Goal: Task Accomplishment & Management: Use online tool/utility

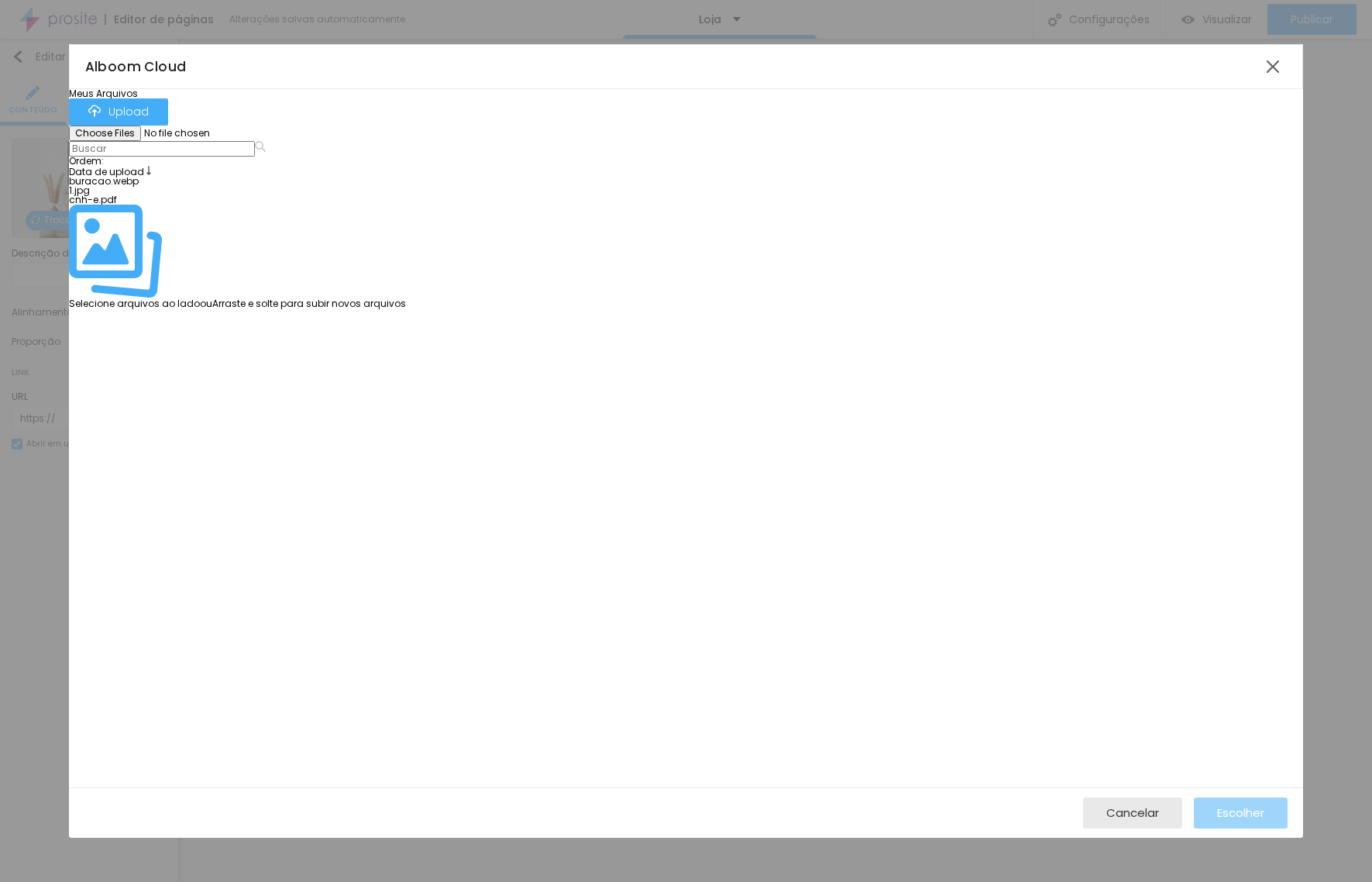
click at [406, 157] on div "Ordem : Data de upload" at bounding box center [237, 167] width 337 height 20
click at [162, 204] on img at bounding box center [115, 251] width 93 height 93
click at [1154, 813] on span "Cancelar" at bounding box center [1132, 813] width 53 height 13
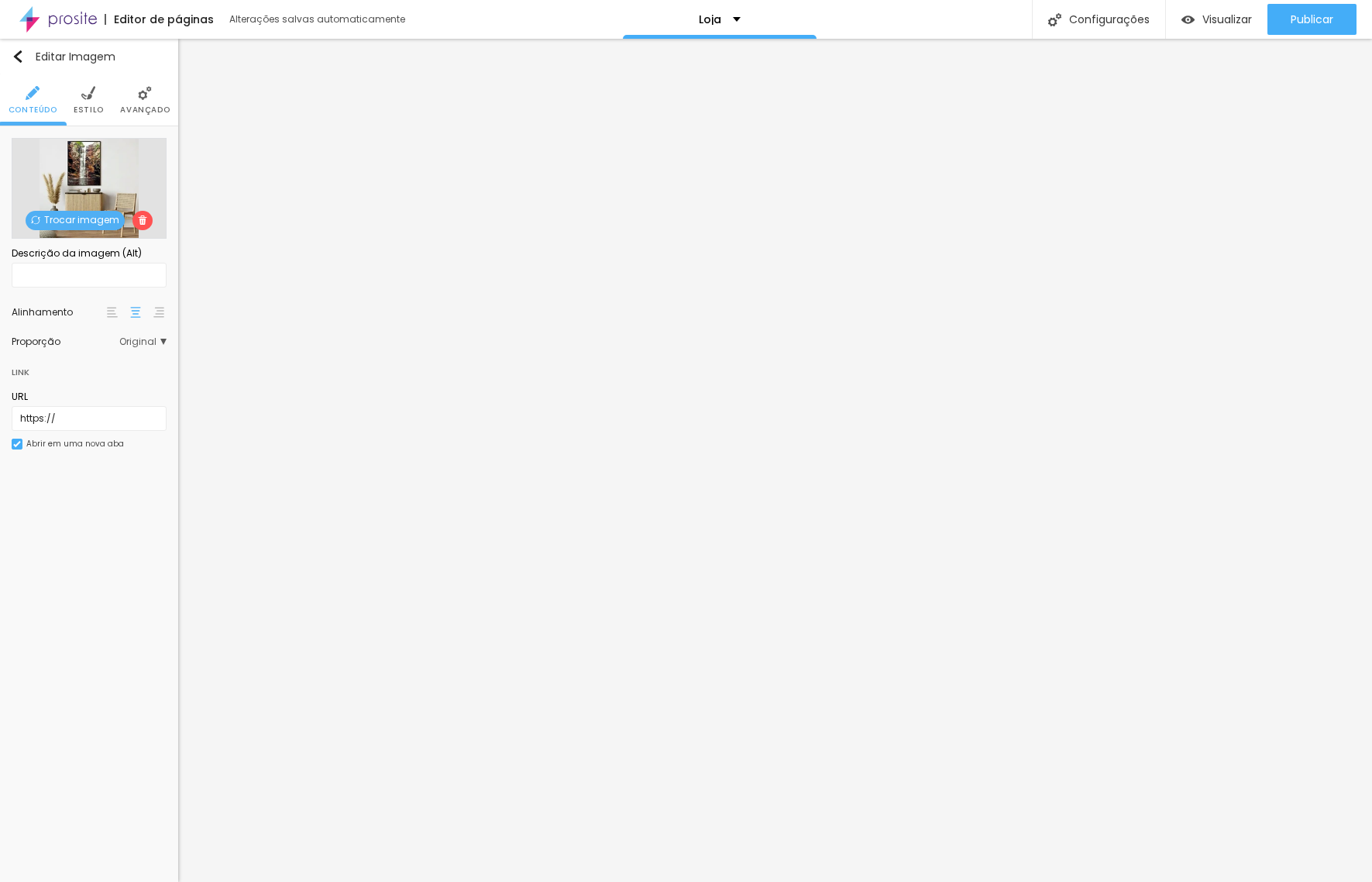
click at [71, 218] on span "Trocar imagem" at bounding box center [75, 221] width 99 height 20
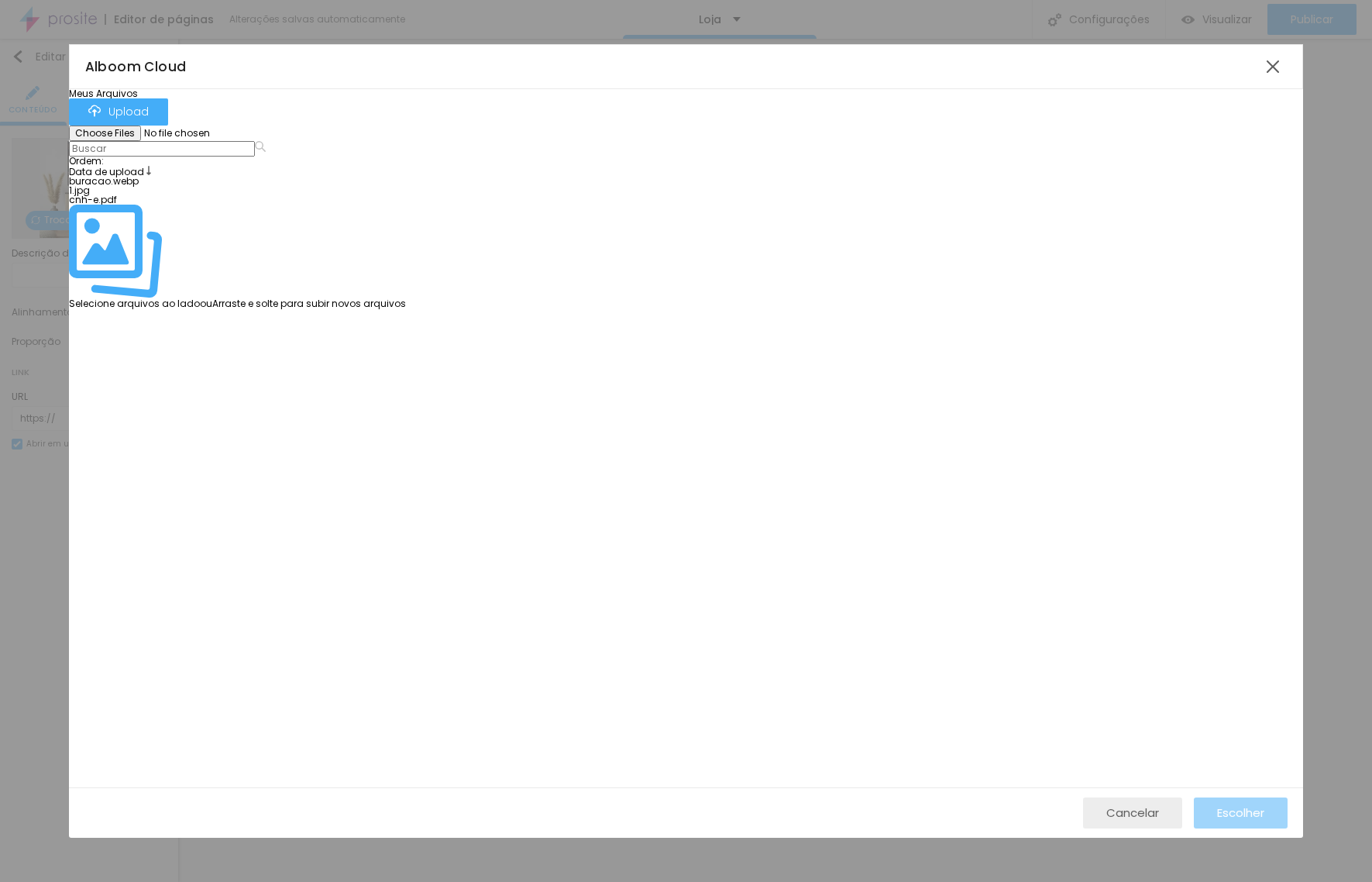
click at [1135, 821] on div "Cancelar" at bounding box center [1132, 813] width 53 height 31
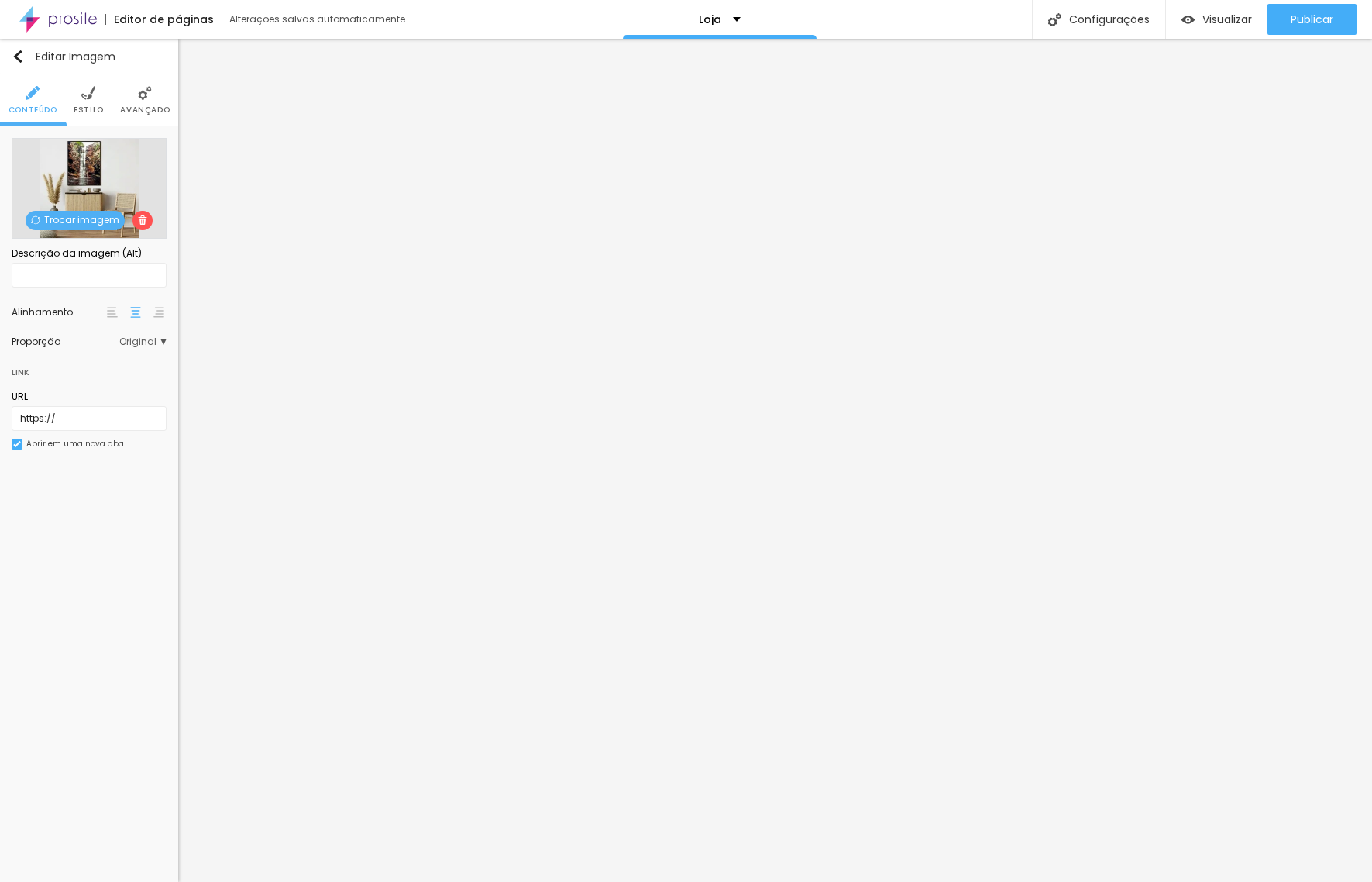
click at [72, 218] on span "Trocar imagem" at bounding box center [75, 221] width 99 height 20
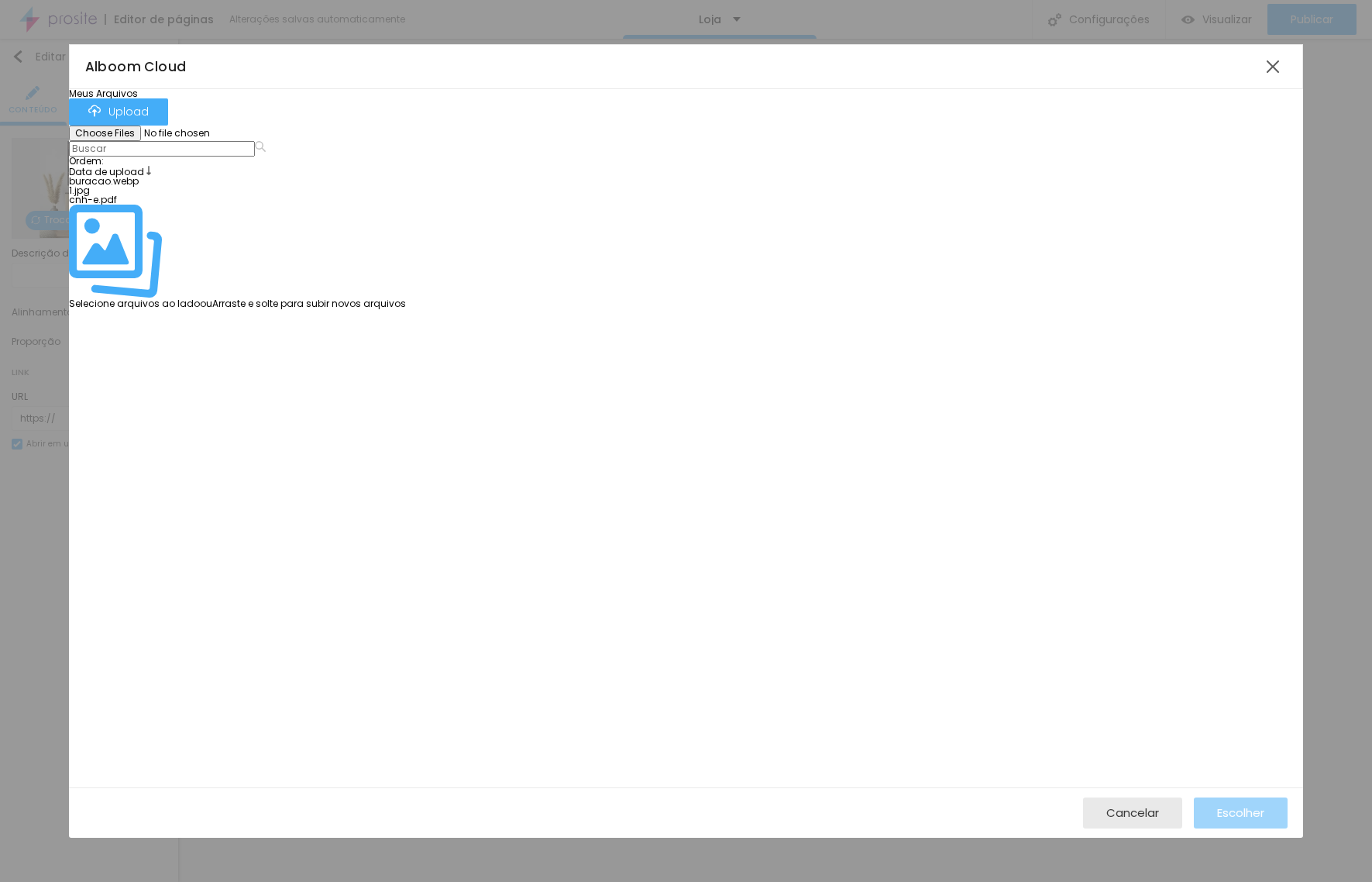
click at [157, 176] on div at bounding box center [237, 176] width 337 height 0
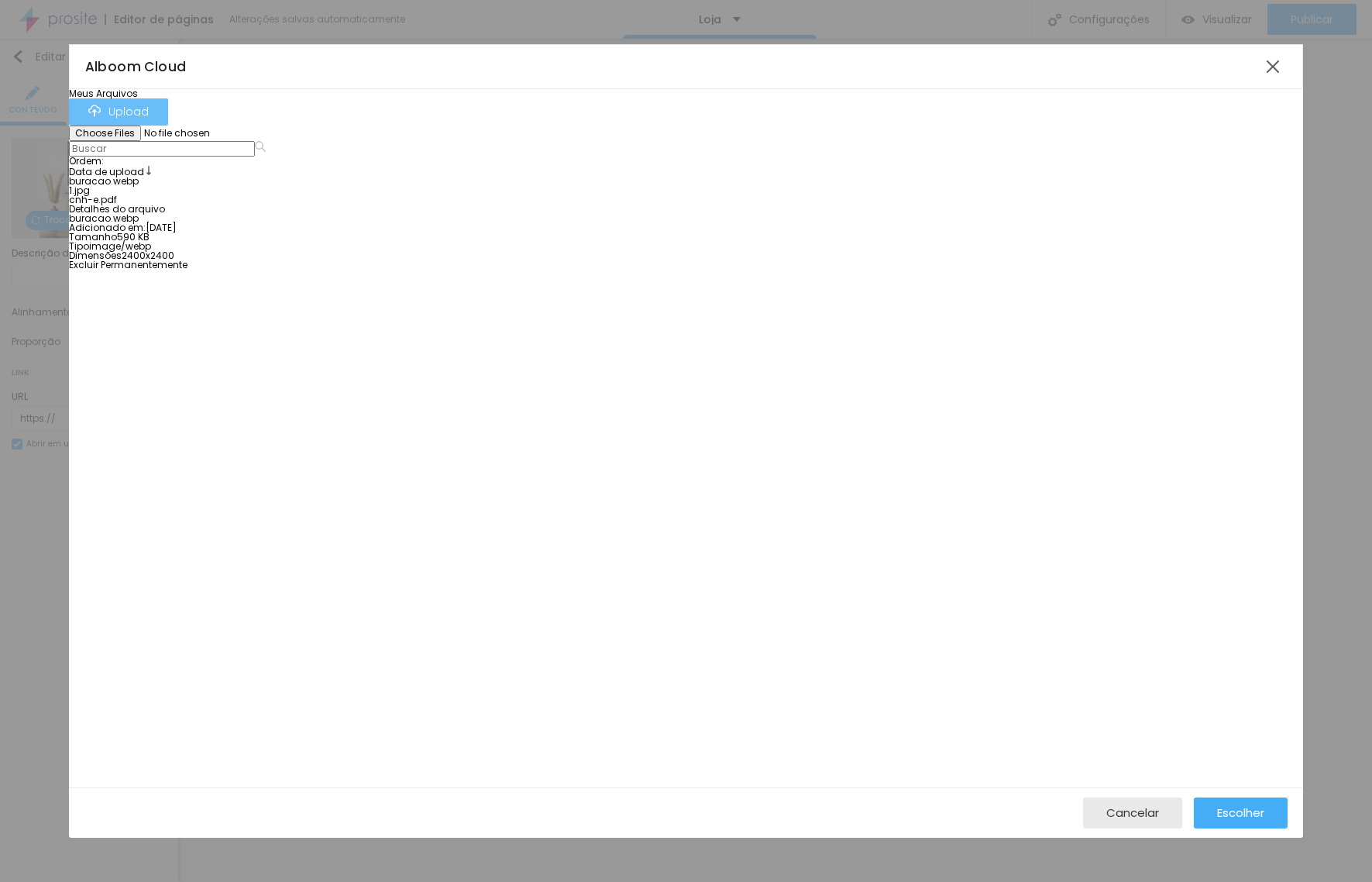
click at [148, 108] on div "Upload" at bounding box center [118, 112] width 60 height 15
click at [279, 213] on div at bounding box center [175, 213] width 211 height 0
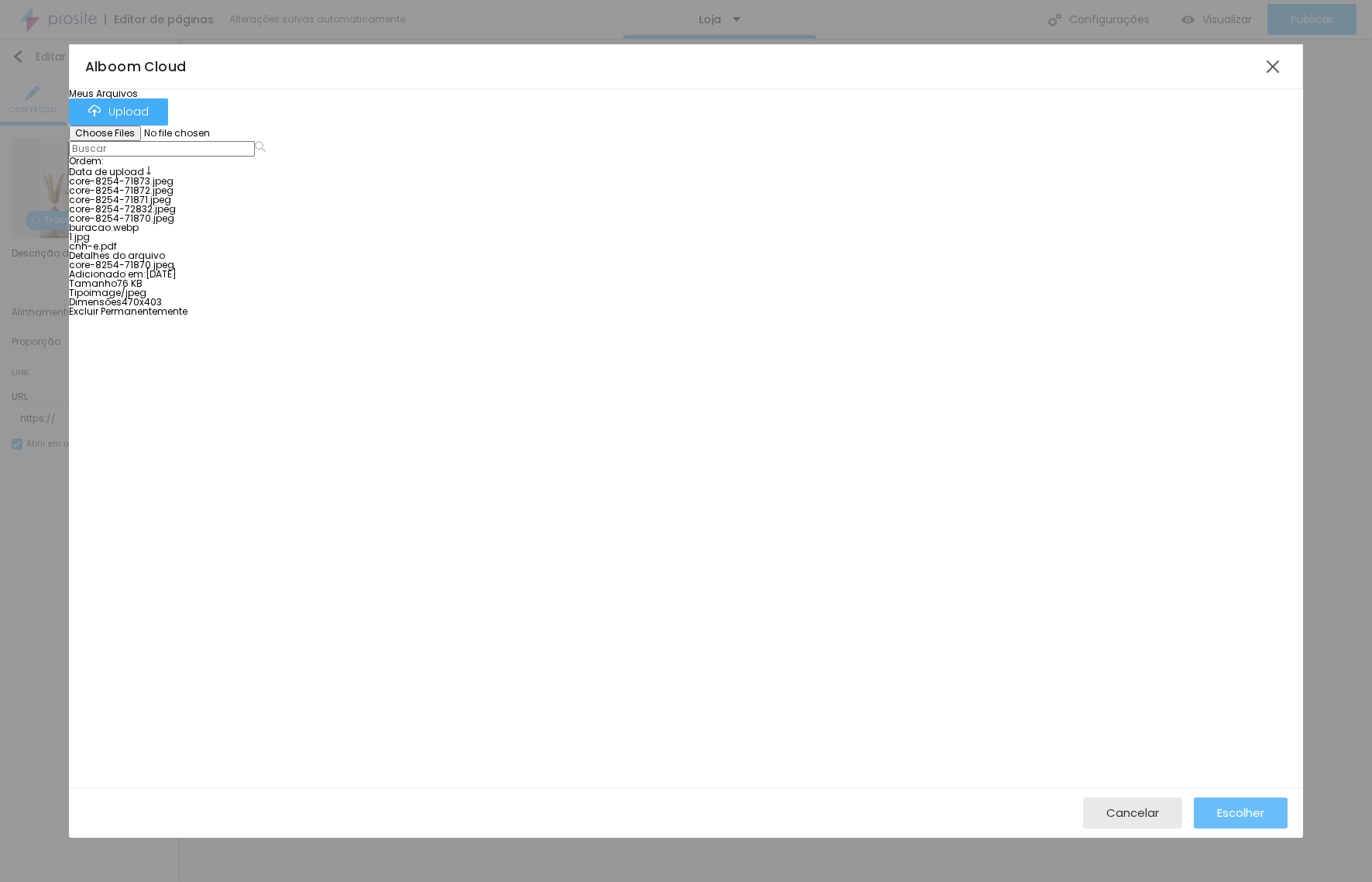
click at [1248, 808] on span "Escolher" at bounding box center [1240, 813] width 47 height 13
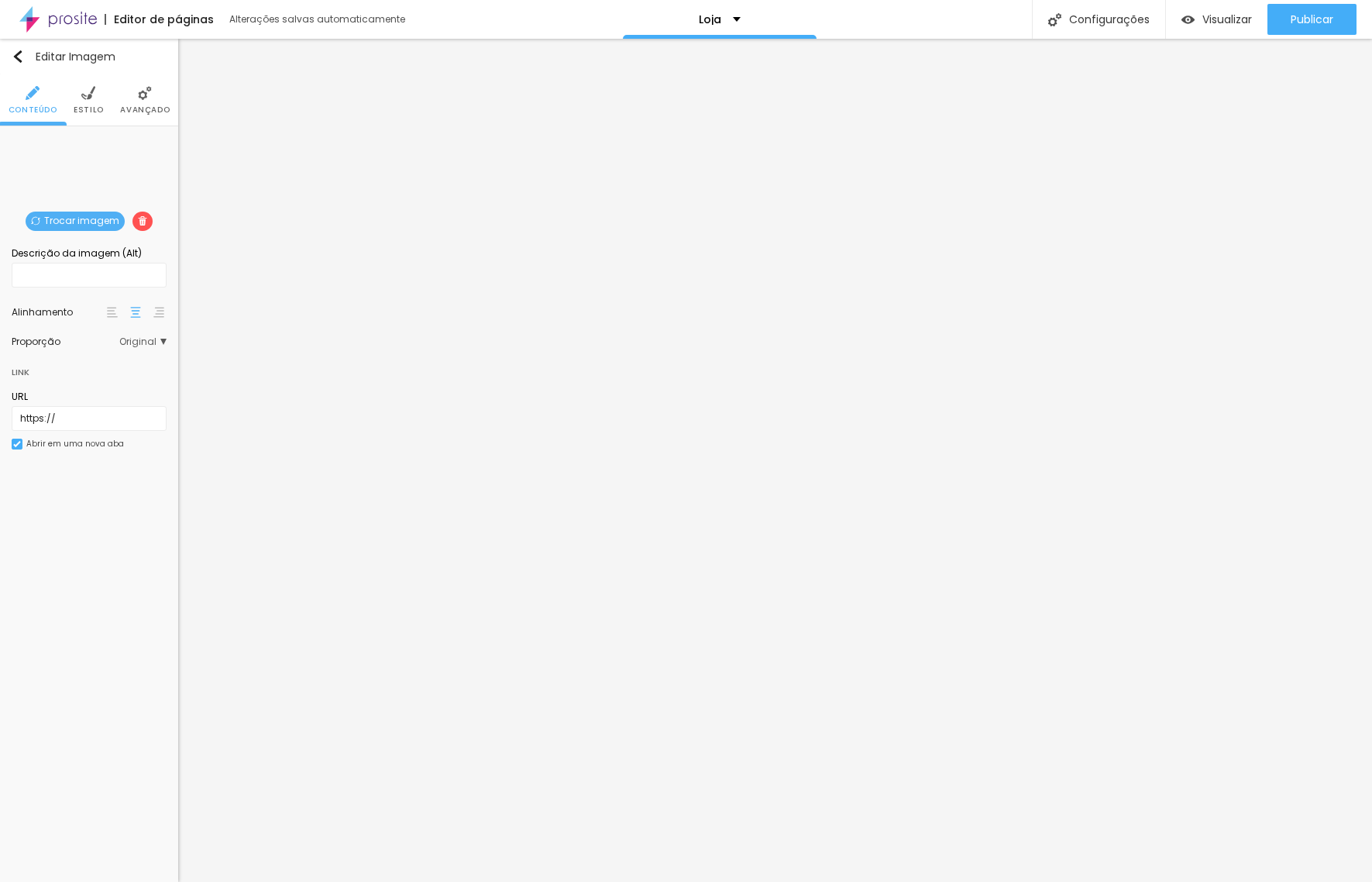
click at [99, 98] on li "Estilo" at bounding box center [88, 100] width 30 height 51
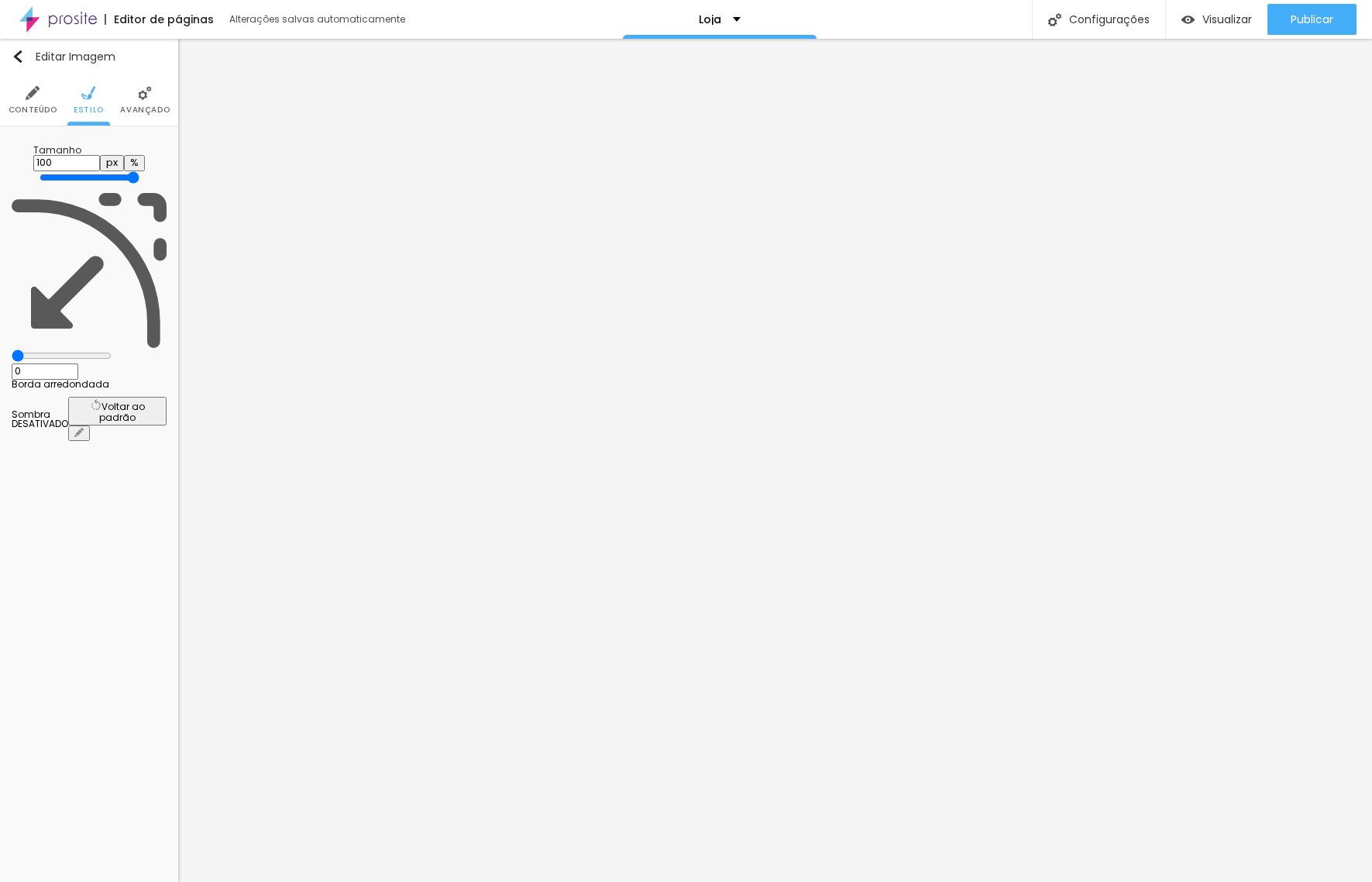
click at [37, 97] on img at bounding box center [32, 92] width 14 height 14
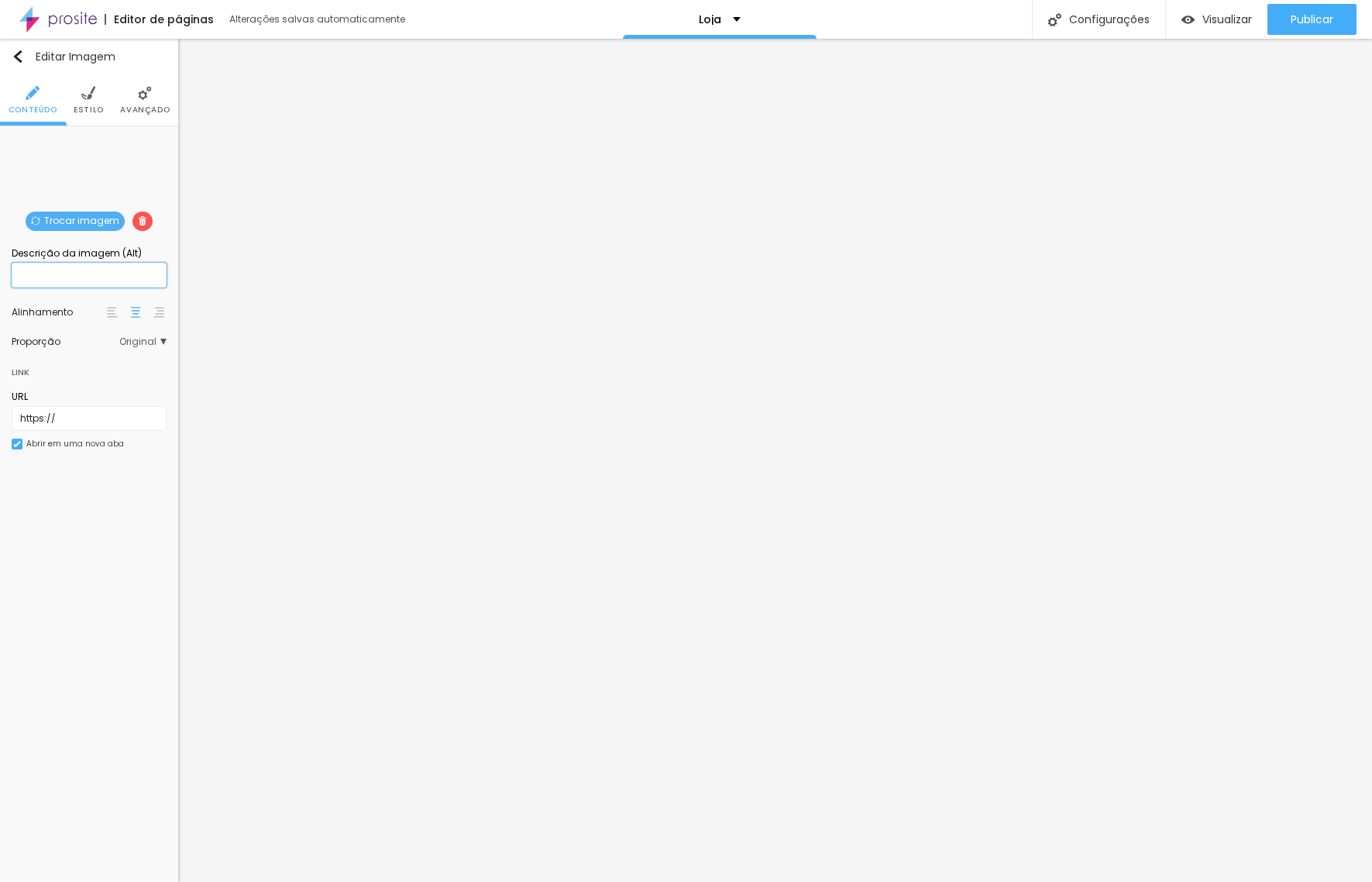
click at [101, 267] on input "text" at bounding box center [89, 275] width 155 height 25
click at [91, 268] on input "text" at bounding box center [89, 275] width 155 height 25
click at [89, 270] on input "text" at bounding box center [89, 275] width 155 height 25
click at [31, 270] on input "text" at bounding box center [89, 275] width 155 height 25
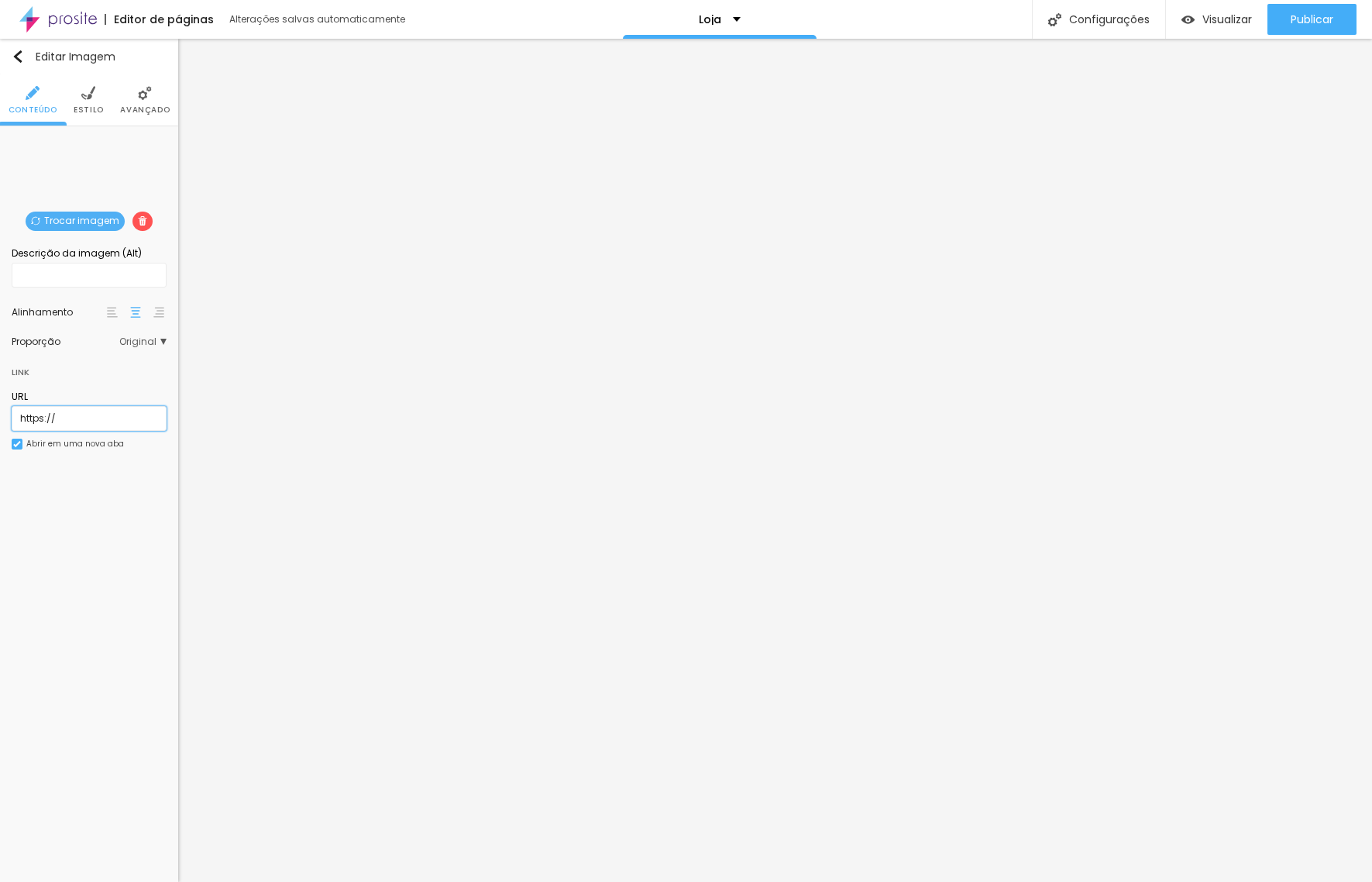
click at [64, 420] on input "https://" at bounding box center [89, 419] width 155 height 25
click at [53, 279] on input "text" at bounding box center [89, 275] width 155 height 25
type input "Album"
click at [100, 225] on span "Trocar imagem" at bounding box center [75, 222] width 99 height 20
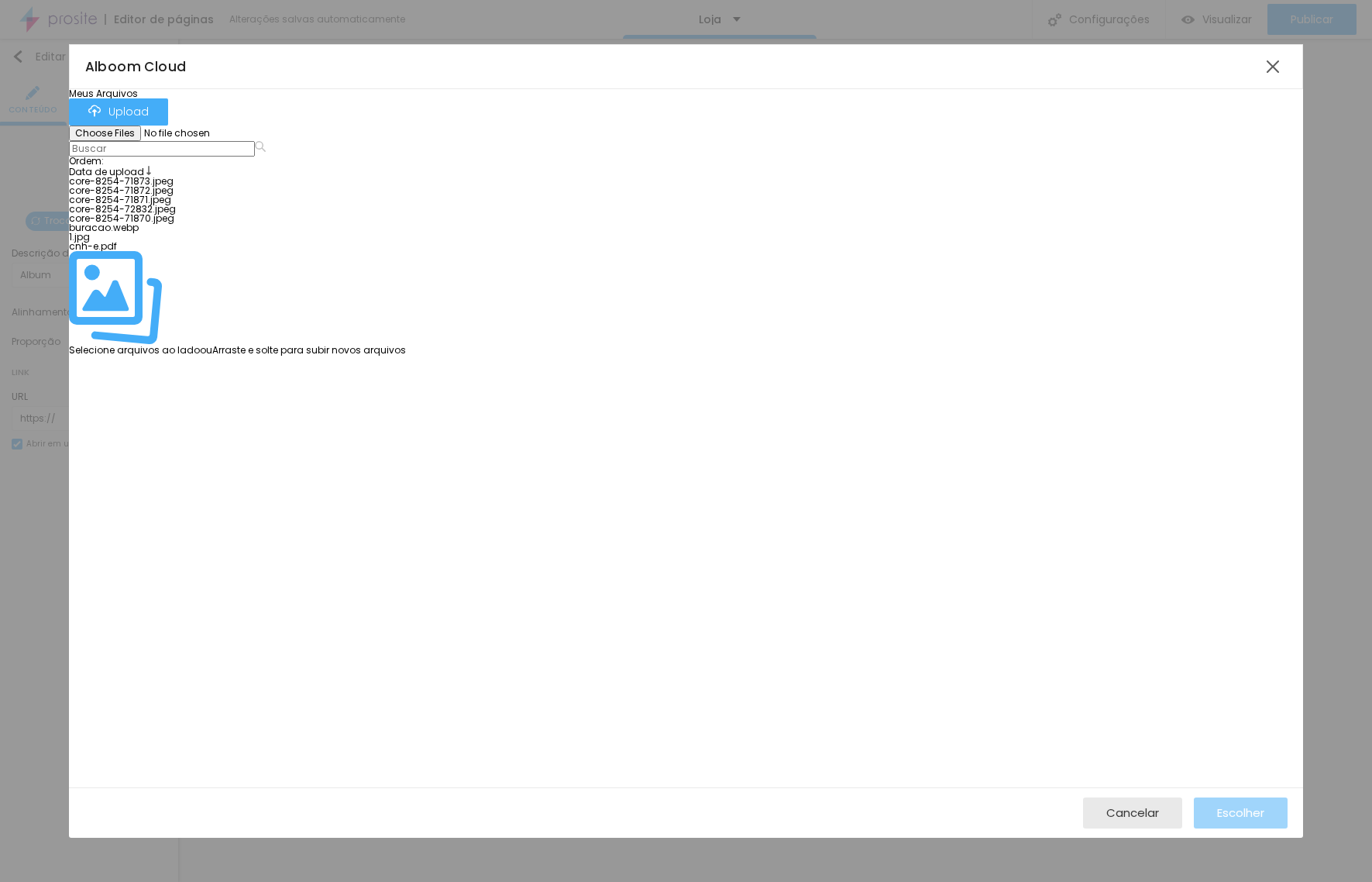
click at [320, 186] on div at bounding box center [237, 186] width 337 height 0
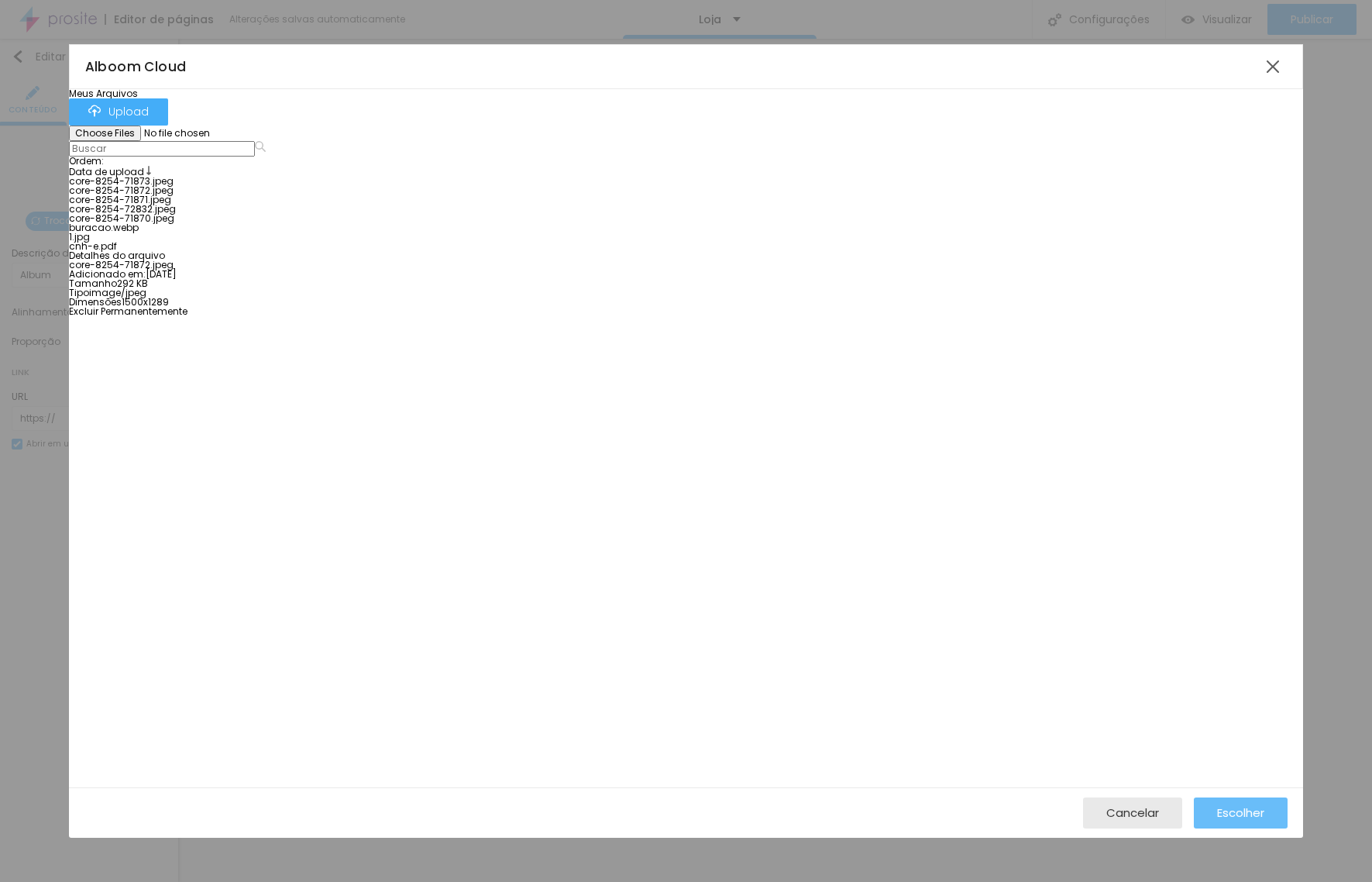
click at [1243, 814] on span "Escolher" at bounding box center [1240, 813] width 47 height 13
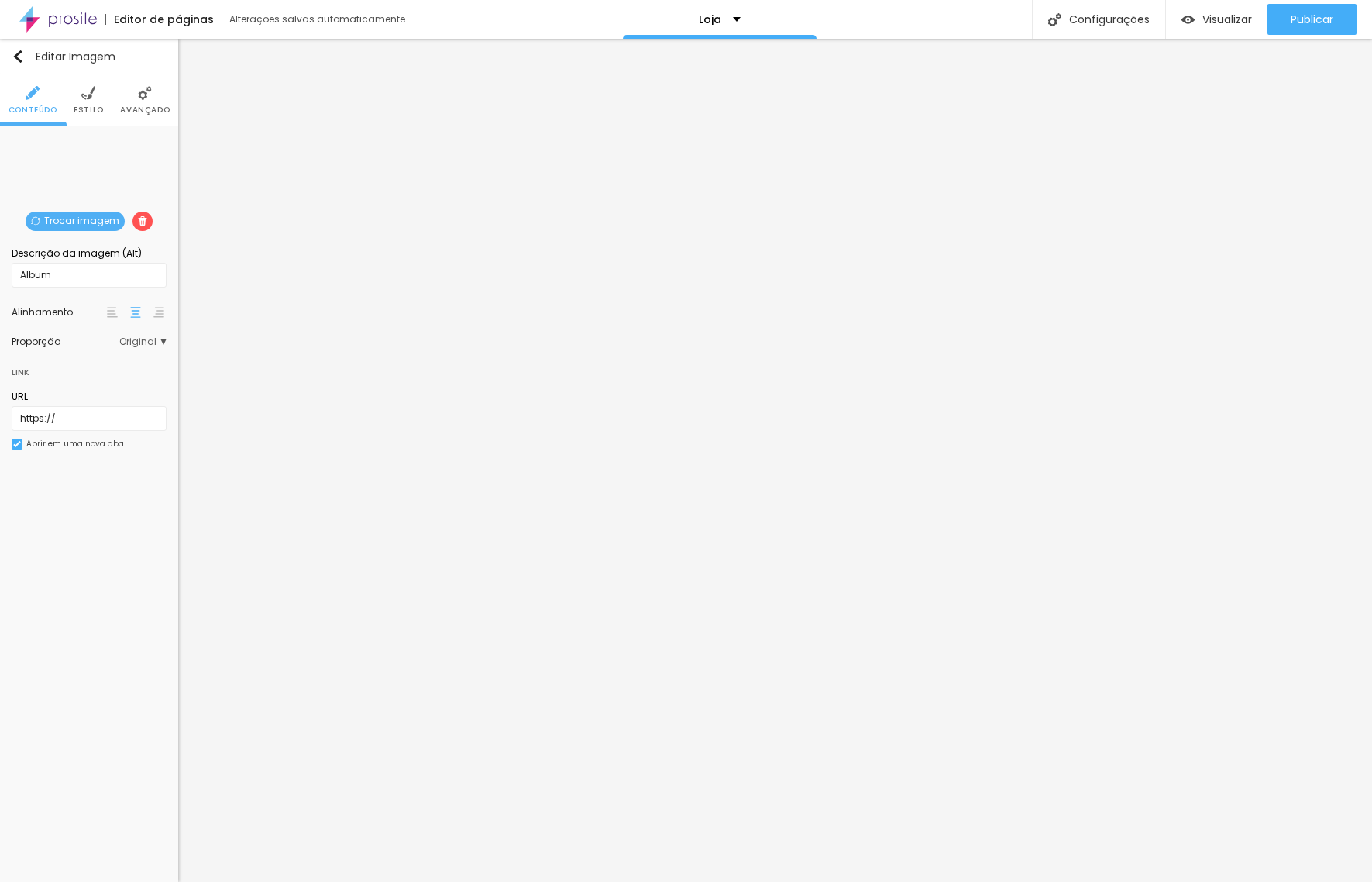
click at [68, 218] on span "Trocar imagem" at bounding box center [75, 222] width 99 height 20
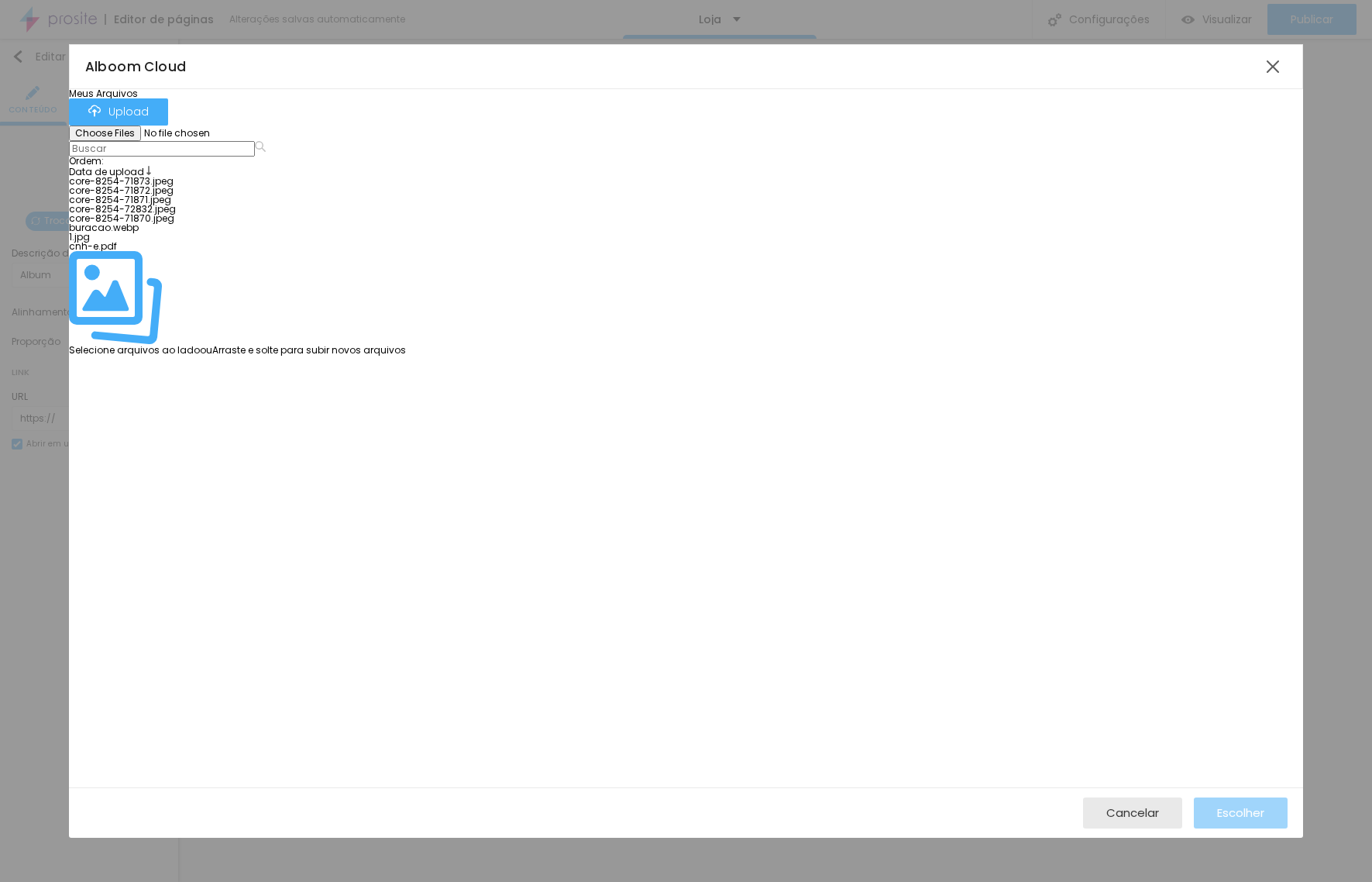
click at [406, 204] on div at bounding box center [237, 204] width 337 height 0
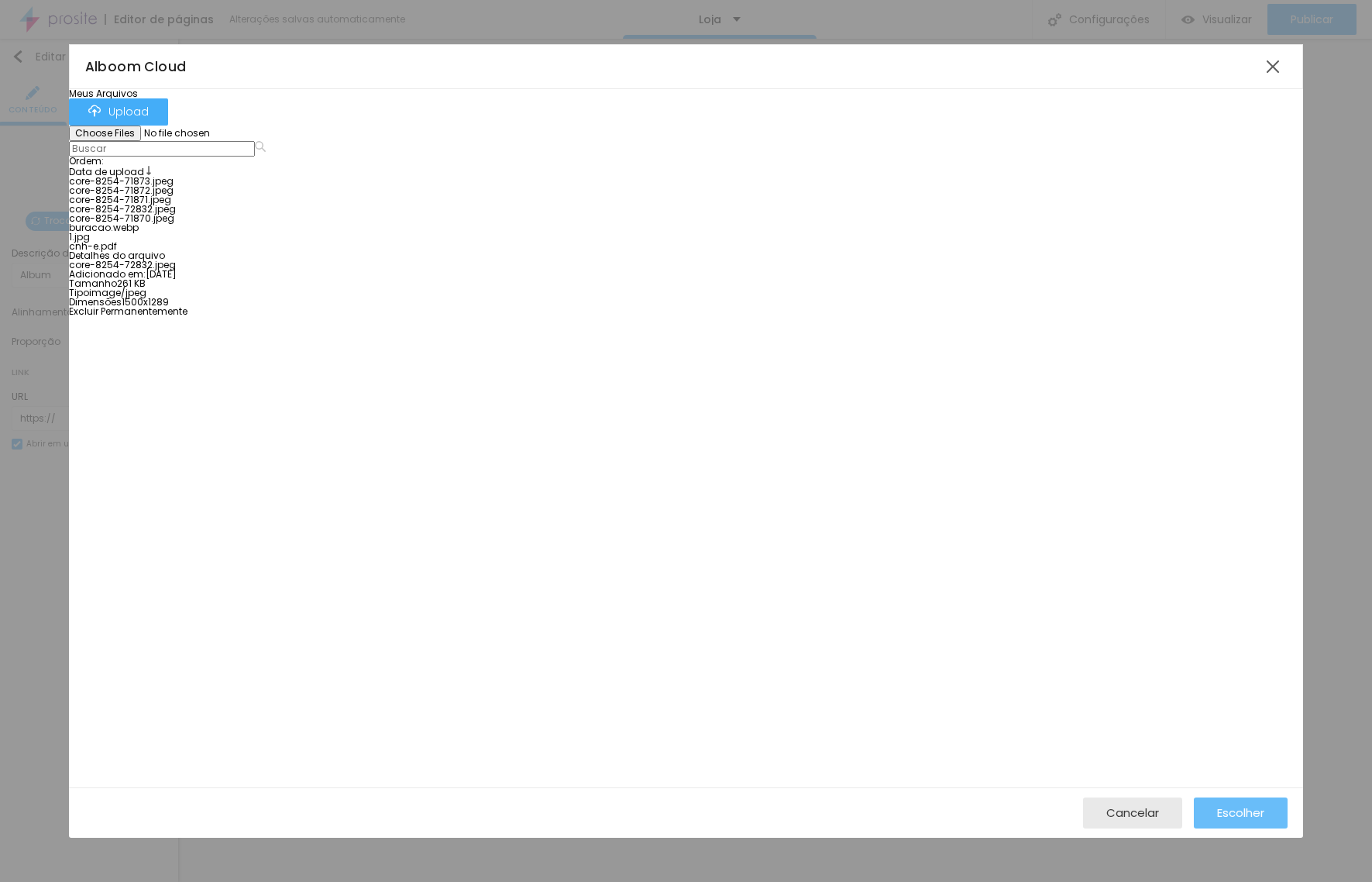
click at [1249, 817] on span "Escolher" at bounding box center [1240, 813] width 47 height 13
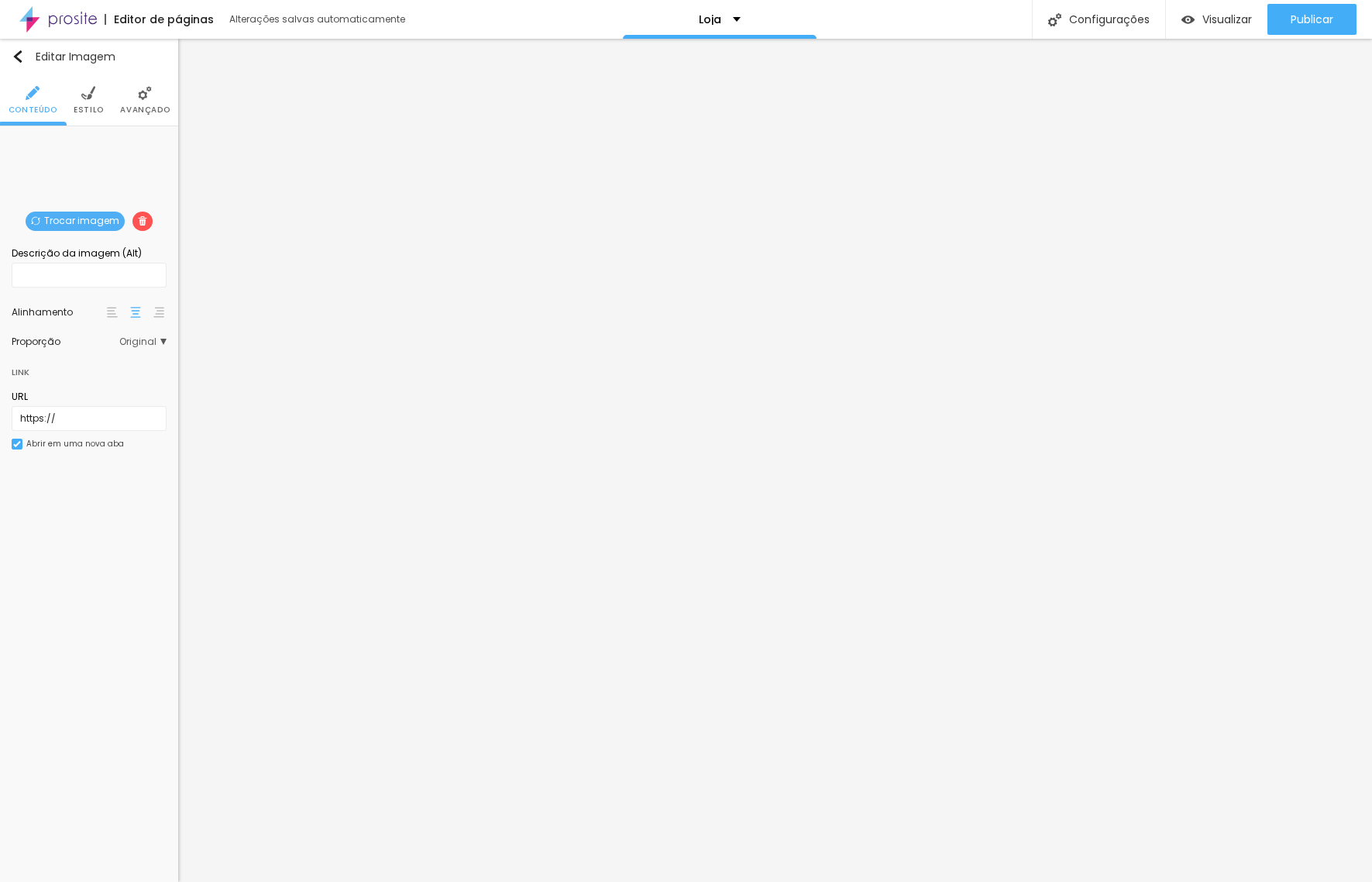
click at [71, 220] on span "Trocar imagem" at bounding box center [75, 222] width 99 height 20
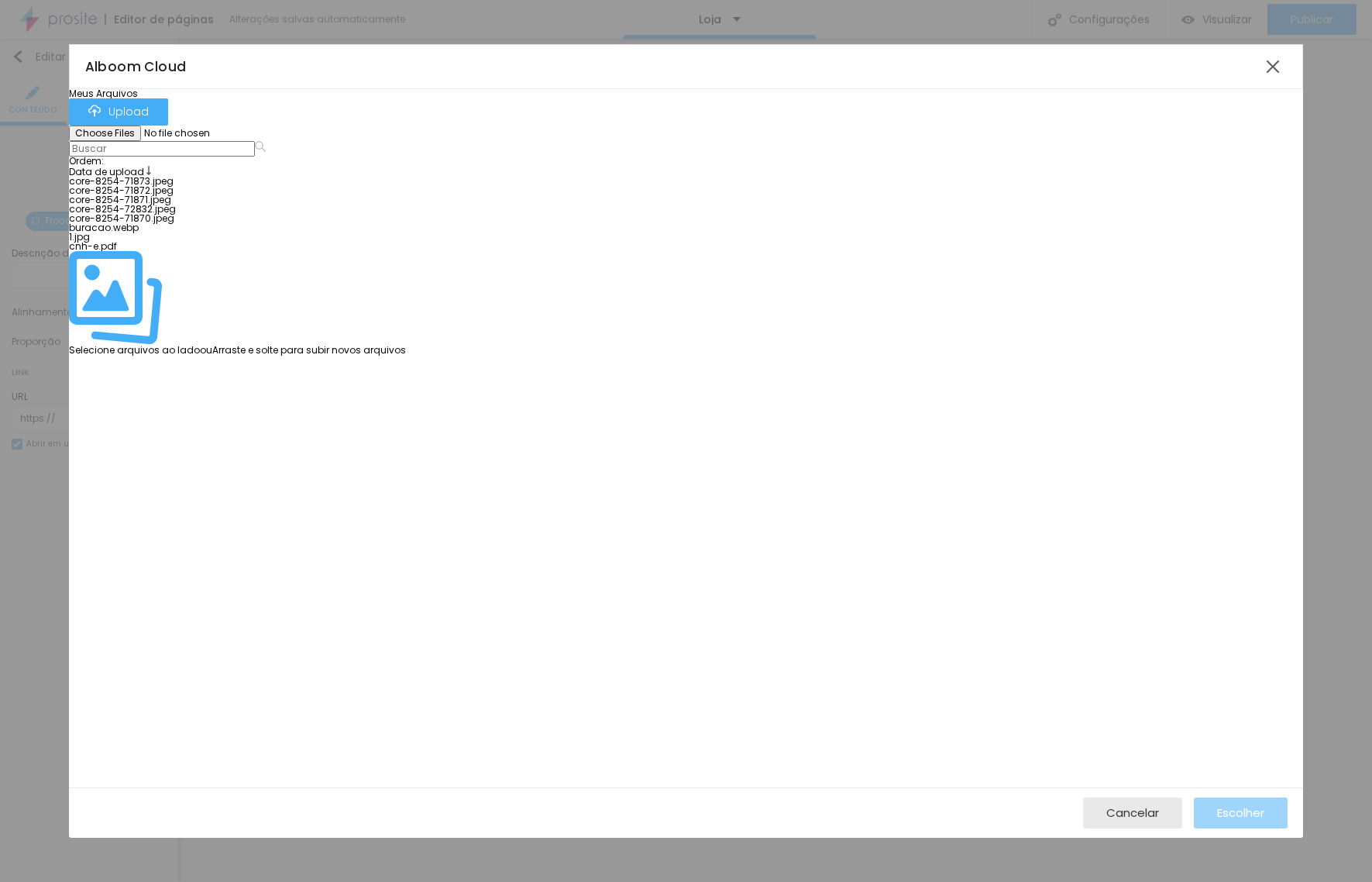
click at [134, 100] on span "Meus Arquivos" at bounding box center [104, 93] width 69 height 13
click at [168, 122] on button "Upload" at bounding box center [119, 111] width 99 height 27
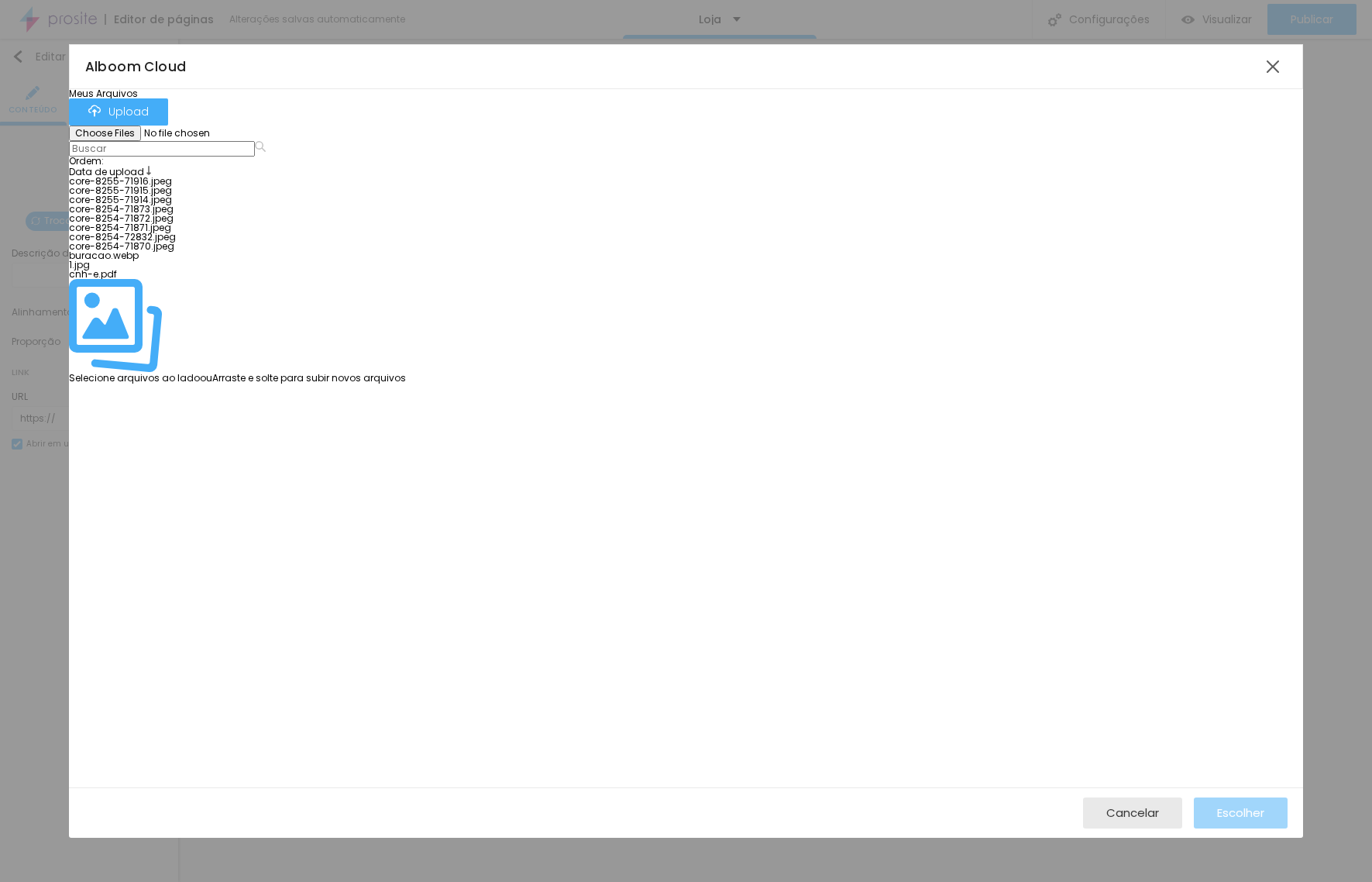
click at [183, 176] on div at bounding box center [237, 176] width 337 height 0
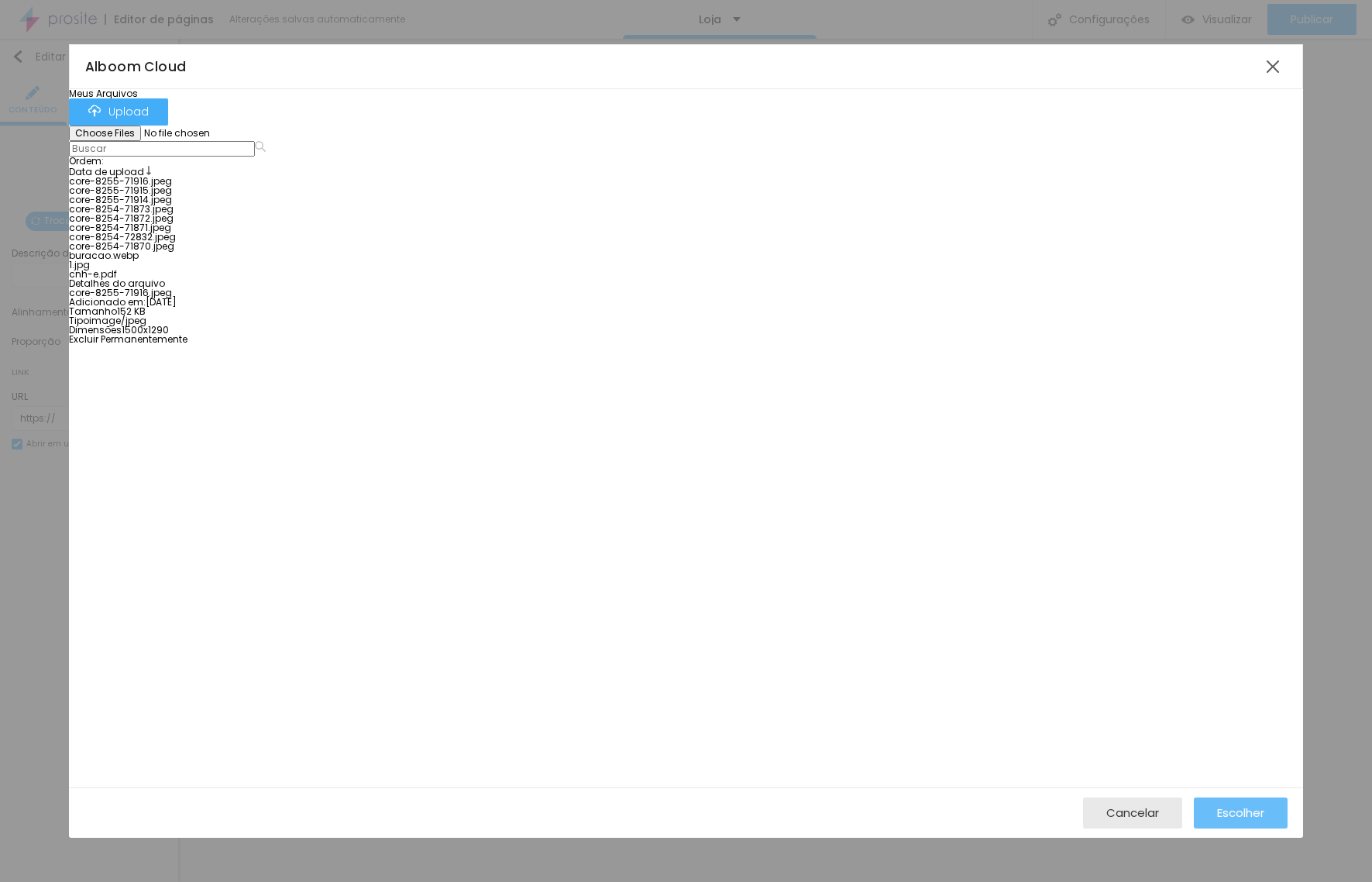
click at [1267, 807] on button "Escolher" at bounding box center [1241, 813] width 94 height 31
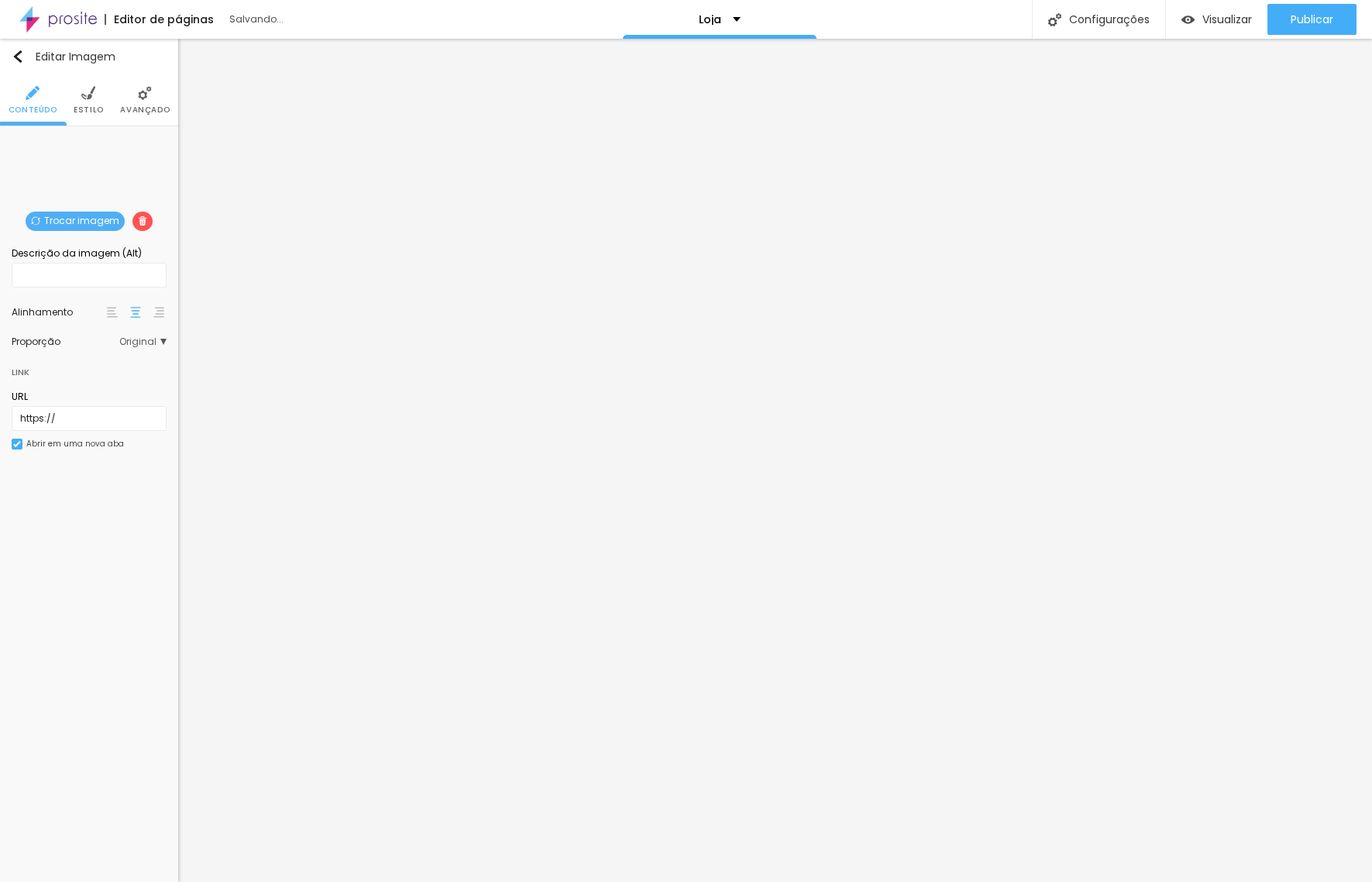
click at [89, 220] on span "Trocar imagem" at bounding box center [75, 222] width 99 height 20
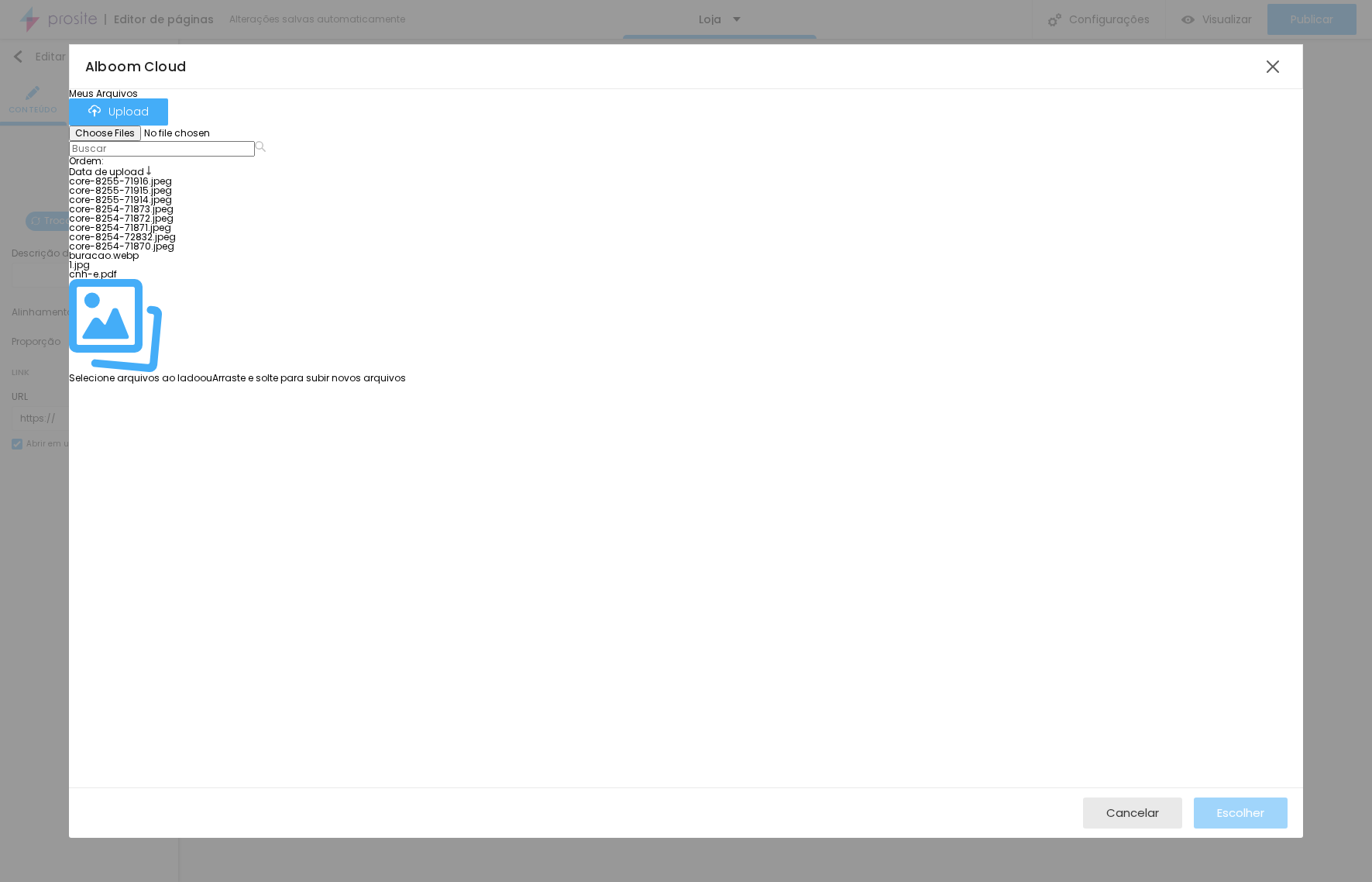
click at [399, 195] on div at bounding box center [237, 195] width 337 height 0
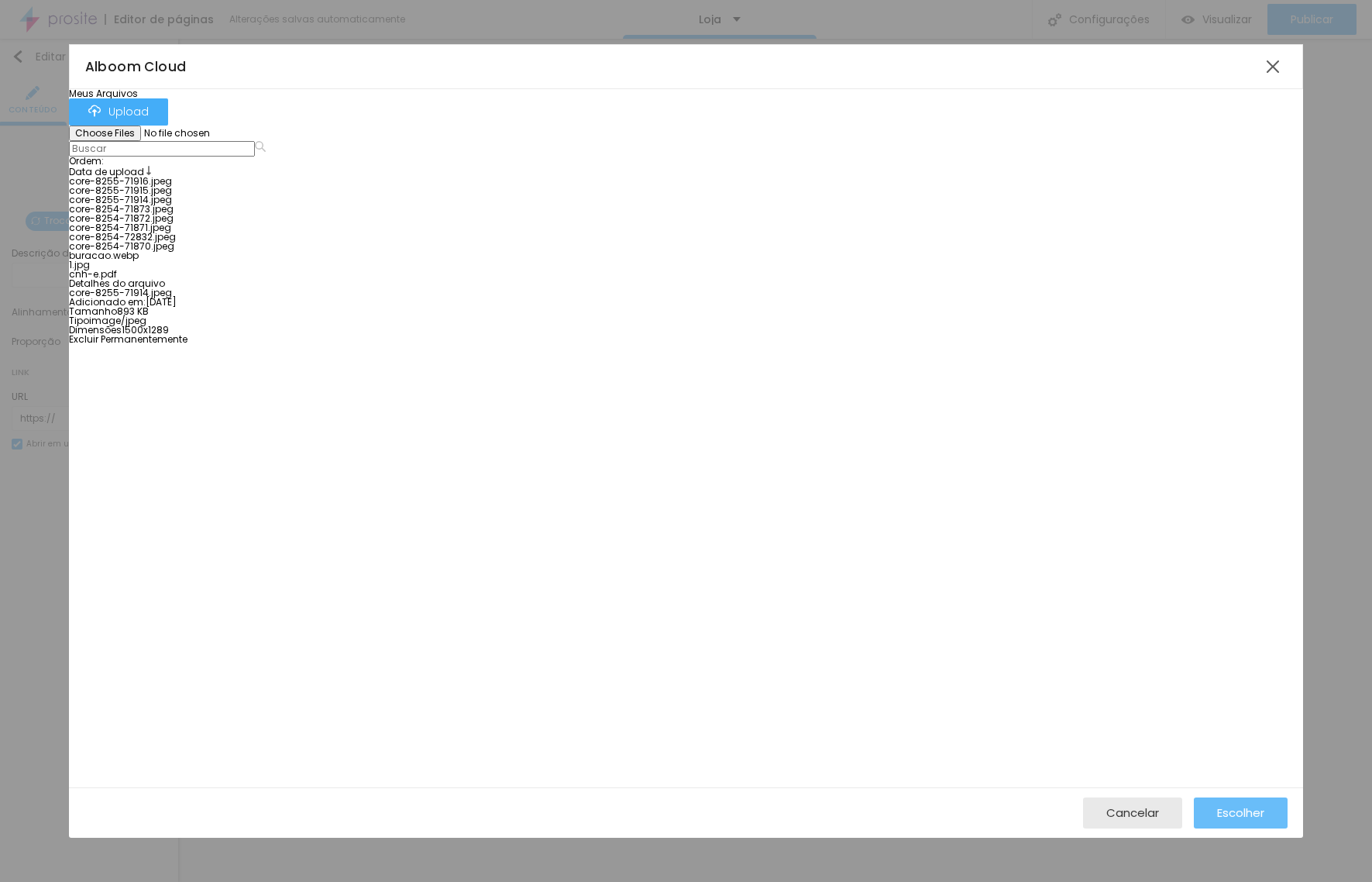
click at [1234, 814] on span "Escolher" at bounding box center [1240, 813] width 47 height 13
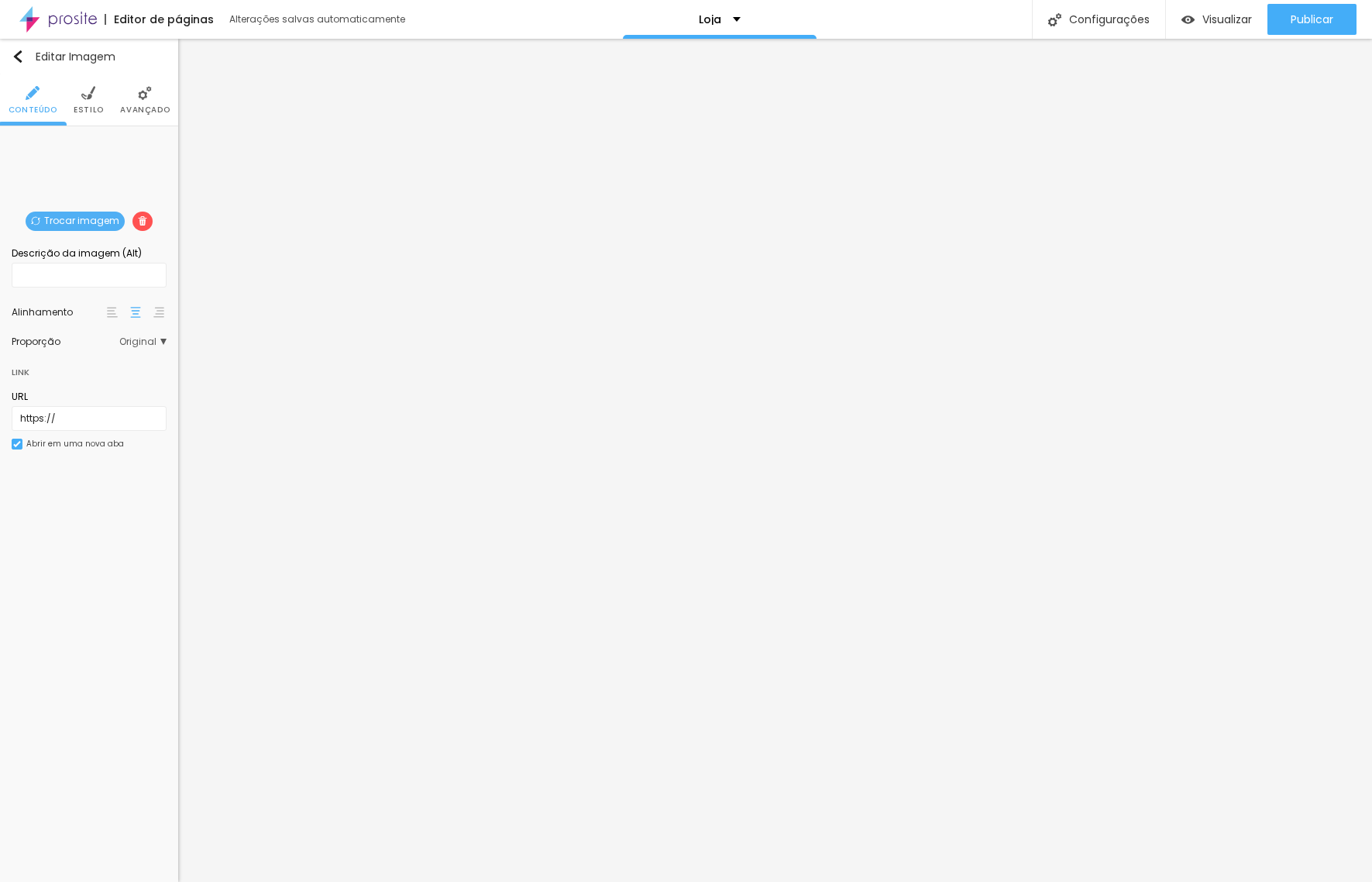
click at [71, 221] on span "Trocar imagem" at bounding box center [75, 222] width 99 height 20
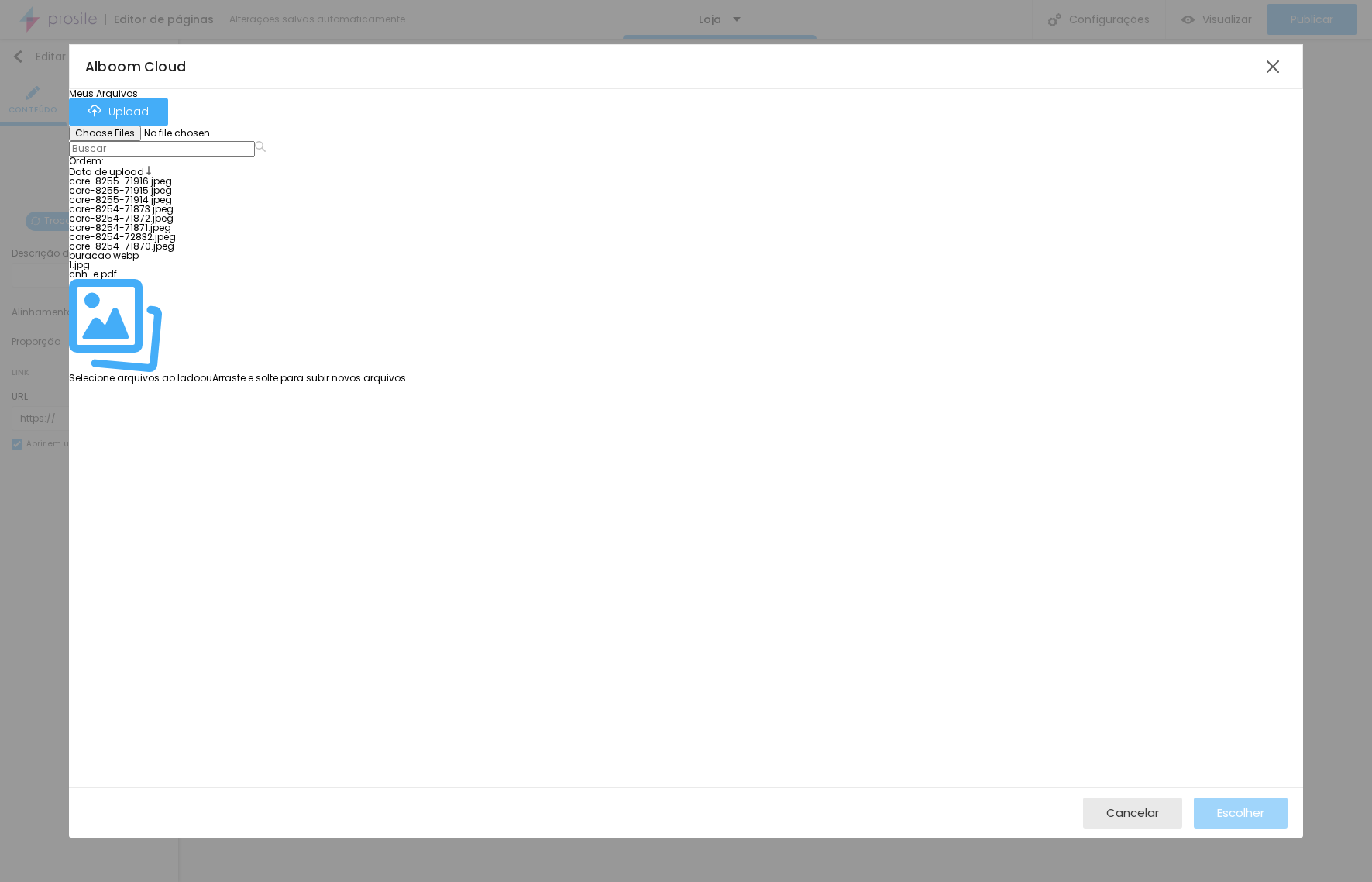
click at [305, 186] on div at bounding box center [237, 186] width 337 height 0
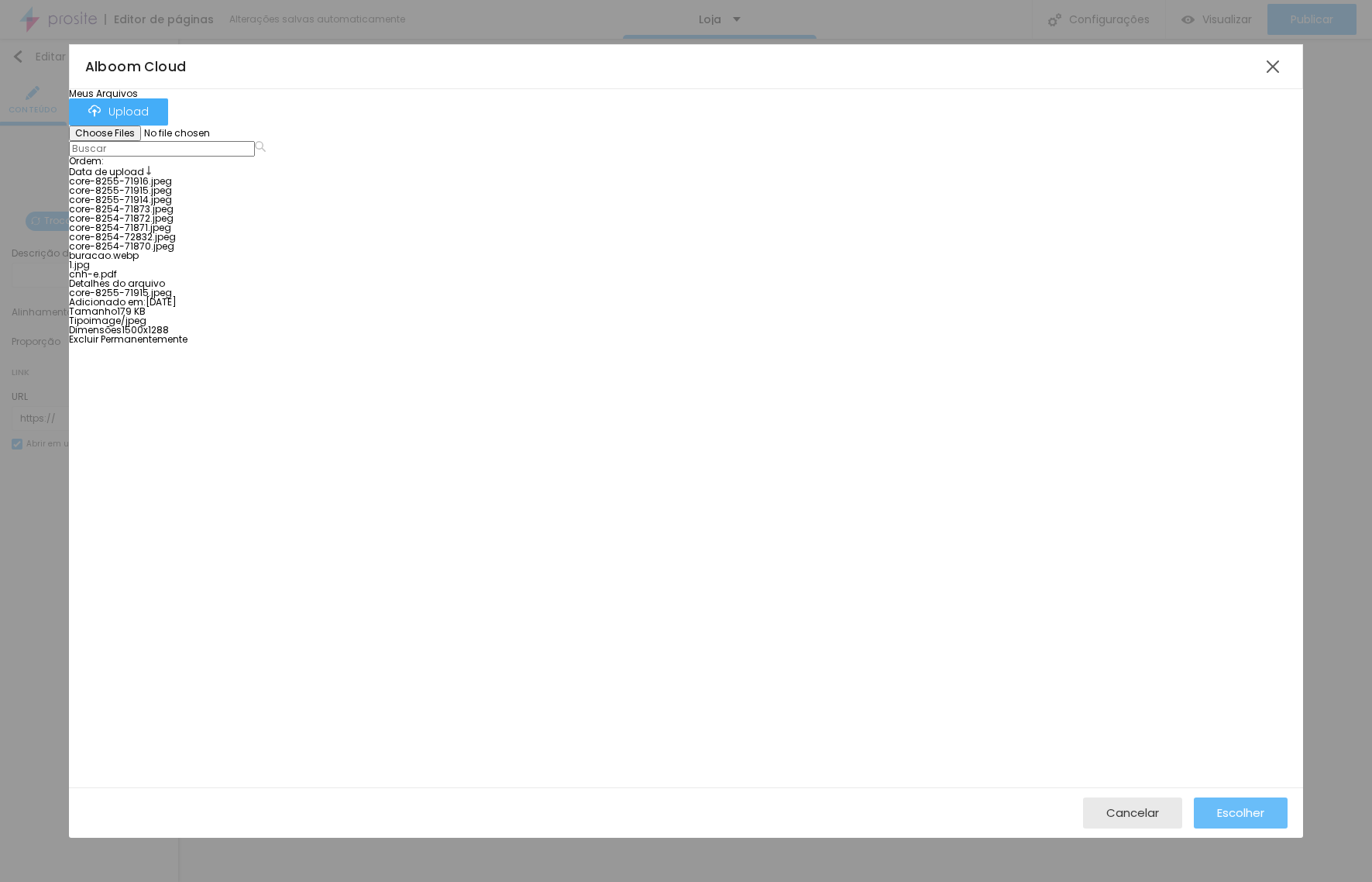
click at [1265, 814] on button "Escolher" at bounding box center [1241, 813] width 94 height 31
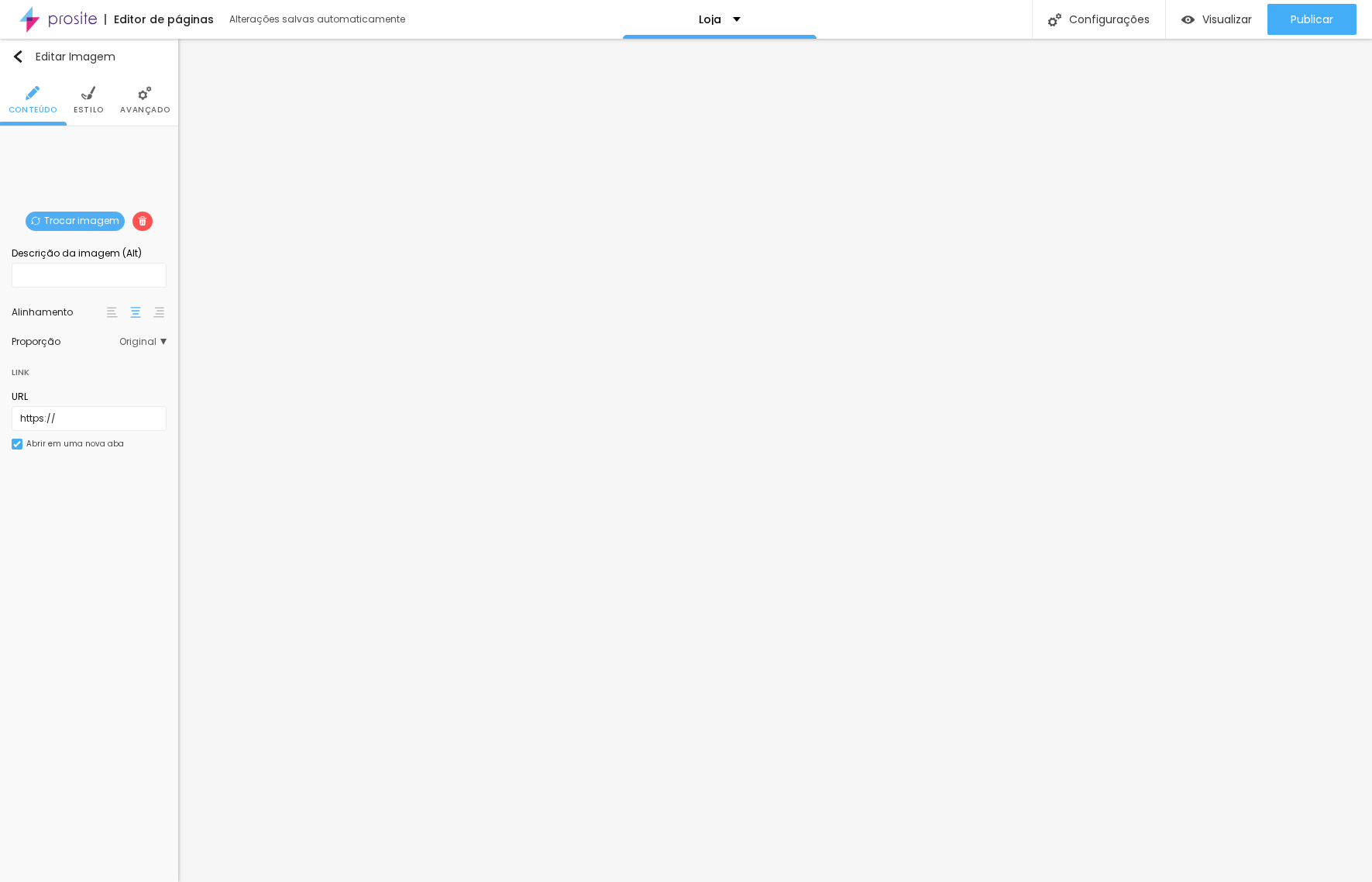
click at [60, 216] on span "Trocar imagem" at bounding box center [75, 222] width 99 height 20
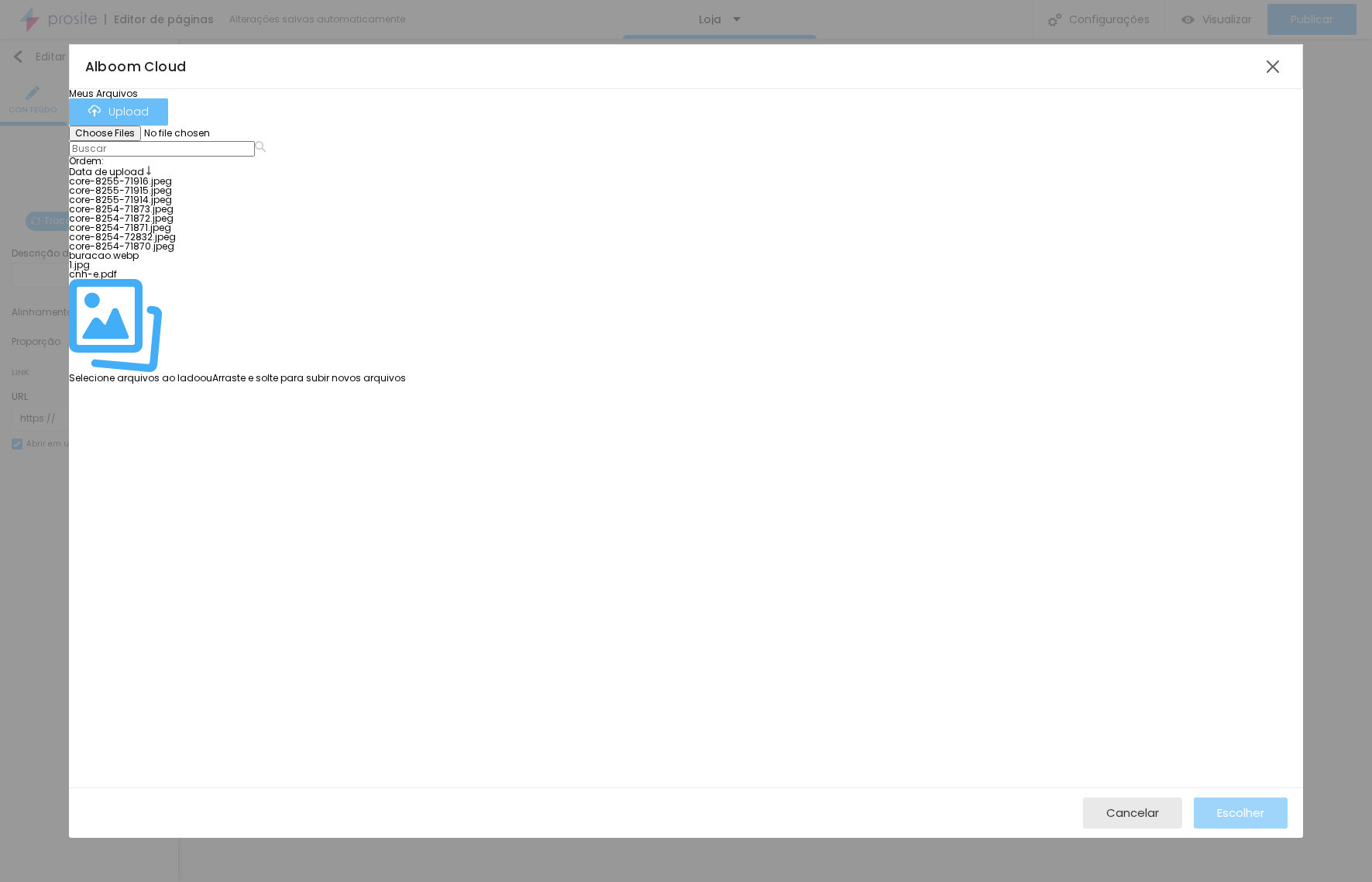
click at [148, 110] on div "Upload" at bounding box center [118, 112] width 60 height 15
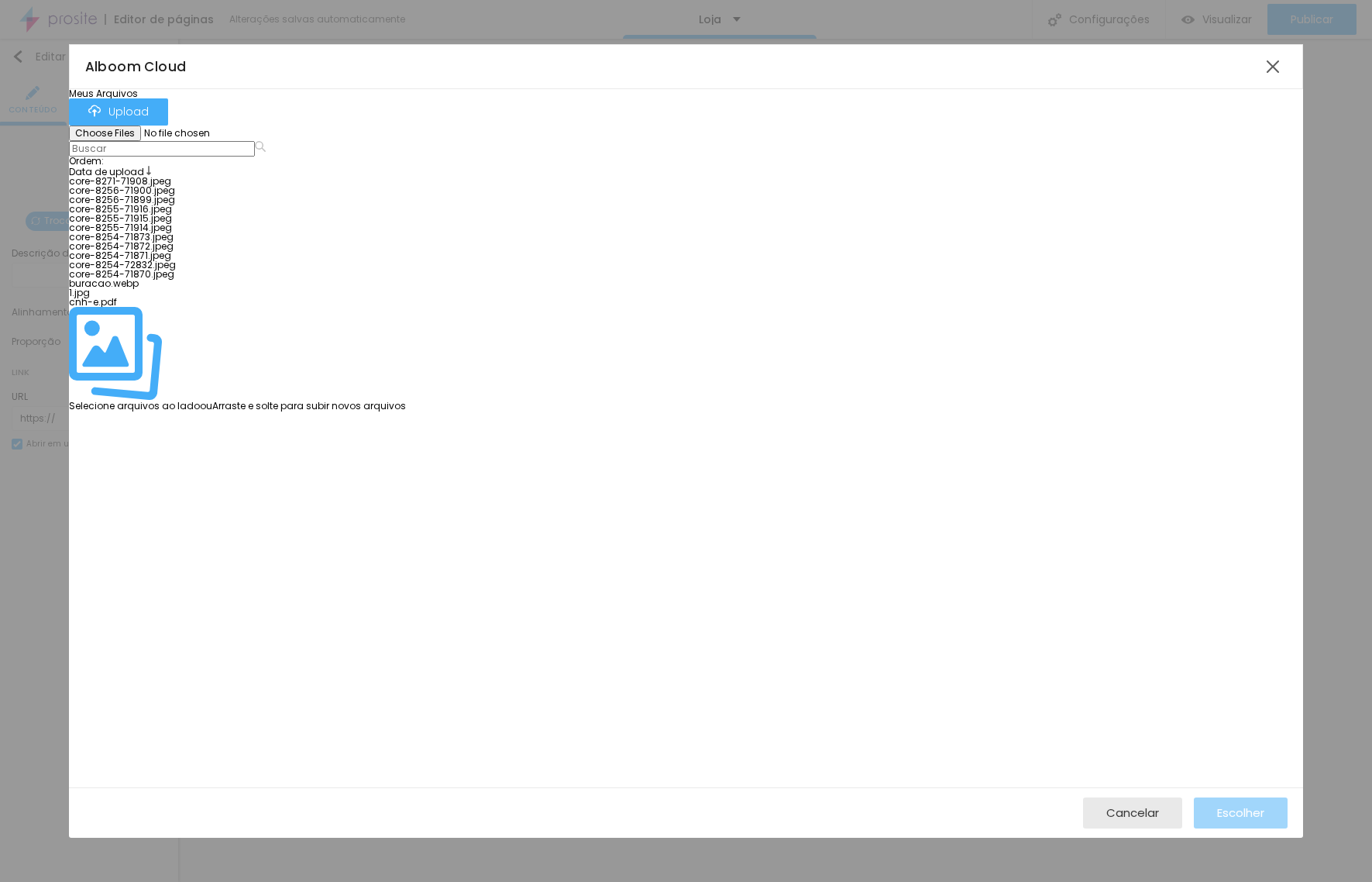
click at [175, 176] on div at bounding box center [237, 176] width 337 height 0
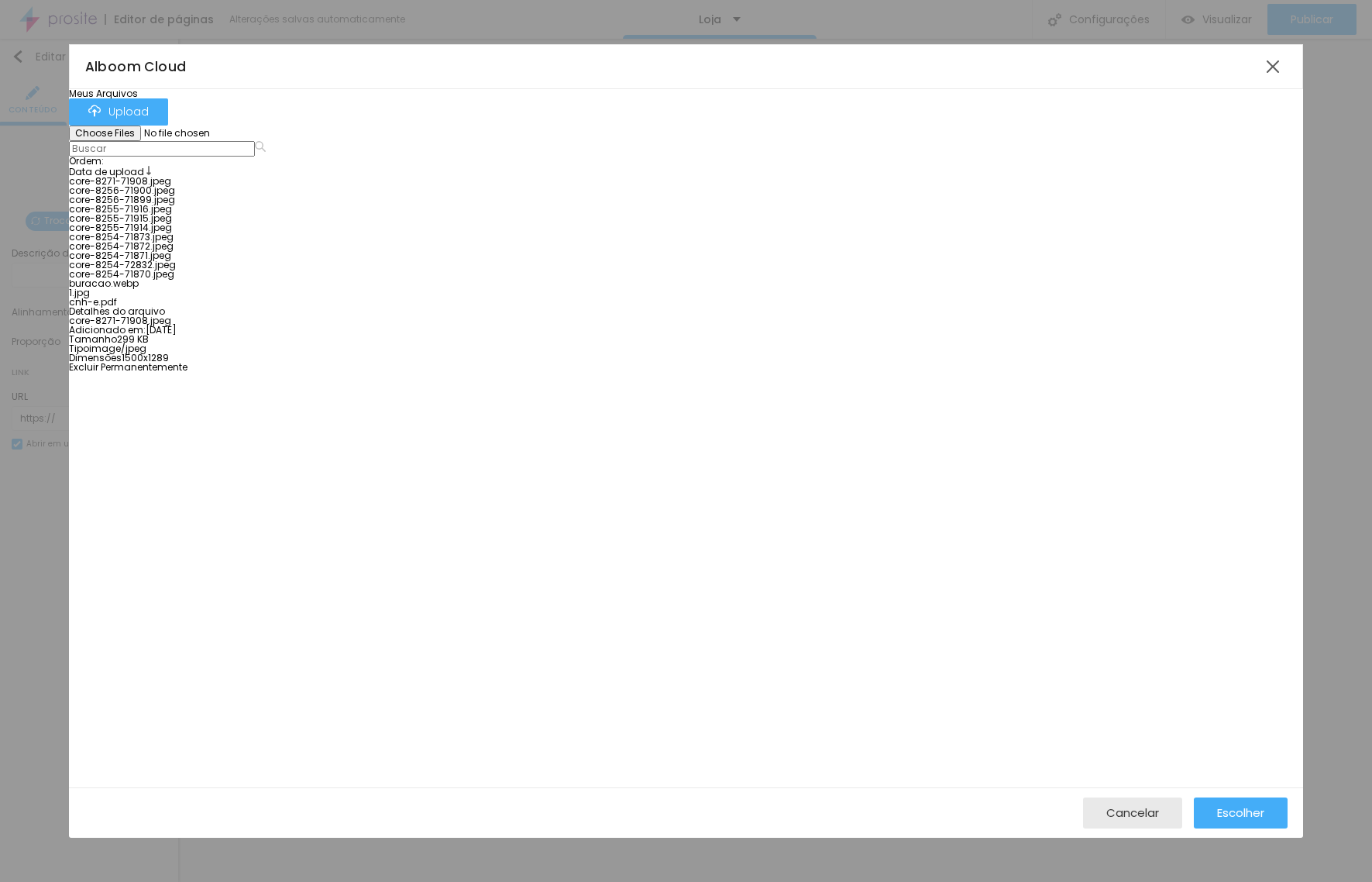
click at [274, 186] on div at bounding box center [175, 186] width 211 height 0
click at [173, 176] on div at bounding box center [175, 176] width 211 height 0
click at [279, 186] on div at bounding box center [175, 186] width 211 height 0
click at [279, 195] on div at bounding box center [175, 195] width 211 height 0
click at [279, 186] on div at bounding box center [175, 186] width 211 height 0
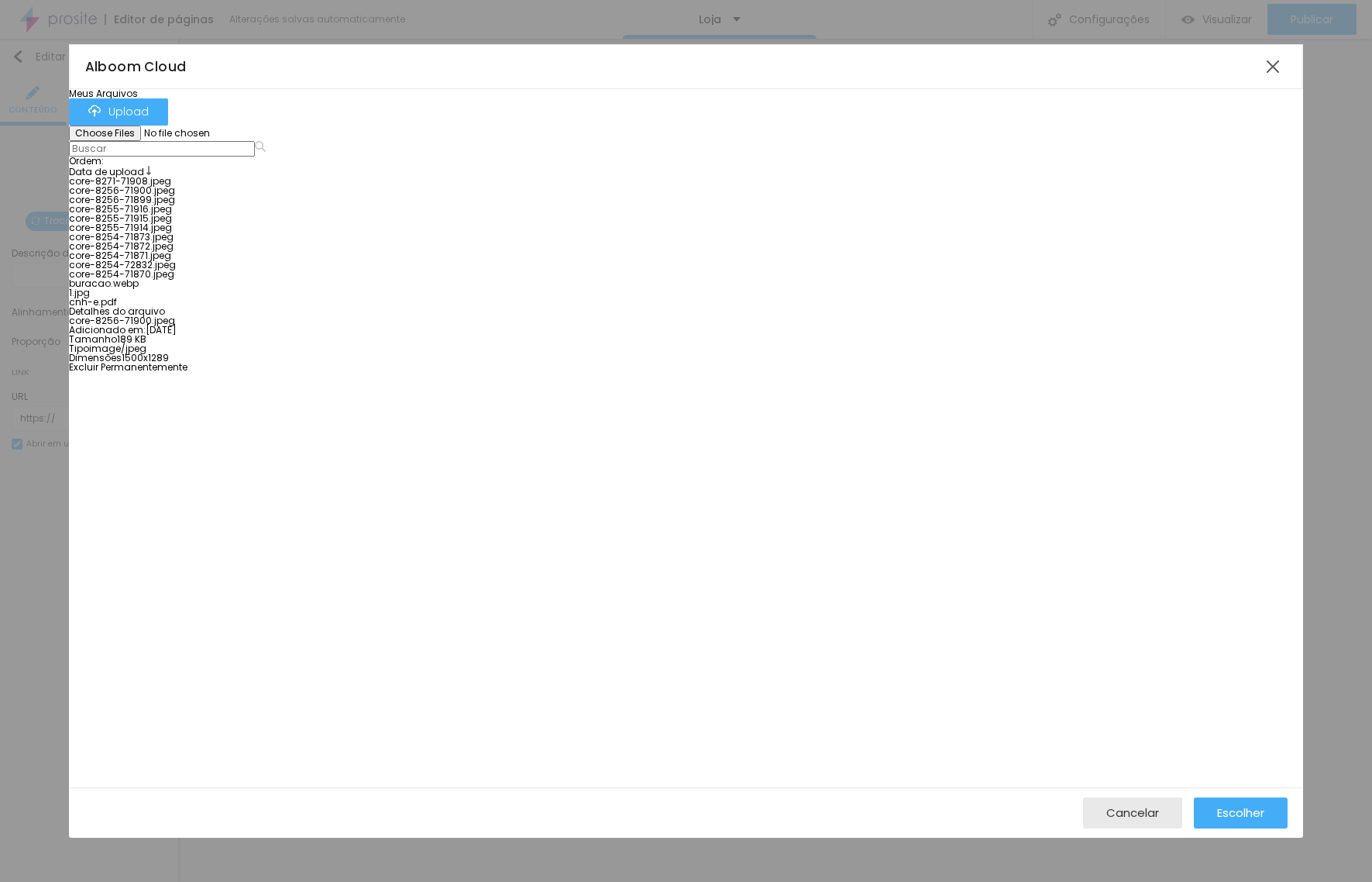
click at [183, 176] on div at bounding box center [175, 176] width 211 height 0
click at [279, 233] on div "core-8271-71908.jpeg core-8256-71900.jpeg core-8256-71899.jpeg core-8255-71916.…" at bounding box center [175, 242] width 211 height 130
click at [279, 195] on div at bounding box center [175, 195] width 211 height 0
drag, startPoint x: 433, startPoint y: 184, endPoint x: 146, endPoint y: 237, distance: 291.9
click at [146, 237] on div "Meus Arquivos Upload Ordem : Data de upload core-8271-71908.jpeg core-8256-7190…" at bounding box center [175, 198] width 211 height 218
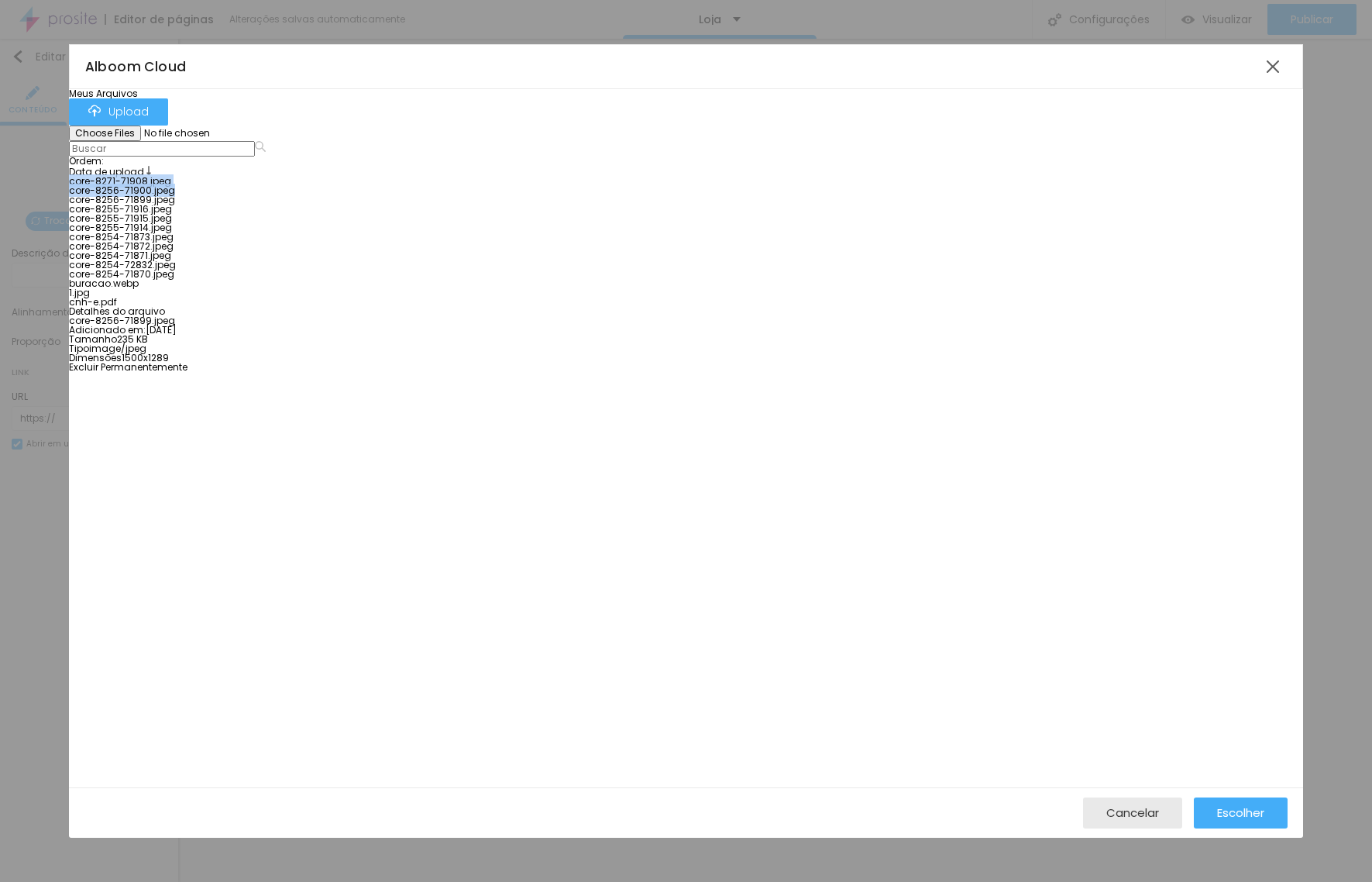
click at [274, 186] on div at bounding box center [175, 186] width 211 height 0
click at [146, 176] on div at bounding box center [175, 176] width 211 height 0
click at [1230, 812] on span "Escolher" at bounding box center [1240, 813] width 47 height 13
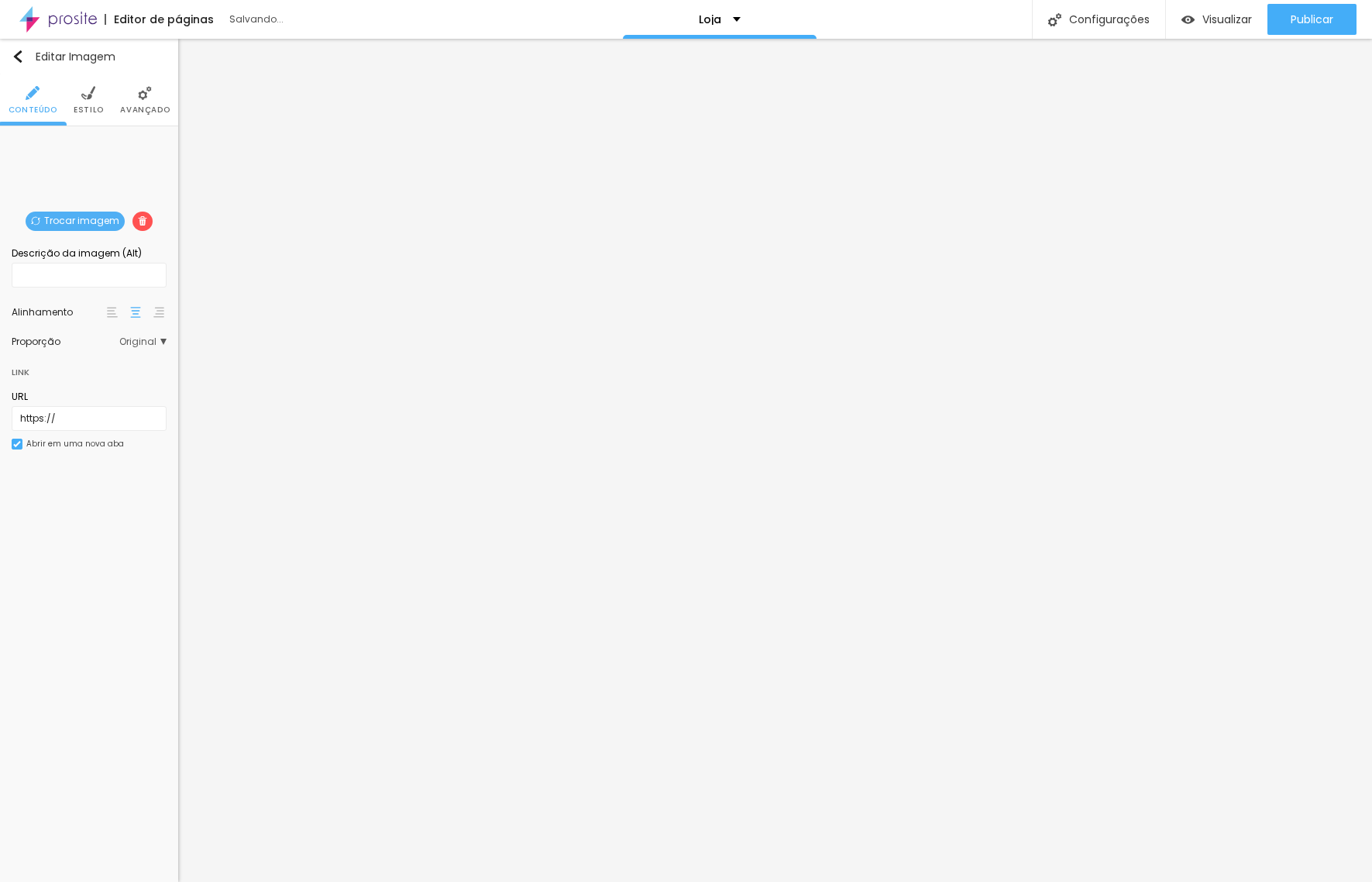
click at [61, 223] on span "Trocar imagem" at bounding box center [75, 222] width 99 height 20
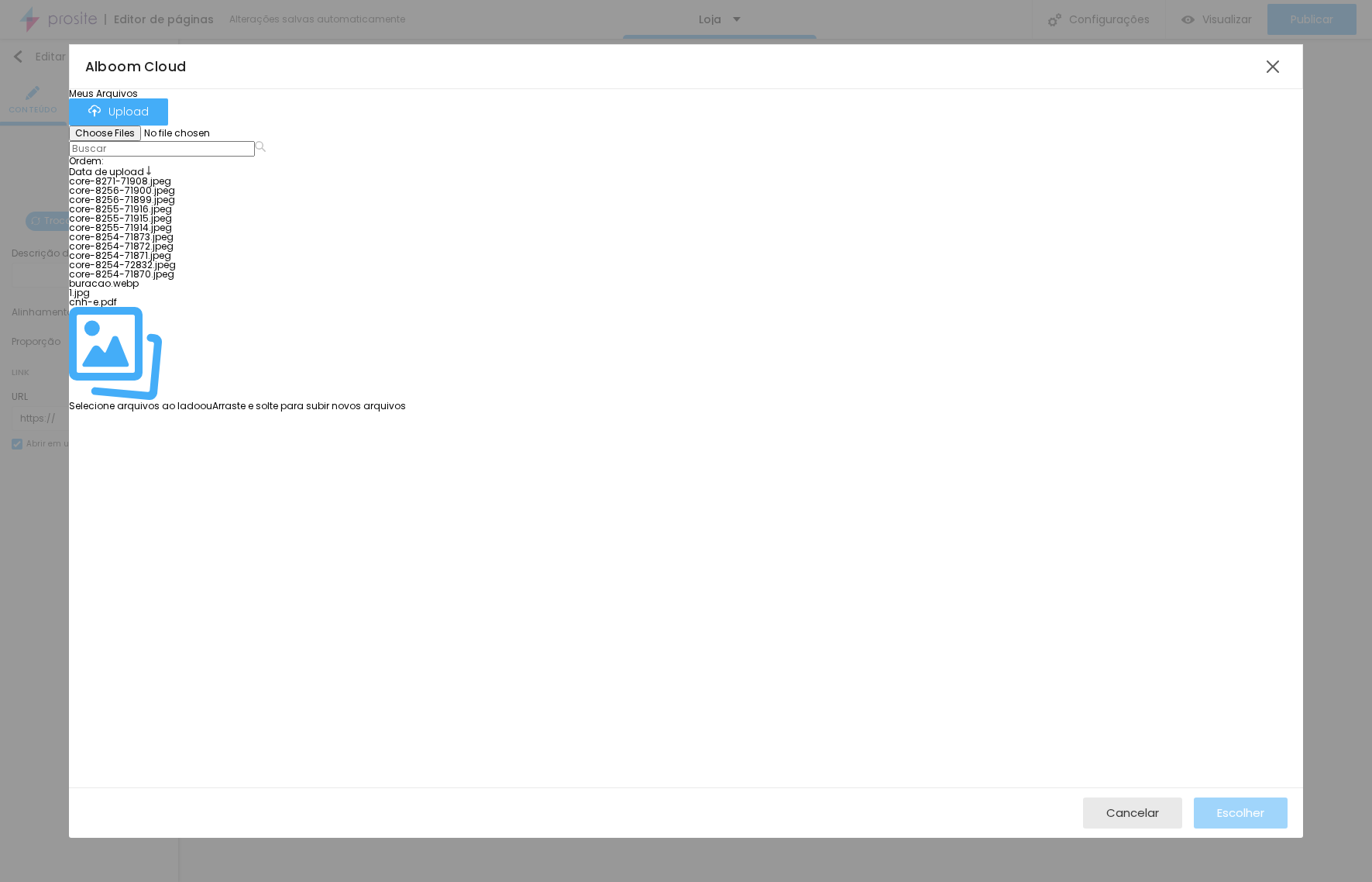
click at [252, 186] on div at bounding box center [237, 186] width 337 height 0
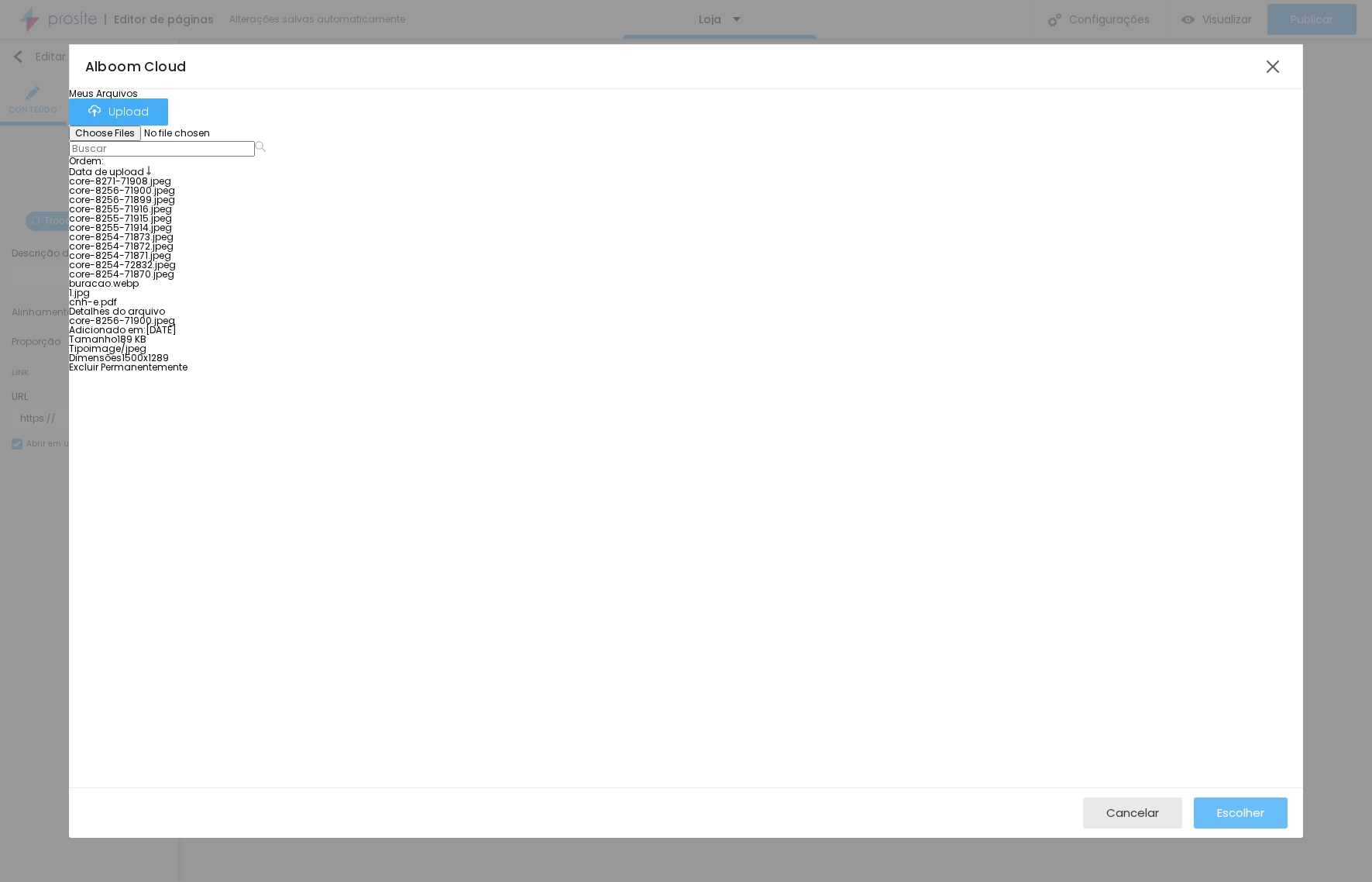
click at [1247, 806] on span "Escolher" at bounding box center [1240, 813] width 47 height 13
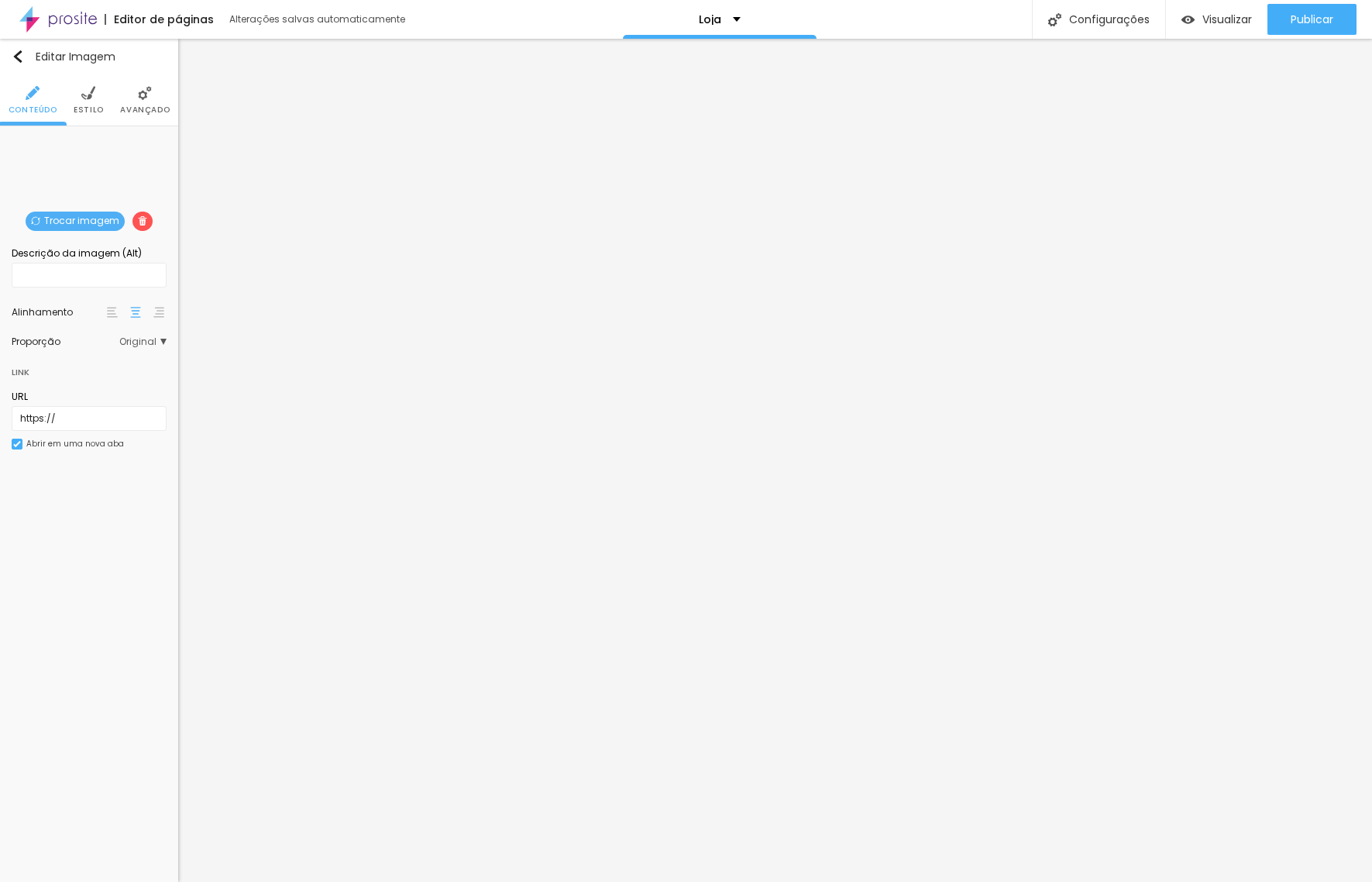
click at [96, 222] on span "Trocar imagem" at bounding box center [75, 222] width 99 height 20
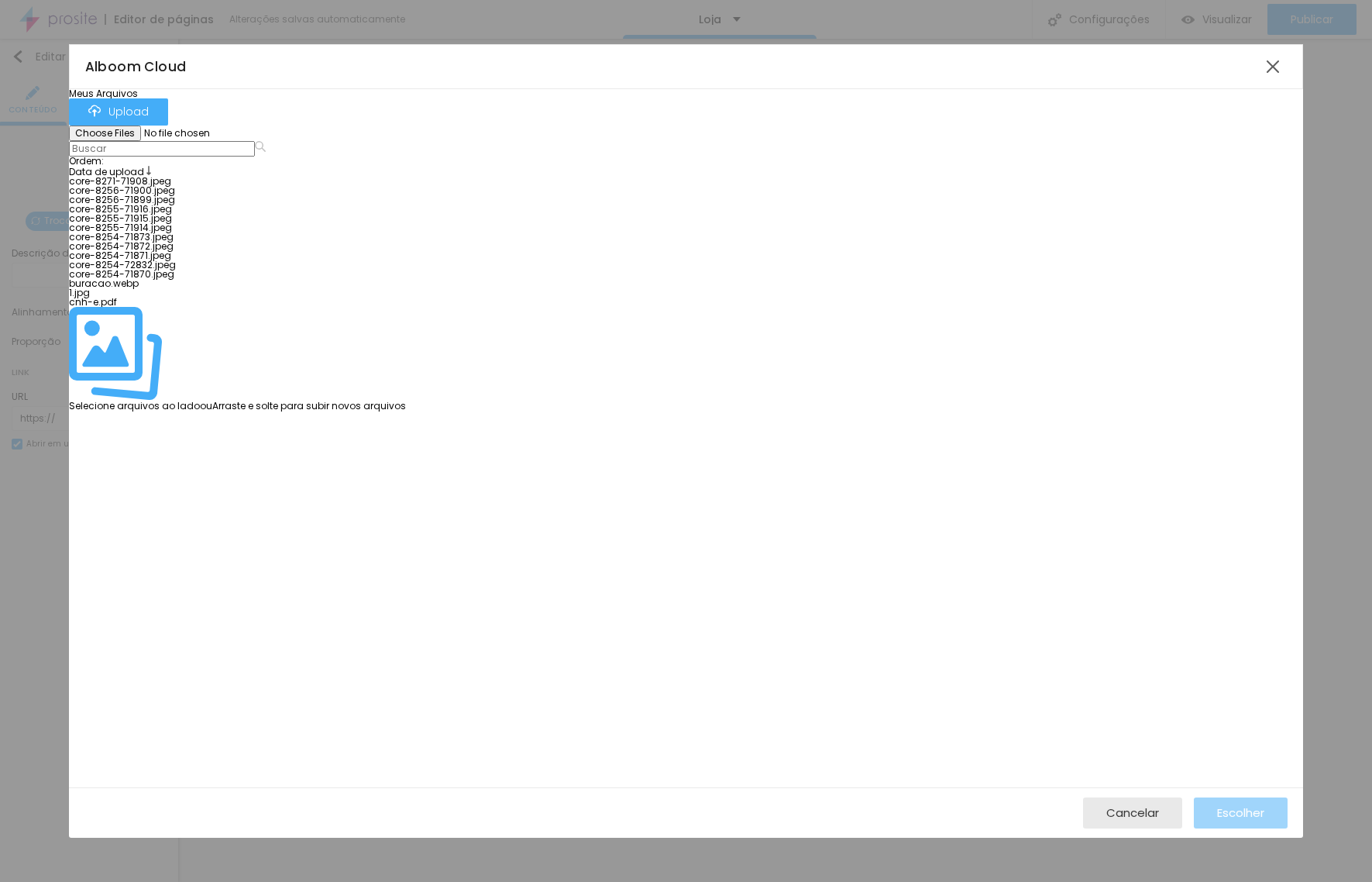
click at [401, 195] on div at bounding box center [237, 195] width 337 height 0
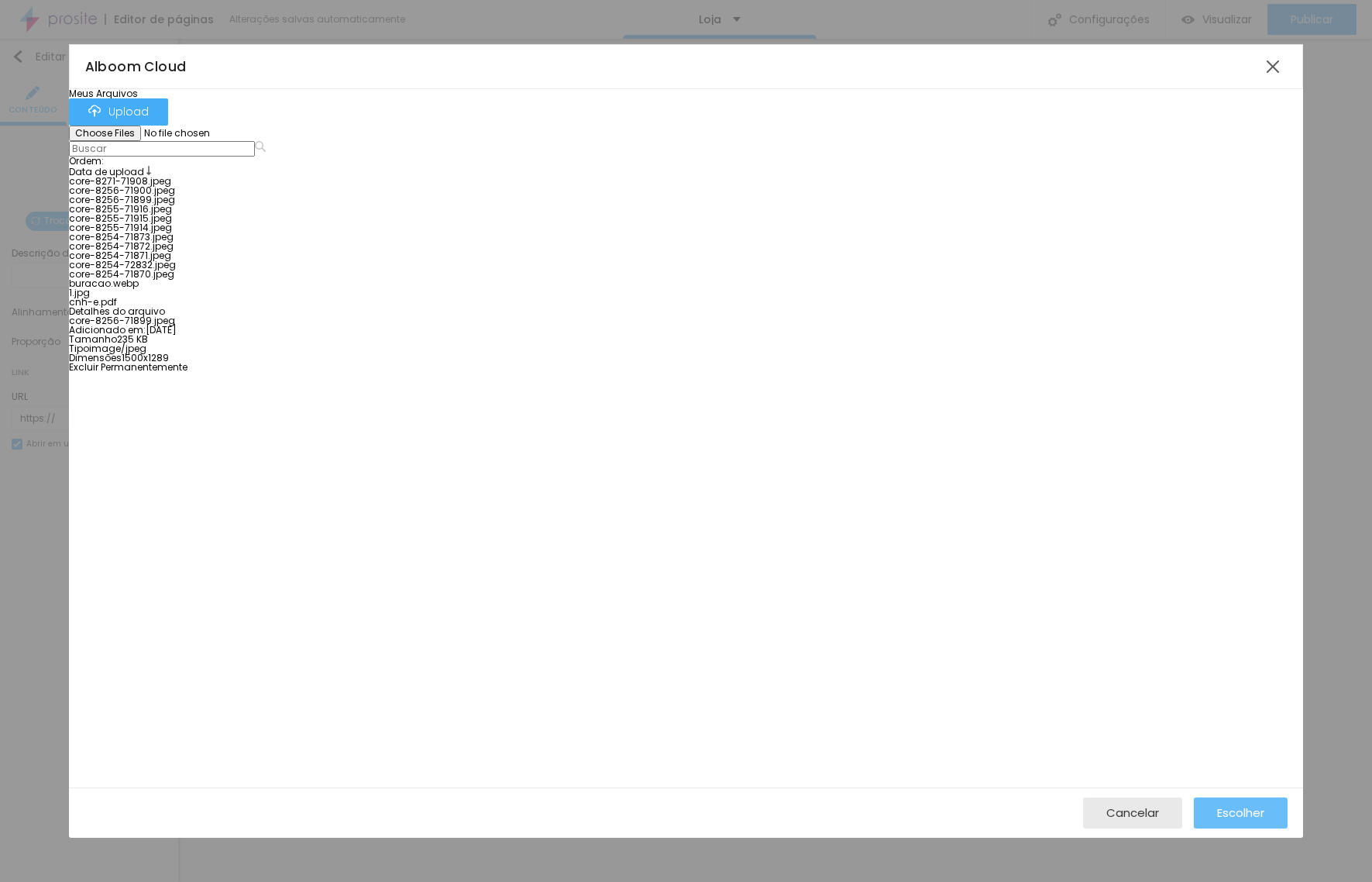
click at [1249, 813] on span "Escolher" at bounding box center [1240, 813] width 47 height 13
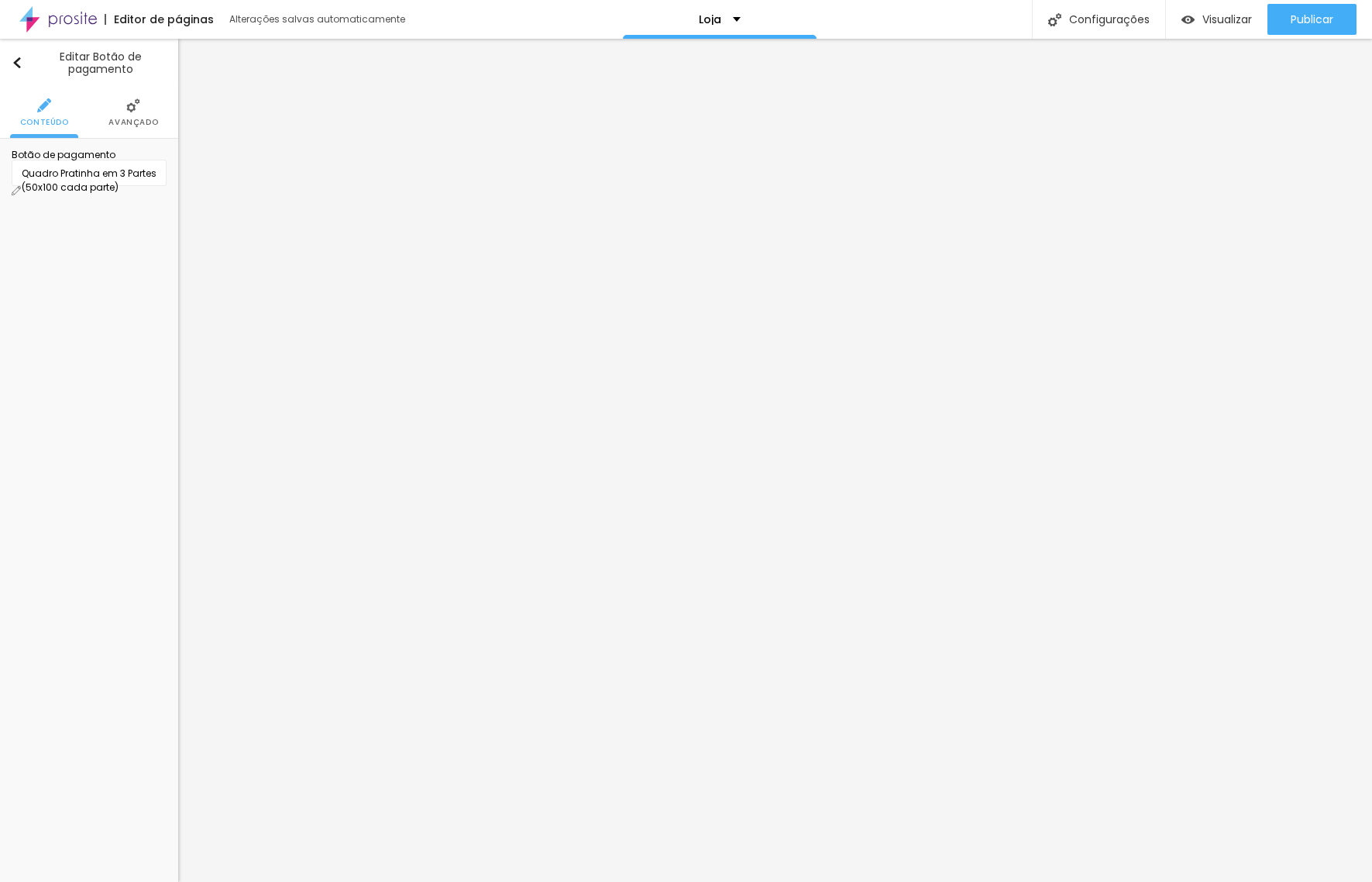
click at [148, 190] on div "Quadro Pratinha em 3 Partes (50x100 cada parte)" at bounding box center [89, 181] width 135 height 28
type input "Album Capa Tecido ou Couro"
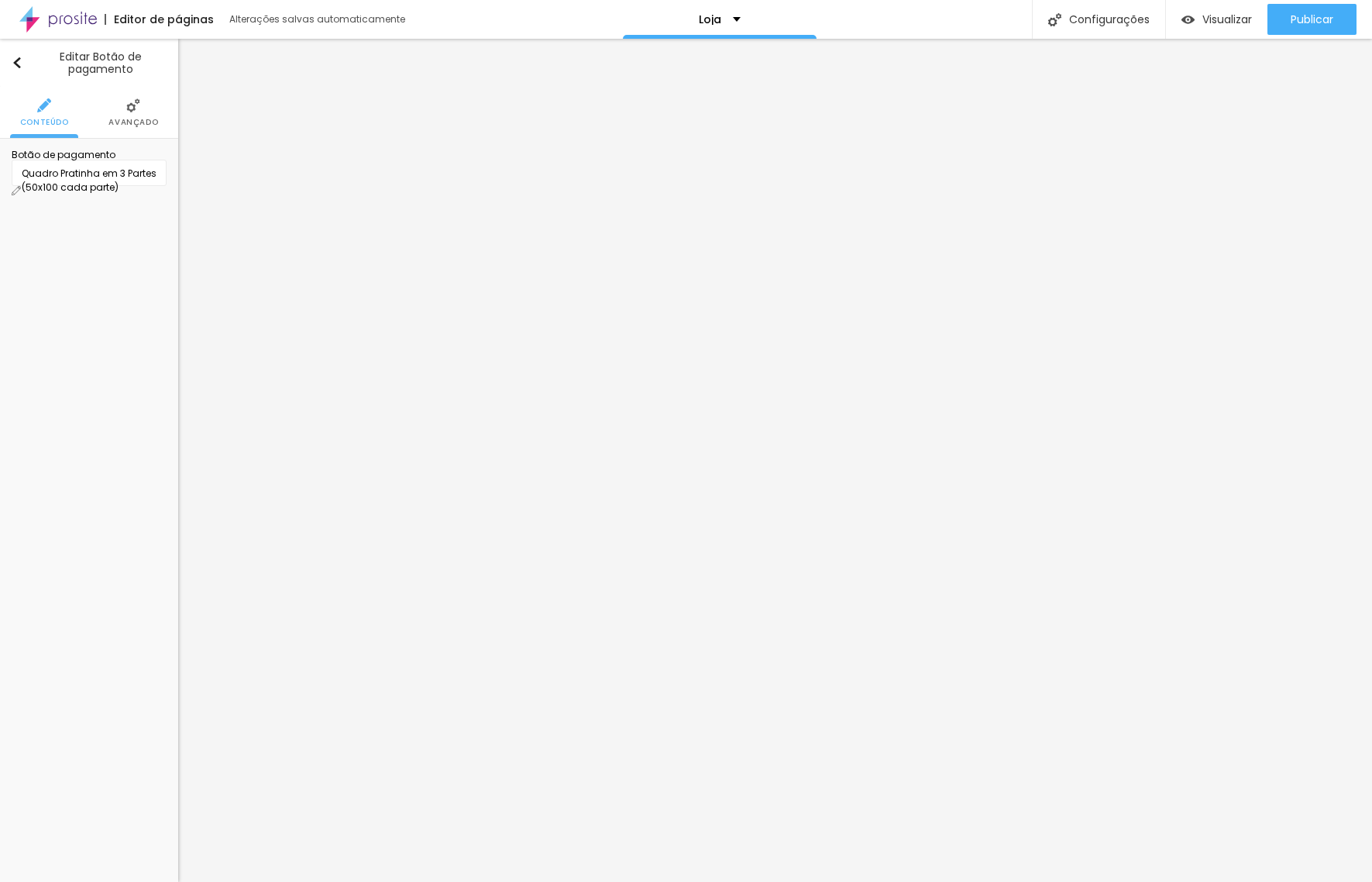
type input "R$ 1.100,00"
drag, startPoint x: 603, startPoint y: 204, endPoint x: 790, endPoint y: 211, distance: 187.1
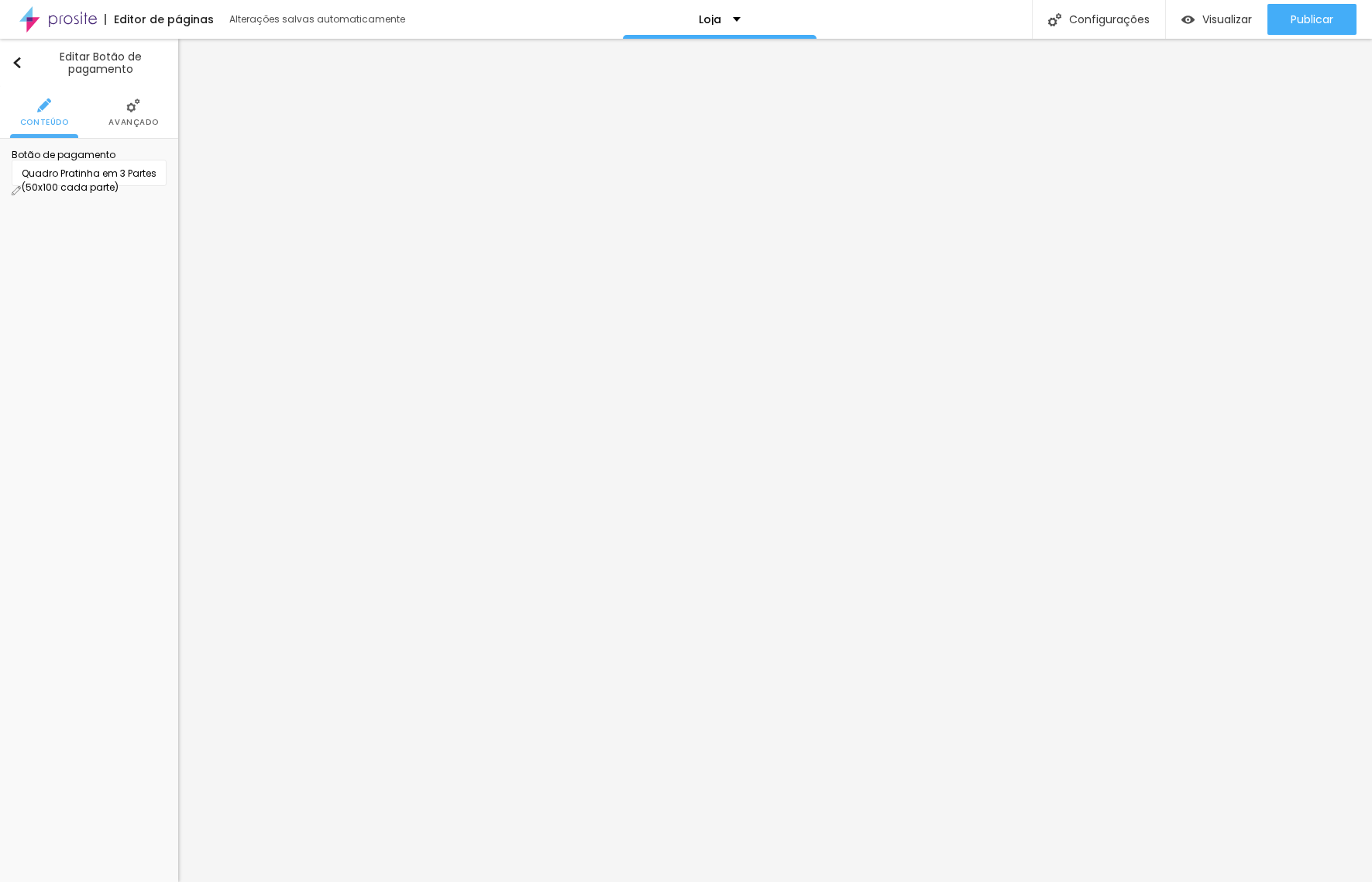
paste textarea "Album Capa Tecido ou Couro"
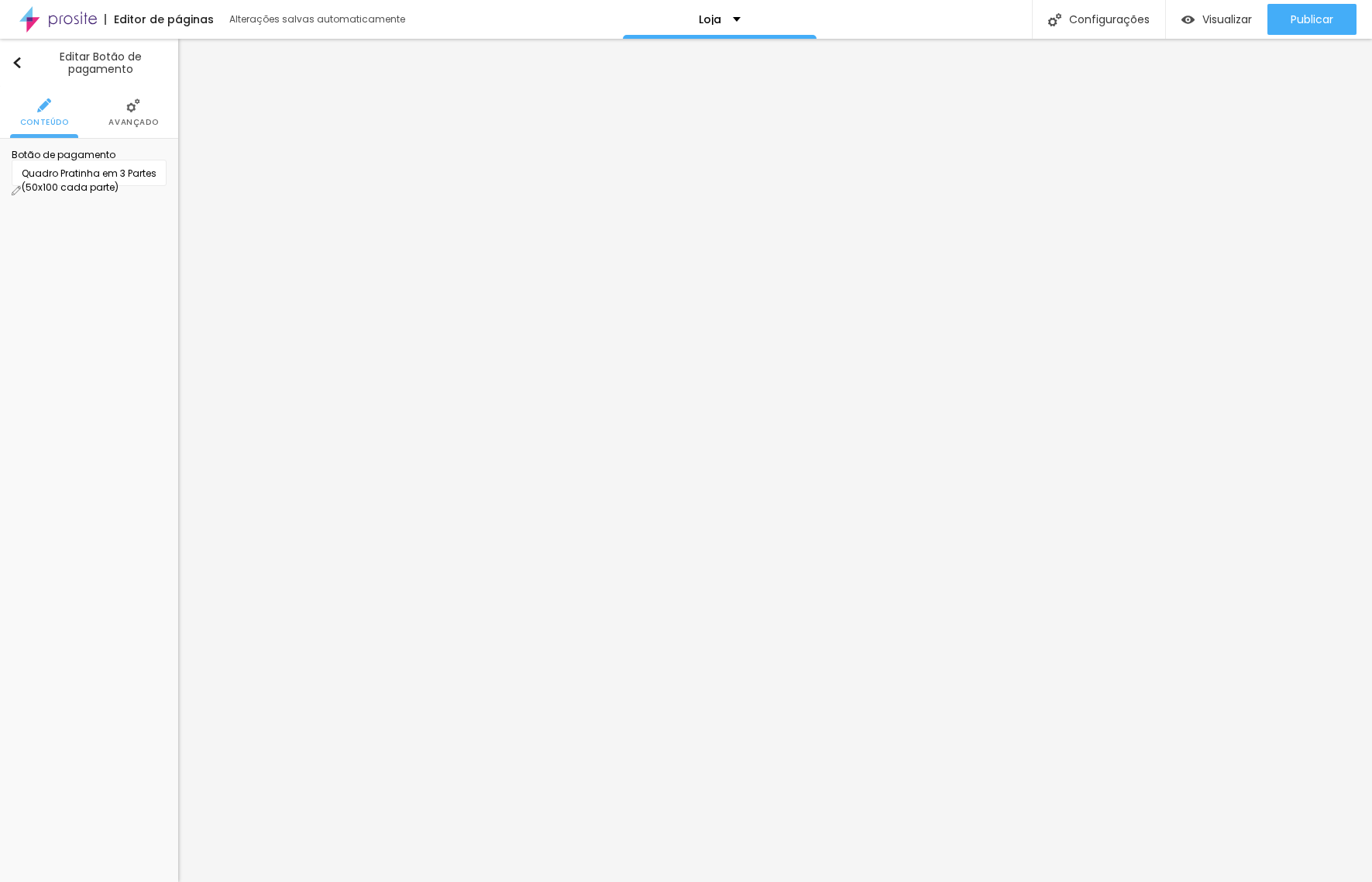
drag, startPoint x: 749, startPoint y: 344, endPoint x: 769, endPoint y: 348, distance: 20.4
drag, startPoint x: 663, startPoint y: 355, endPoint x: 637, endPoint y: 357, distance: 26.1
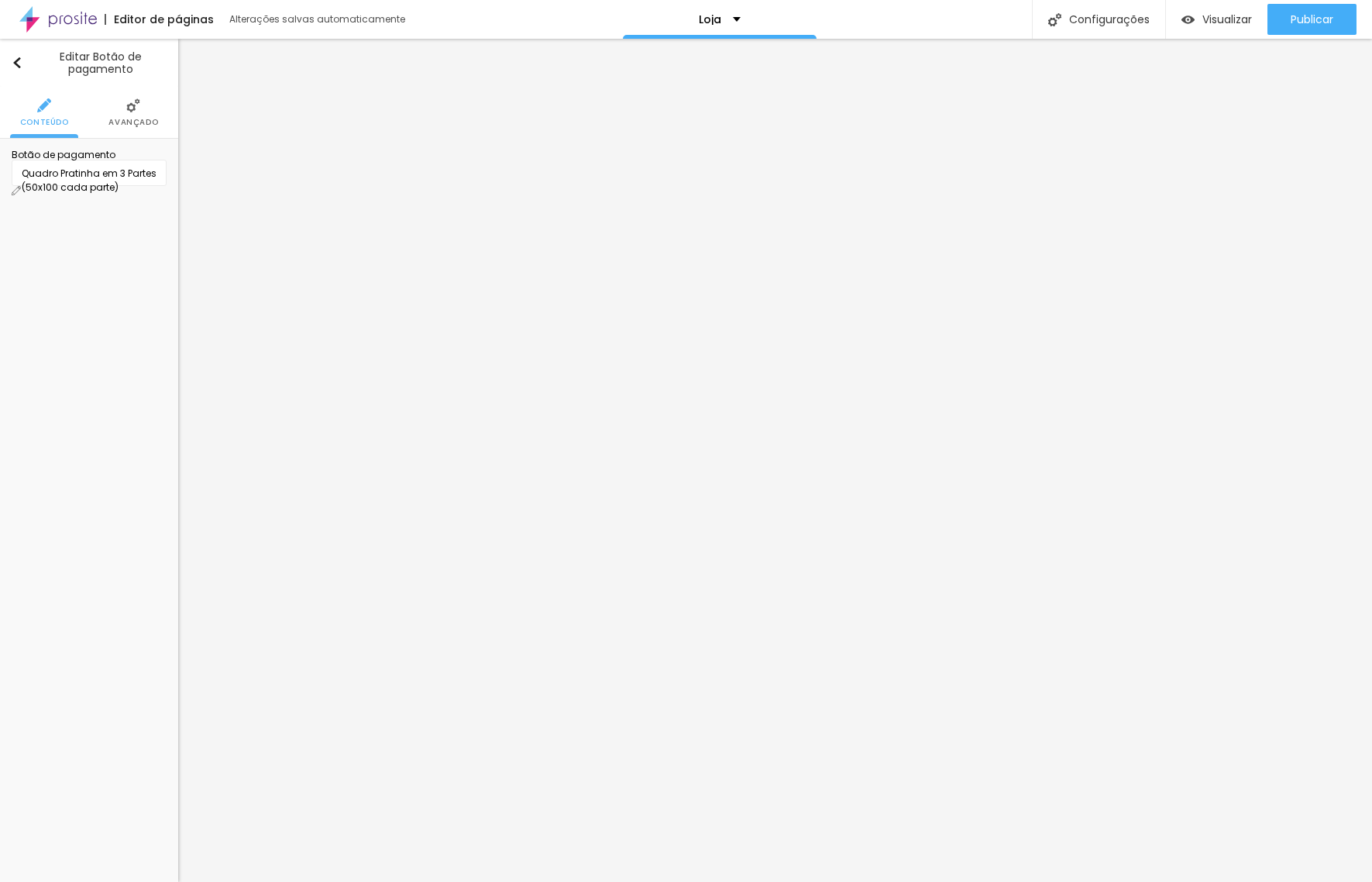
type textarea "Album Encadernado com 40 páginas (recomendado para até 100 fotos), Capa Tecido …"
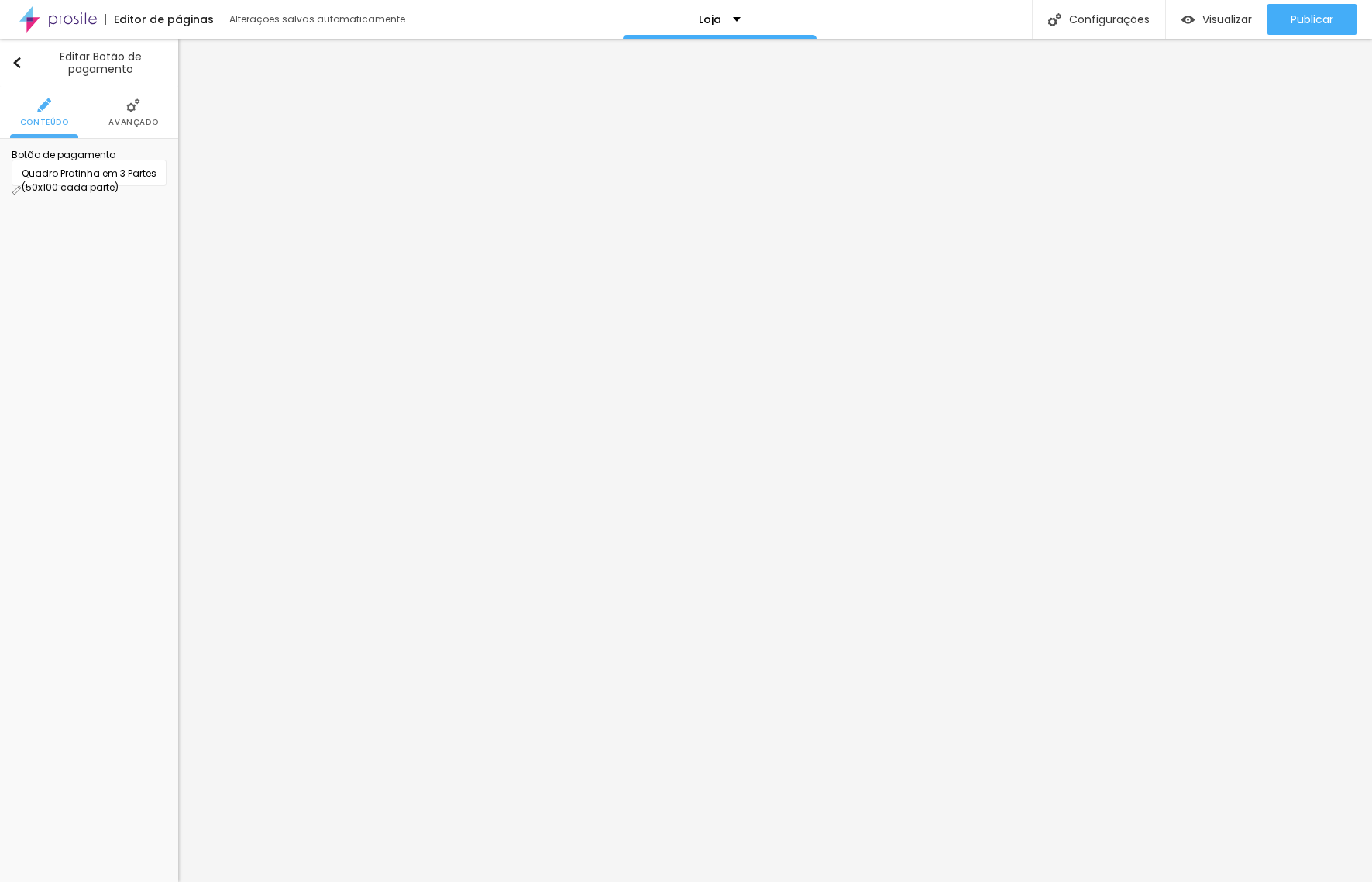
click at [133, 119] on span "Avançado" at bounding box center [133, 122] width 49 height 7
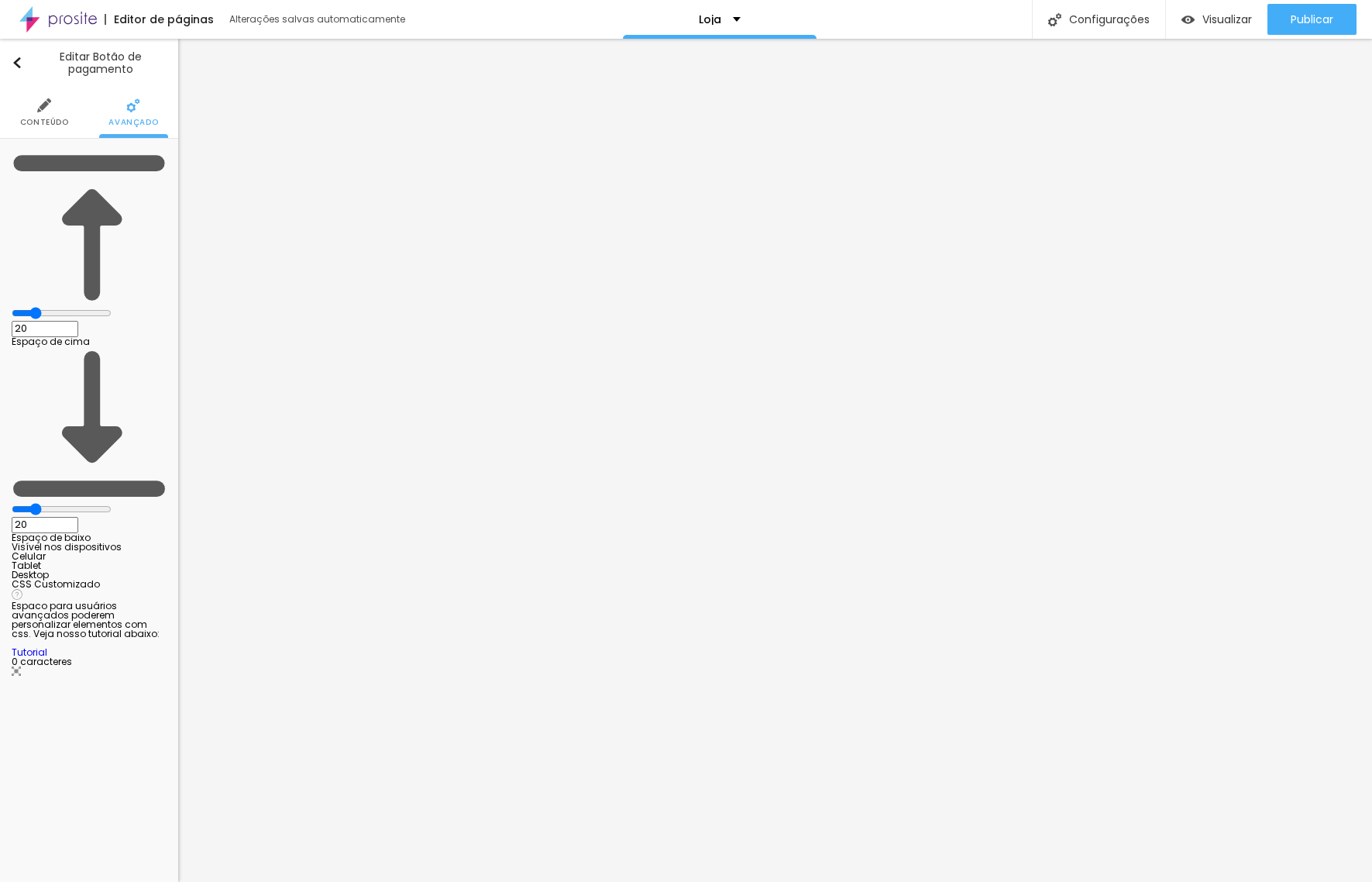
click at [44, 110] on img at bounding box center [44, 105] width 14 height 14
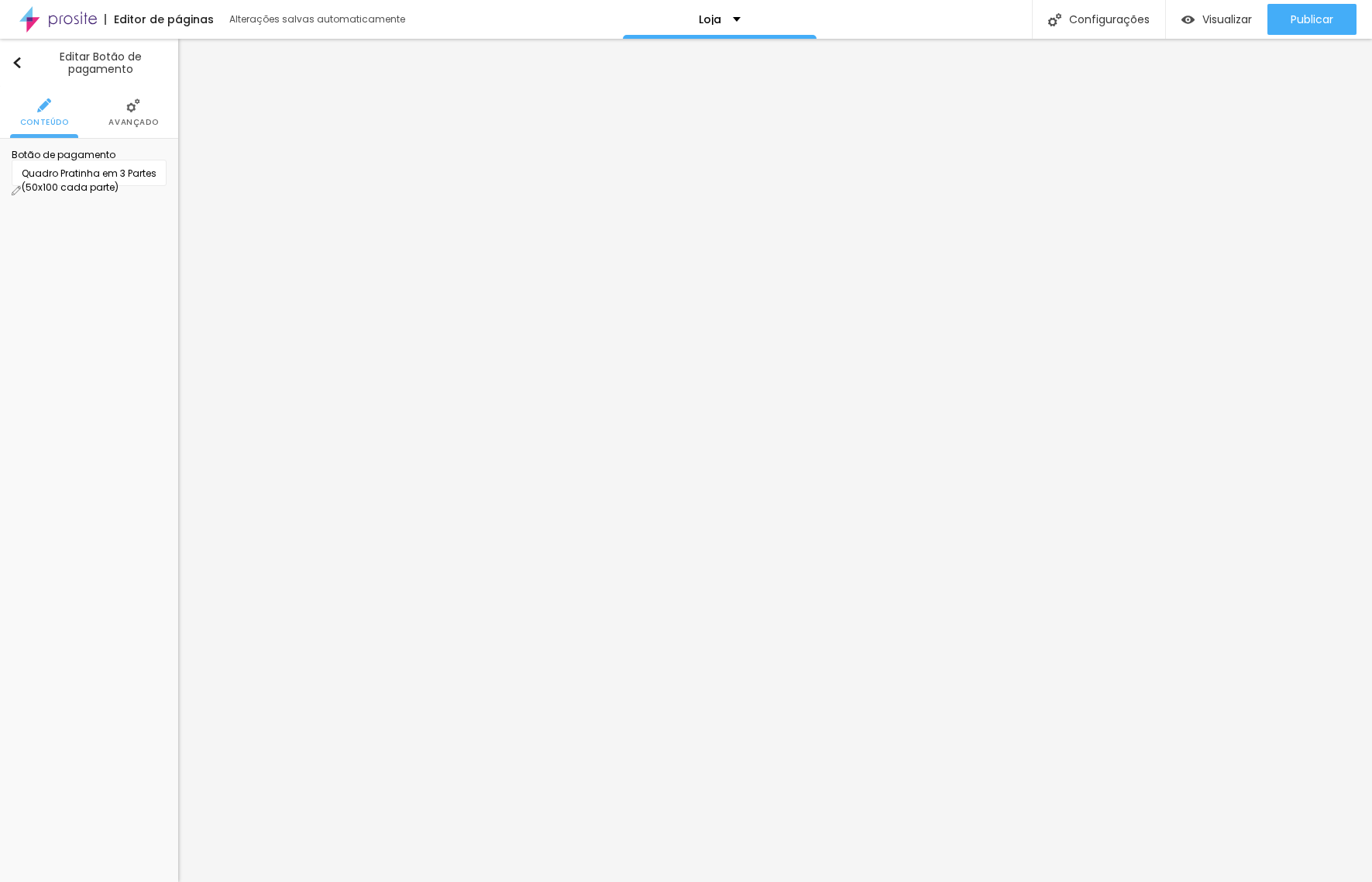
click at [140, 175] on div "Quadro Pratinha em 3 Partes (50x100 cada parte)" at bounding box center [89, 181] width 135 height 28
paste input "Capa Tecido Acrílica"
type input "Capa Tecido Acrílica"
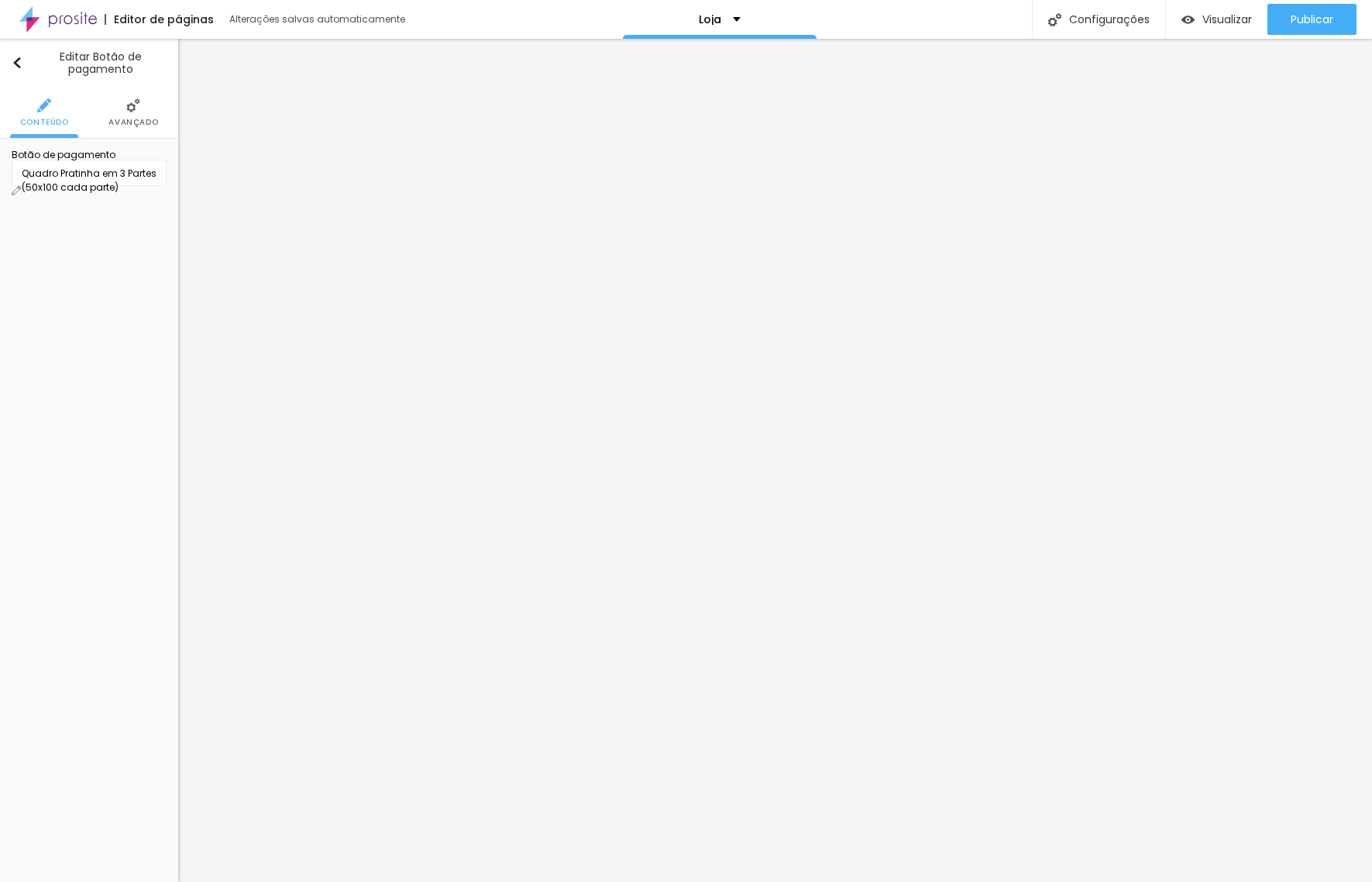
drag, startPoint x: 679, startPoint y: 124, endPoint x: 694, endPoint y: 158, distance: 37.2
drag, startPoint x: 731, startPoint y: 200, endPoint x: 584, endPoint y: 199, distance: 147.0
type input "C"
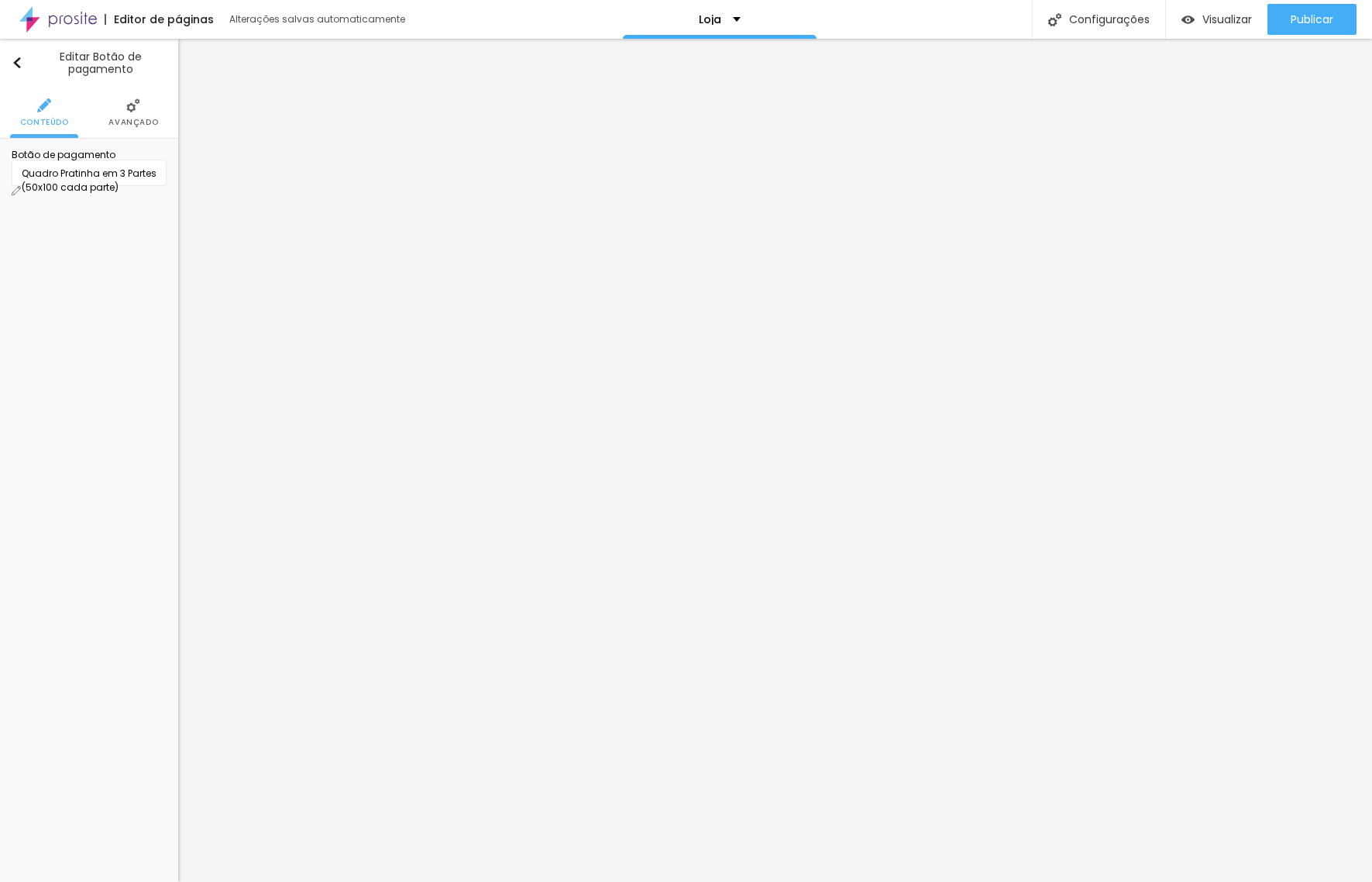
paste input "Capa Tecido Acrílica"
type input "Capa Tecido Acrílica"
type input "R$ 1.200,00"
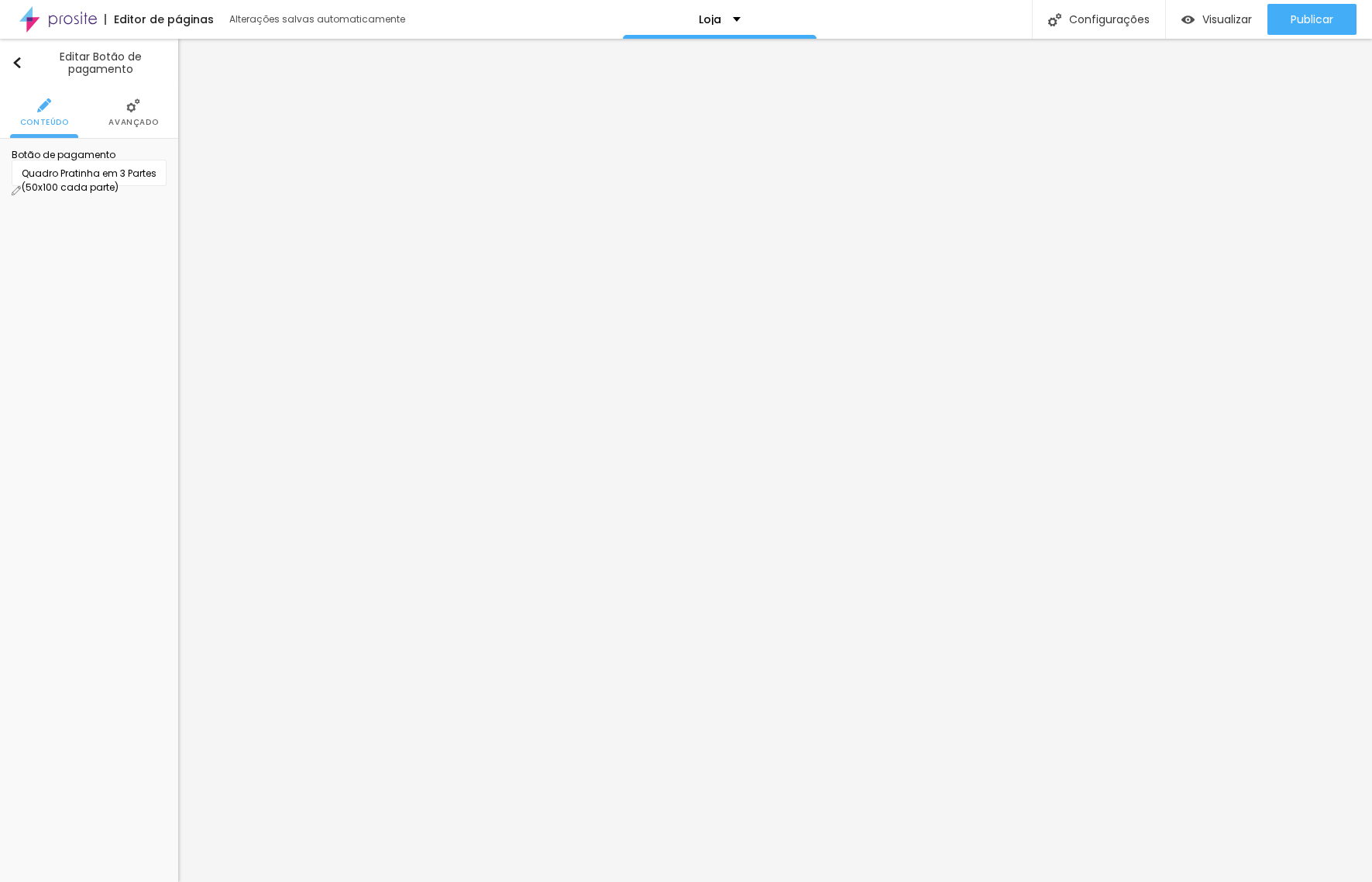
drag, startPoint x: 717, startPoint y: 337, endPoint x: 645, endPoint y: 337, distance: 72.0
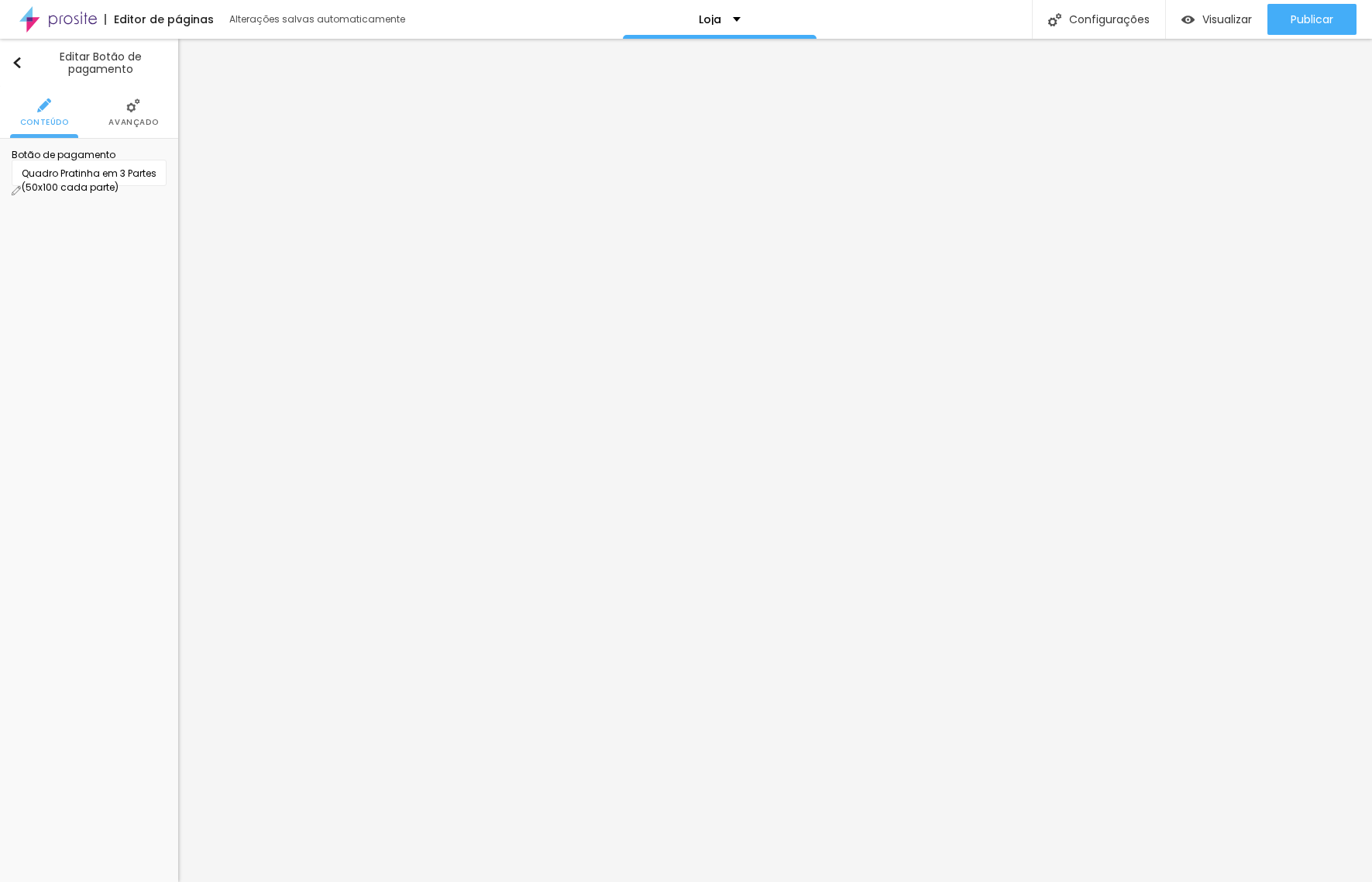
type textarea "Album 25x30cm (25x60 aberto) com 40 páginas (Recomendado para até 100 fotos), C…"
drag, startPoint x: 860, startPoint y: 739, endPoint x: 536, endPoint y: 328, distance: 523.4
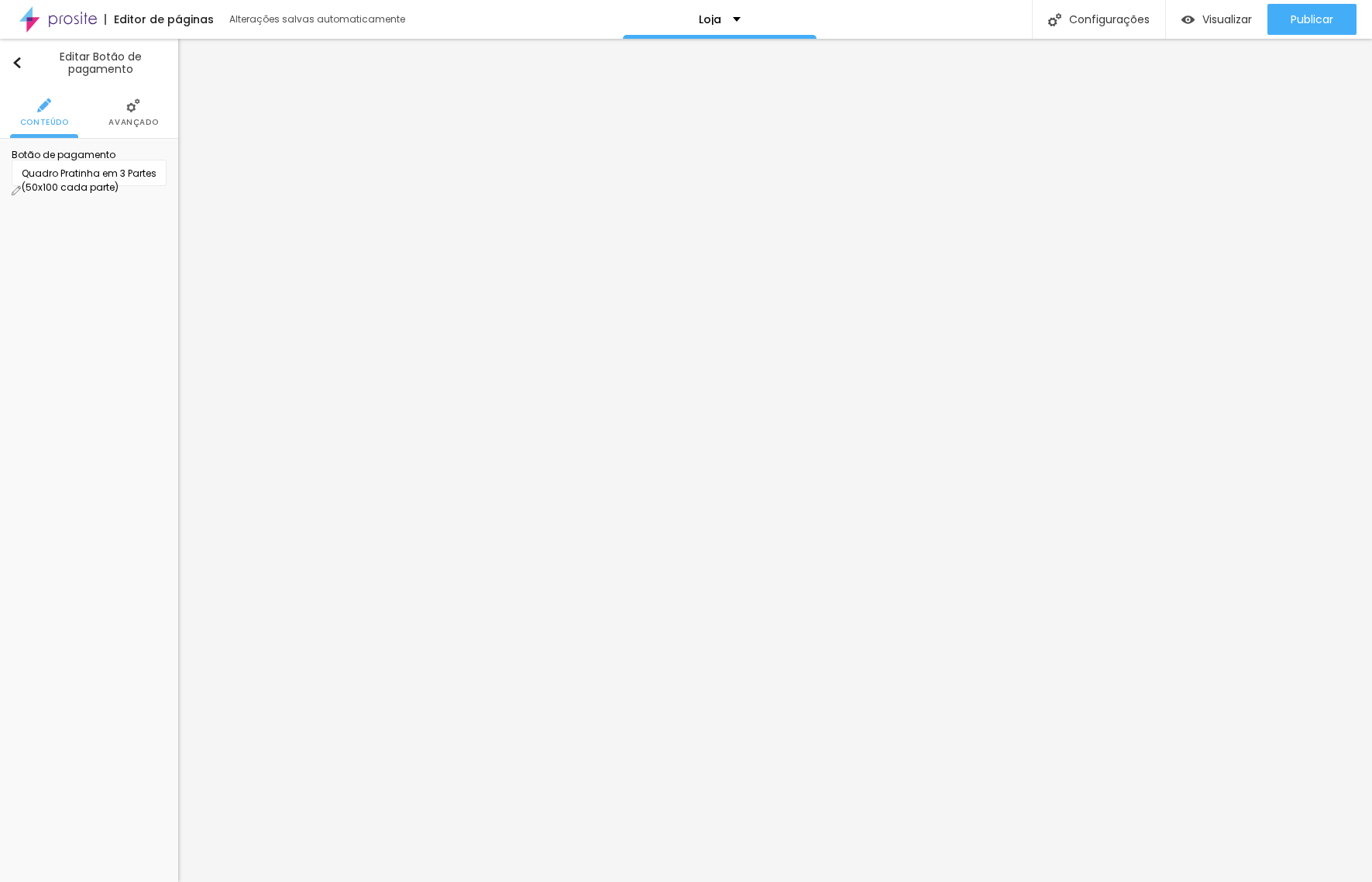
click at [21, 186] on img at bounding box center [16, 190] width 9 height 9
drag, startPoint x: 527, startPoint y: 208, endPoint x: 562, endPoint y: 222, distance: 37.7
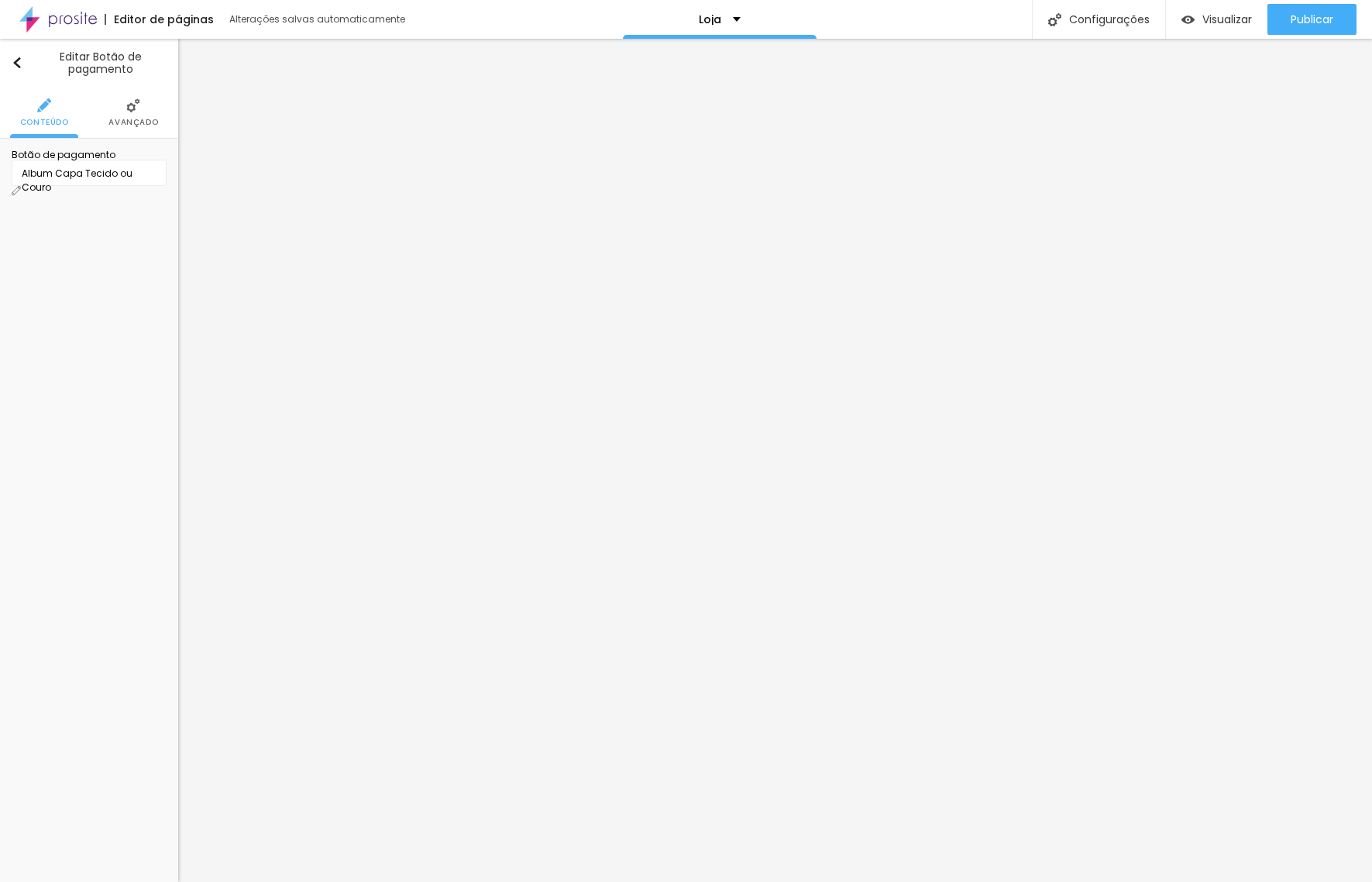
click at [162, 152] on span "Encaixotado" at bounding box center [132, 150] width 71 height 9
click at [84, 190] on span "Completo" at bounding box center [105, 194] width 47 height 13
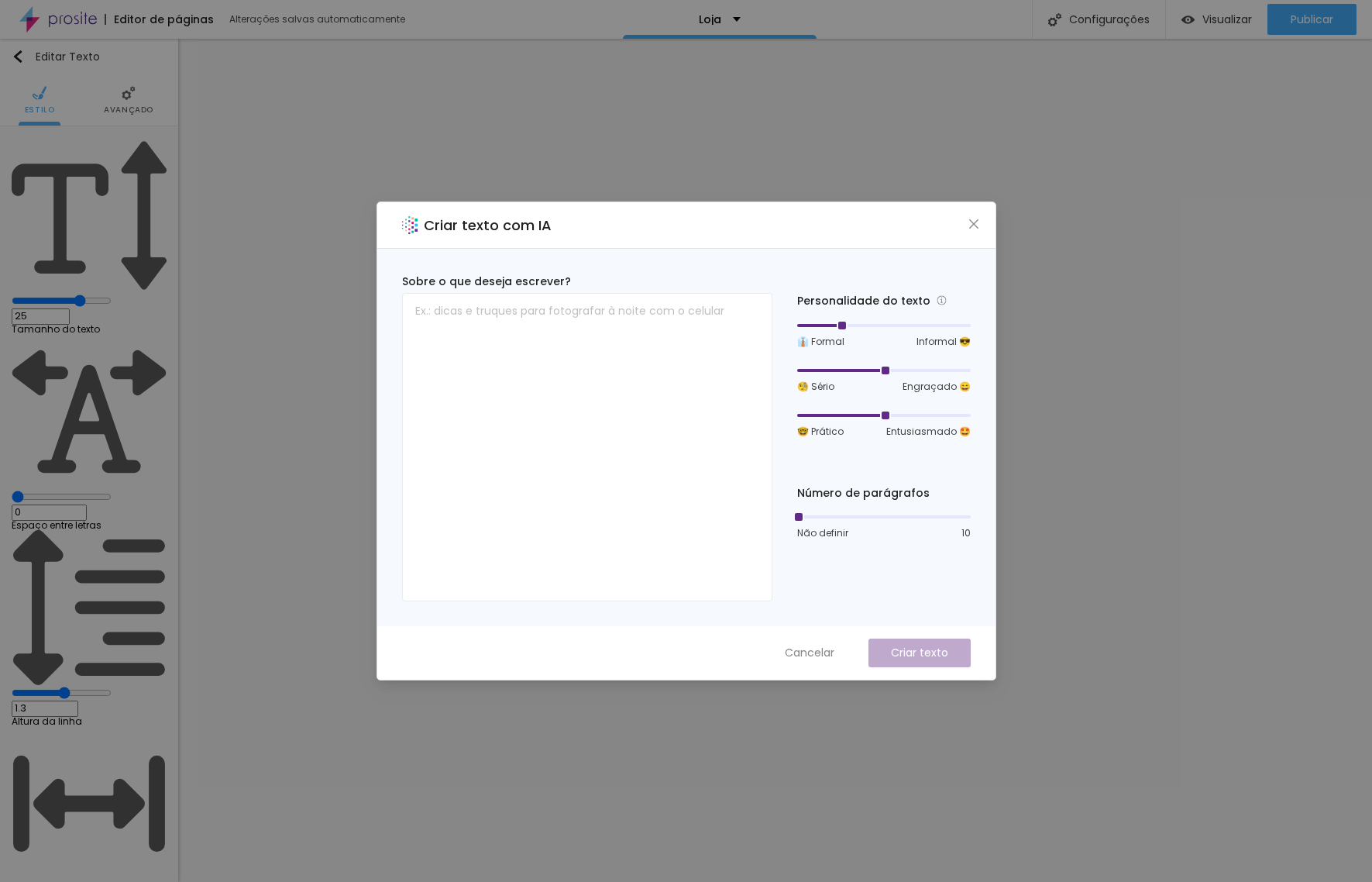
drag, startPoint x: 883, startPoint y: 324, endPoint x: 850, endPoint y: 334, distance: 34.5
click at [841, 326] on div at bounding box center [840, 325] width 7 height 7
drag, startPoint x: 881, startPoint y: 369, endPoint x: 863, endPoint y: 396, distance: 32.4
click at [842, 371] on div at bounding box center [840, 370] width 7 height 7
drag, startPoint x: 886, startPoint y: 410, endPoint x: 911, endPoint y: 410, distance: 25.0
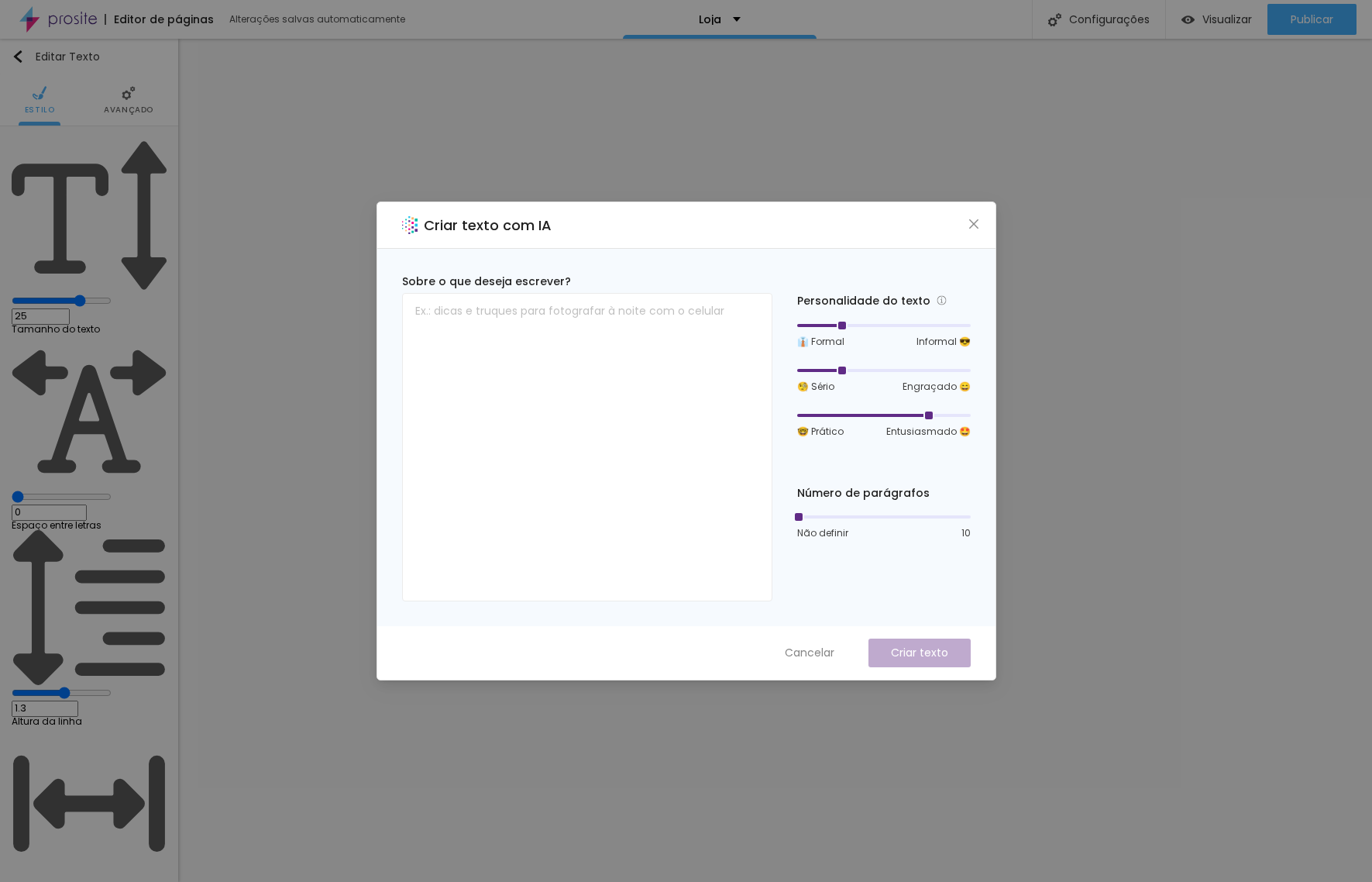
click at [911, 411] on div at bounding box center [883, 415] width 174 height 9
drag, startPoint x: 803, startPoint y: 513, endPoint x: 820, endPoint y: 518, distance: 17.7
click at [818, 518] on div at bounding box center [813, 516] width 7 height 7
click at [550, 319] on textarea at bounding box center [587, 447] width 370 height 308
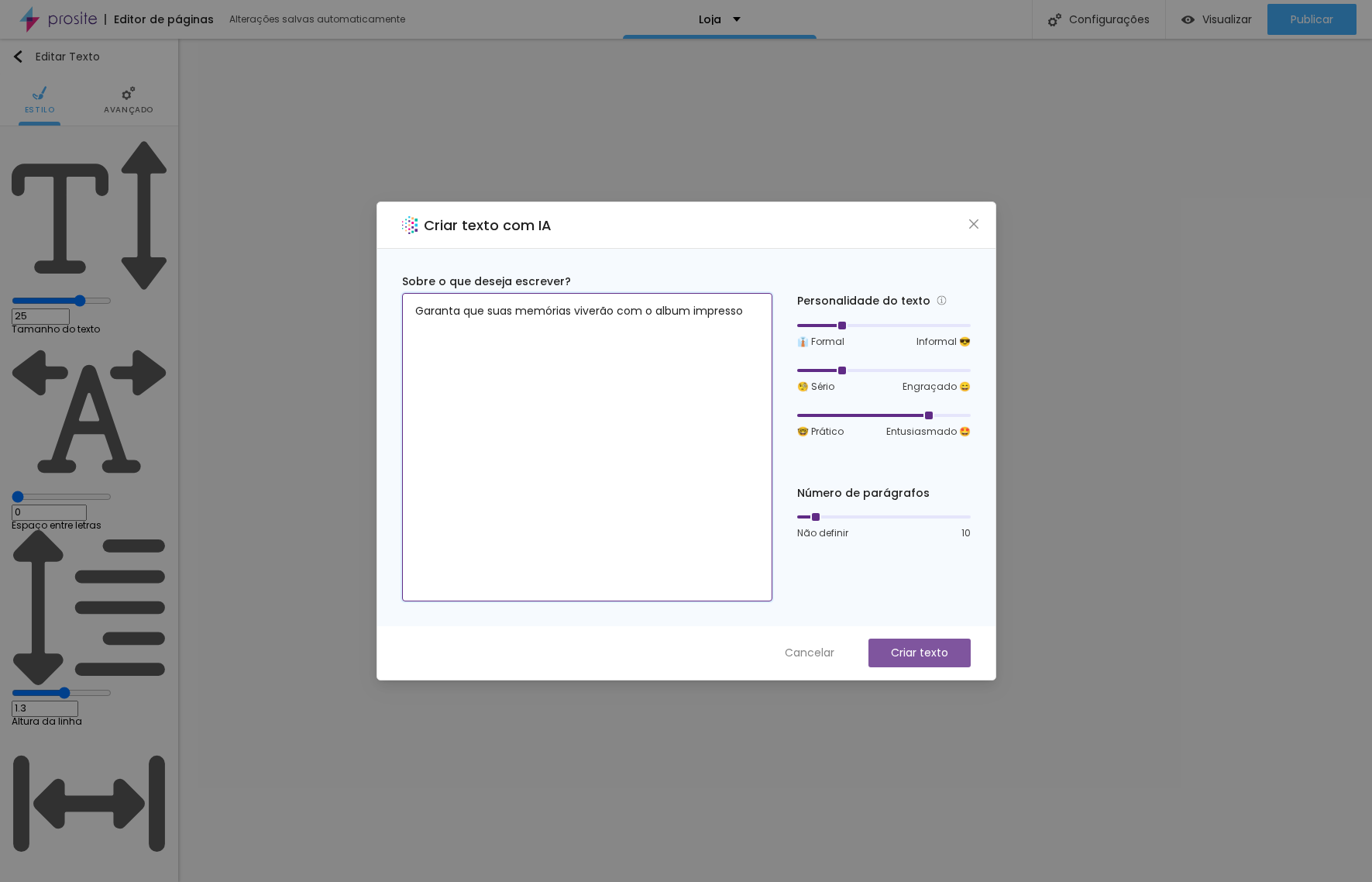
type textarea "Garanta que suas memórias viverão com o album impresso"
click at [929, 646] on p "Criar texto" at bounding box center [920, 653] width 58 height 16
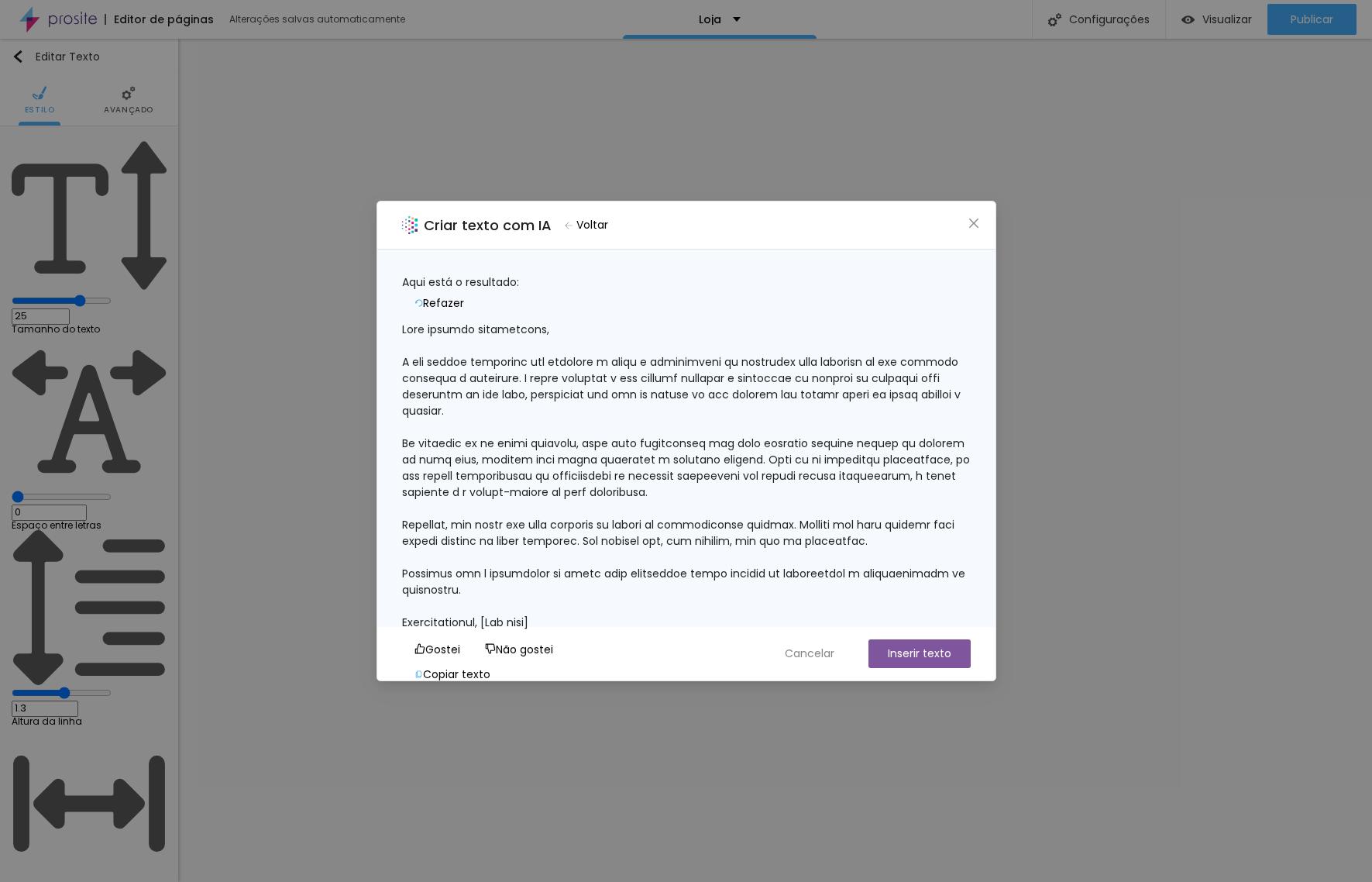
scroll to position [66, 0]
drag, startPoint x: 808, startPoint y: 650, endPoint x: 1017, endPoint y: 317, distance: 393.2
click at [860, 579] on div "Criar texto com IA Voltar Aqui está o resultado: Refazer Gostei Não gostei Copi…" at bounding box center [686, 440] width 620 height 481
click at [464, 295] on span "Refazer" at bounding box center [443, 303] width 41 height 16
click at [590, 222] on button "Voltar" at bounding box center [587, 224] width 58 height 22
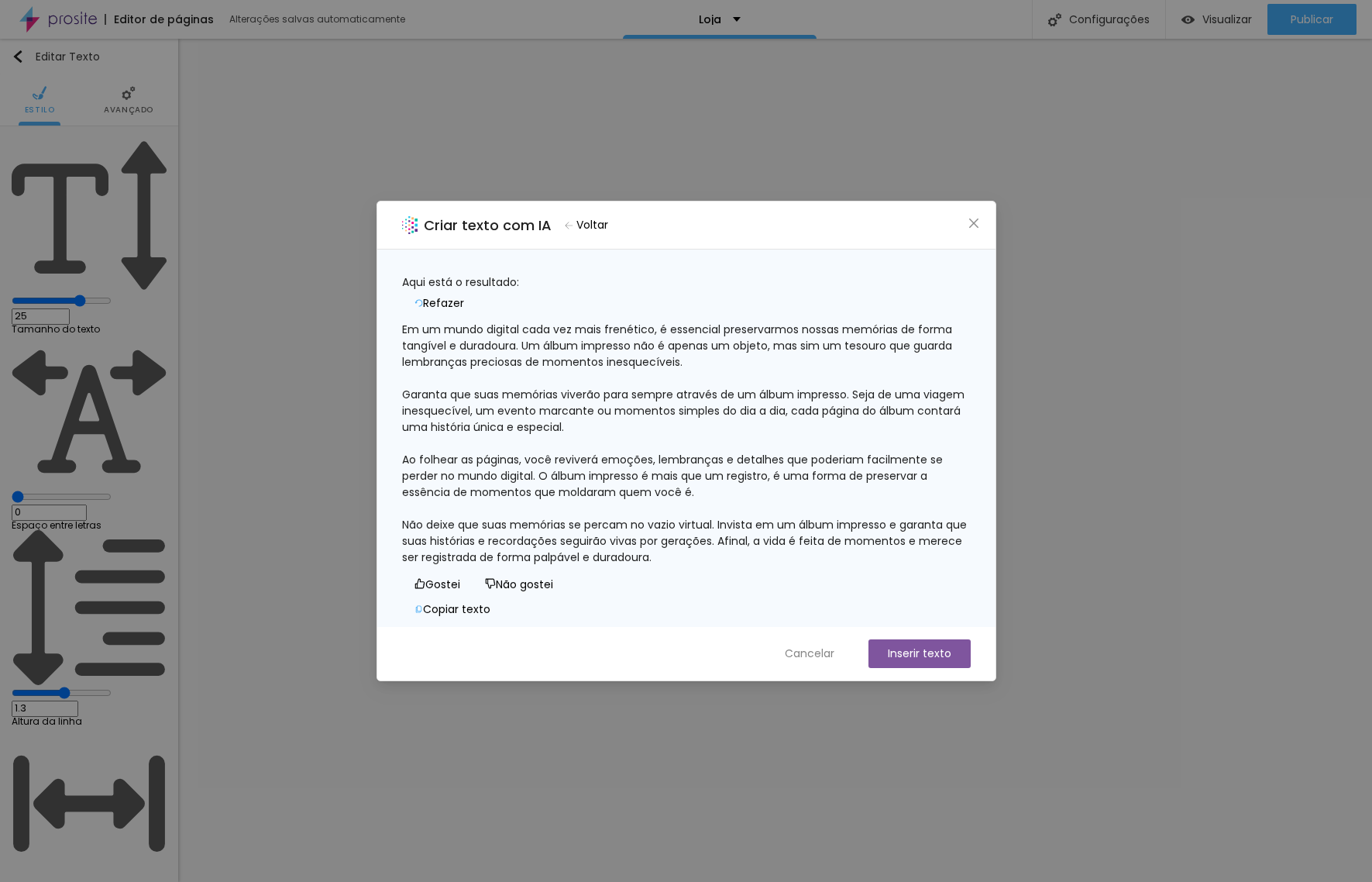
click at [602, 226] on span "Voltar" at bounding box center [592, 225] width 32 height 16
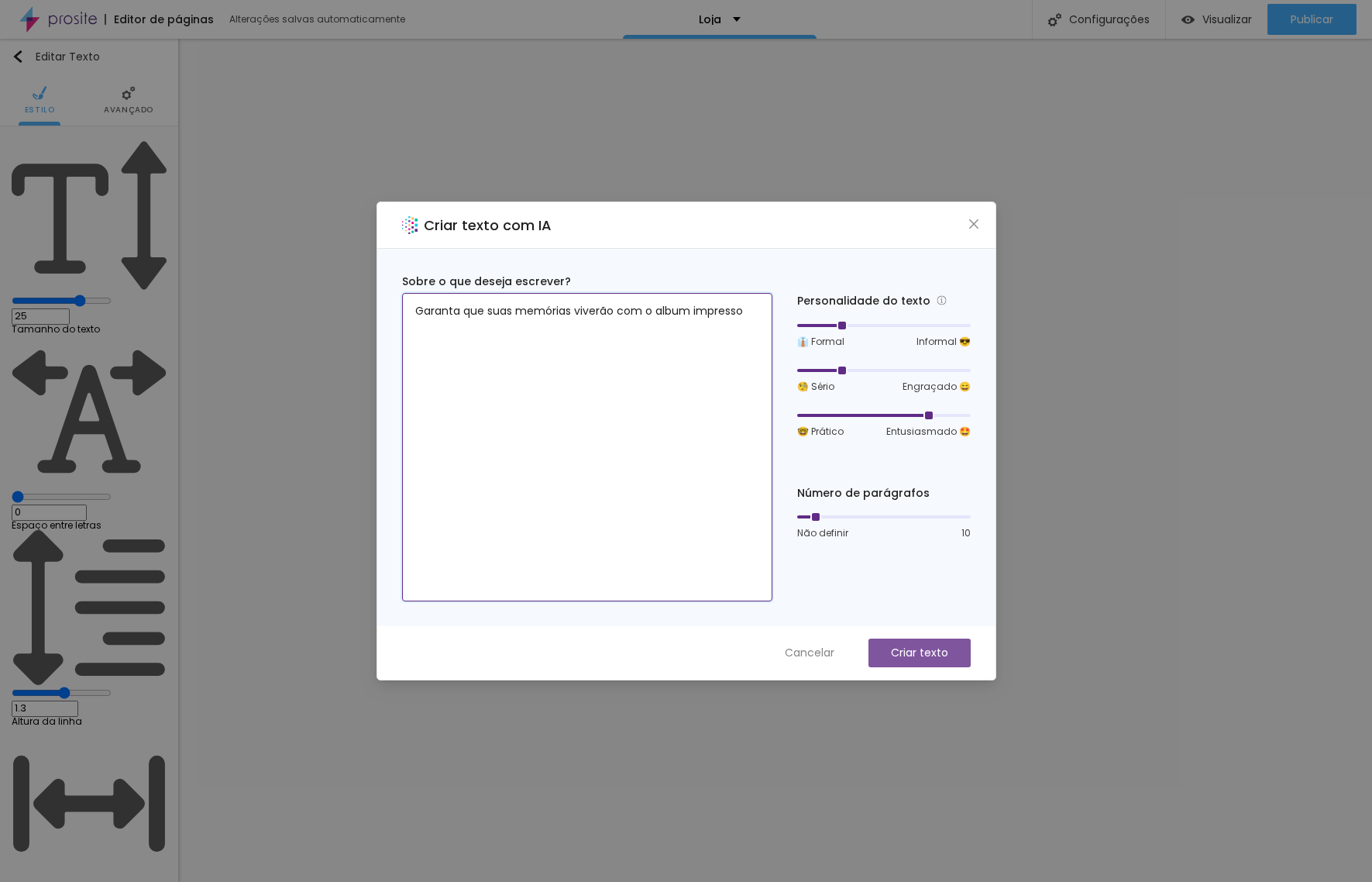
drag, startPoint x: 416, startPoint y: 313, endPoint x: 752, endPoint y: 318, distance: 336.0
click at [752, 318] on textarea "Garanta que suas memórias viverão com o album impresso" at bounding box center [587, 447] width 370 height 308
drag, startPoint x: 817, startPoint y: 521, endPoint x: 799, endPoint y: 523, distance: 18.1
click at [799, 521] on div at bounding box center [797, 516] width 7 height 7
click at [473, 327] on textarea "Faça o album impresso do seu Casamento e proteja assuas memórias" at bounding box center [587, 447] width 370 height 308
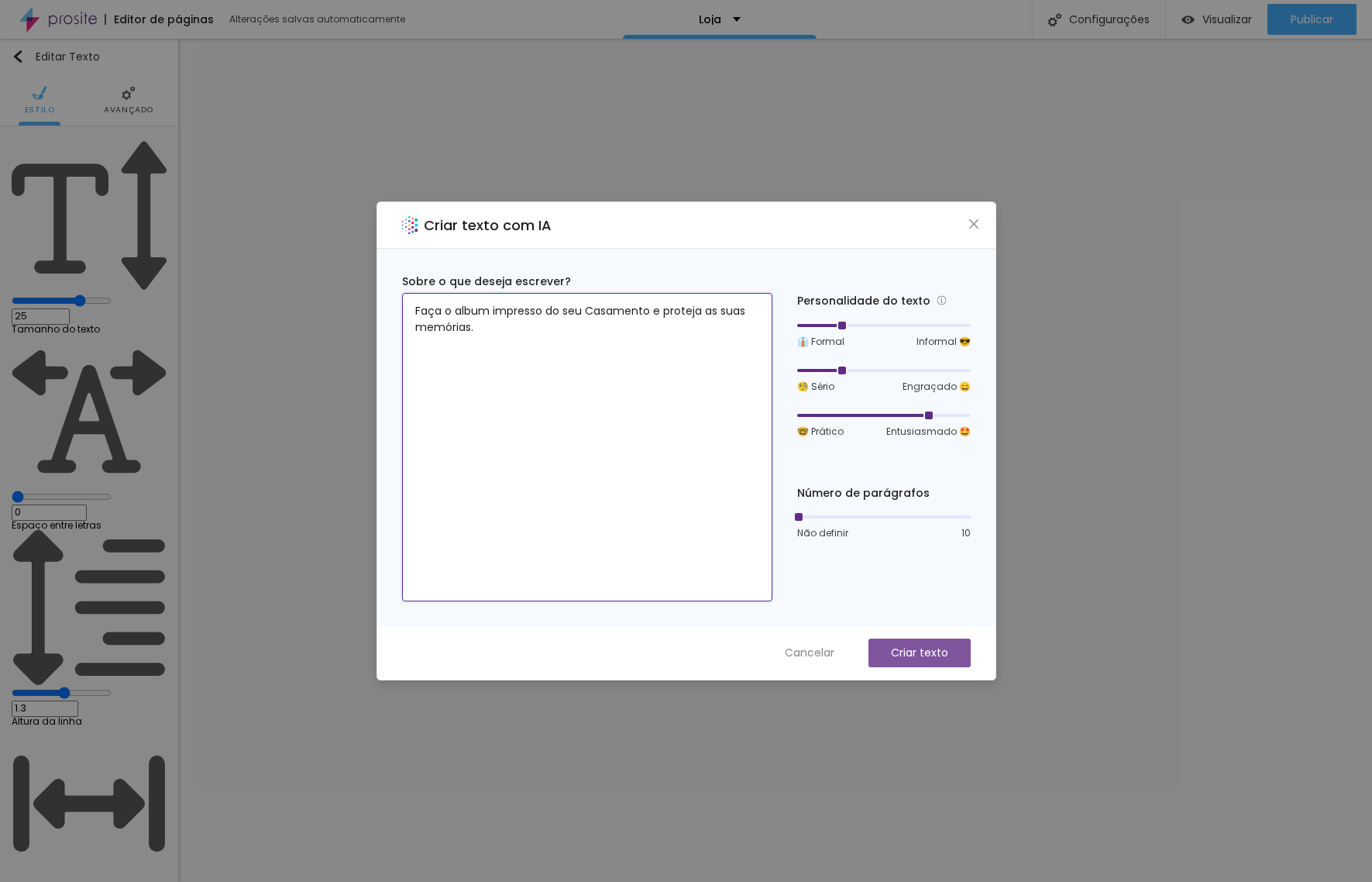
type textarea "Faça o album impresso do seu Casamento e proteja as suas memórias."
click at [921, 655] on p "Criar texto" at bounding box center [920, 653] width 58 height 16
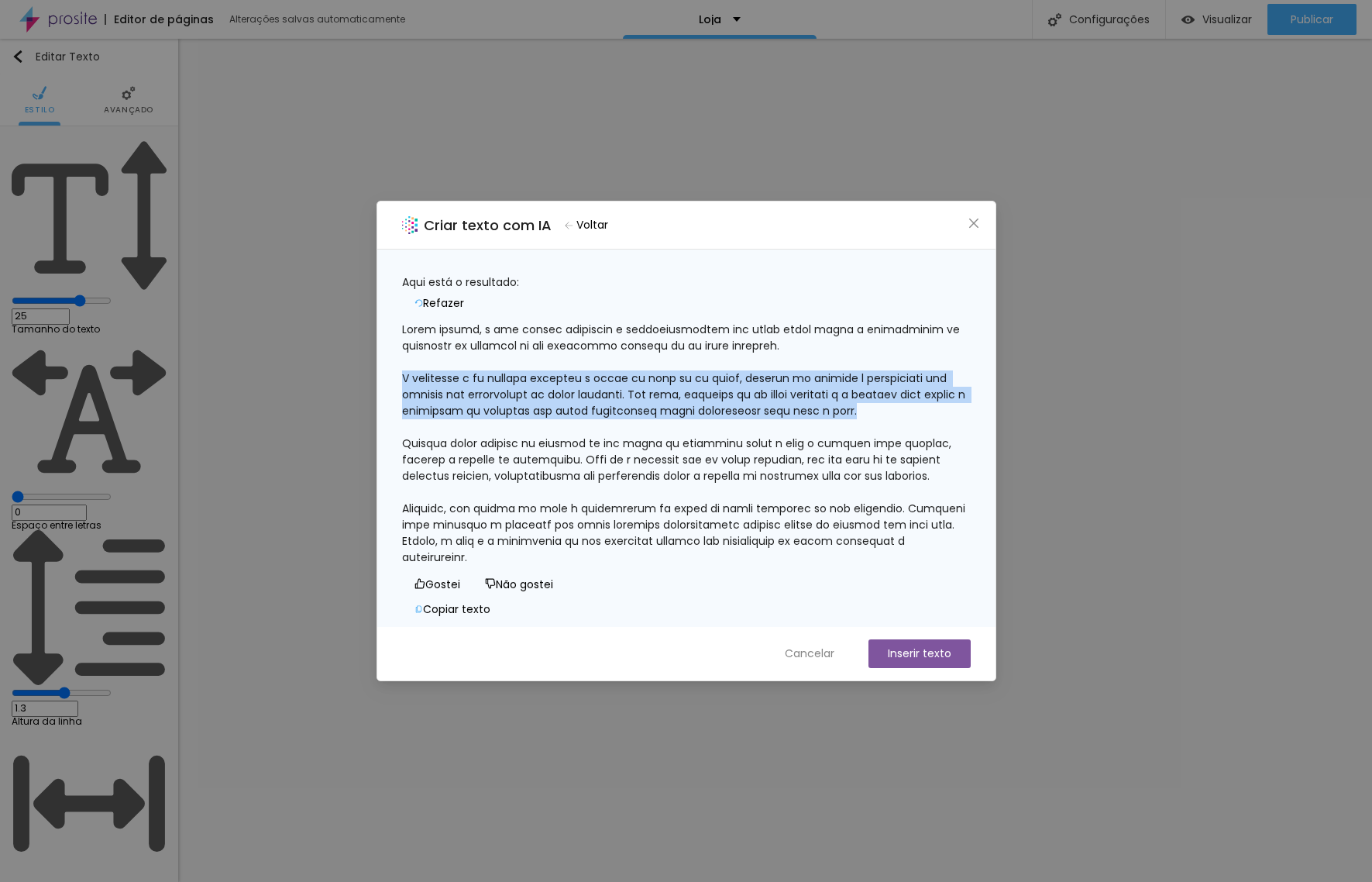
drag, startPoint x: 422, startPoint y: 371, endPoint x: 695, endPoint y: 421, distance: 277.5
click at [695, 421] on div at bounding box center [686, 443] width 569 height 244
click at [418, 321] on div at bounding box center [686, 443] width 569 height 244
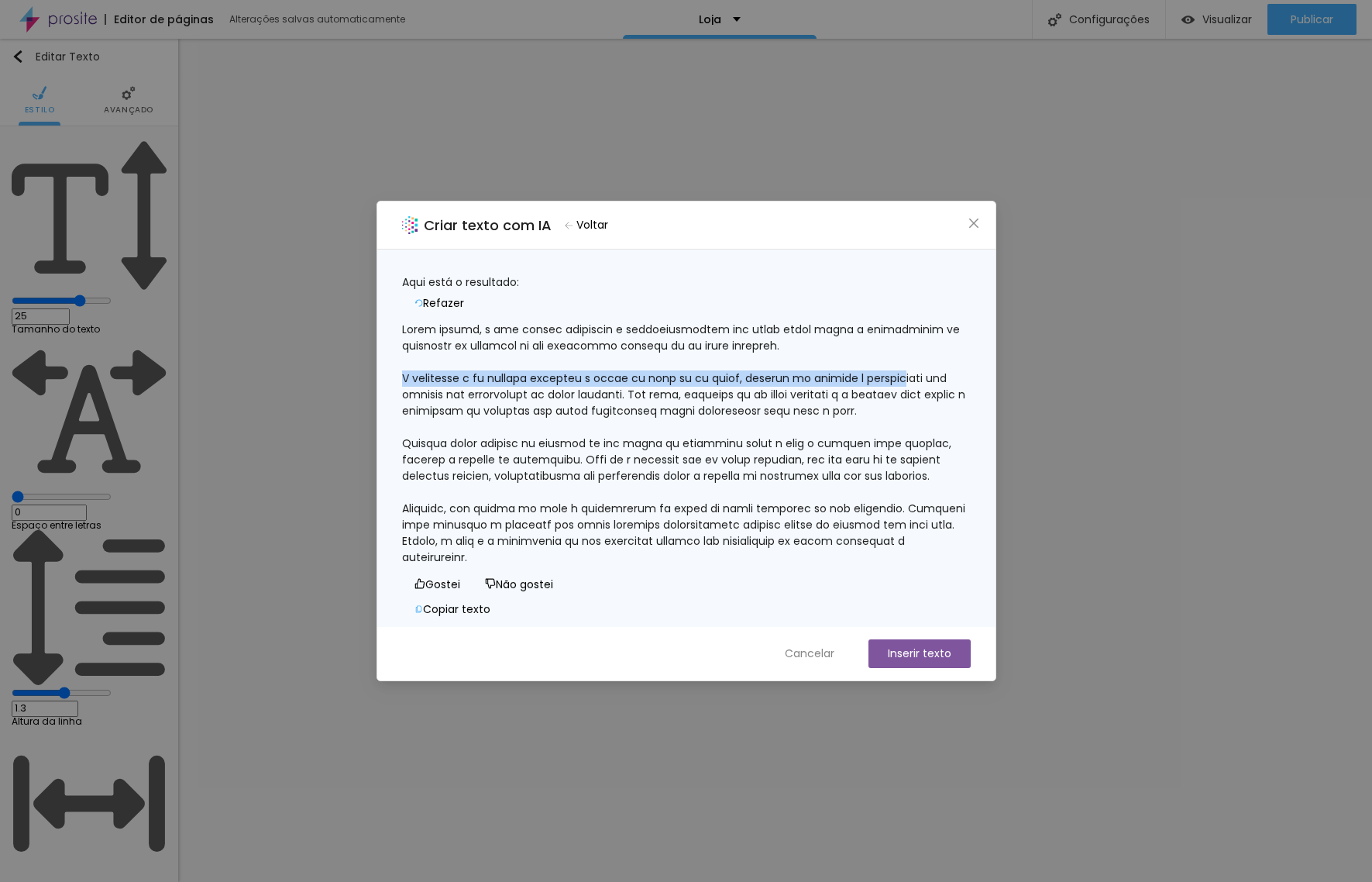
scroll to position [59, 0]
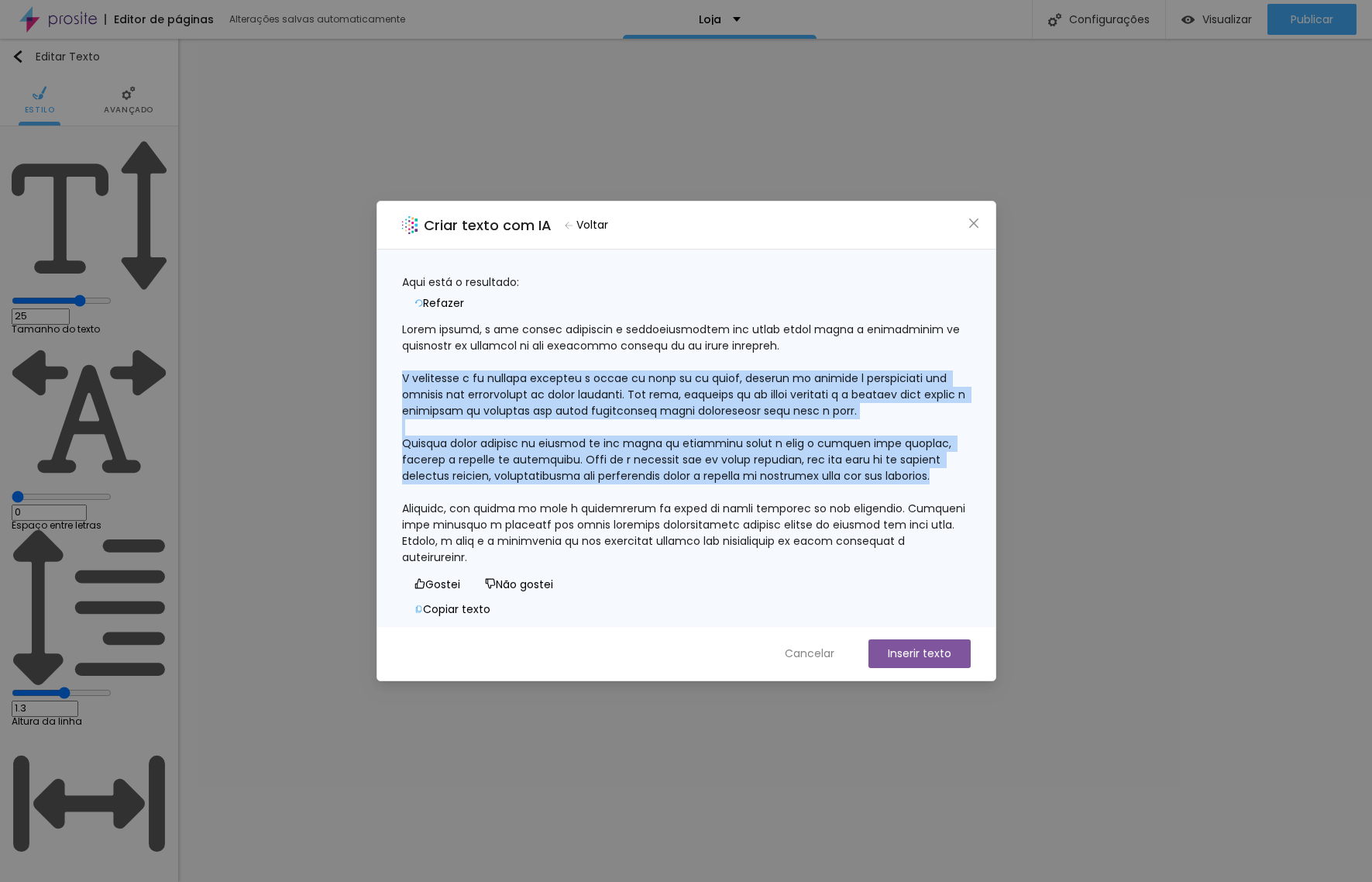
drag, startPoint x: 420, startPoint y: 304, endPoint x: 622, endPoint y: 439, distance: 243.0
click at [622, 439] on div at bounding box center [686, 443] width 569 height 244
copy div "O casamento é um momento especial e único na vida de um casal, repleto de emoçõ…"
click at [437, 390] on div at bounding box center [686, 443] width 569 height 244
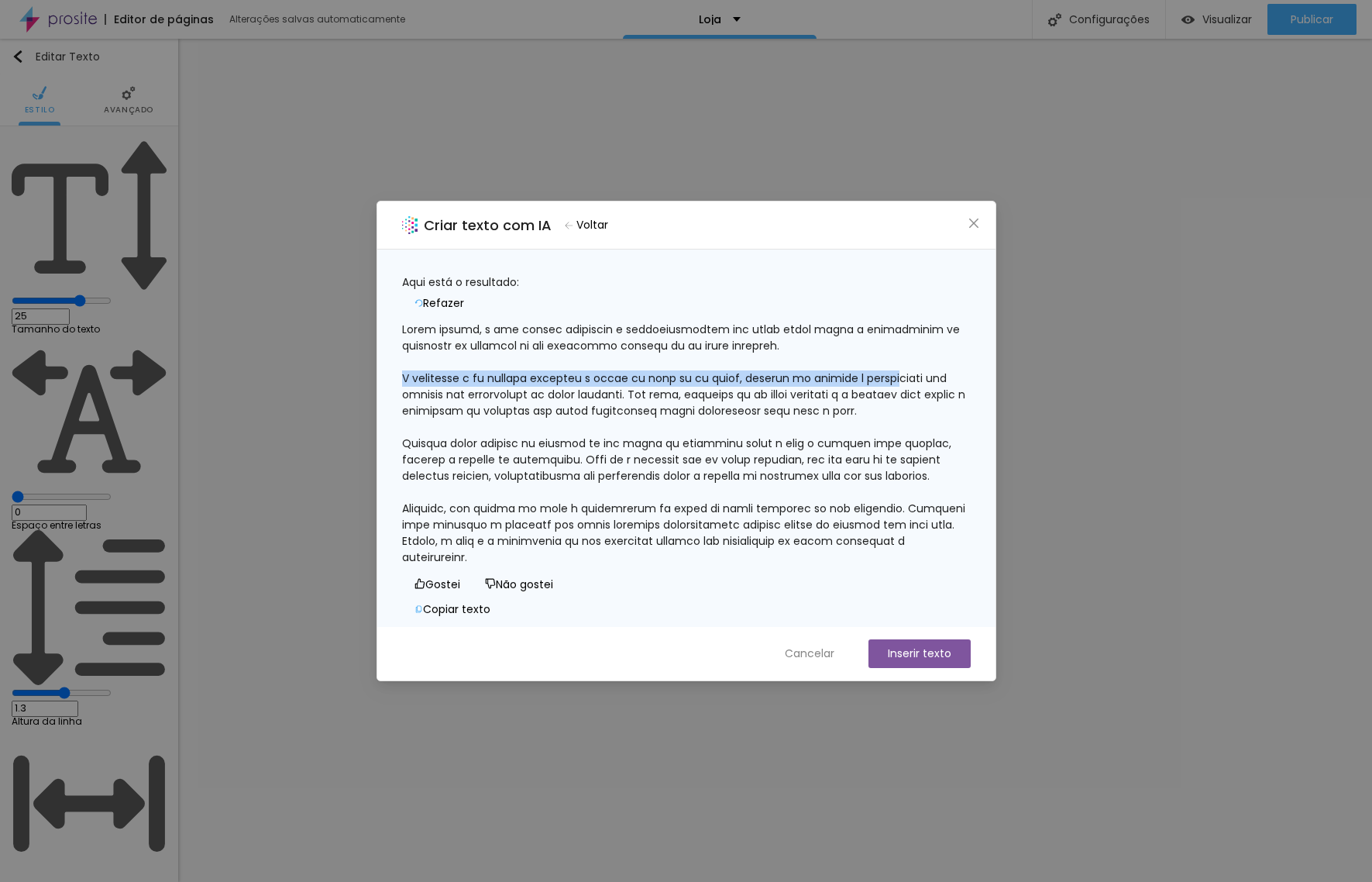
scroll to position [56, 0]
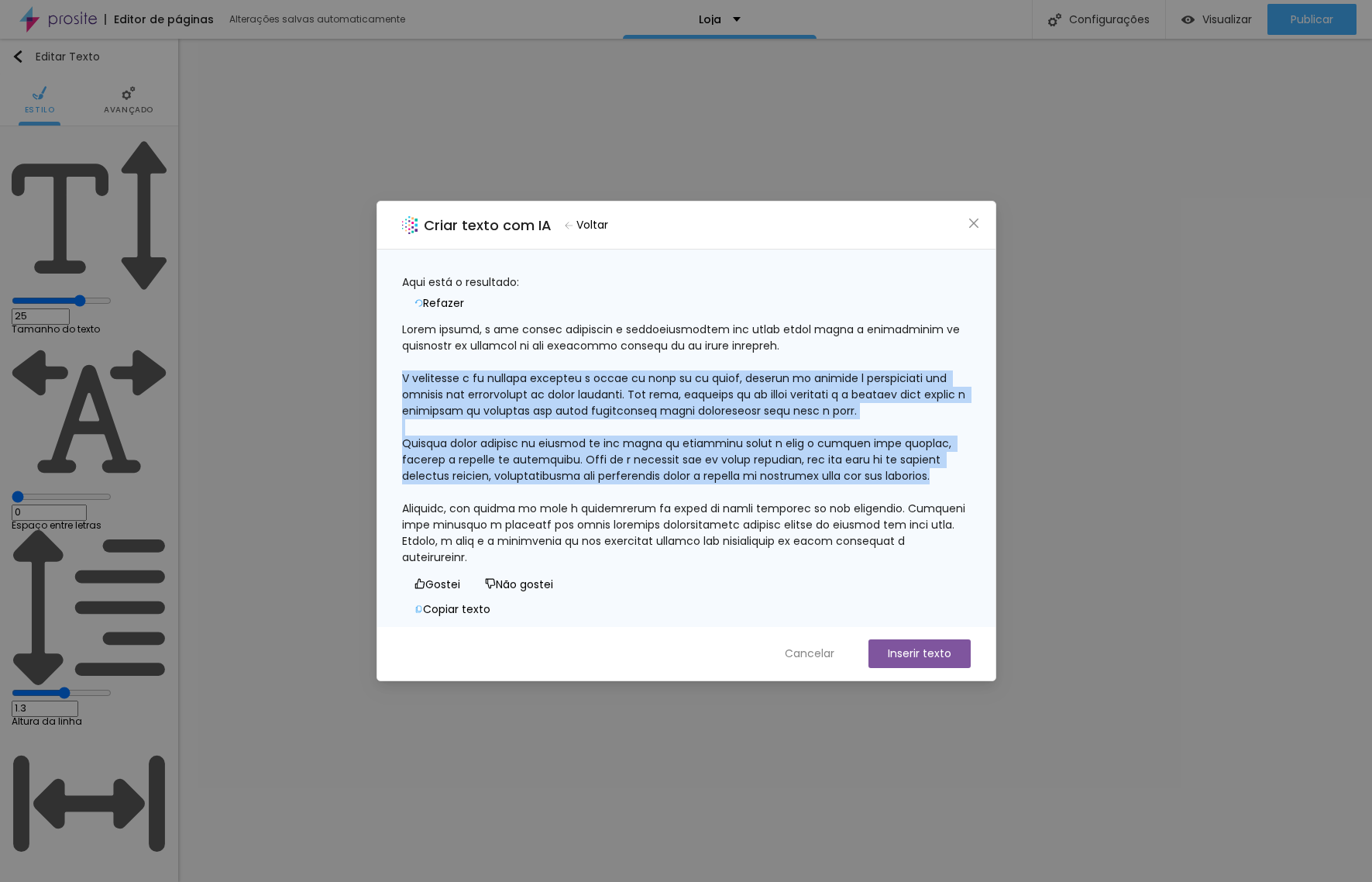
drag, startPoint x: 421, startPoint y: 305, endPoint x: 610, endPoint y: 444, distance: 234.6
click at [610, 444] on div at bounding box center [686, 443] width 569 height 244
copy div "O casamento é um momento especial e único na vida de um casal, repleto de emoçõ…"
click at [923, 657] on button "Inserir texto" at bounding box center [920, 654] width 102 height 29
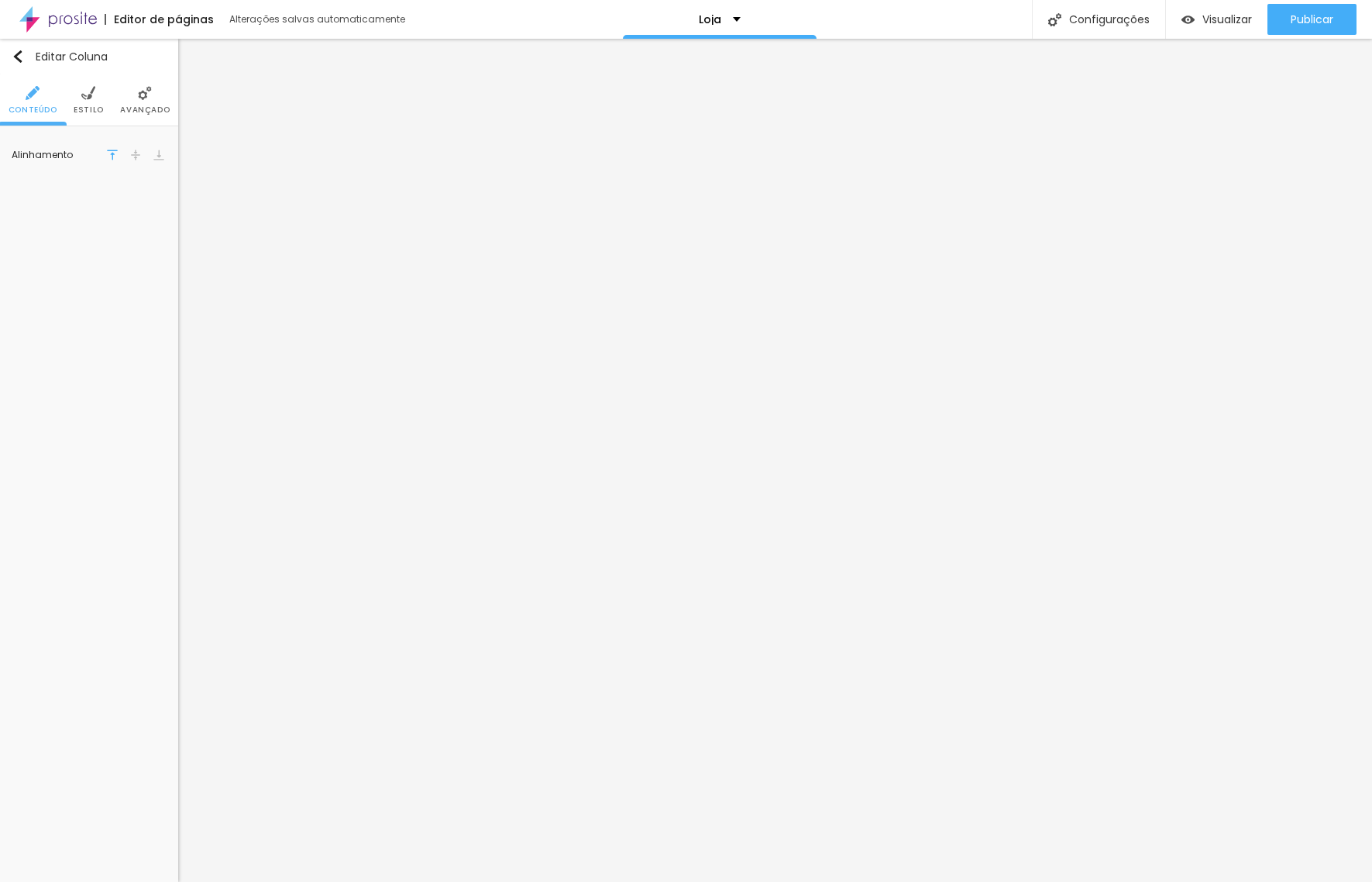
click at [90, 110] on span "Estilo" at bounding box center [88, 110] width 30 height 7
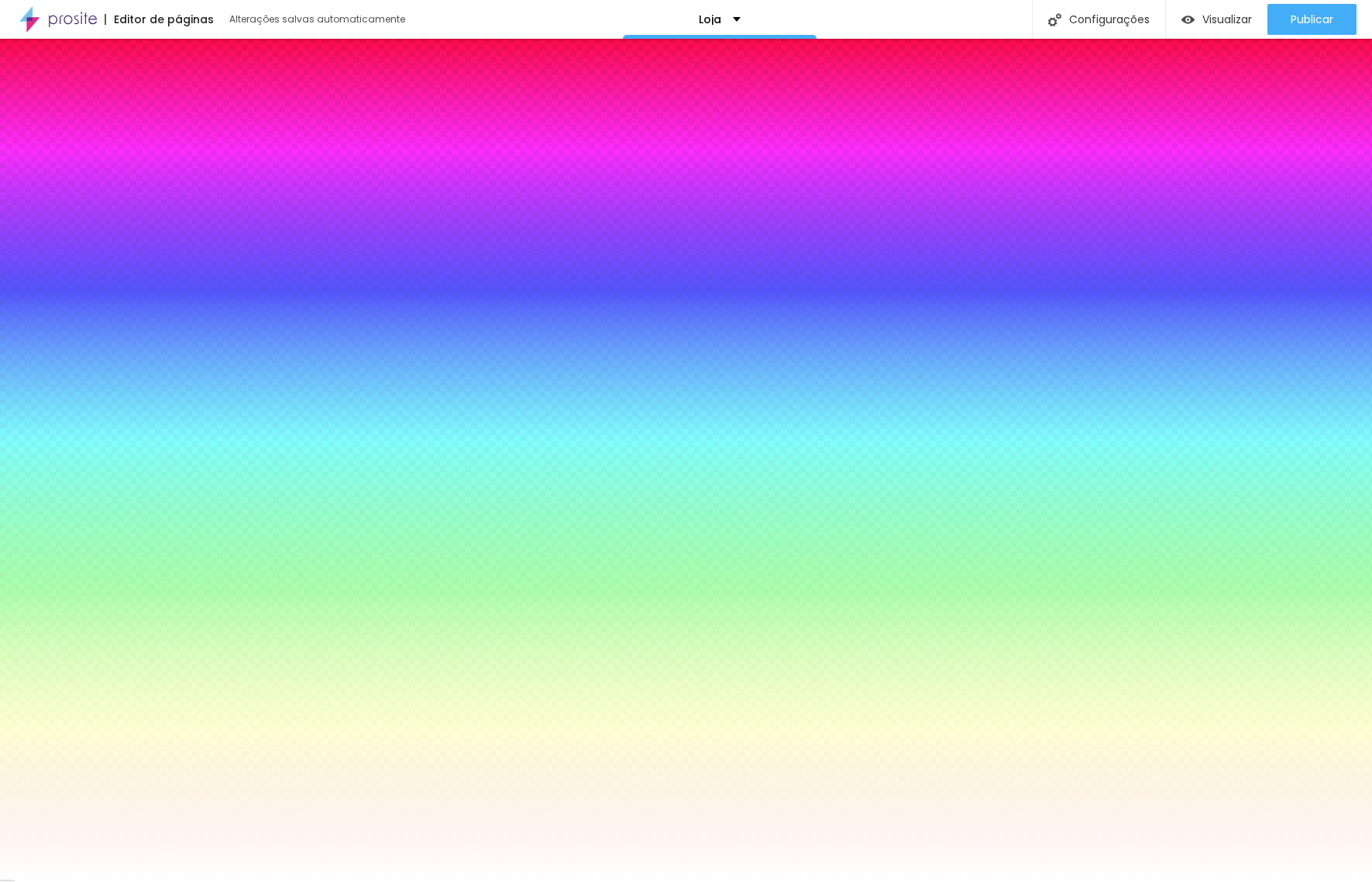
click at [105, 165] on div at bounding box center [89, 165] width 155 height 0
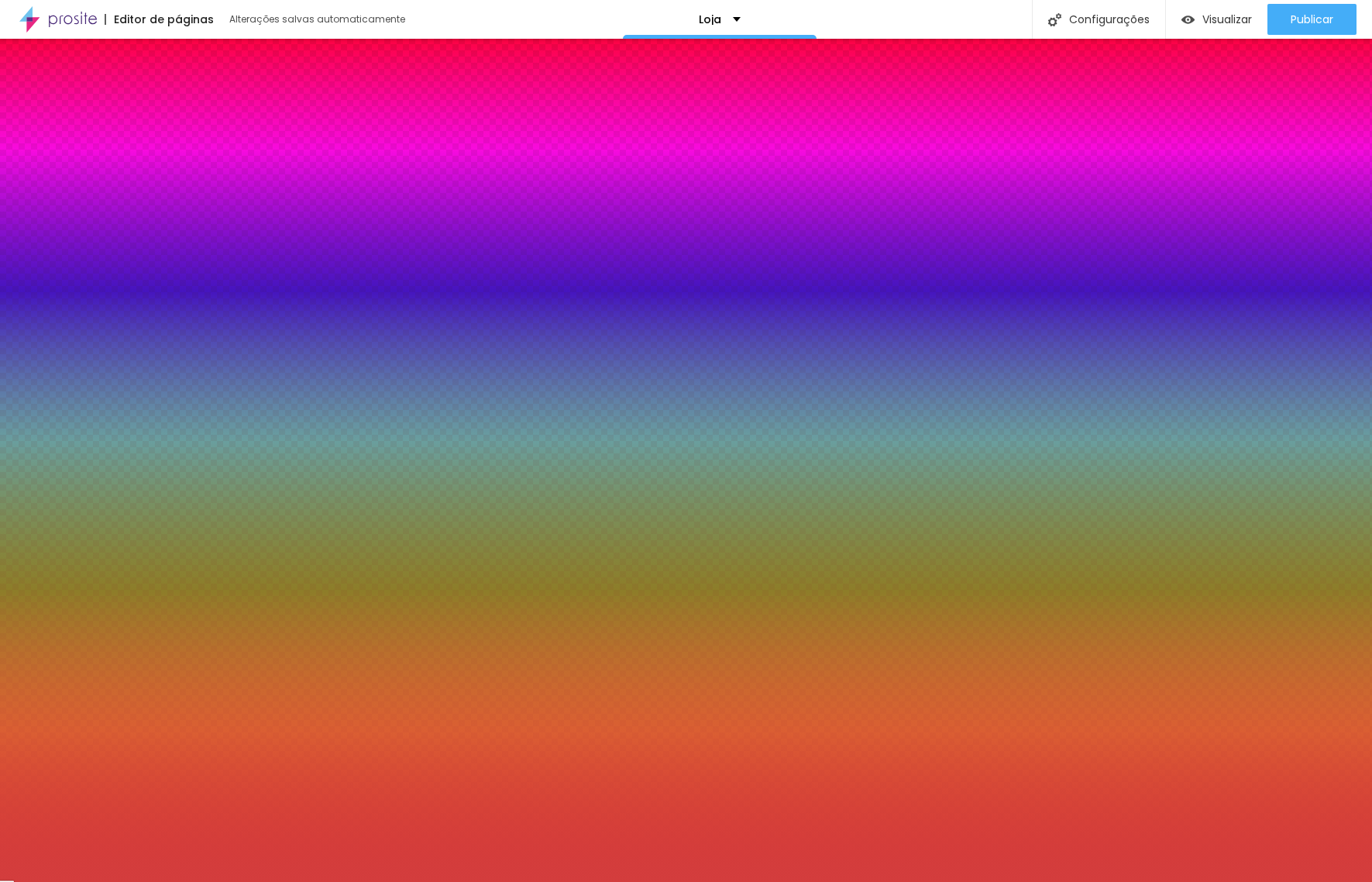
click at [96, 195] on div at bounding box center [686, 441] width 1372 height 882
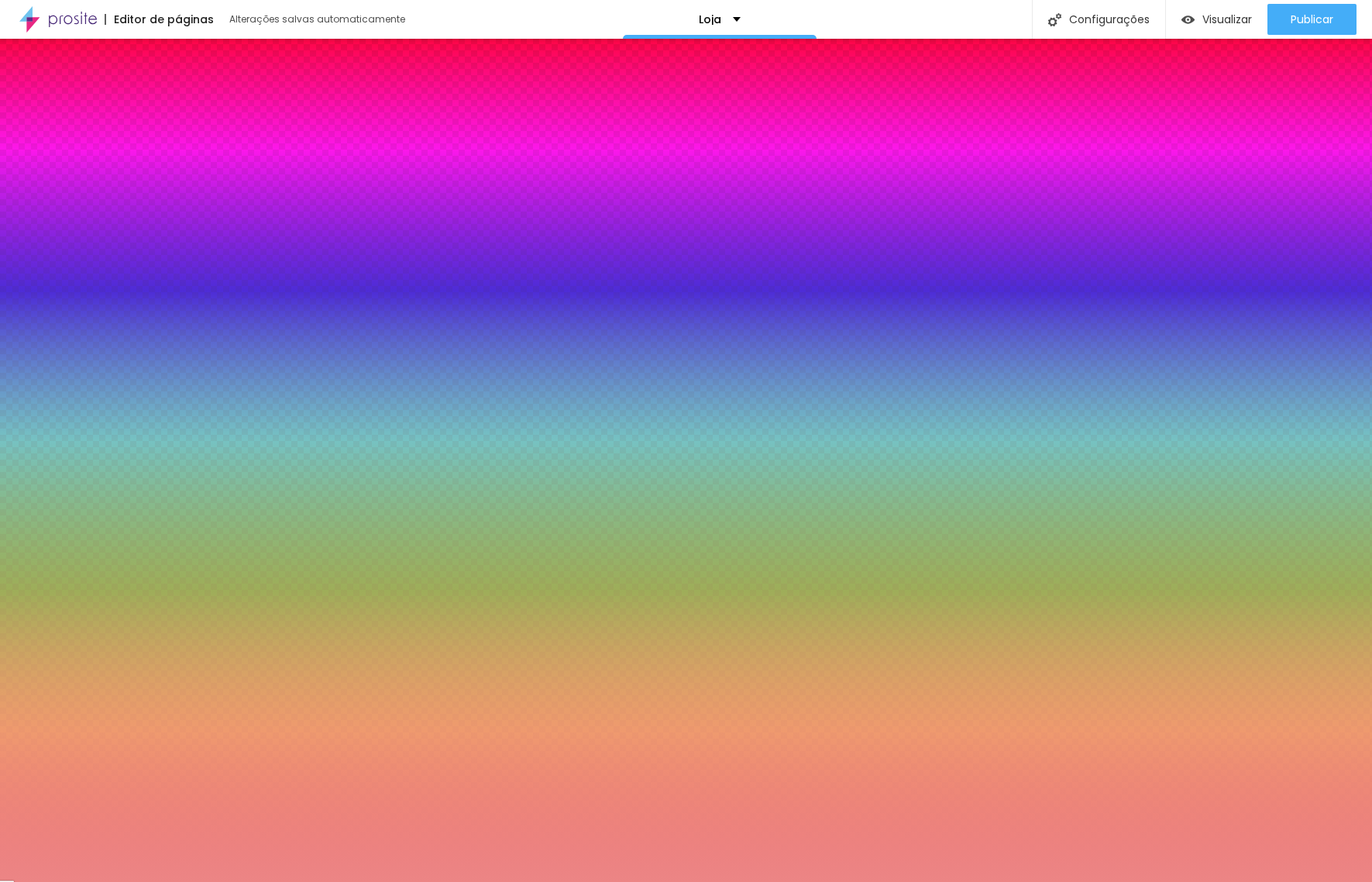
drag, startPoint x: 84, startPoint y: 191, endPoint x: 127, endPoint y: 223, distance: 53.6
click at [68, 184] on div at bounding box center [686, 441] width 1372 height 882
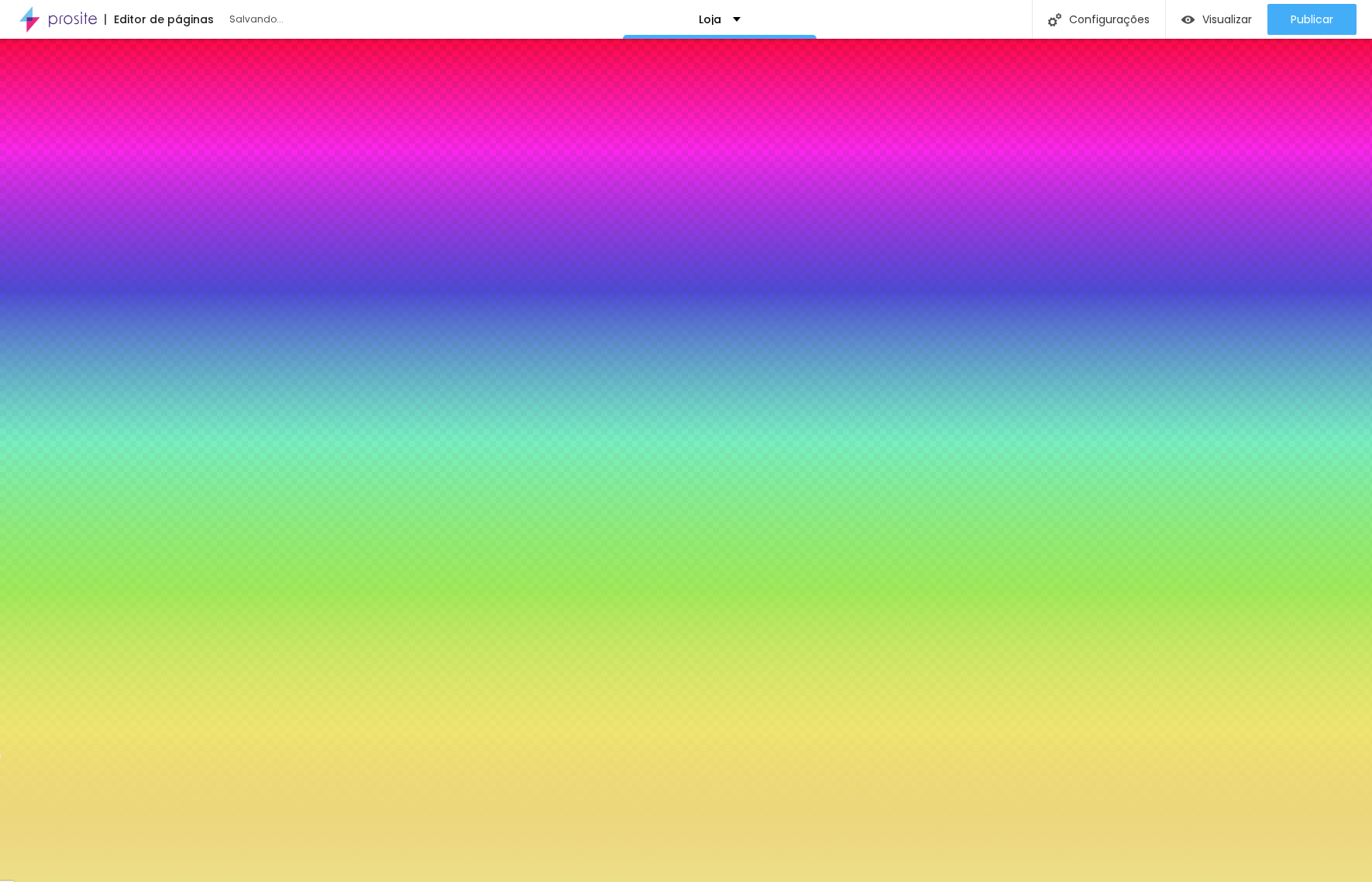
drag, startPoint x: 136, startPoint y: 241, endPoint x: 128, endPoint y: 264, distance: 24.4
click at [139, 271] on div at bounding box center [686, 441] width 1372 height 882
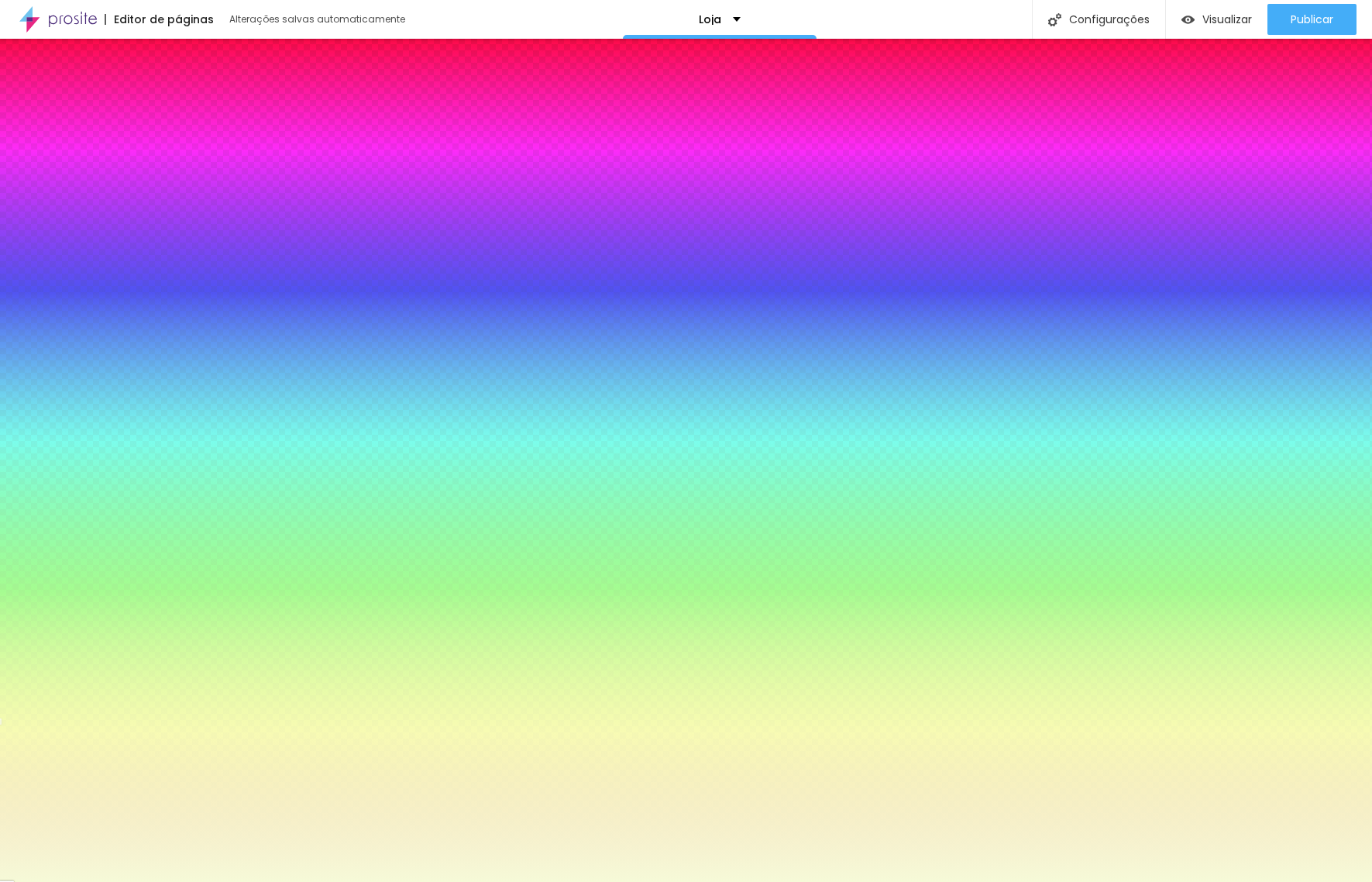
drag, startPoint x: 59, startPoint y: 181, endPoint x: 87, endPoint y: 190, distance: 29.4
click at [185, 19] on div at bounding box center [187, 17] width 3 height 3
type input "#F4F8D4"
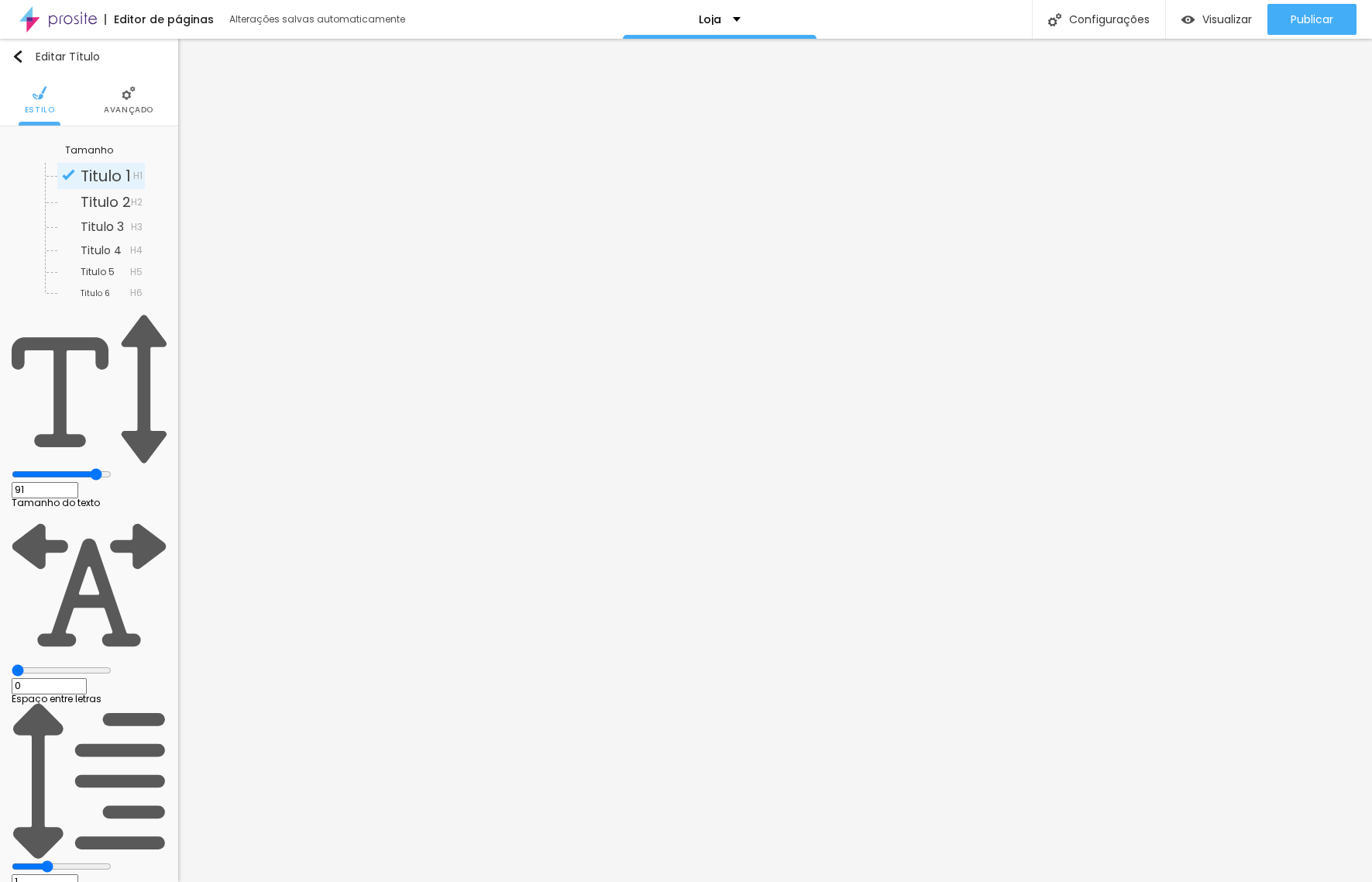
click at [134, 95] on img at bounding box center [129, 92] width 14 height 14
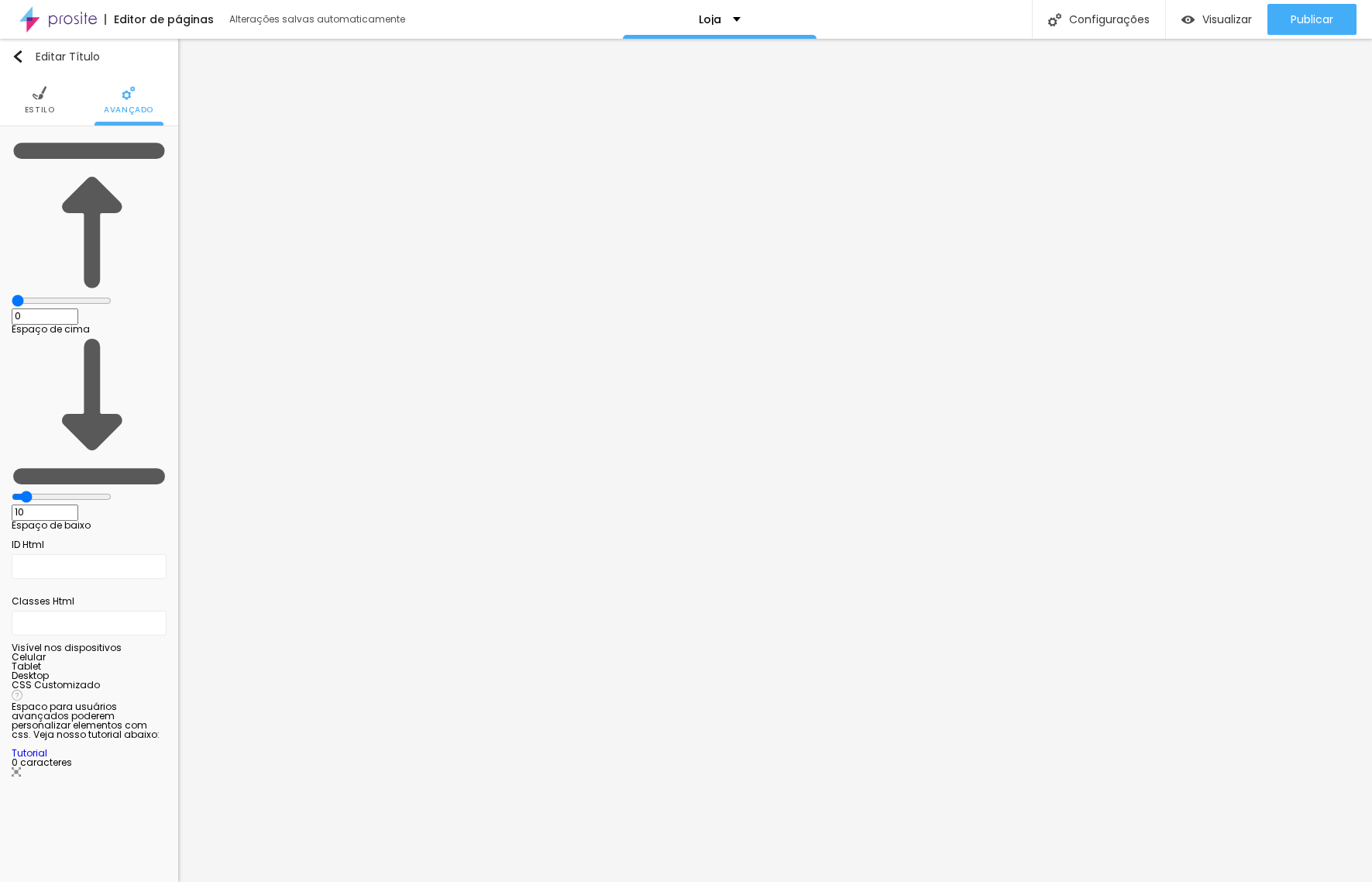
click at [43, 101] on li "Estilo" at bounding box center [40, 100] width 30 height 51
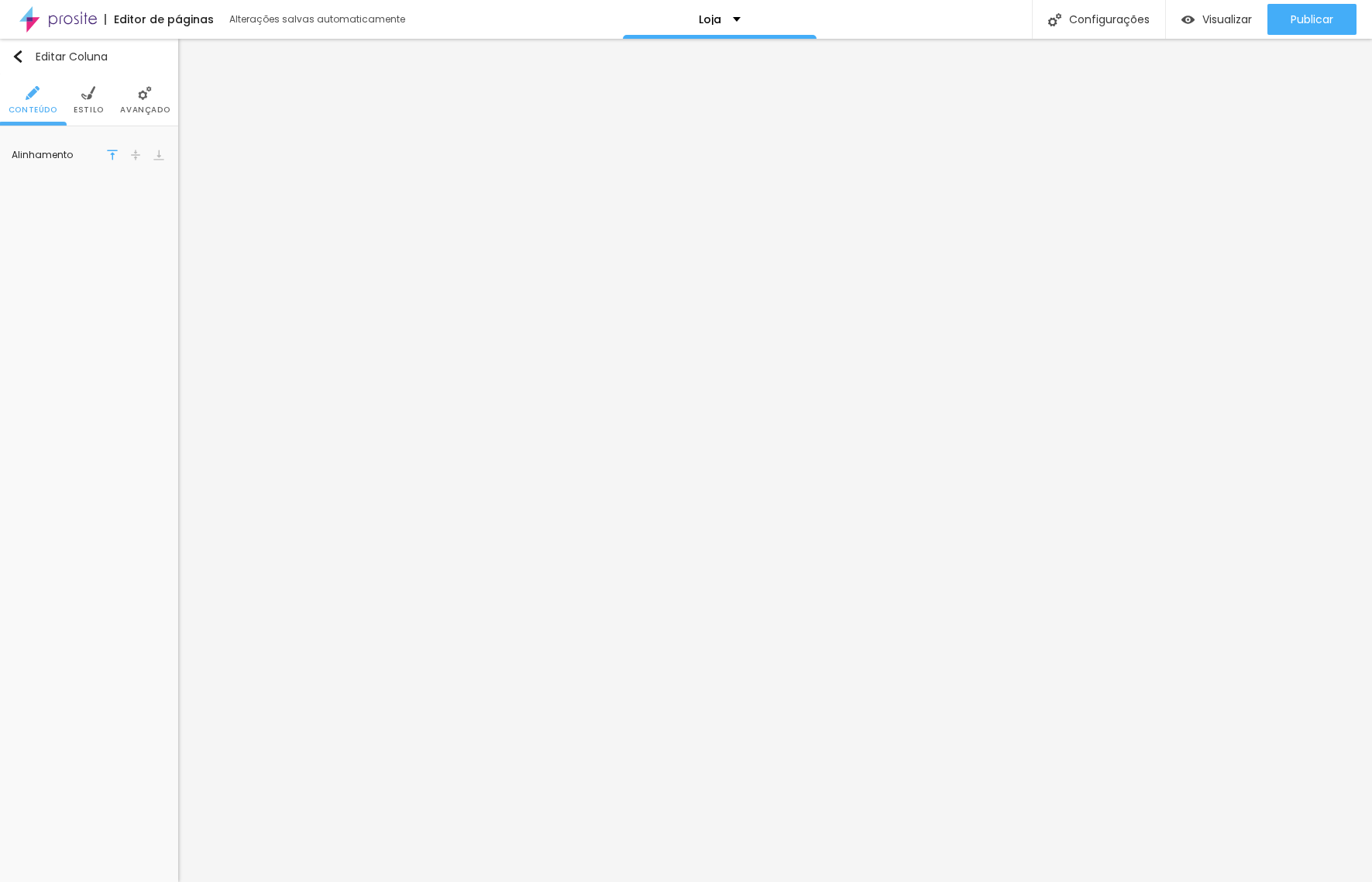
click at [96, 101] on li "Estilo" at bounding box center [88, 100] width 30 height 51
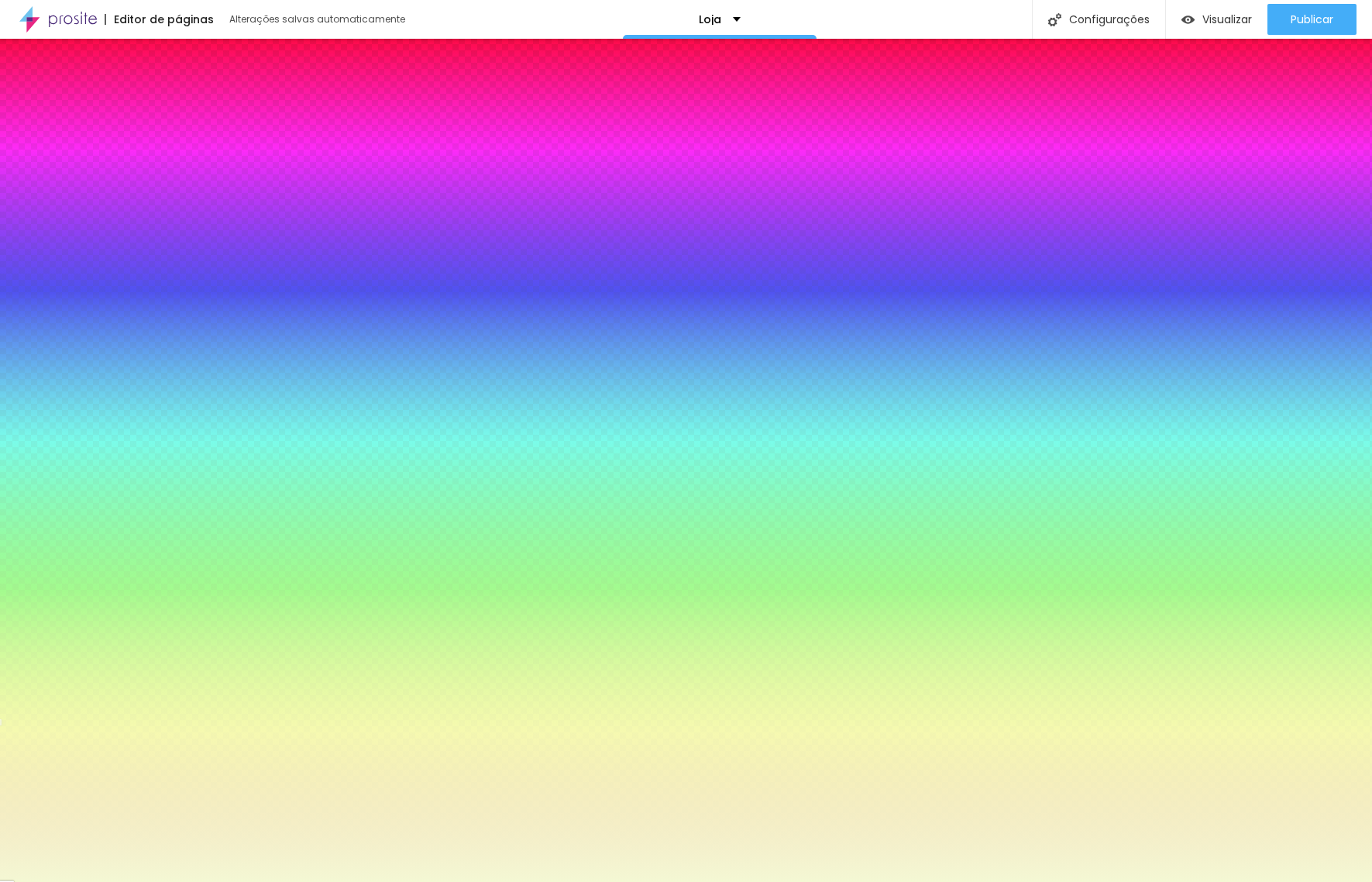
click at [110, 165] on div at bounding box center [89, 165] width 155 height 0
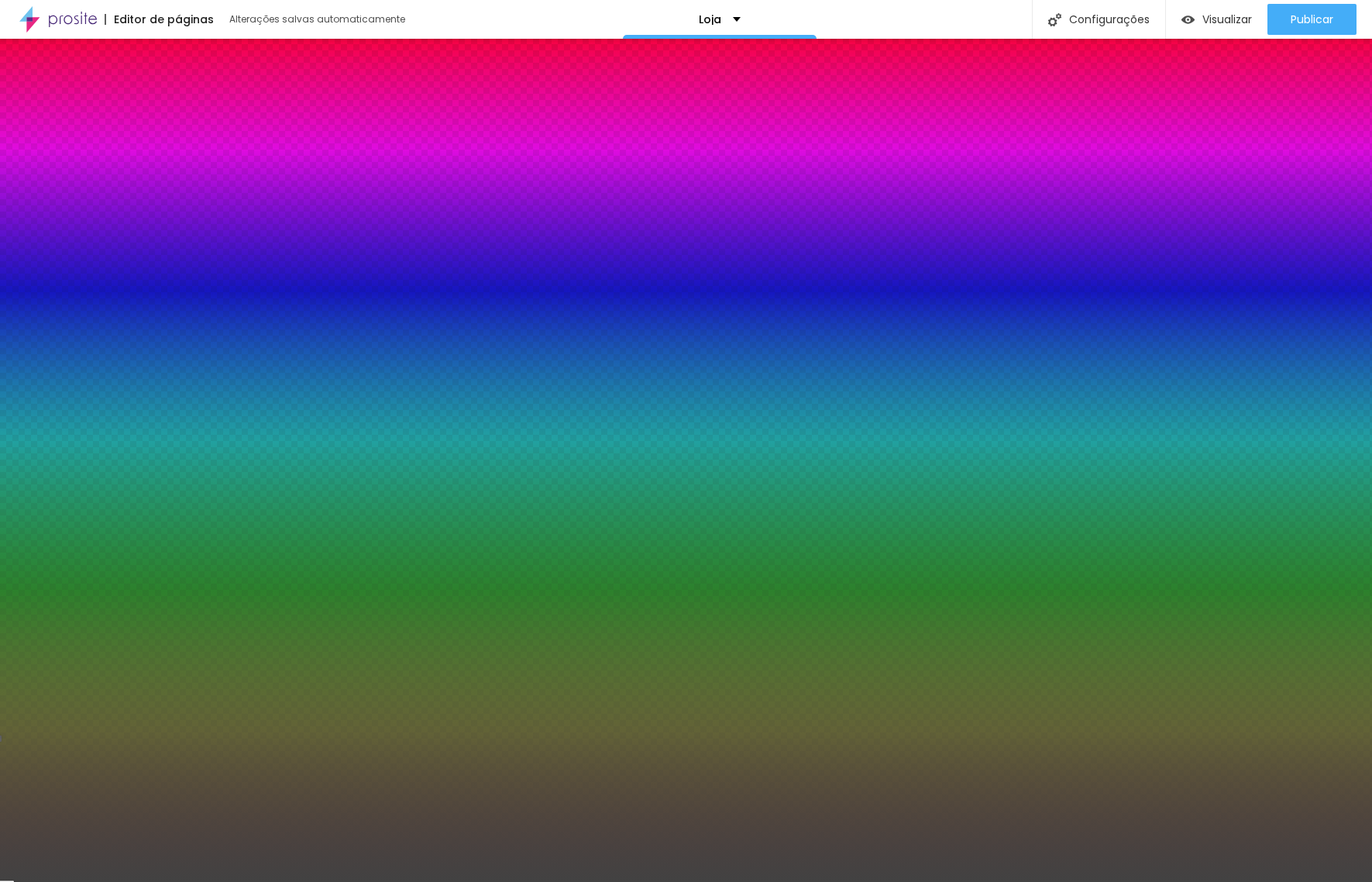
type input "#424242"
drag, startPoint x: 106, startPoint y: 233, endPoint x: 22, endPoint y: 261, distance: 88.5
click at [22, 181] on div at bounding box center [89, 181] width 155 height 0
click at [128, 484] on div "Editar Coluna Conteúdo Estilo Avançado Cor de fundo Voltar ao padrão #424242 0 …" at bounding box center [89, 460] width 178 height 843
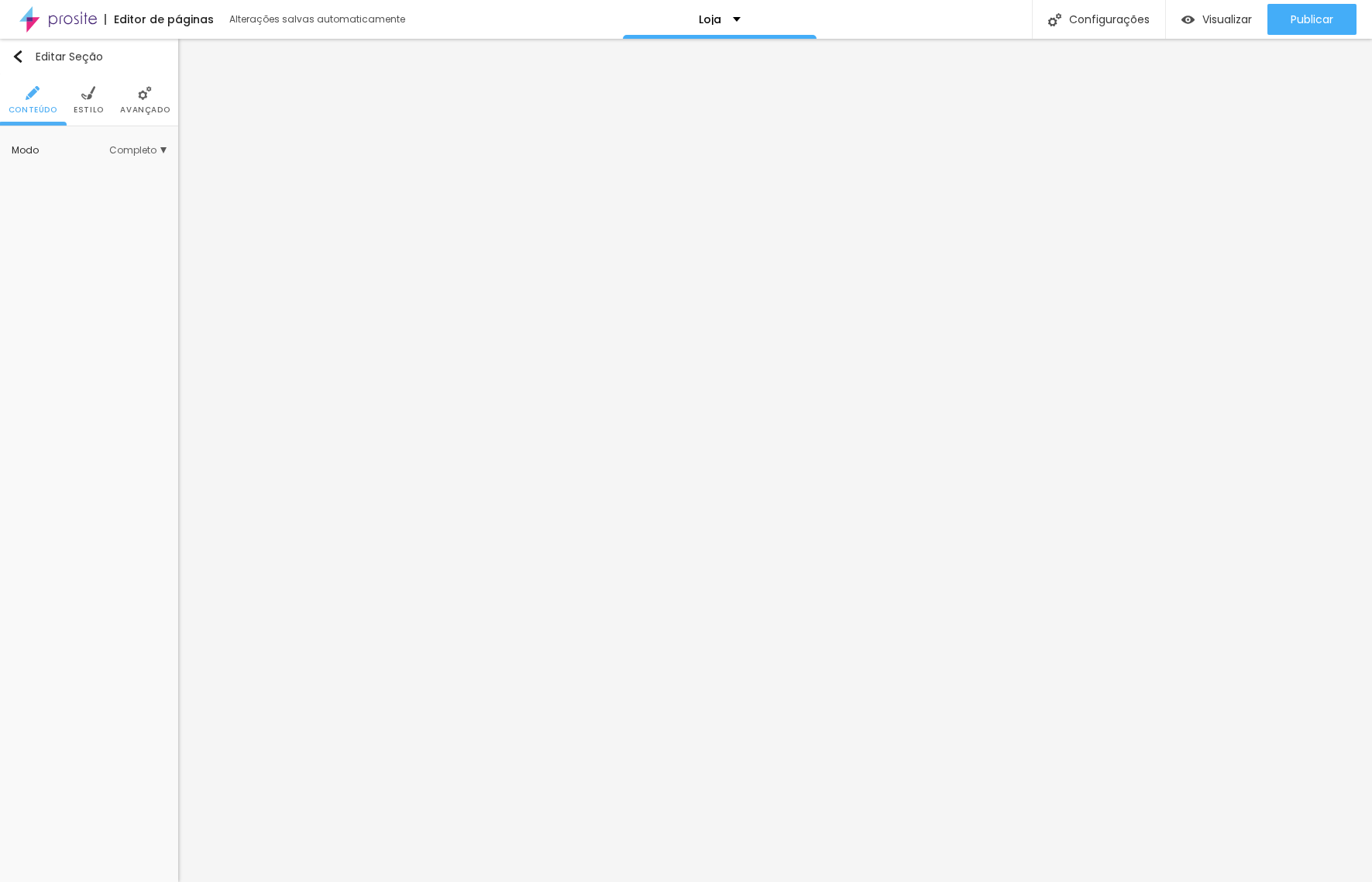
click at [87, 108] on span "Estilo" at bounding box center [88, 110] width 30 height 7
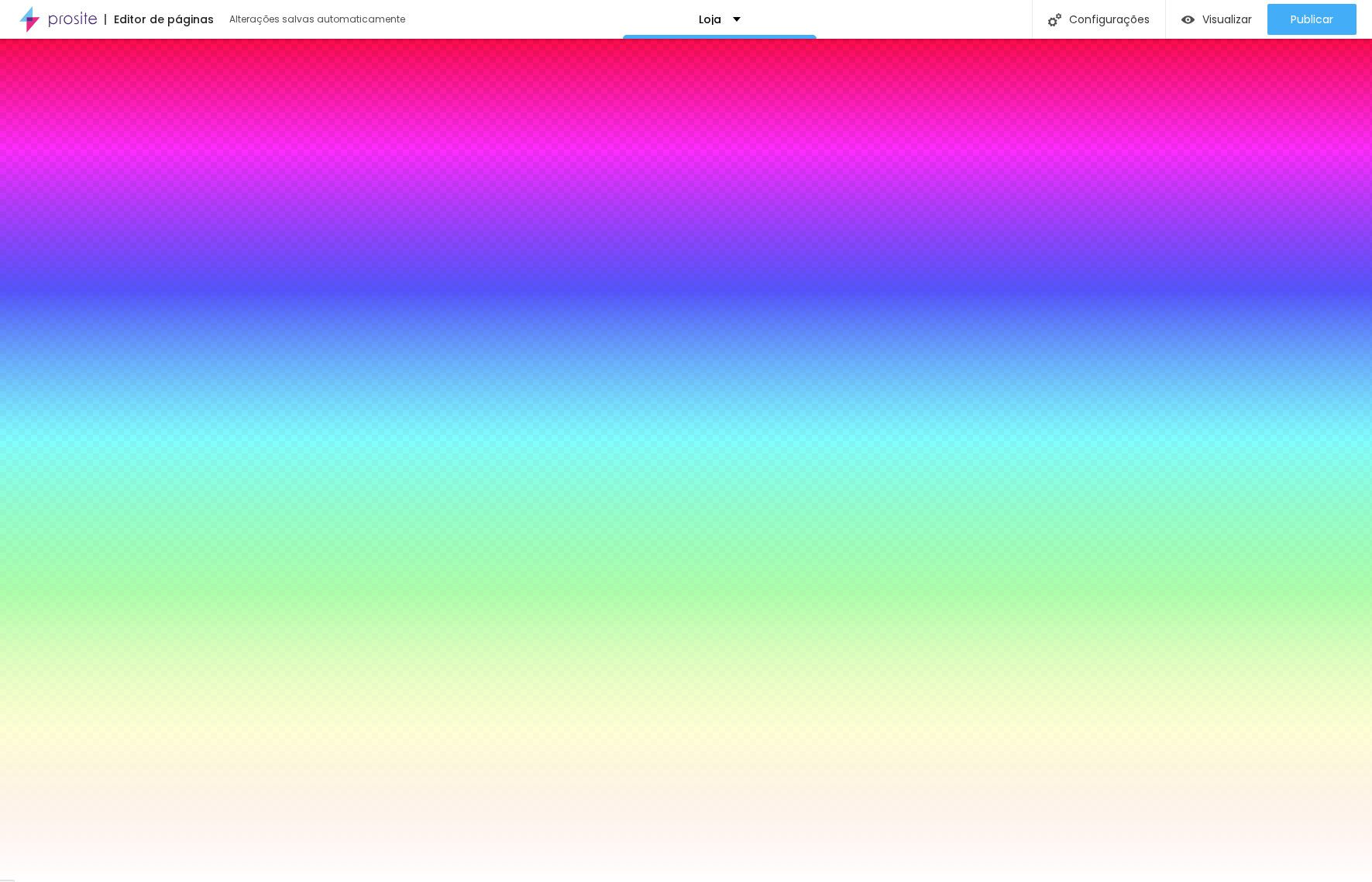
click at [86, 219] on span "Trocar imagem" at bounding box center [75, 222] width 99 height 20
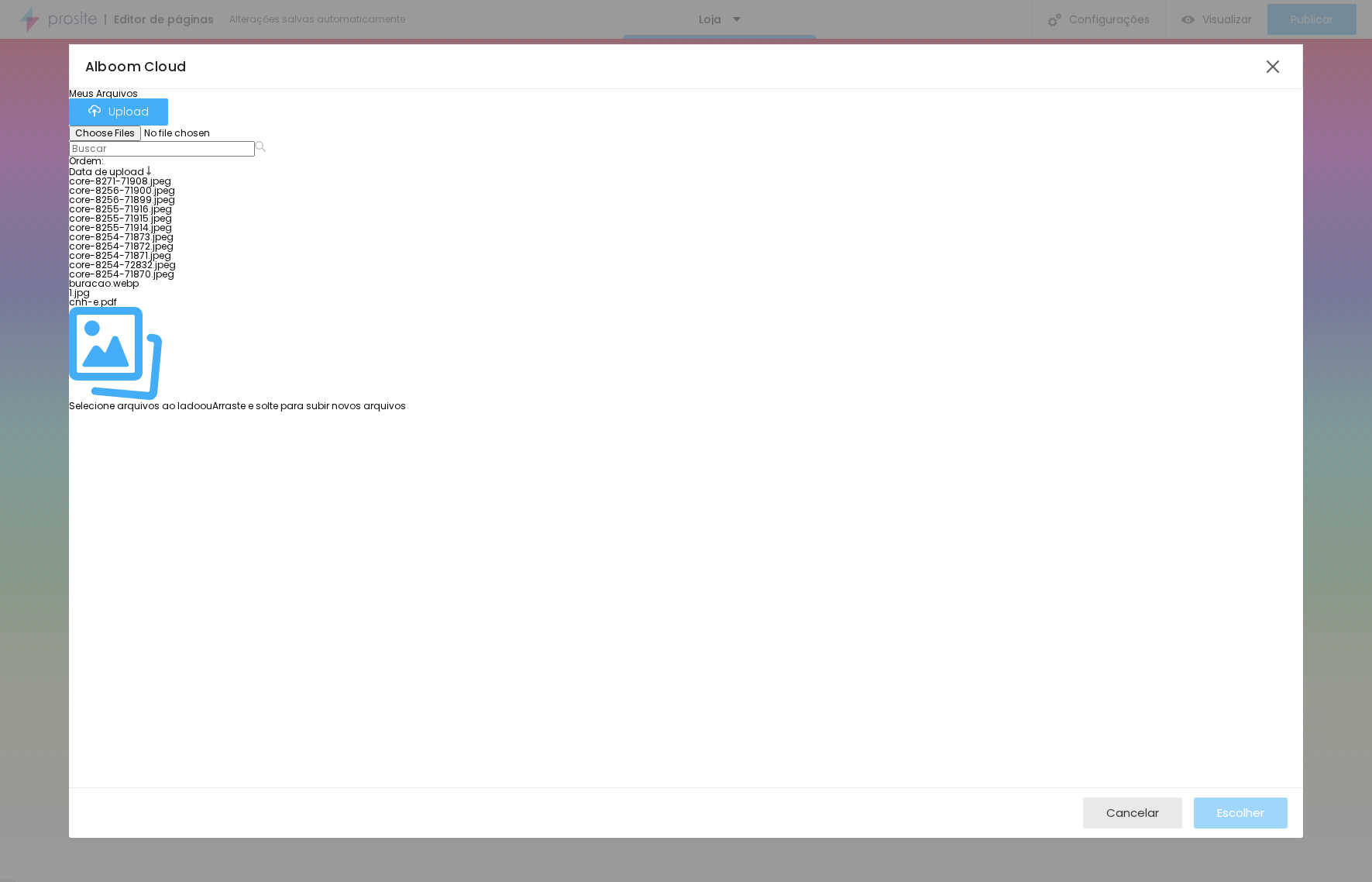
click at [406, 204] on div at bounding box center [237, 204] width 337 height 0
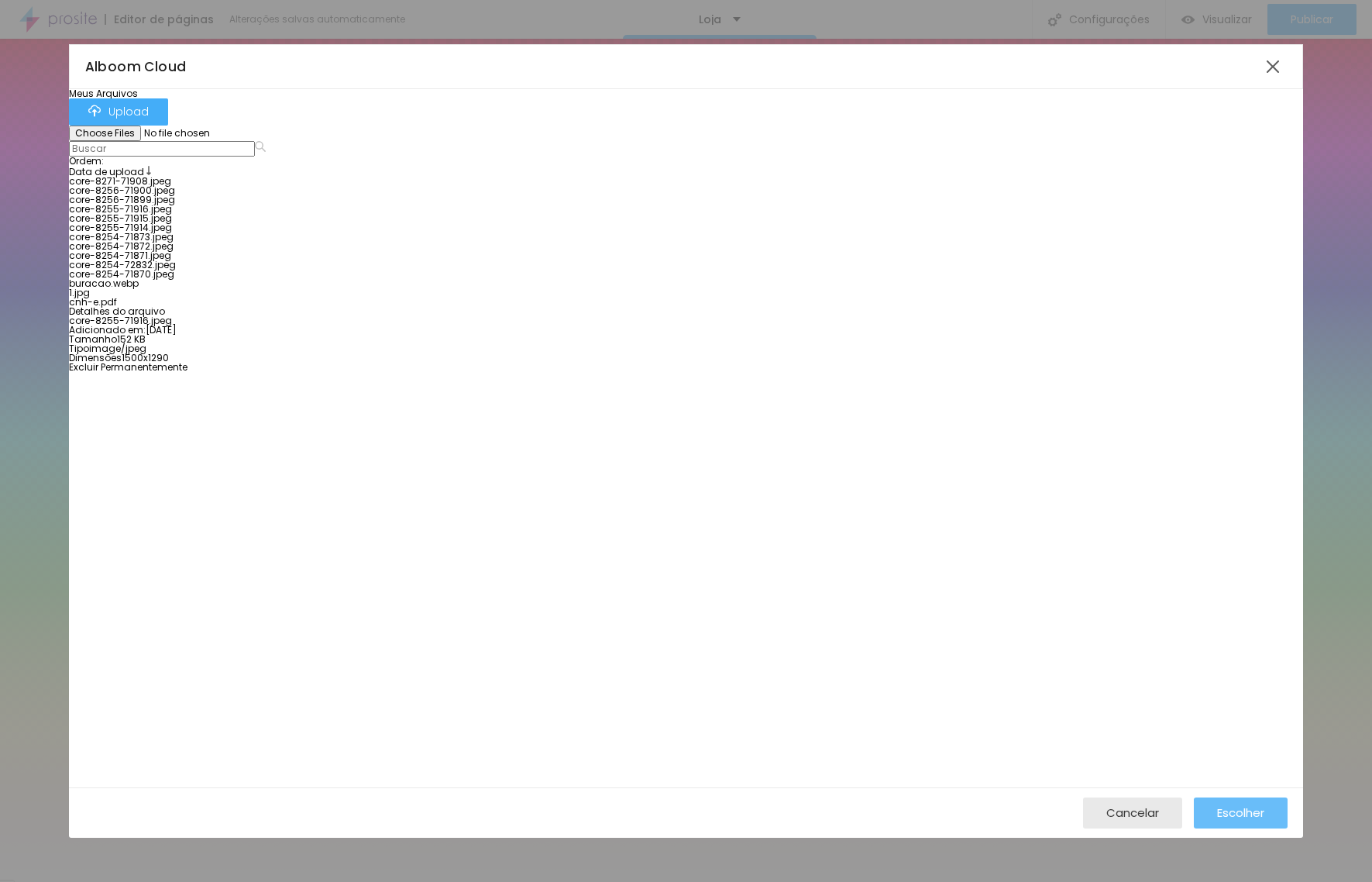
click at [1239, 808] on span "Escolher" at bounding box center [1240, 813] width 47 height 13
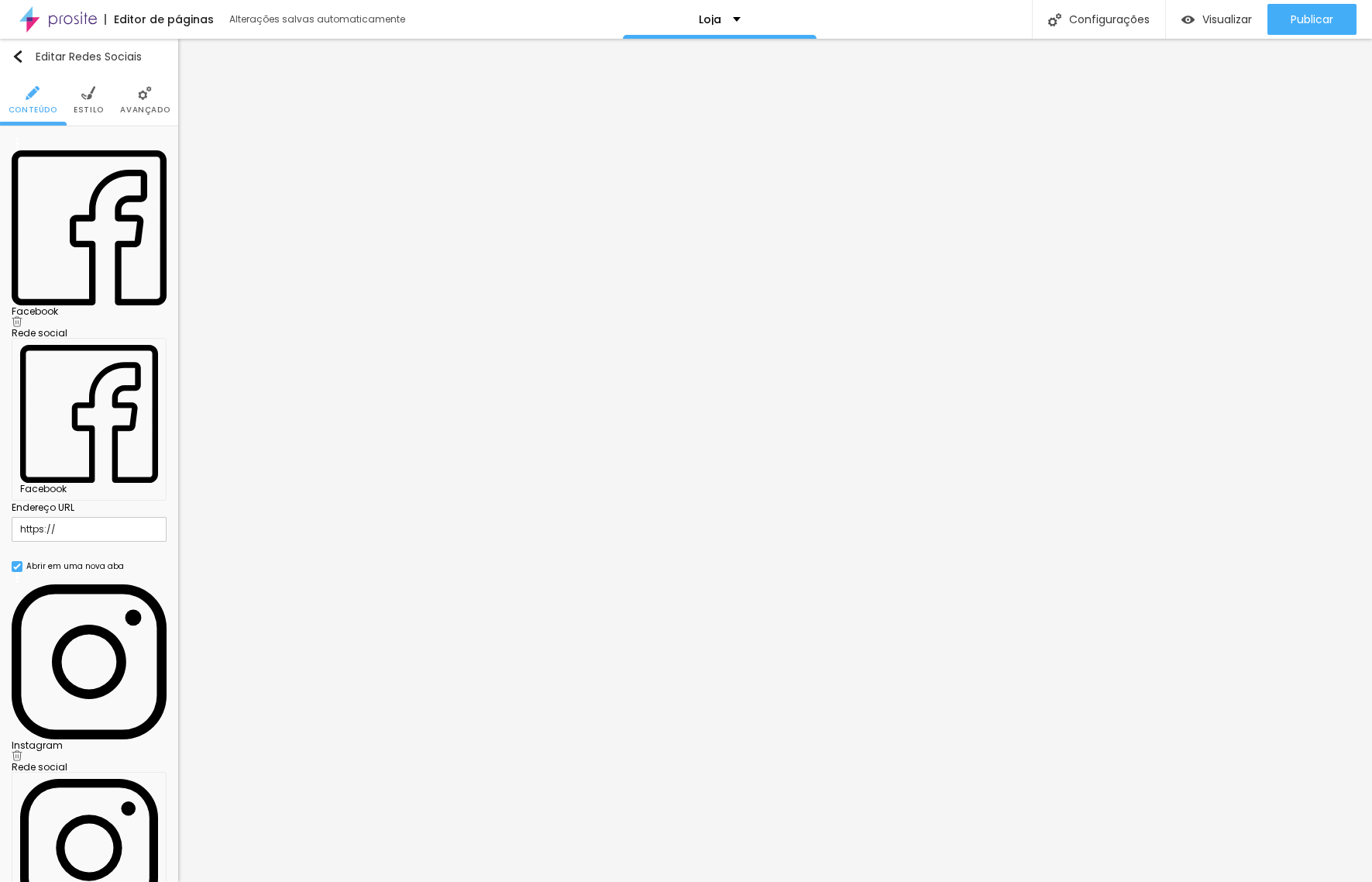
click at [34, 584] on img at bounding box center [89, 662] width 155 height 155
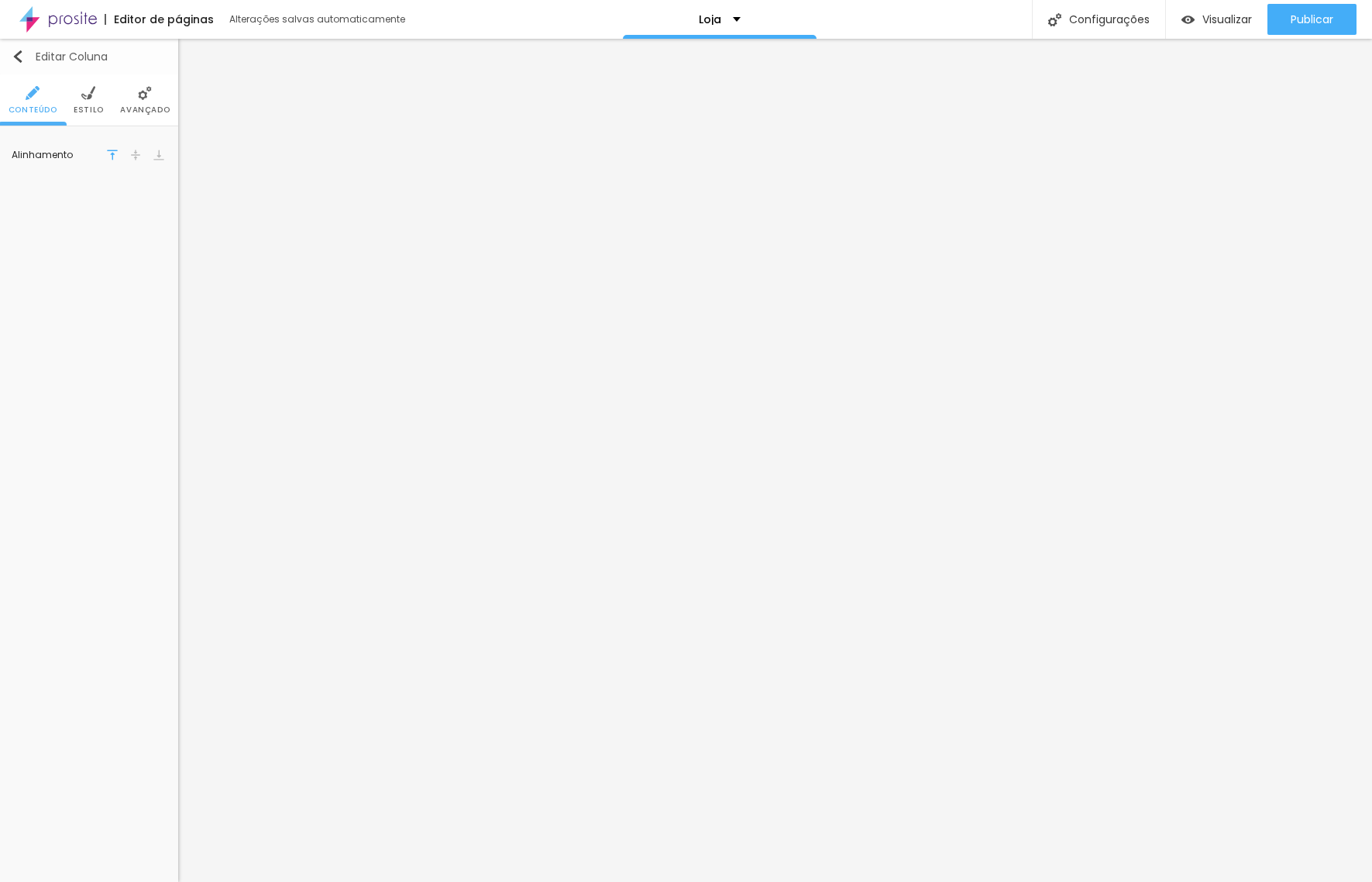
click at [9, 48] on button "Editar Coluna" at bounding box center [89, 56] width 178 height 35
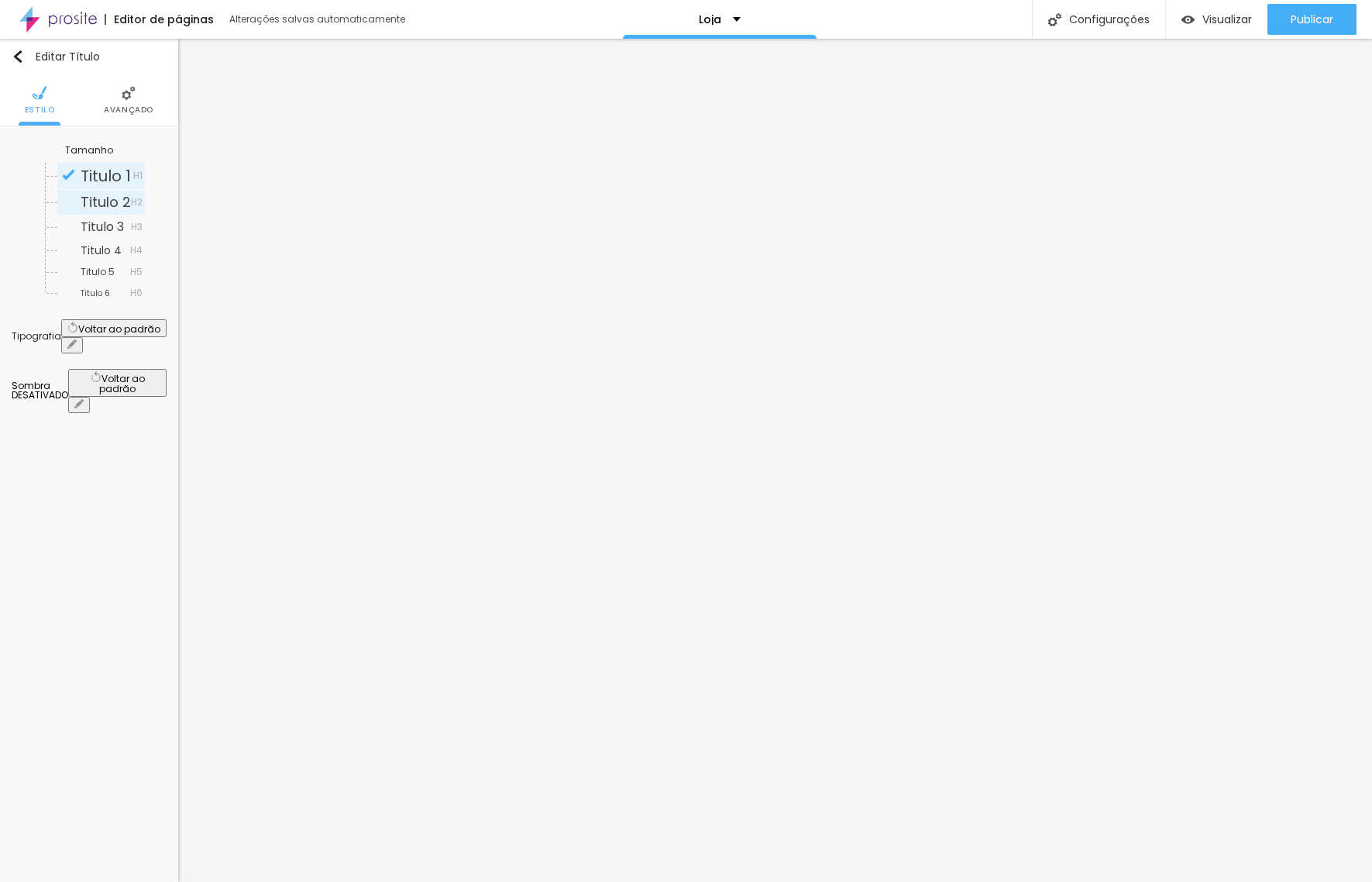
click at [81, 205] on span "Titulo 2" at bounding box center [105, 202] width 50 height 20
click at [85, 182] on span "Titulo 1" at bounding box center [105, 176] width 50 height 21
click at [84, 204] on span "Titulo 2" at bounding box center [105, 202] width 50 height 20
click at [87, 167] on span "Titulo 1" at bounding box center [105, 176] width 50 height 21
click at [83, 290] on span "Titulo 6" at bounding box center [96, 293] width 30 height 12
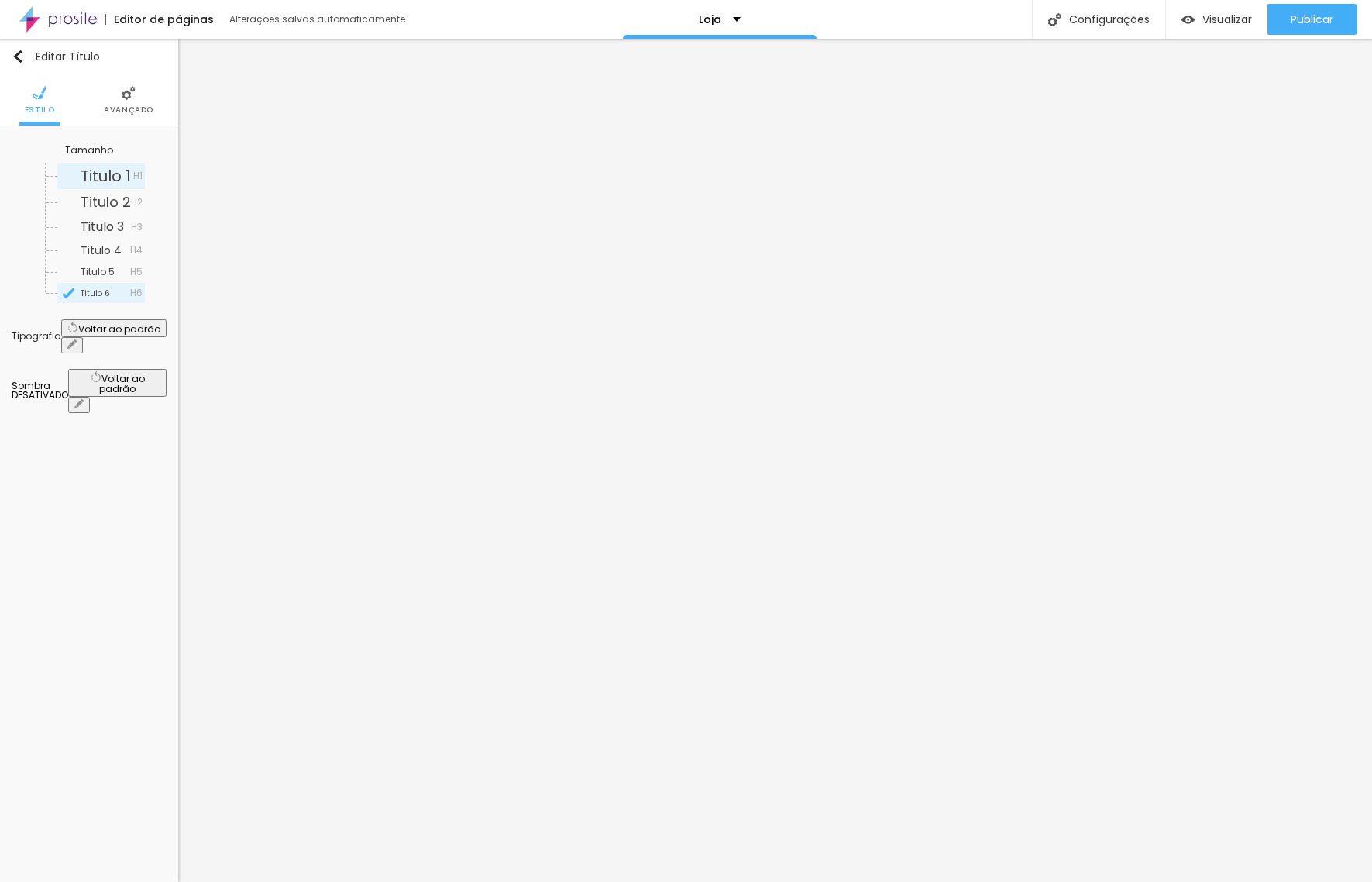
click at [84, 177] on span "Titulo 1" at bounding box center [105, 176] width 50 height 21
click at [130, 99] on img at bounding box center [129, 92] width 14 height 14
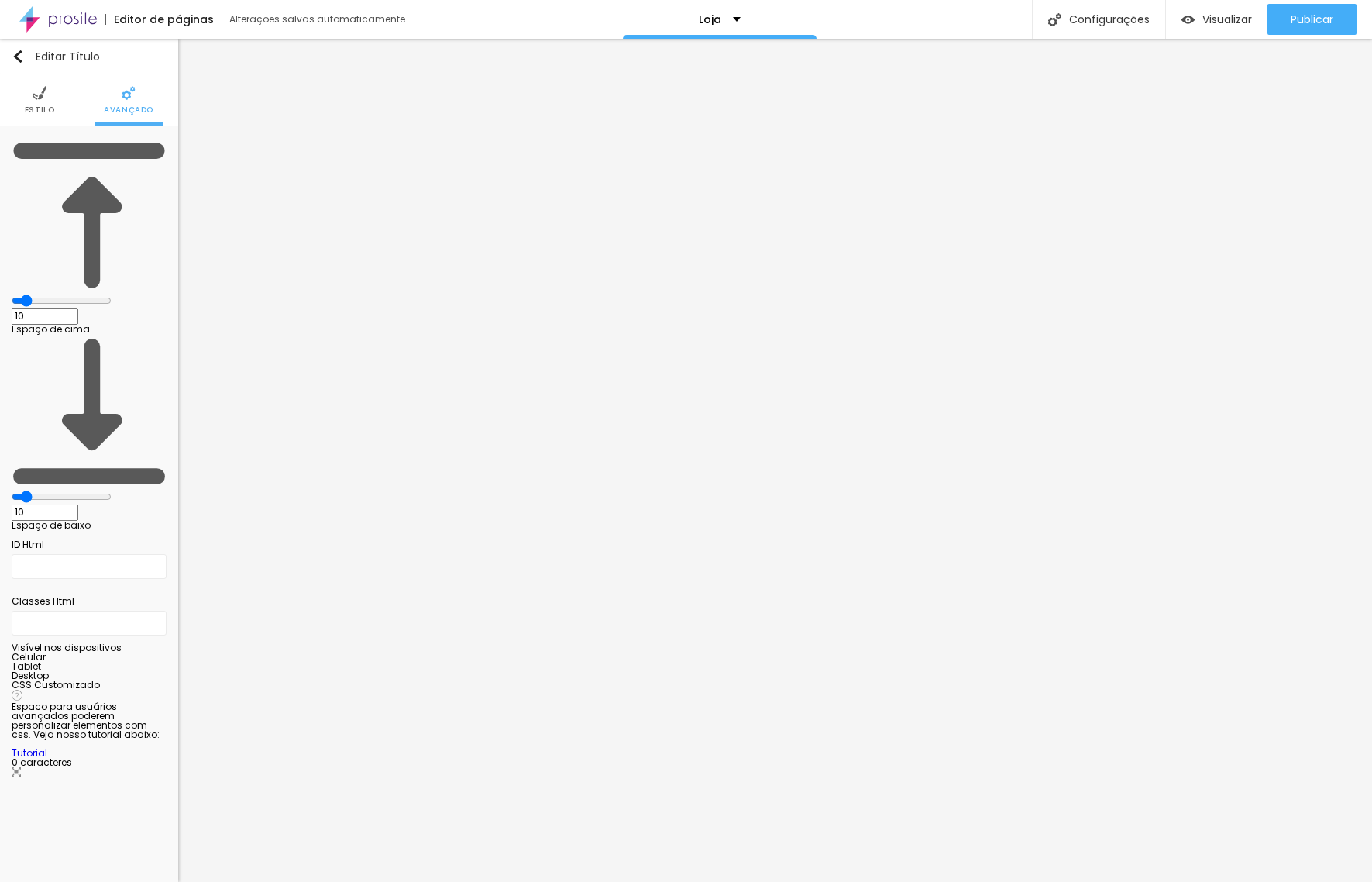
type input "10"
type input "18"
type input "19"
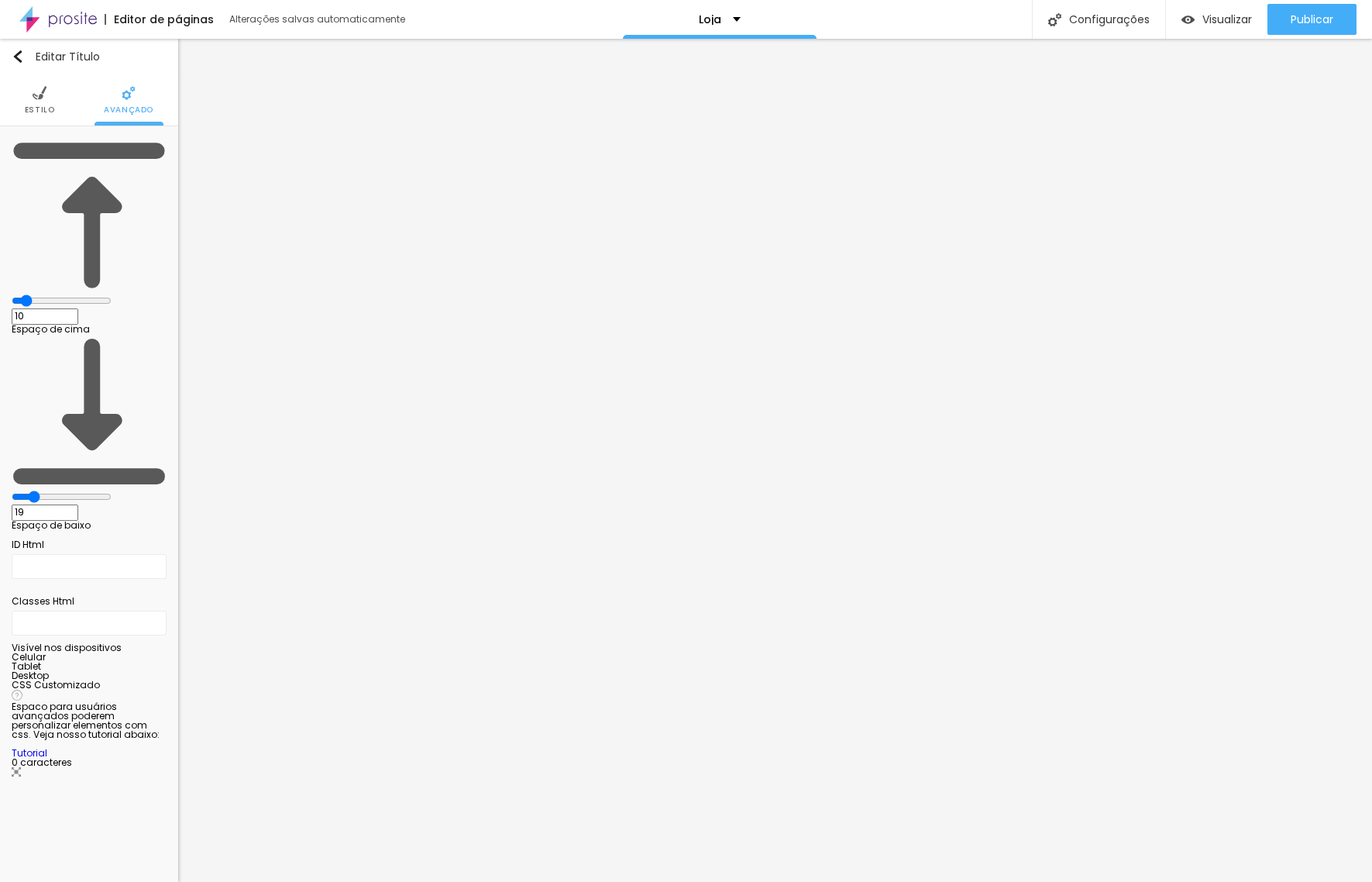
type input "20"
type input "21"
type input "24"
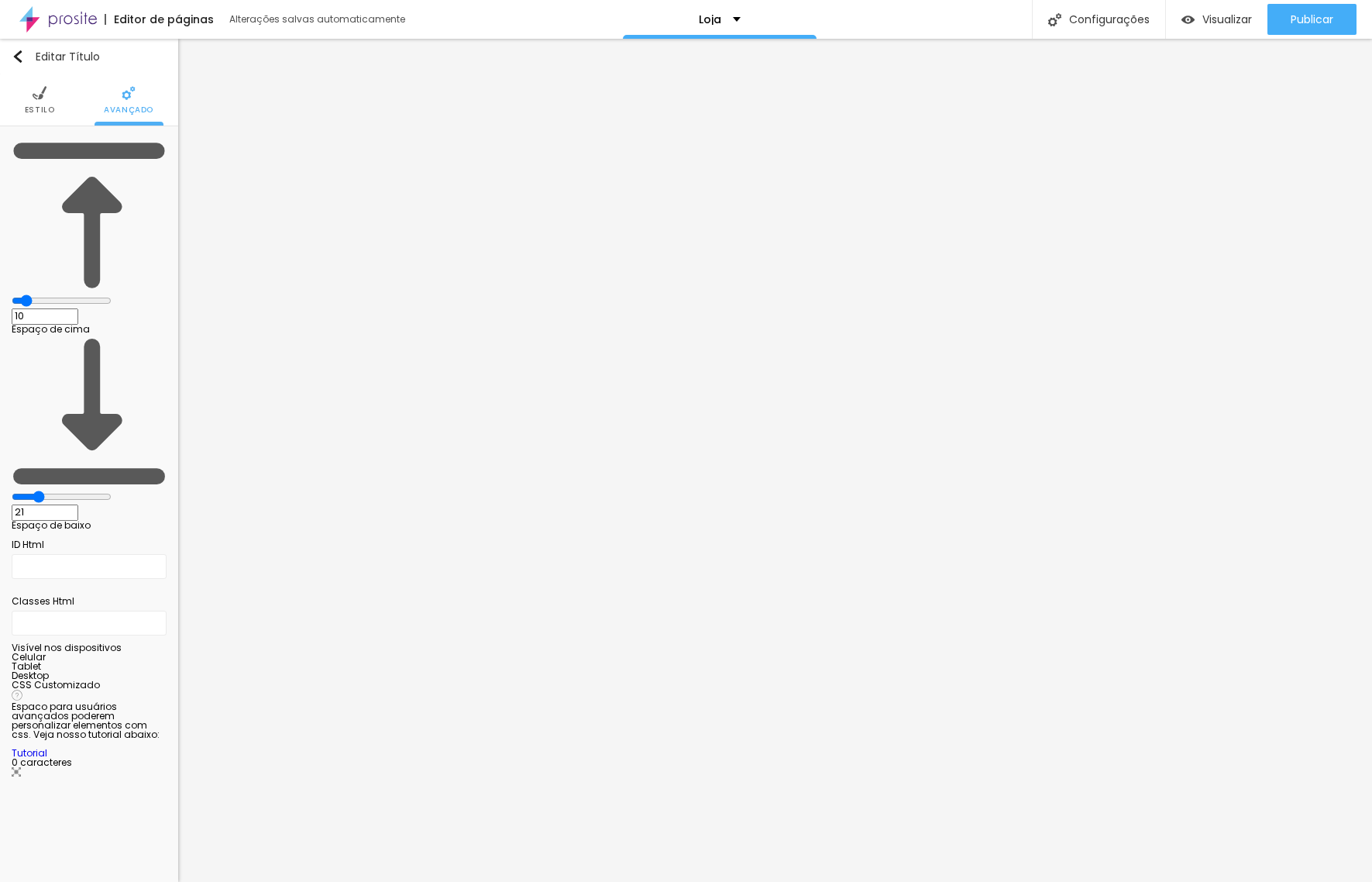
type input "24"
type input "27"
type input "28"
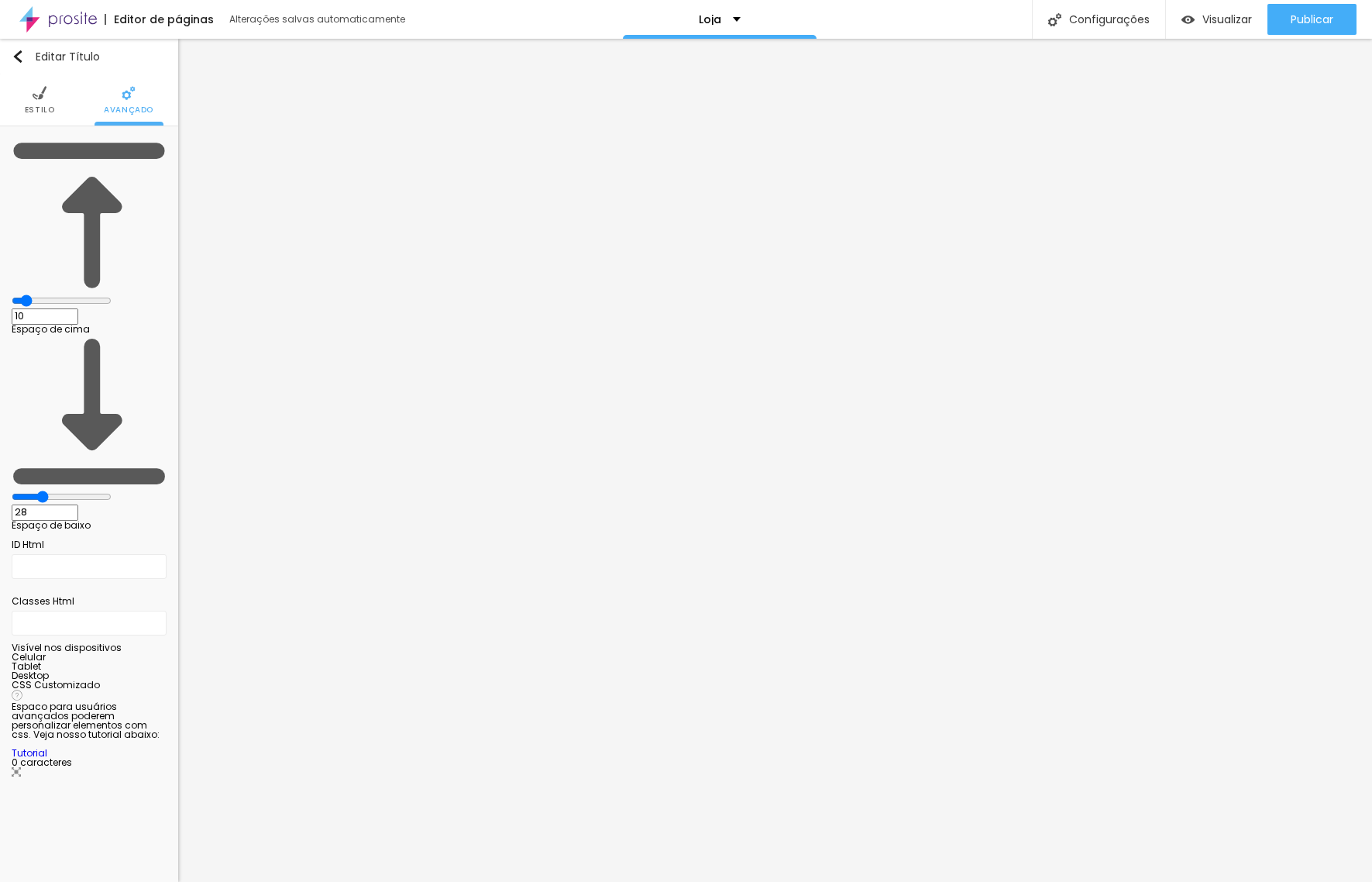
type input "30"
type input "41"
drag, startPoint x: 41, startPoint y: 181, endPoint x: 152, endPoint y: 297, distance: 160.6
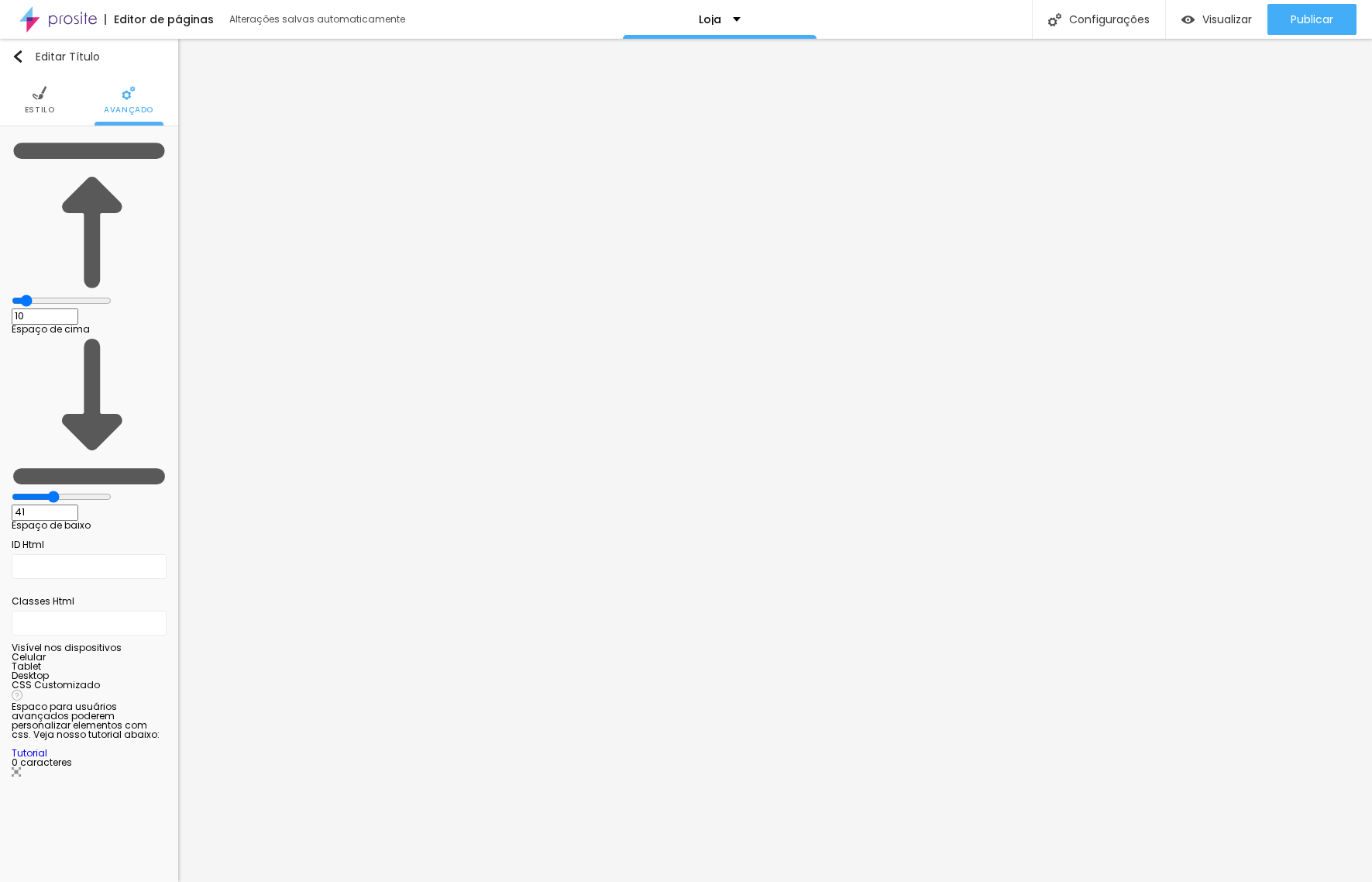
type input "41"
click at [74, 490] on input "range" at bounding box center [61, 496] width 100 height 12
type input "5"
type input "10"
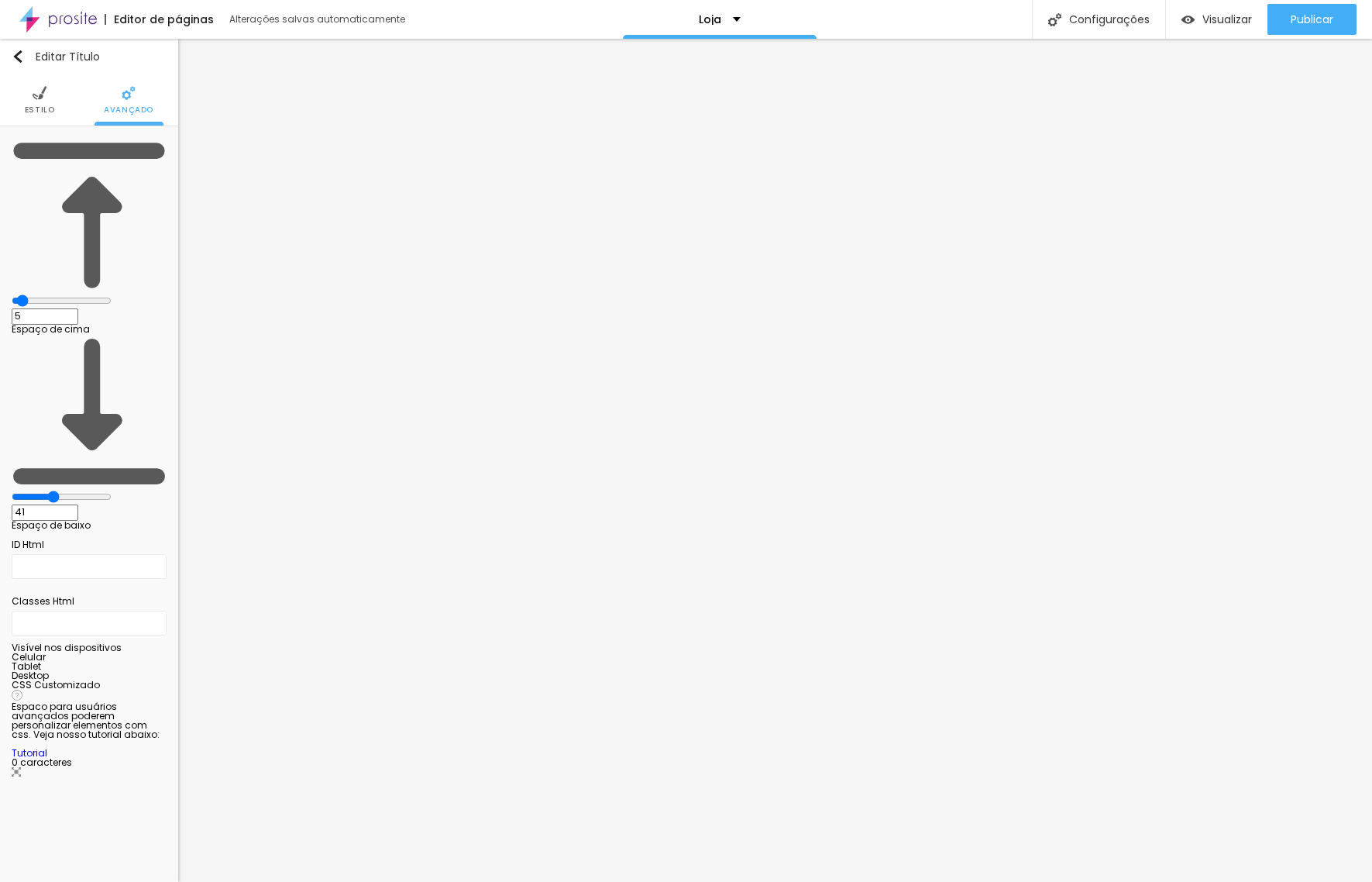
type input "10"
type input "11"
type input "8"
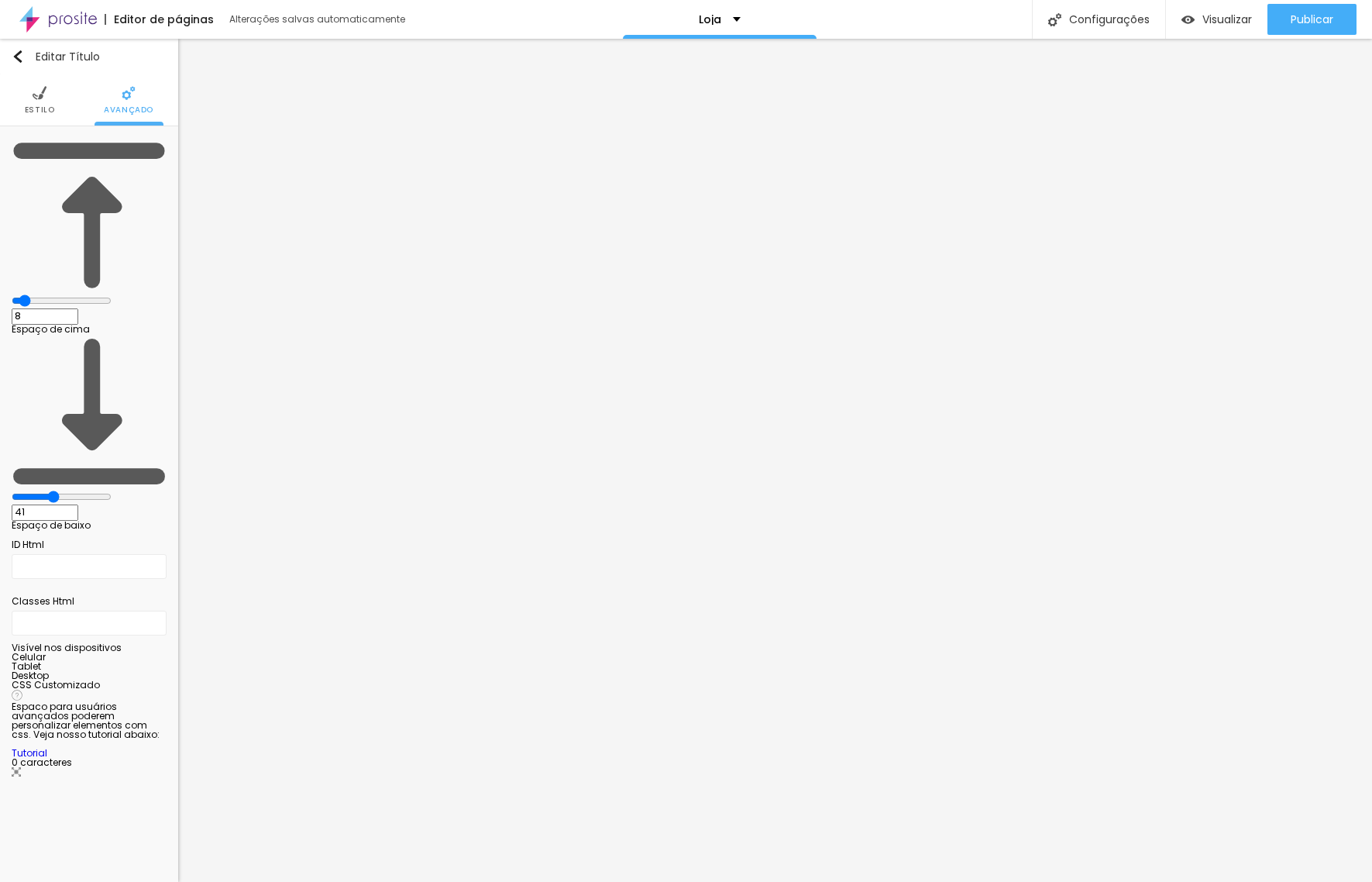
type input "4"
type input "6"
type input "11"
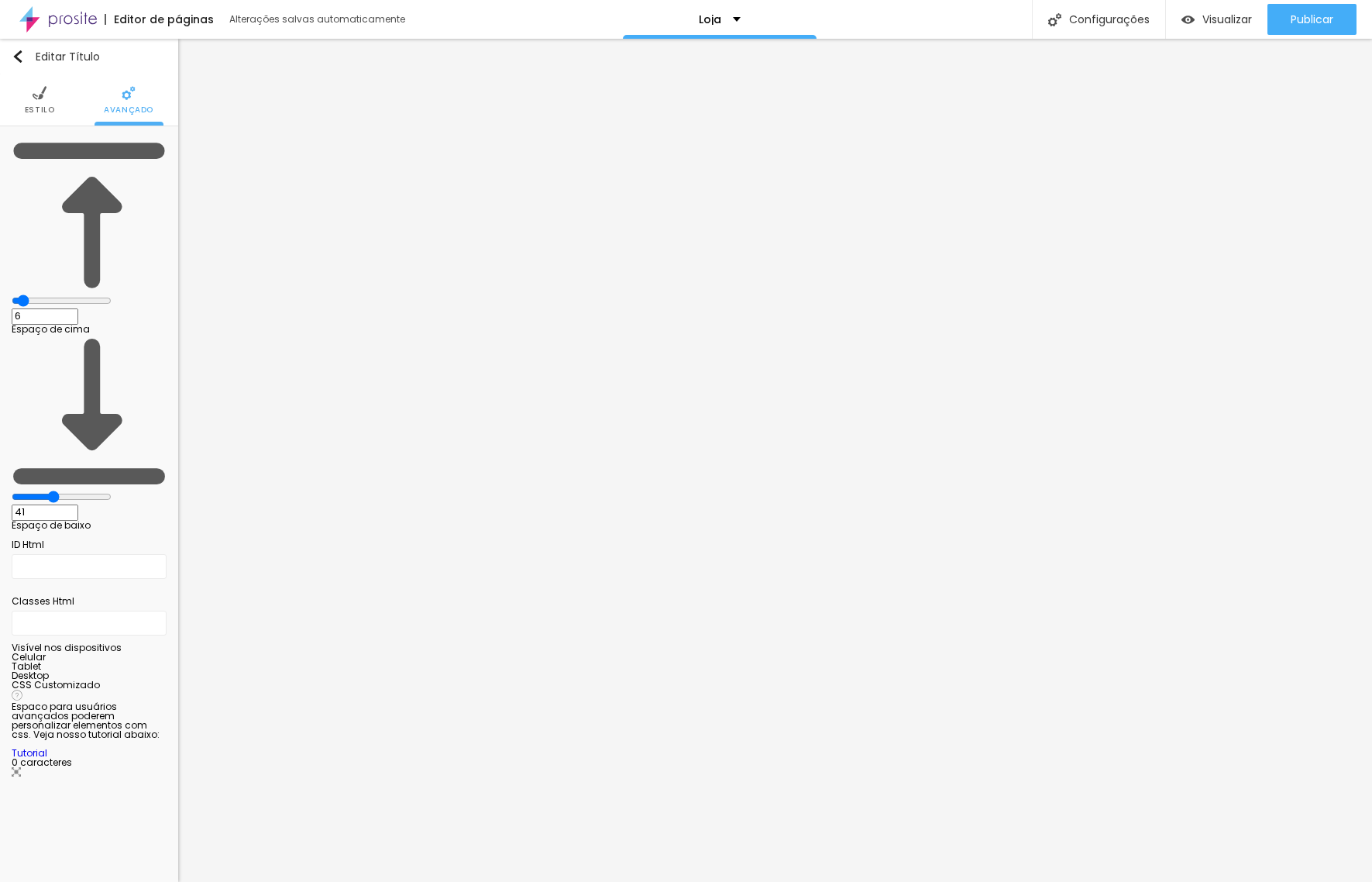
type input "11"
type input "13"
type input "15"
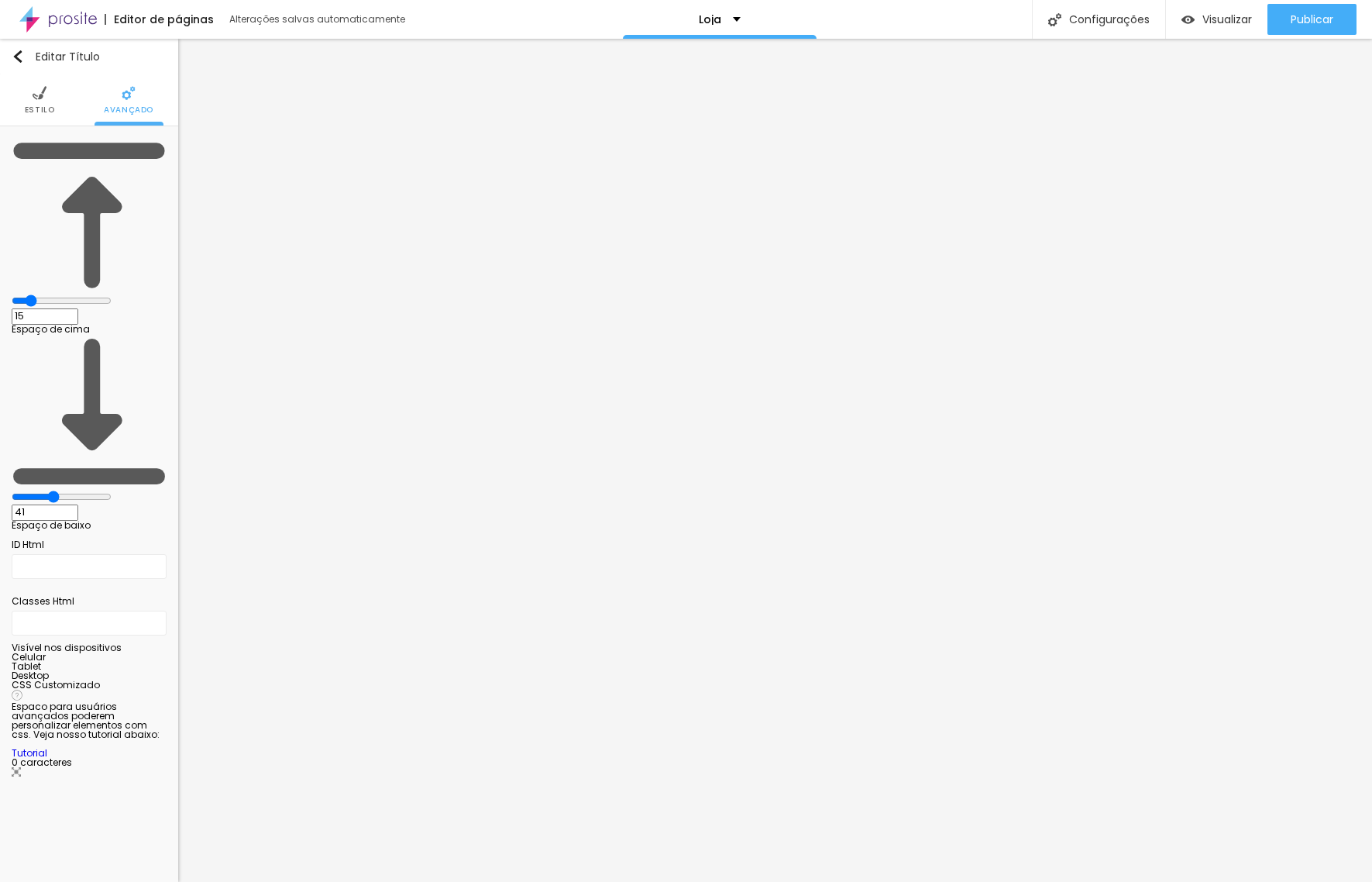
type input "16"
type input "17"
drag, startPoint x: 40, startPoint y: 148, endPoint x: 52, endPoint y: 148, distance: 12.0
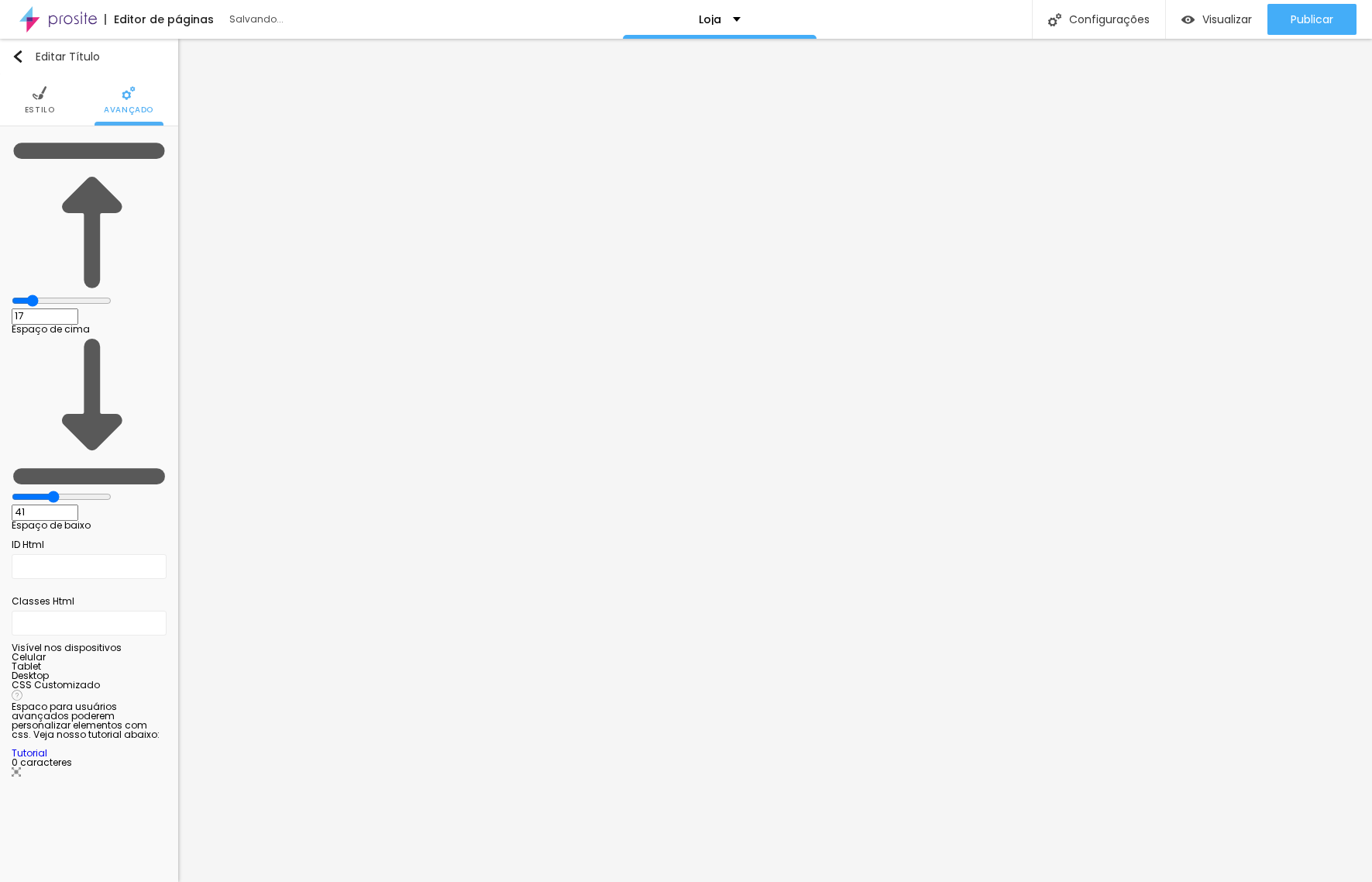
type input "17"
click at [52, 294] on input "range" at bounding box center [61, 300] width 100 height 12
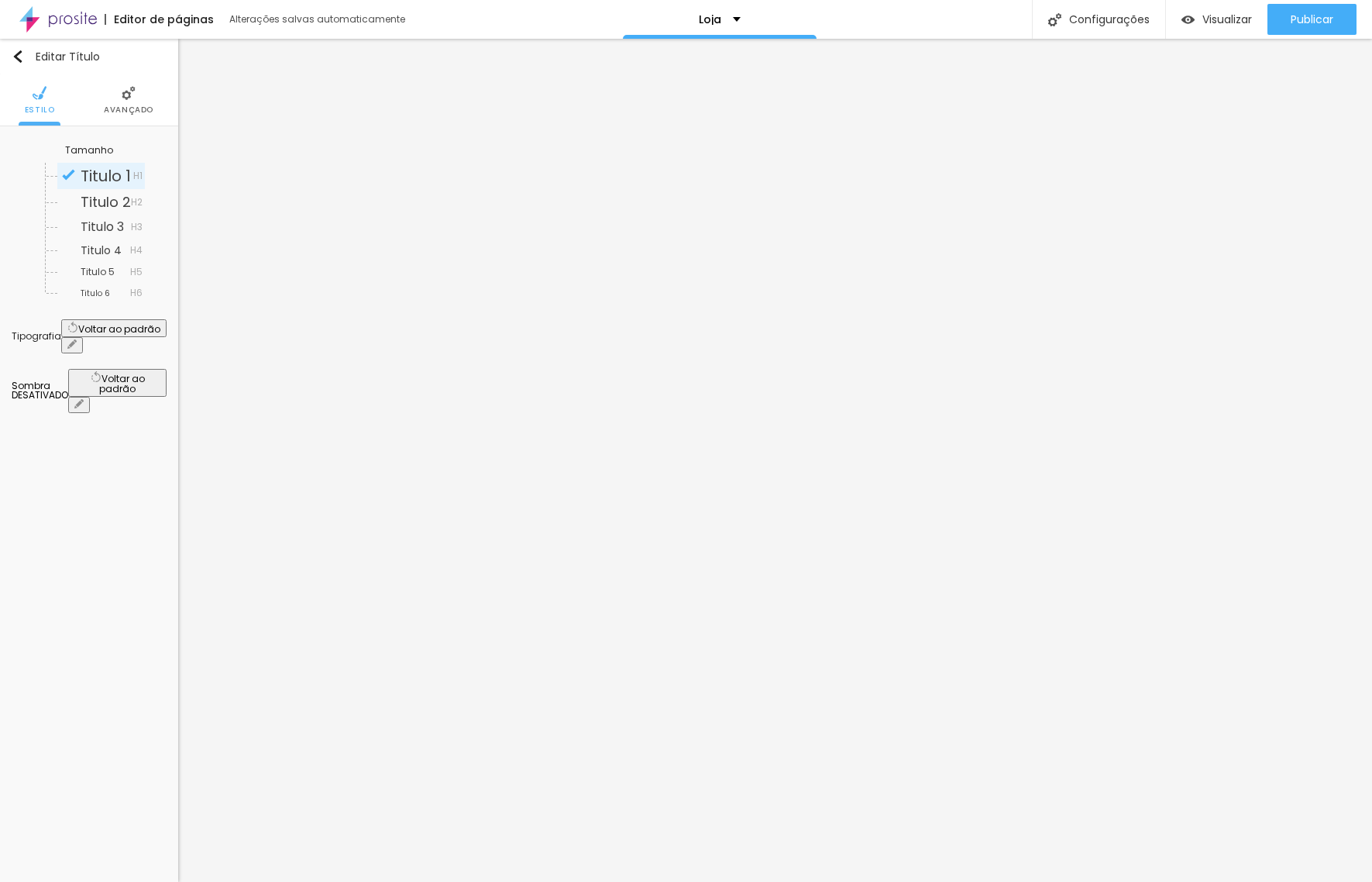
click at [75, 341] on icon "button" at bounding box center [73, 345] width 7 height 7
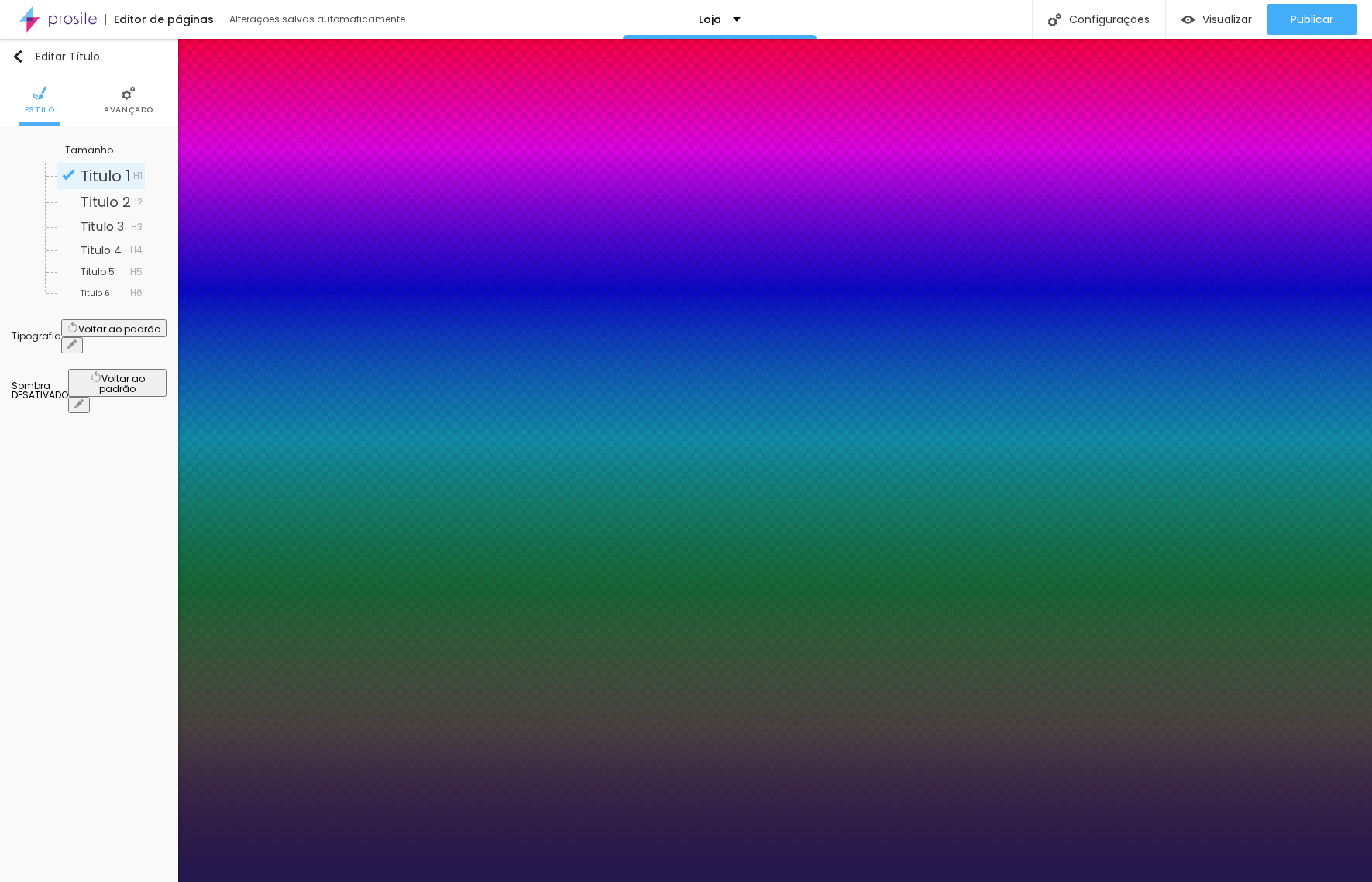
type input "1"
type input "15"
type input "1"
type input "17"
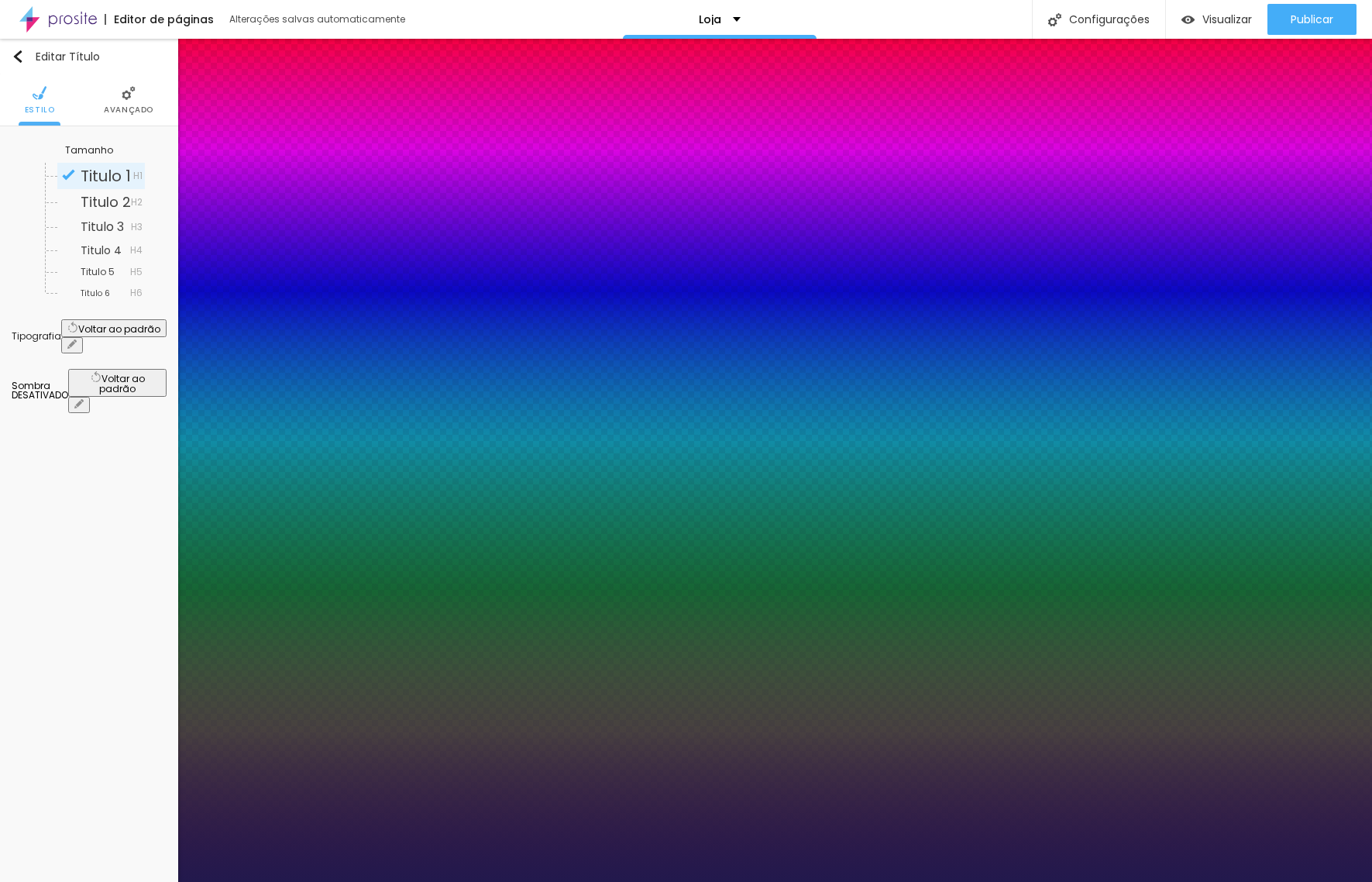
type input "17"
type input "1"
type input "18"
type input "1"
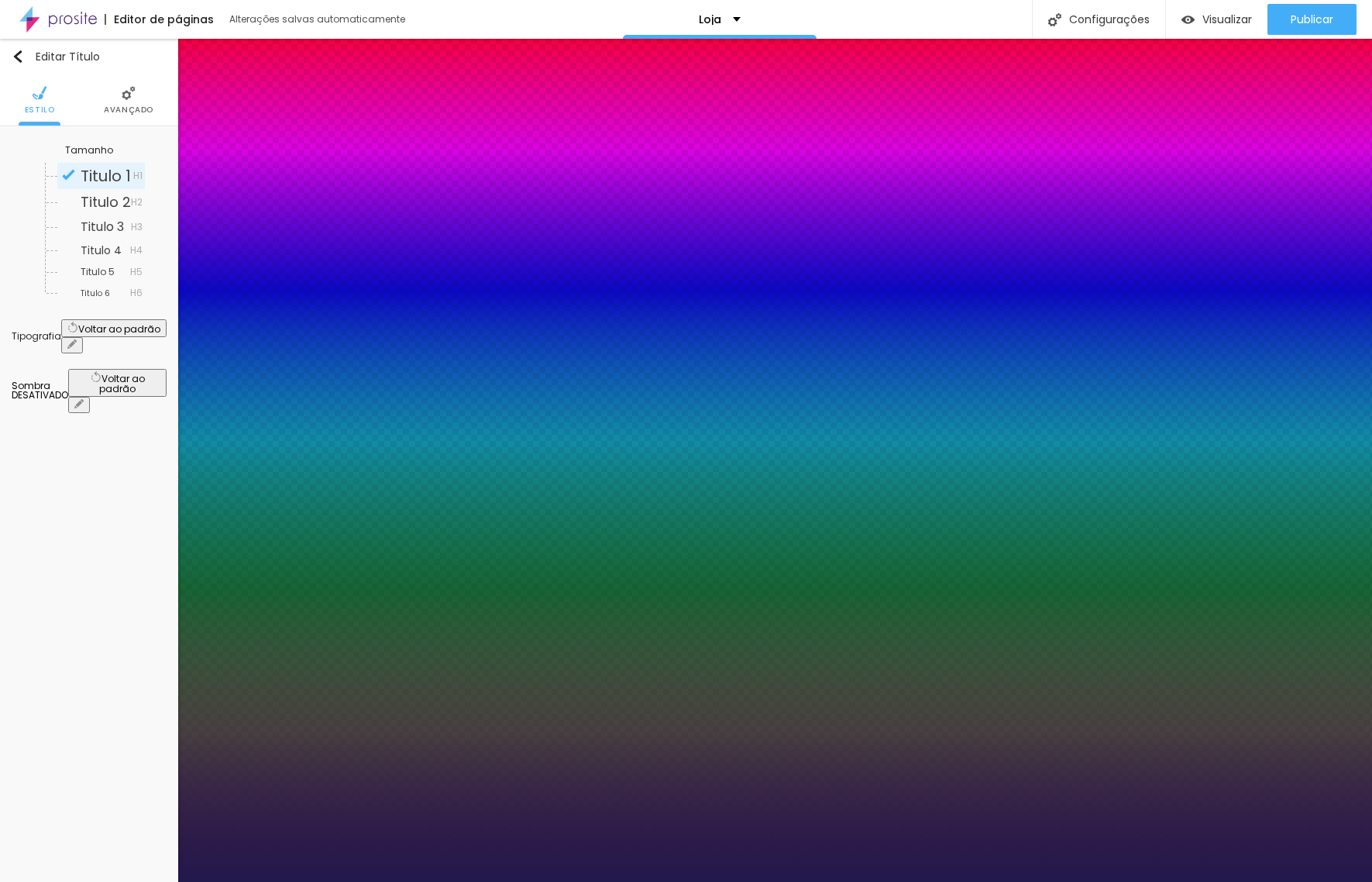
type input "19"
type input "1"
type input "20"
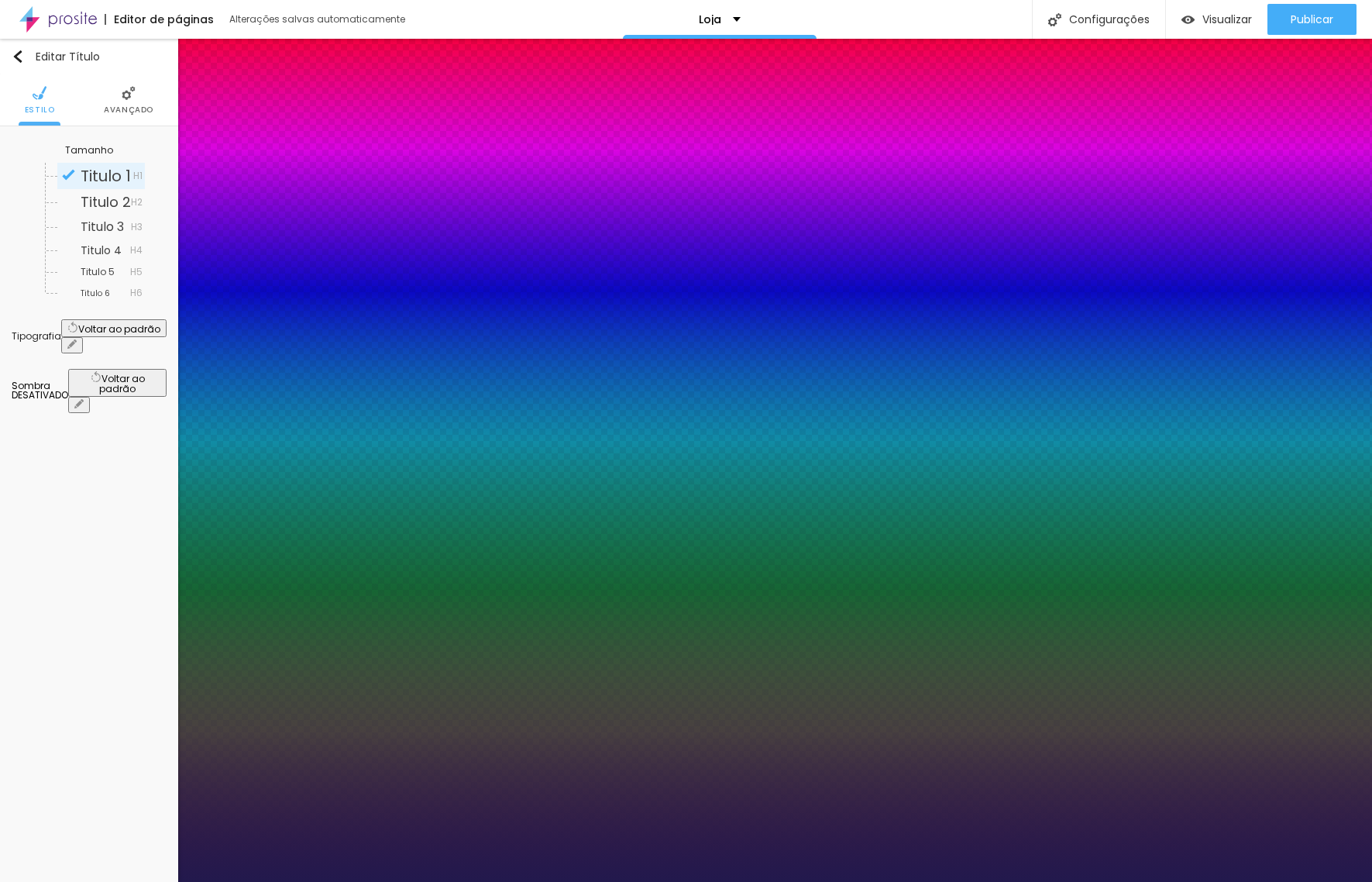
type input "1"
type input "23"
type input "1"
type input "24"
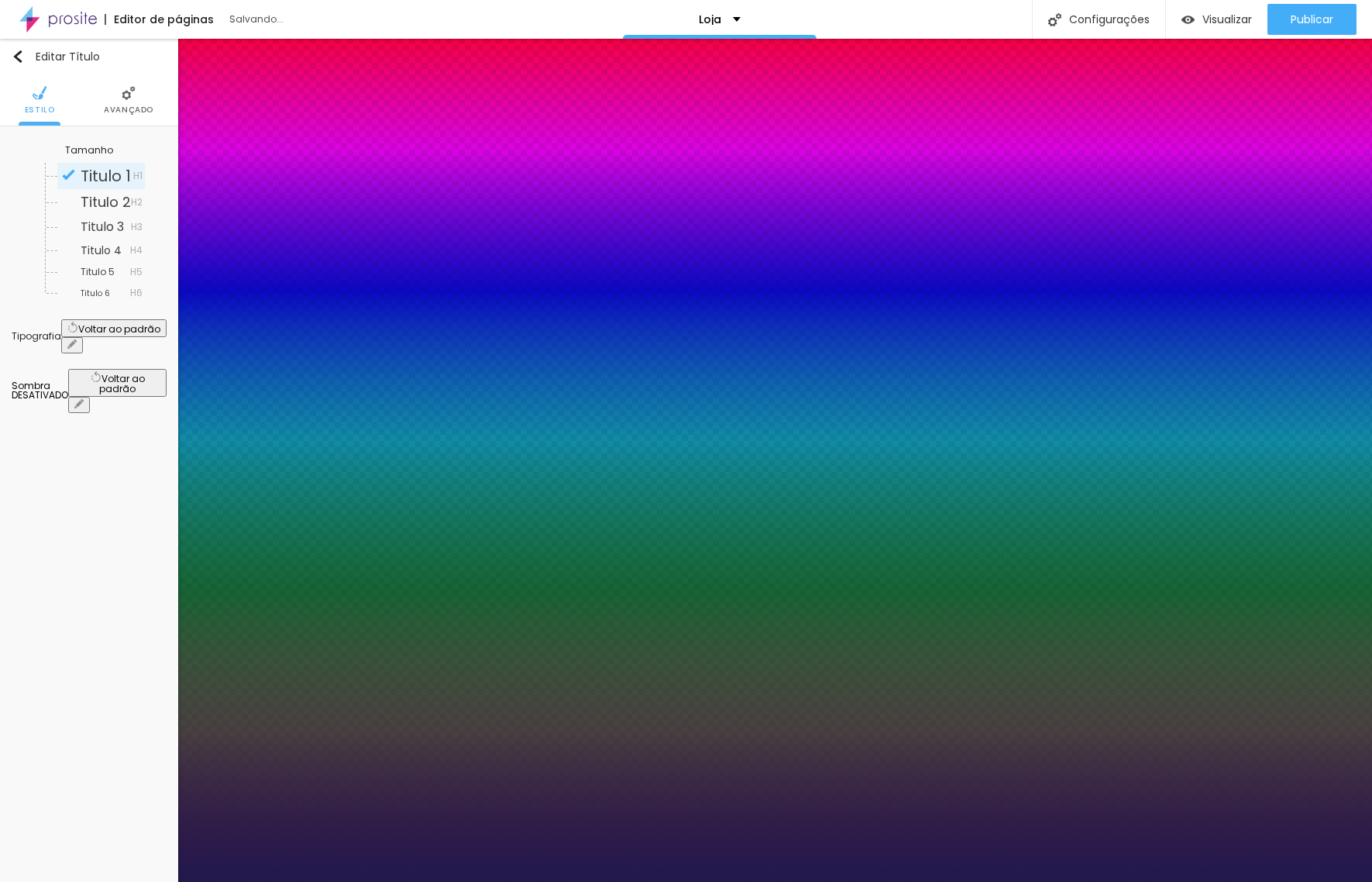
type input "24"
type input "1"
type input "25"
type input "1"
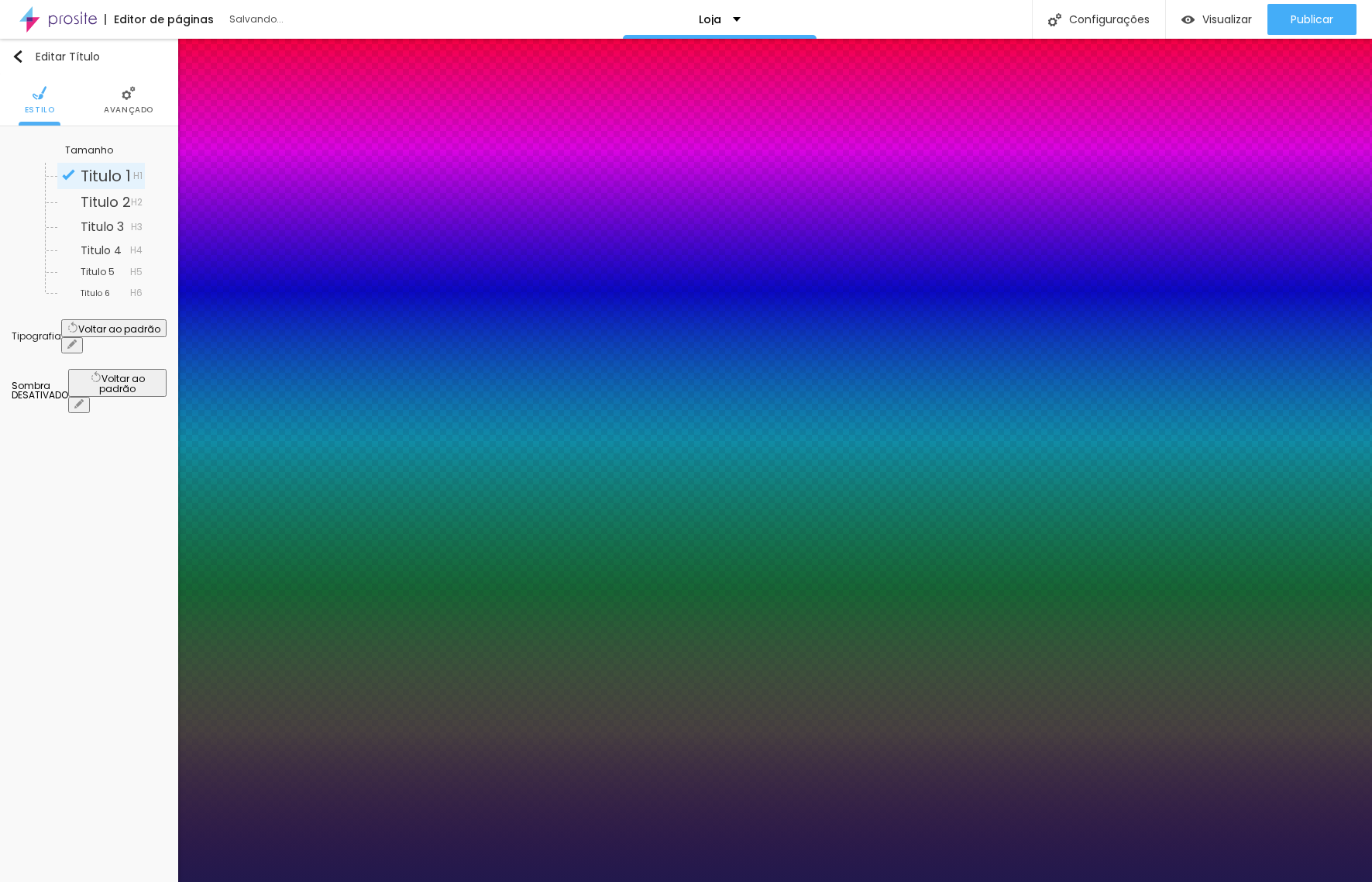
type input "26"
type input "1"
type input "30"
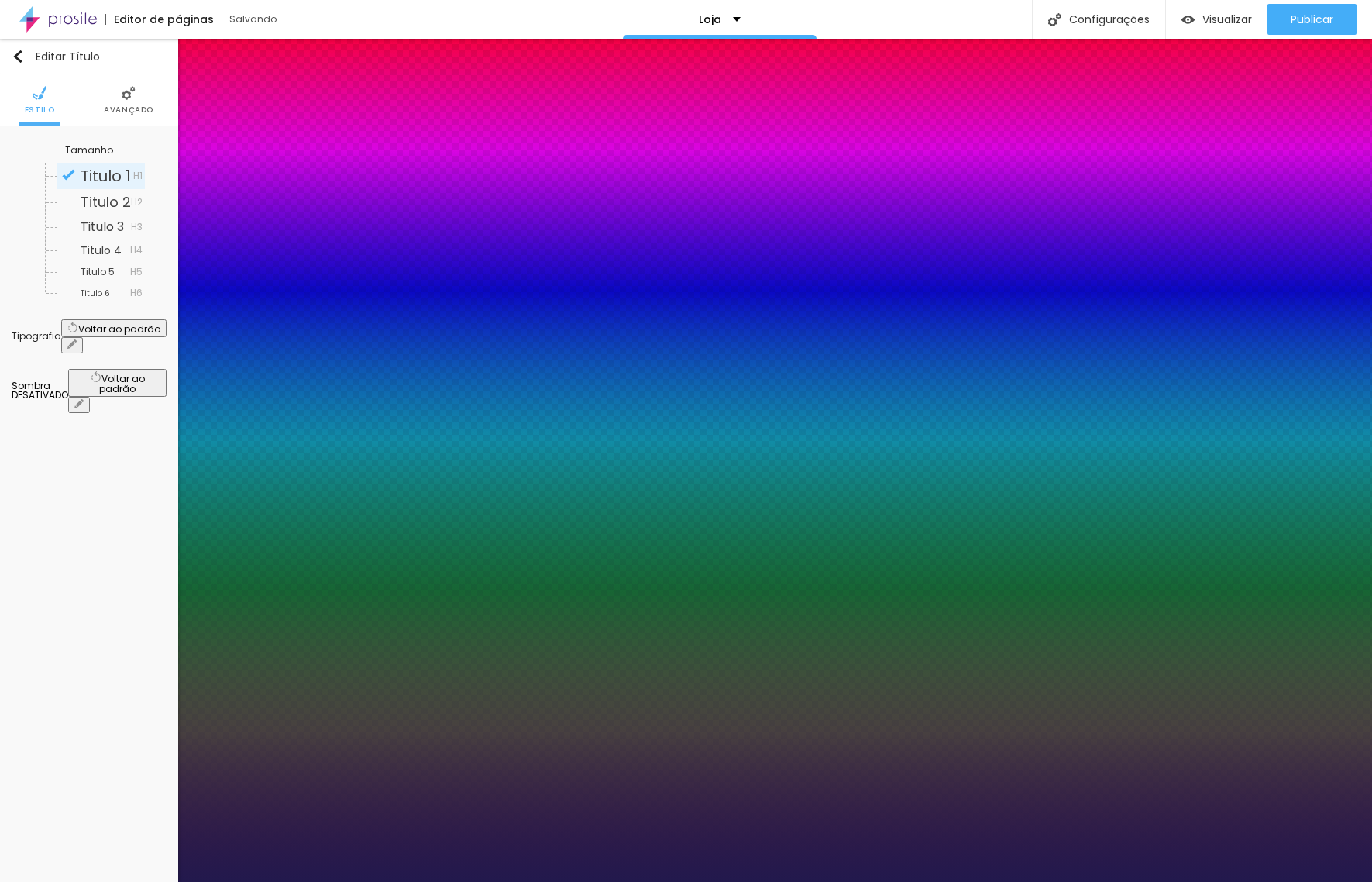
type input "1"
type input "31"
type input "1"
type input "32"
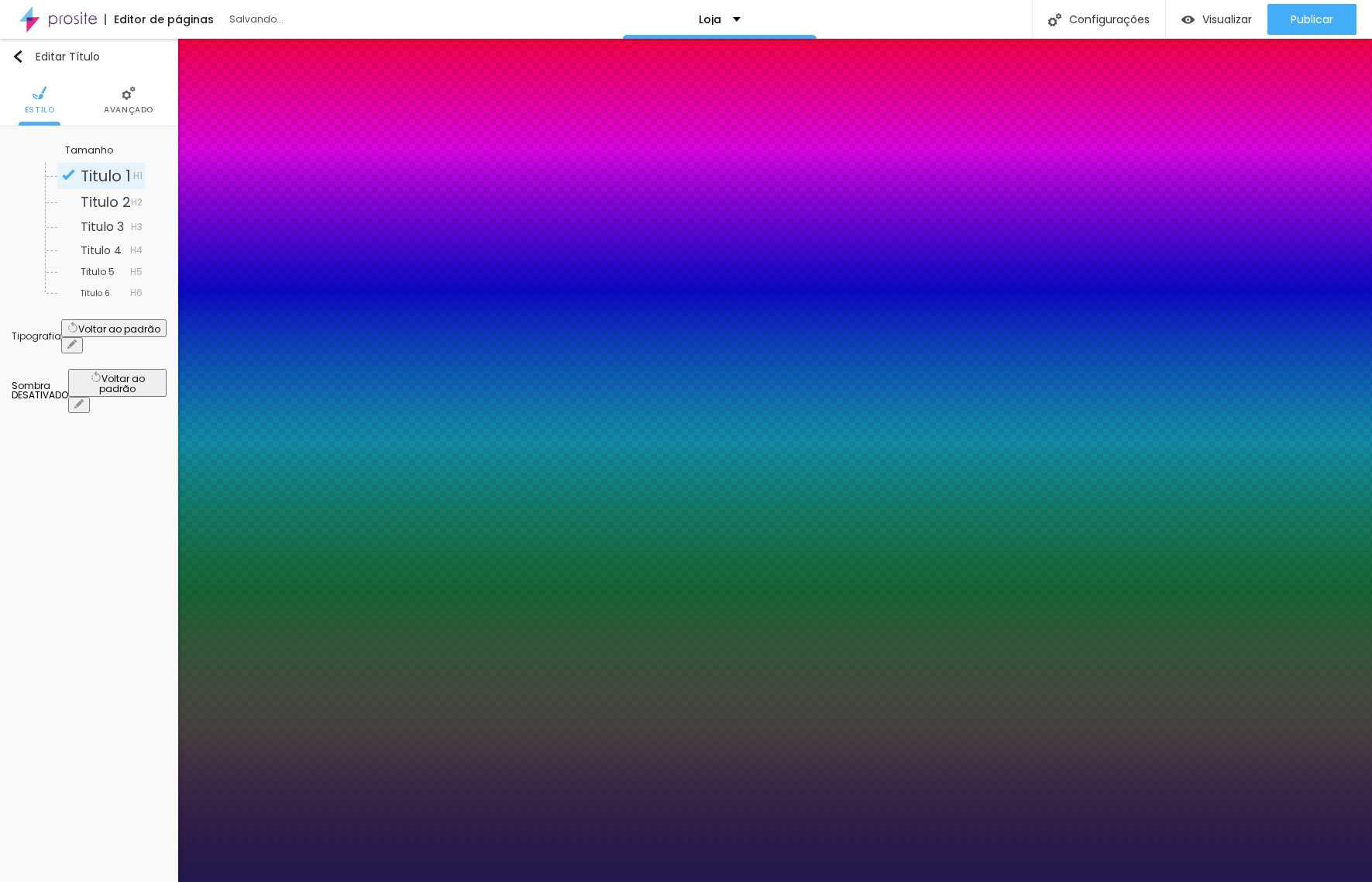
type input "32"
type input "1"
type input "34"
type input "1"
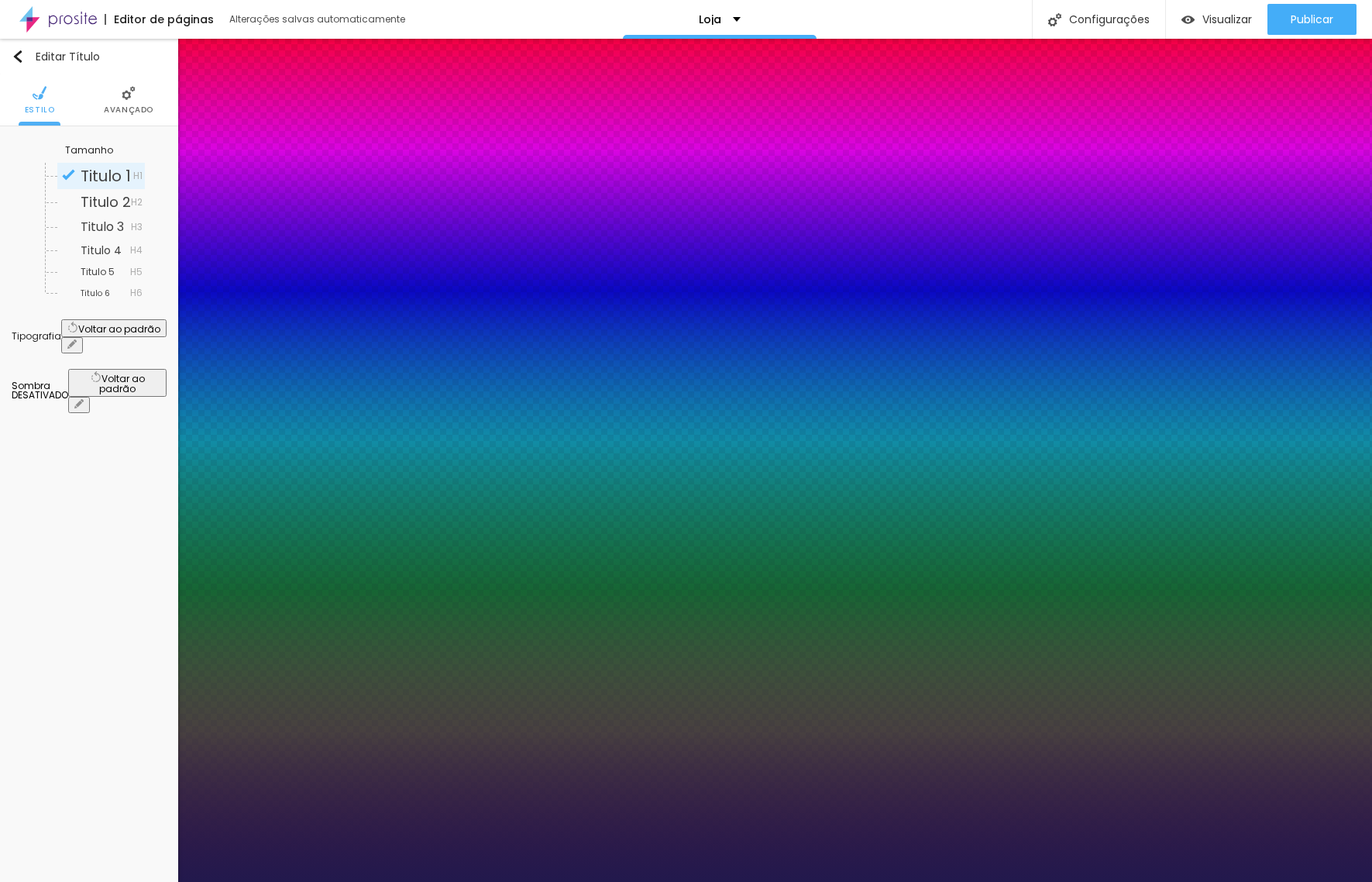
type input "33"
type input "1"
type input "29"
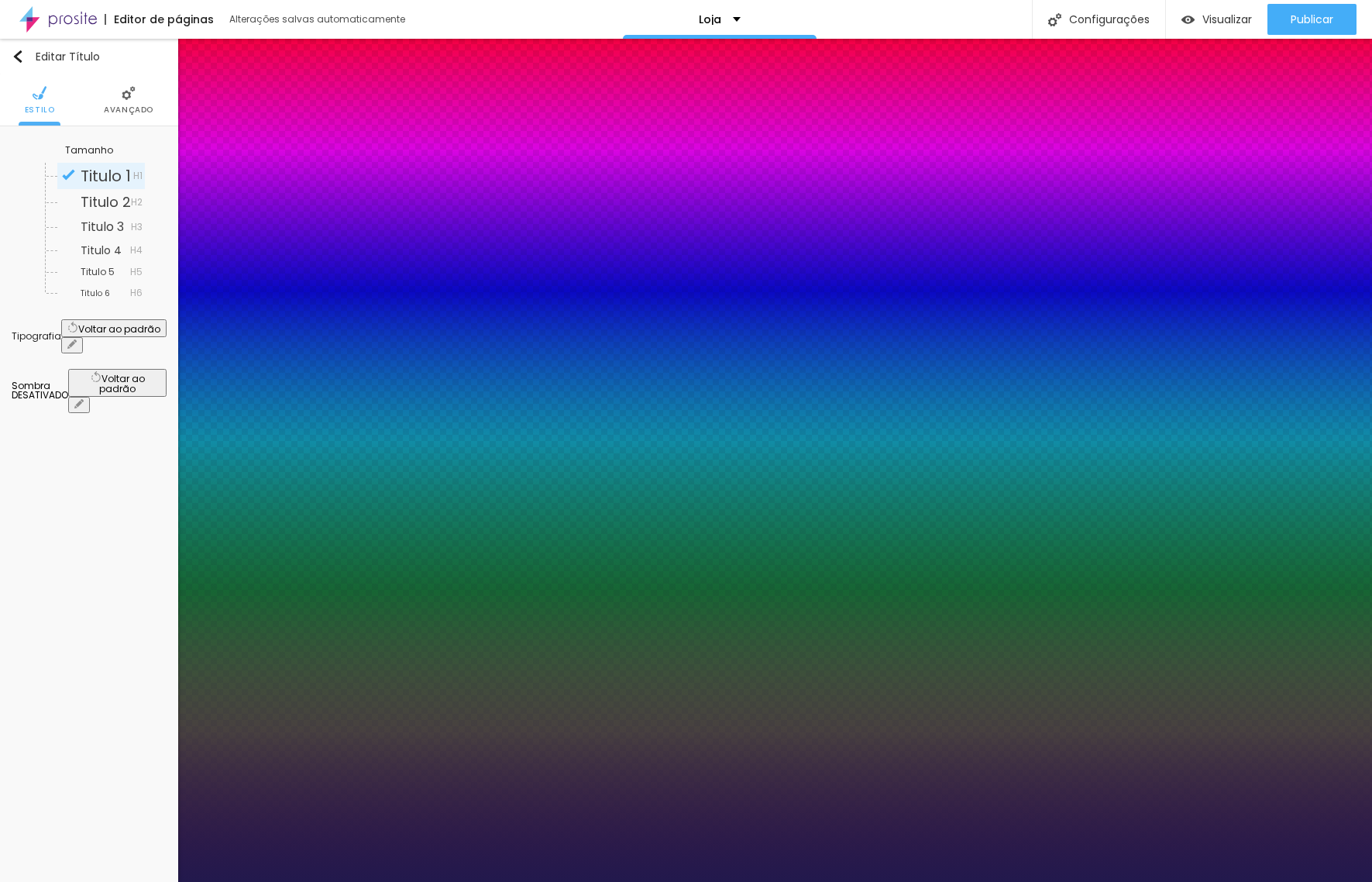
type input "1"
type input "28"
type input "1"
type input "27"
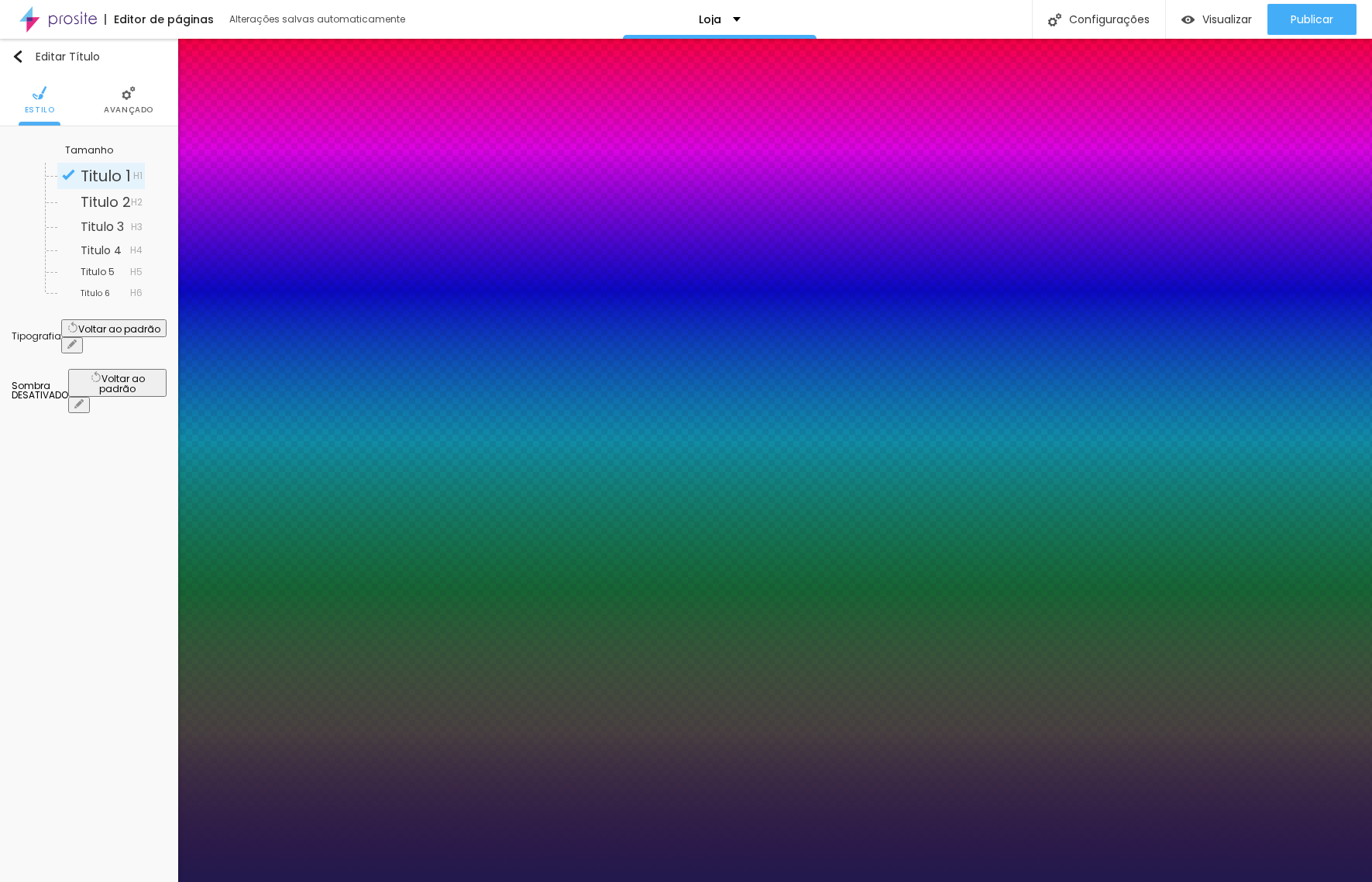
type input "27"
type input "1"
type input "25"
type input "1"
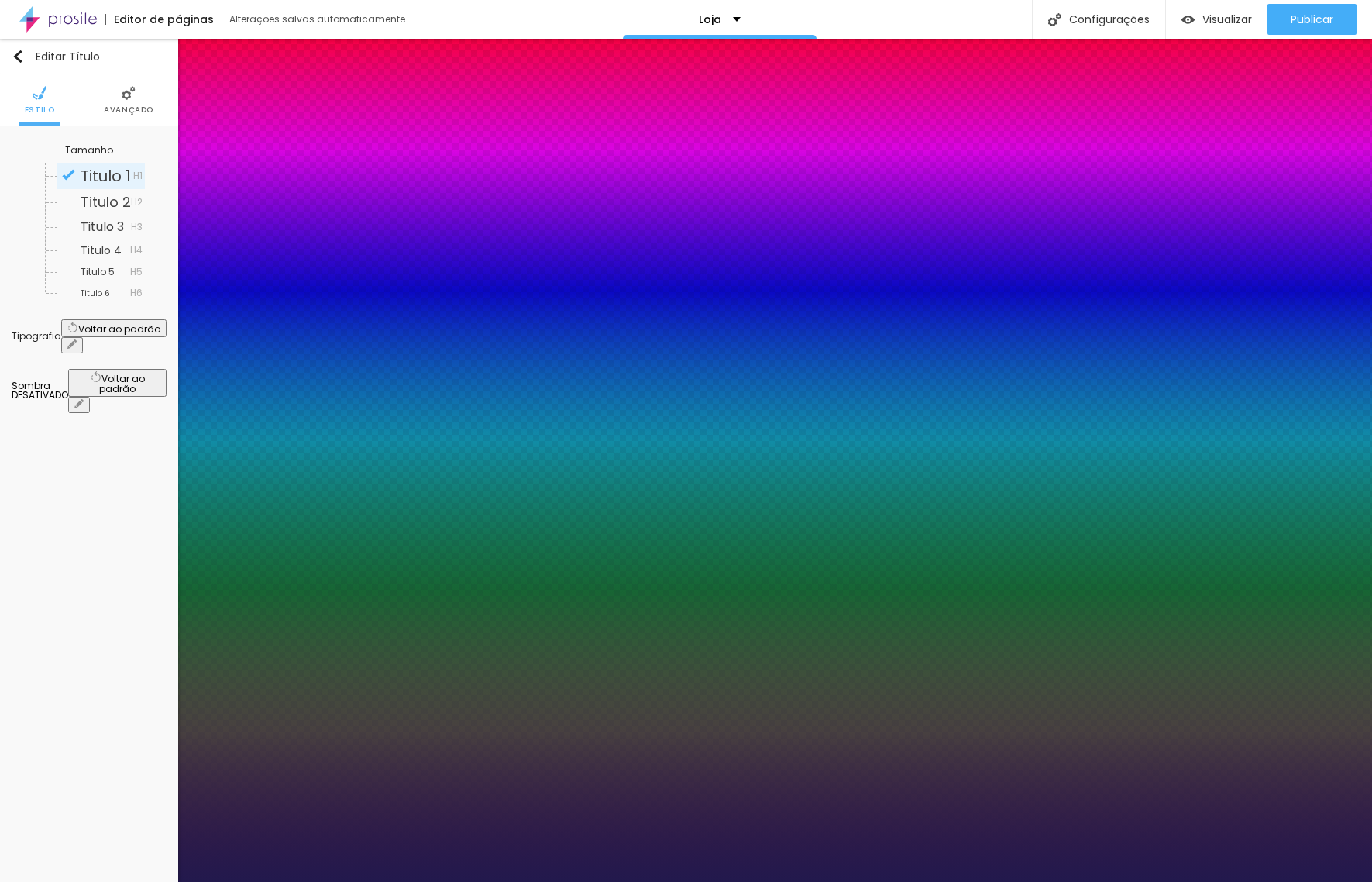
type input "24"
type input "1"
drag, startPoint x: 208, startPoint y: 435, endPoint x: 219, endPoint y: 438, distance: 11.4
type input "24"
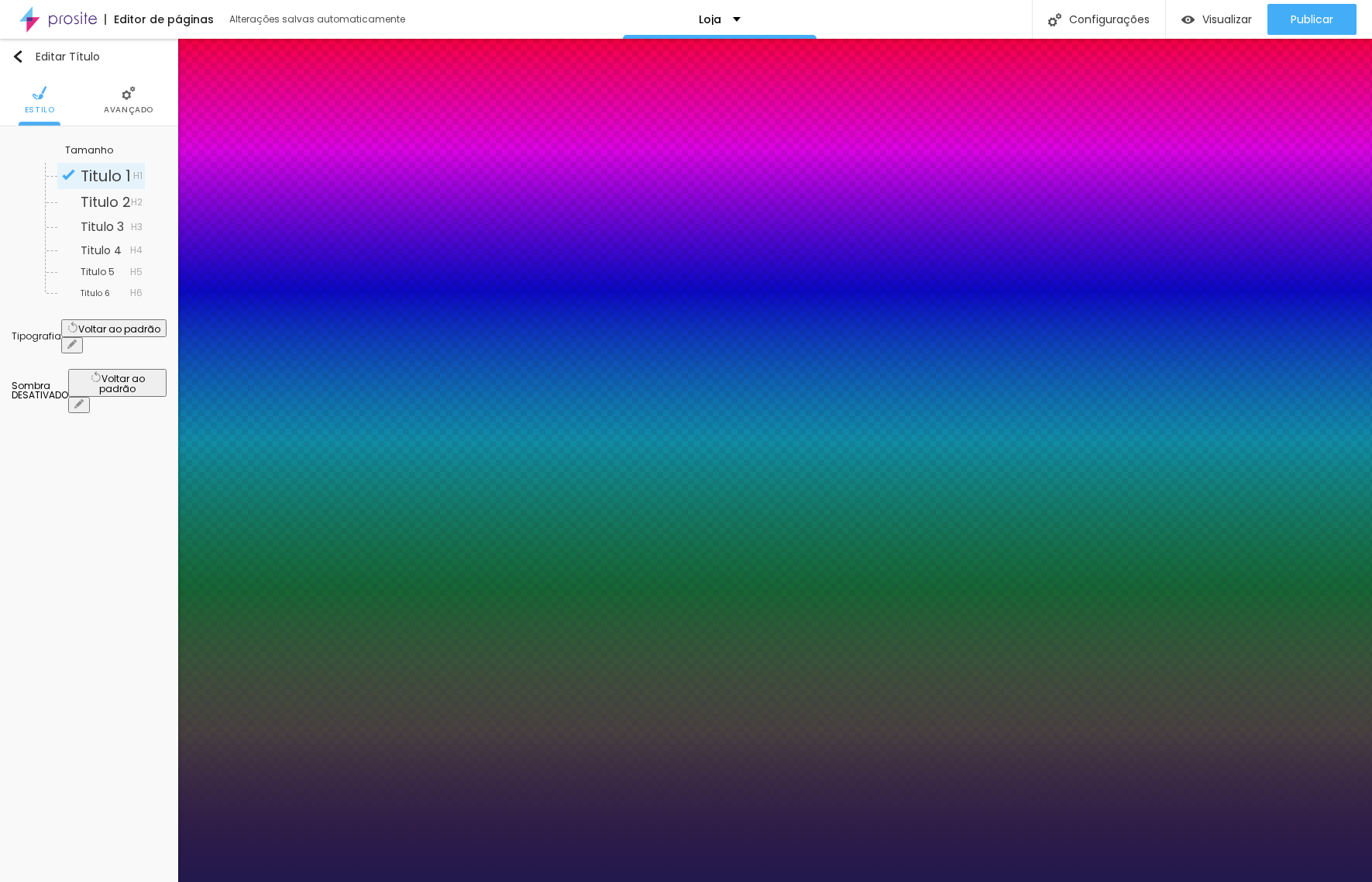
click at [226, 881] on div at bounding box center [686, 882] width 1372 height 0
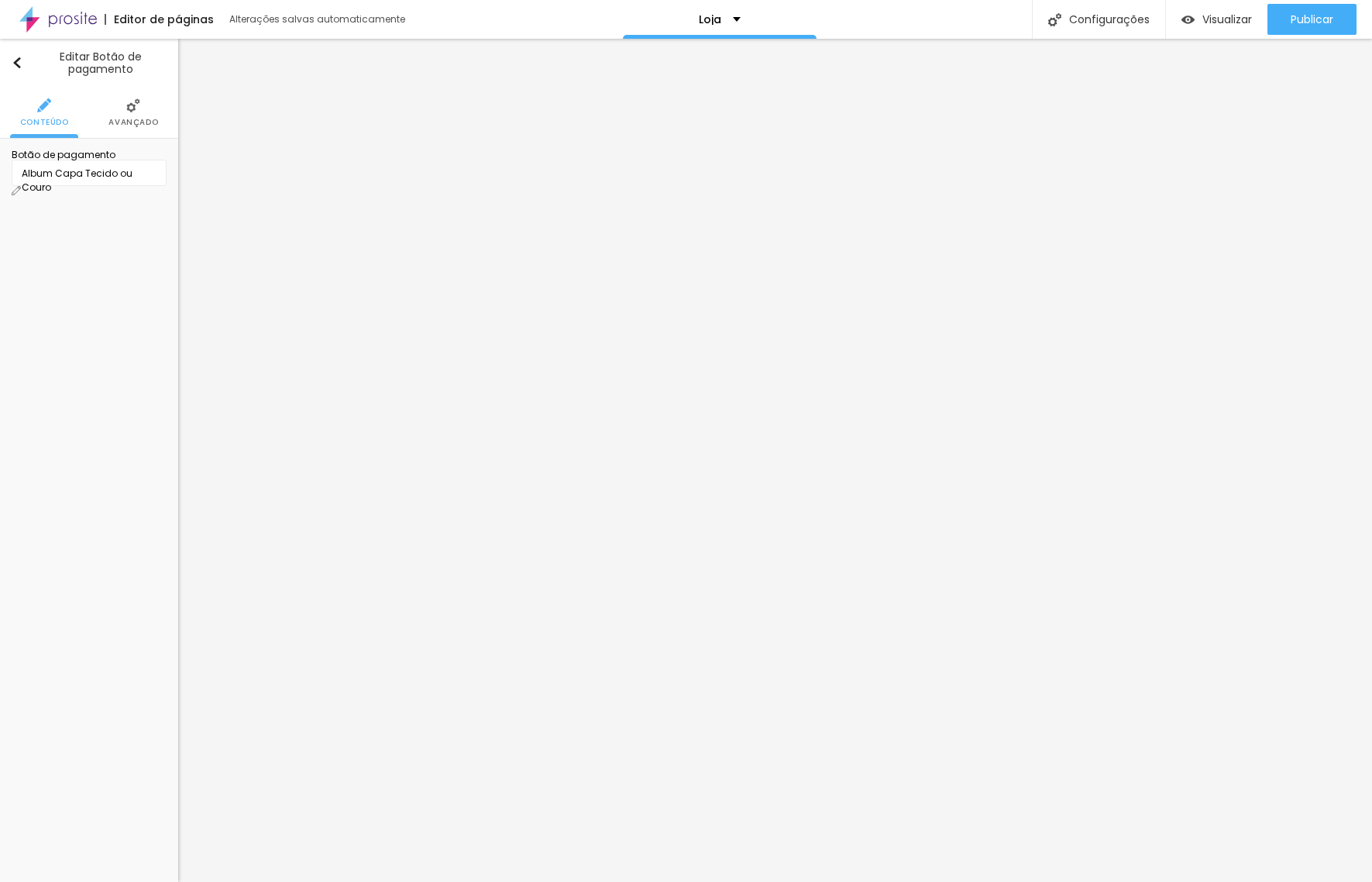
click at [21, 186] on img at bounding box center [16, 190] width 9 height 9
drag, startPoint x: 855, startPoint y: 352, endPoint x: 588, endPoint y: 335, distance: 267.5
click at [898, 881] on div at bounding box center [686, 898] width 1372 height 14
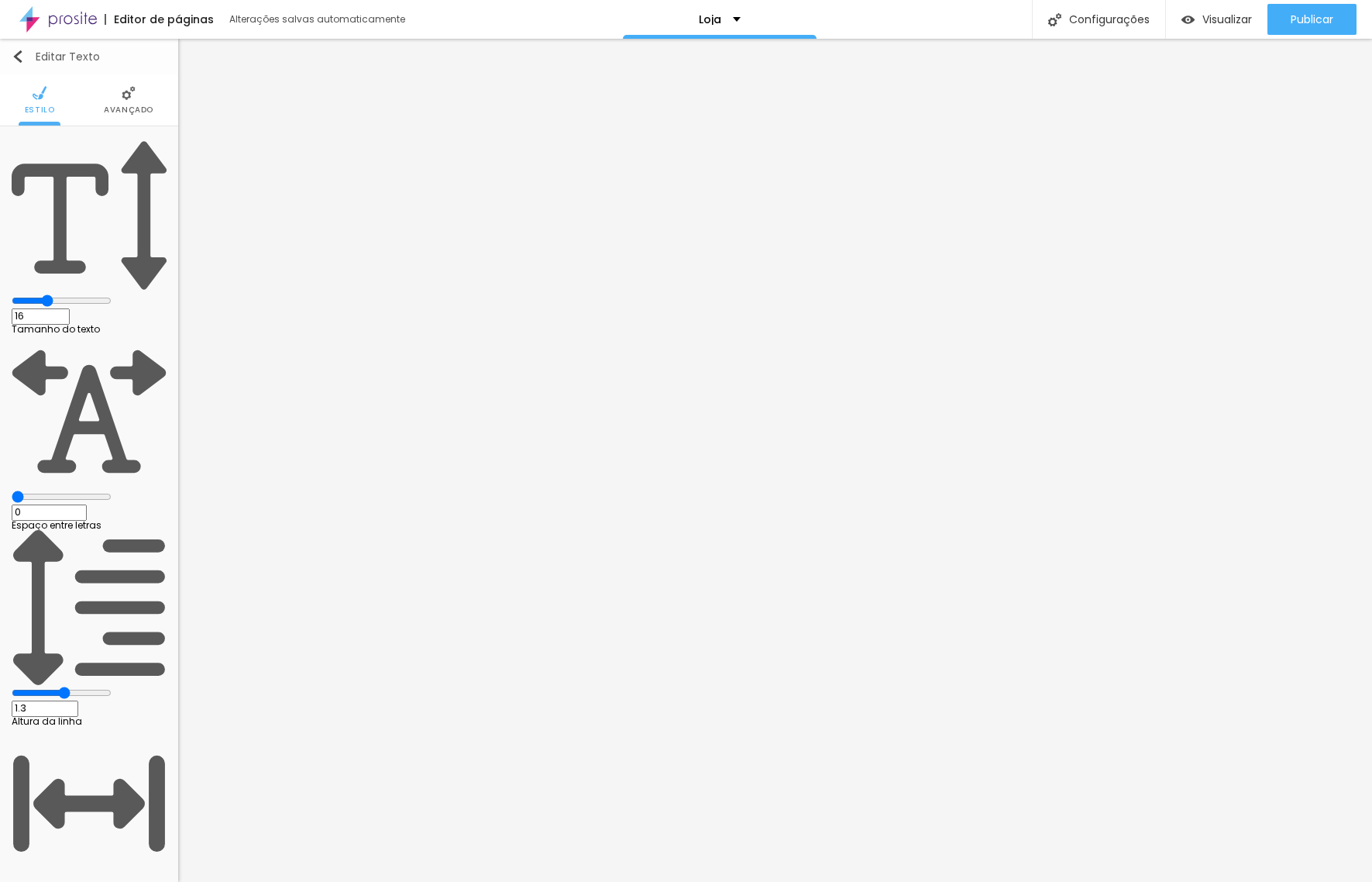
click at [18, 54] on img "button" at bounding box center [17, 56] width 12 height 12
click at [15, 54] on img "button" at bounding box center [17, 56] width 12 height 12
click at [21, 55] on img "button" at bounding box center [17, 56] width 12 height 12
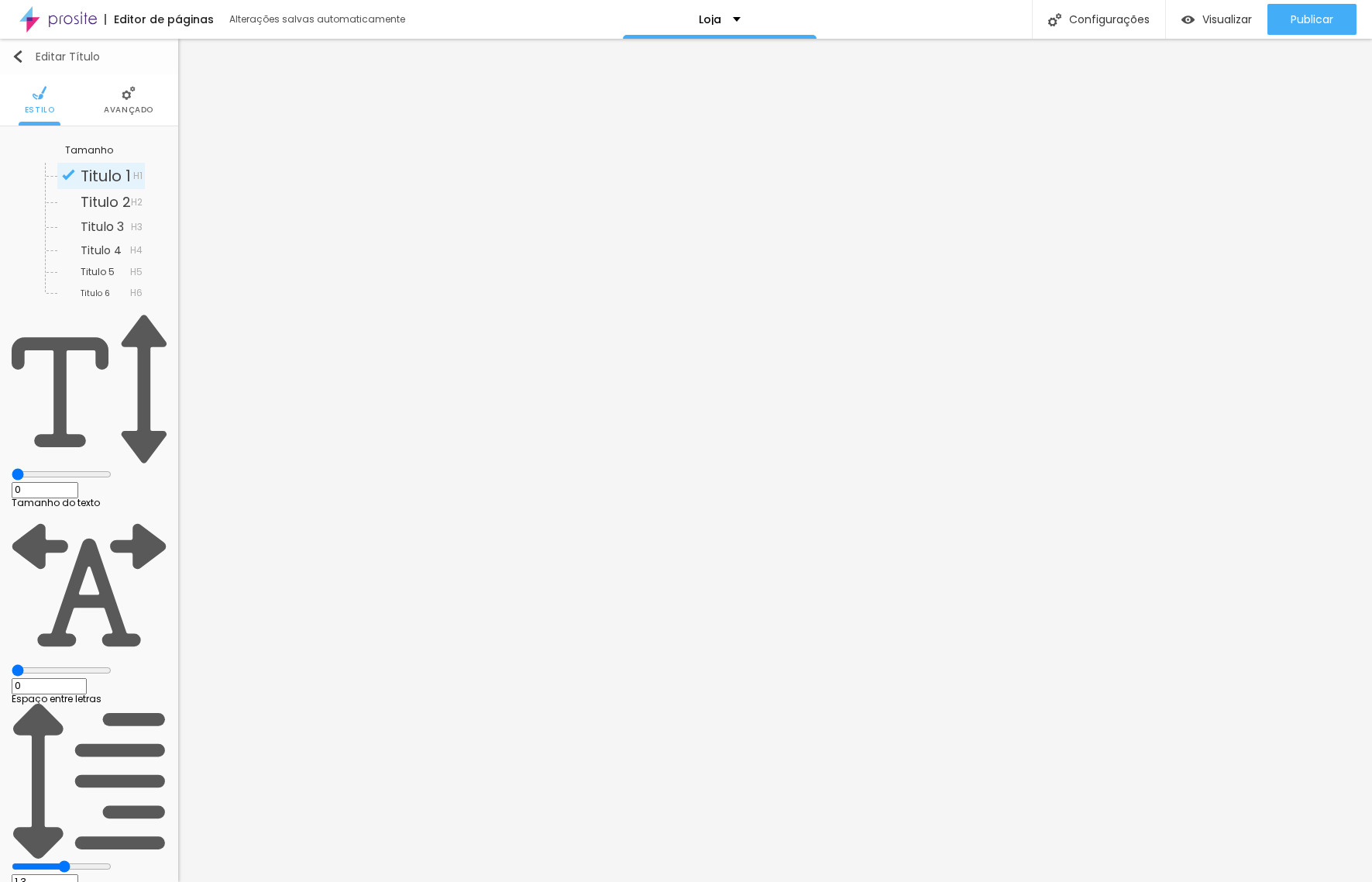
click at [16, 47] on button "Editar Título" at bounding box center [89, 56] width 178 height 35
click at [124, 106] on span "Avançado" at bounding box center [129, 110] width 49 height 7
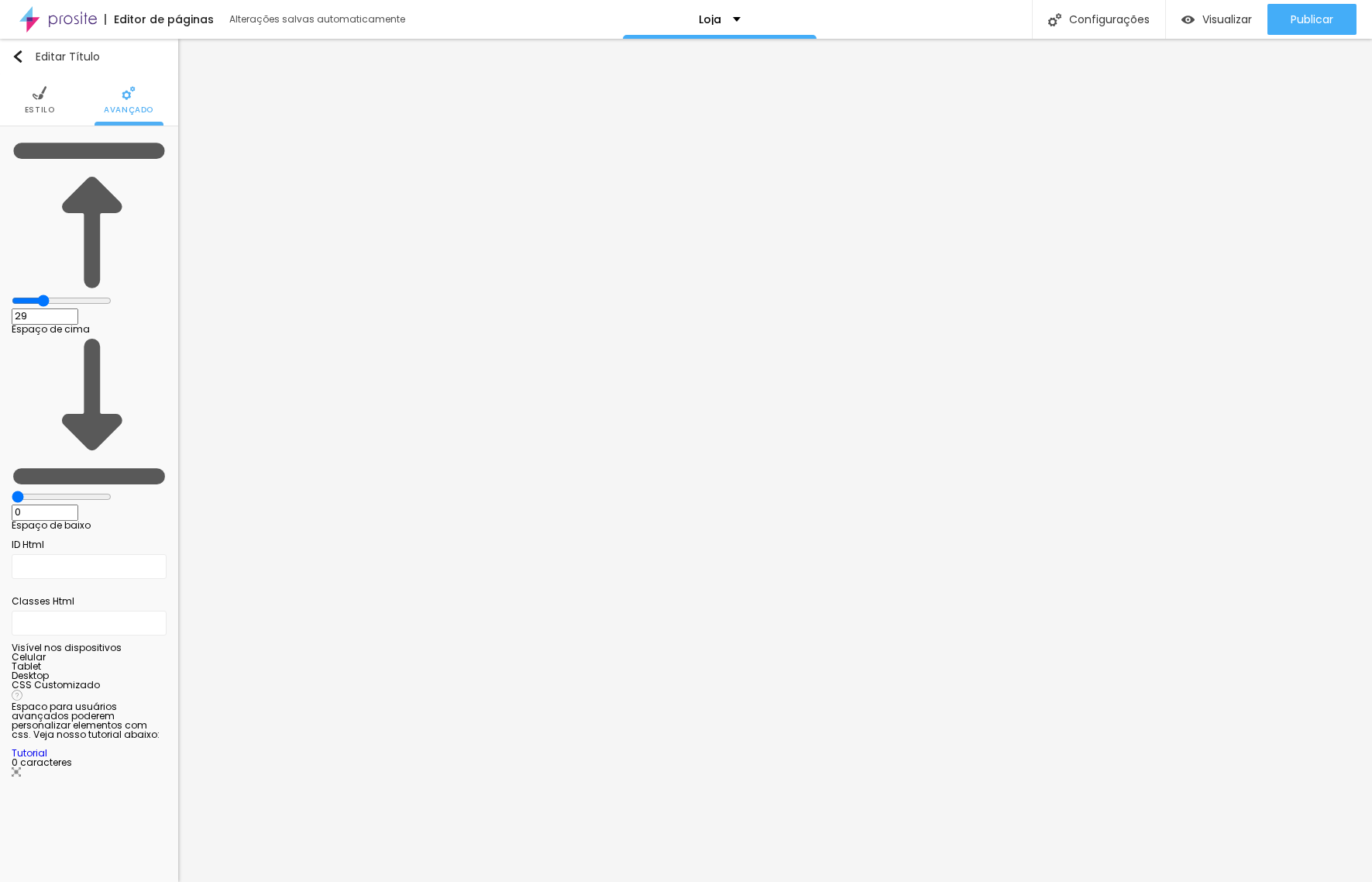
click at [54, 108] on ul "Estilo Avançado" at bounding box center [89, 100] width 178 height 52
click at [35, 109] on span "Estilo" at bounding box center [40, 110] width 30 height 7
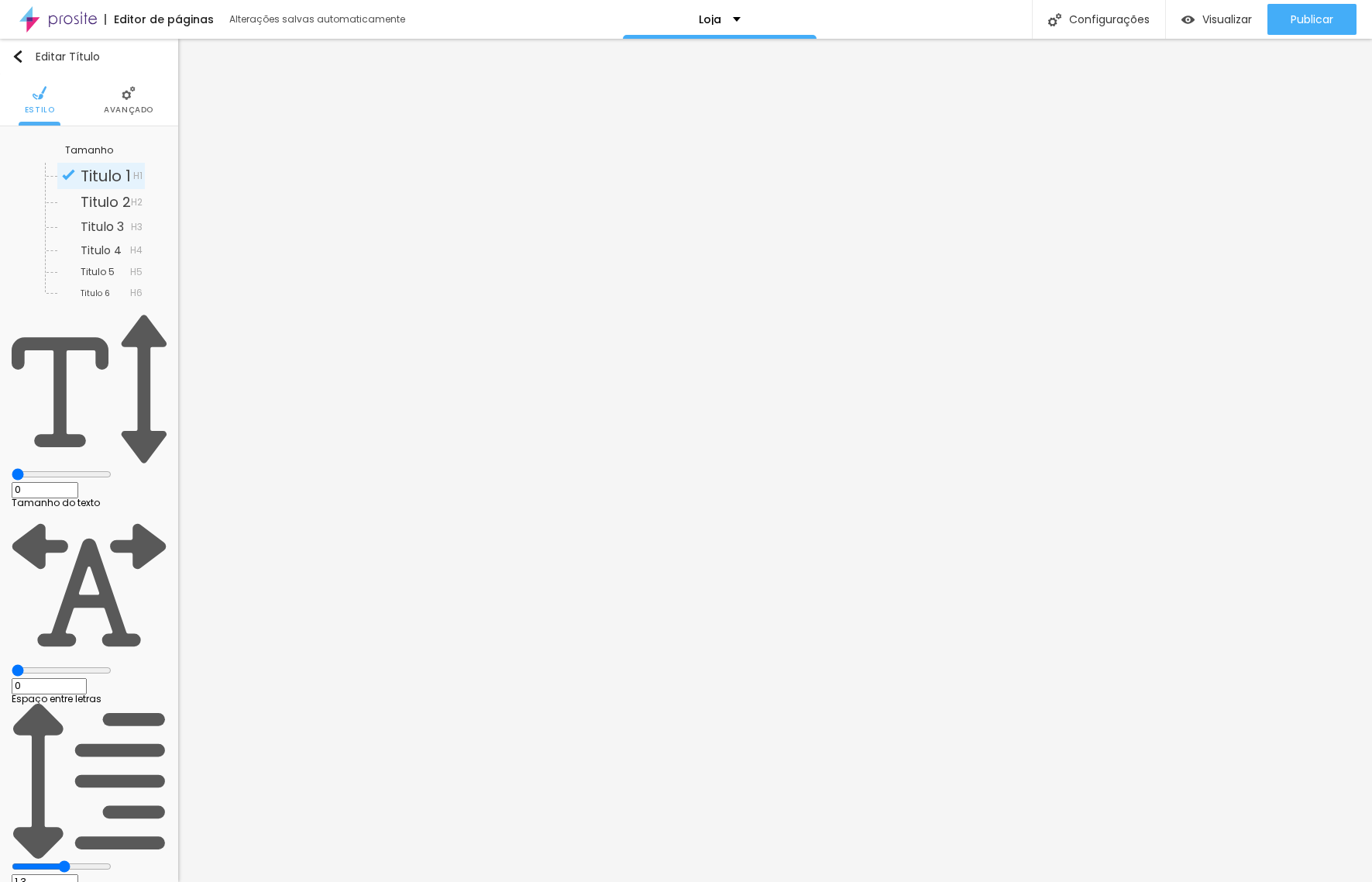
type input "15"
type input "16"
type input "18"
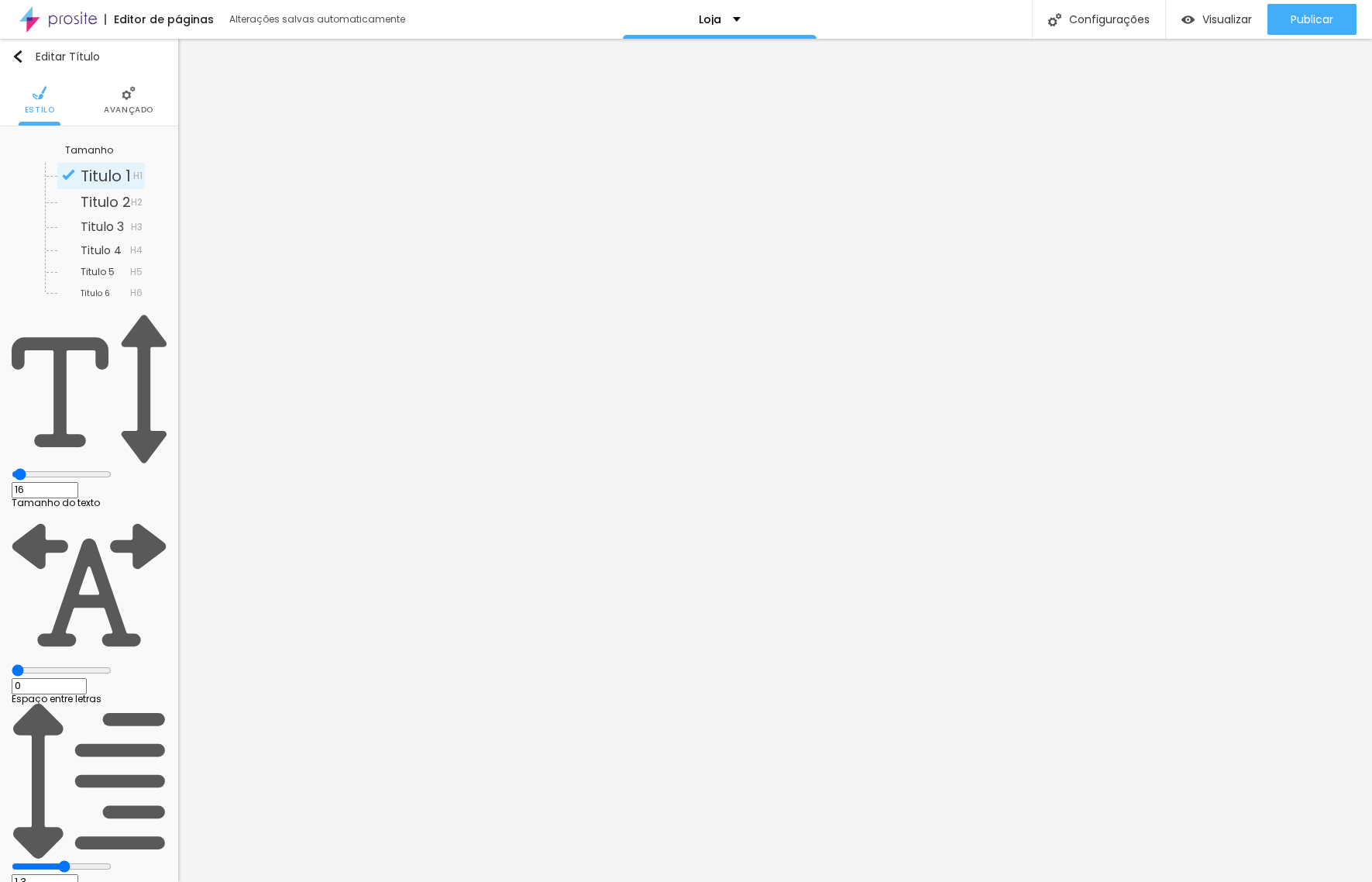
type input "18"
type input "19"
type input "27"
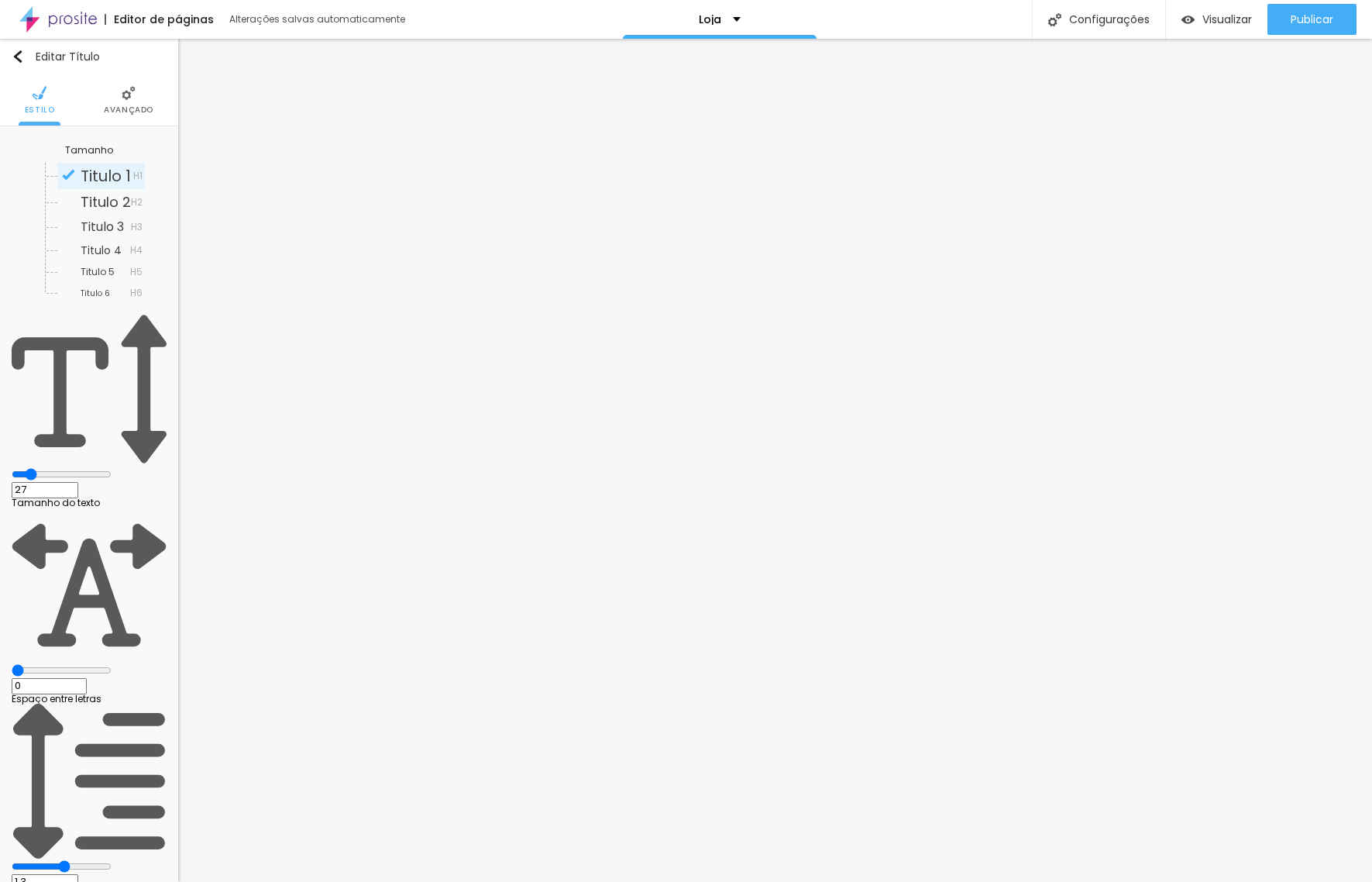
type input "32"
type input "33"
type input "34"
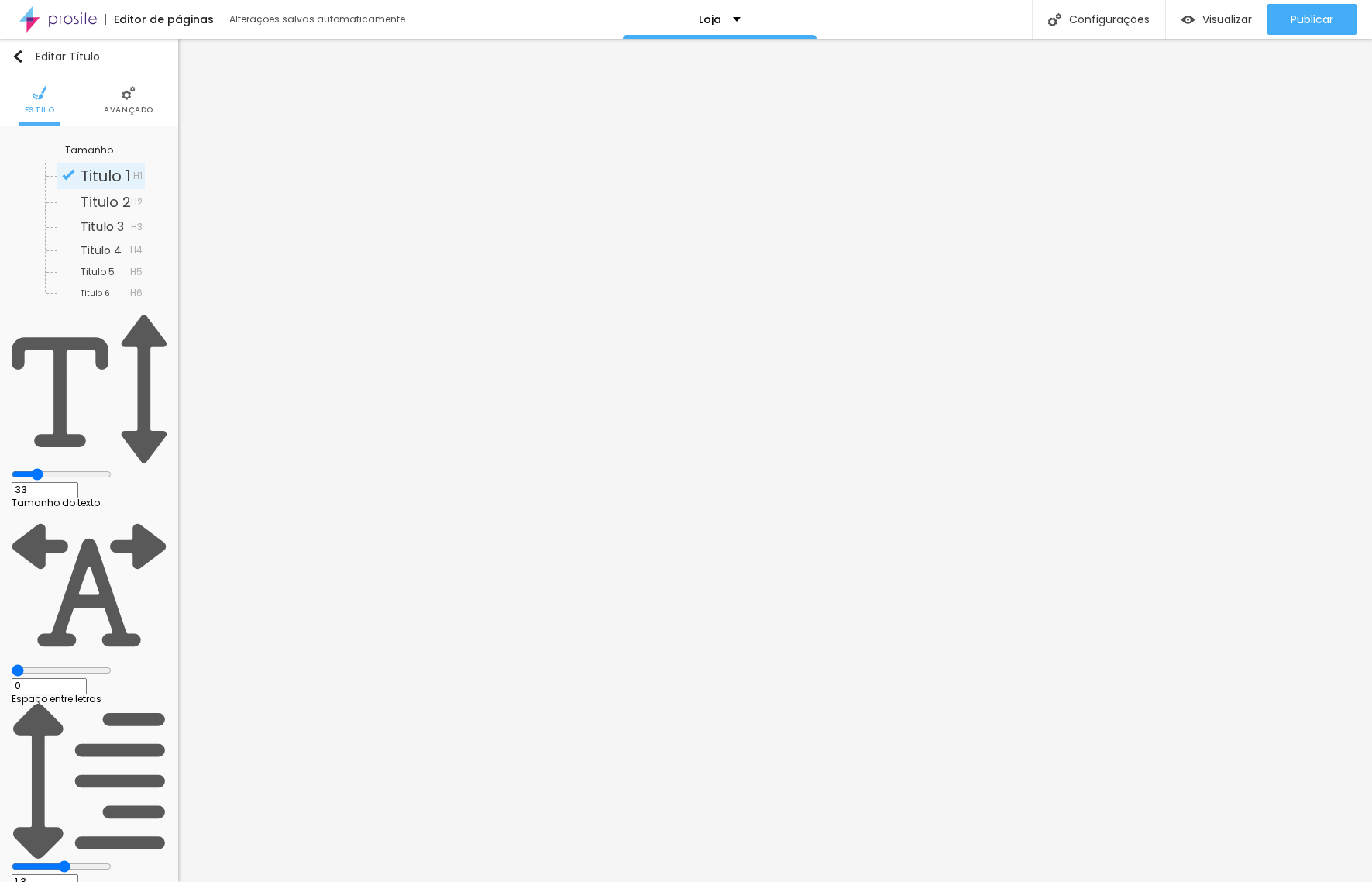
type input "34"
type input "35"
type input "36"
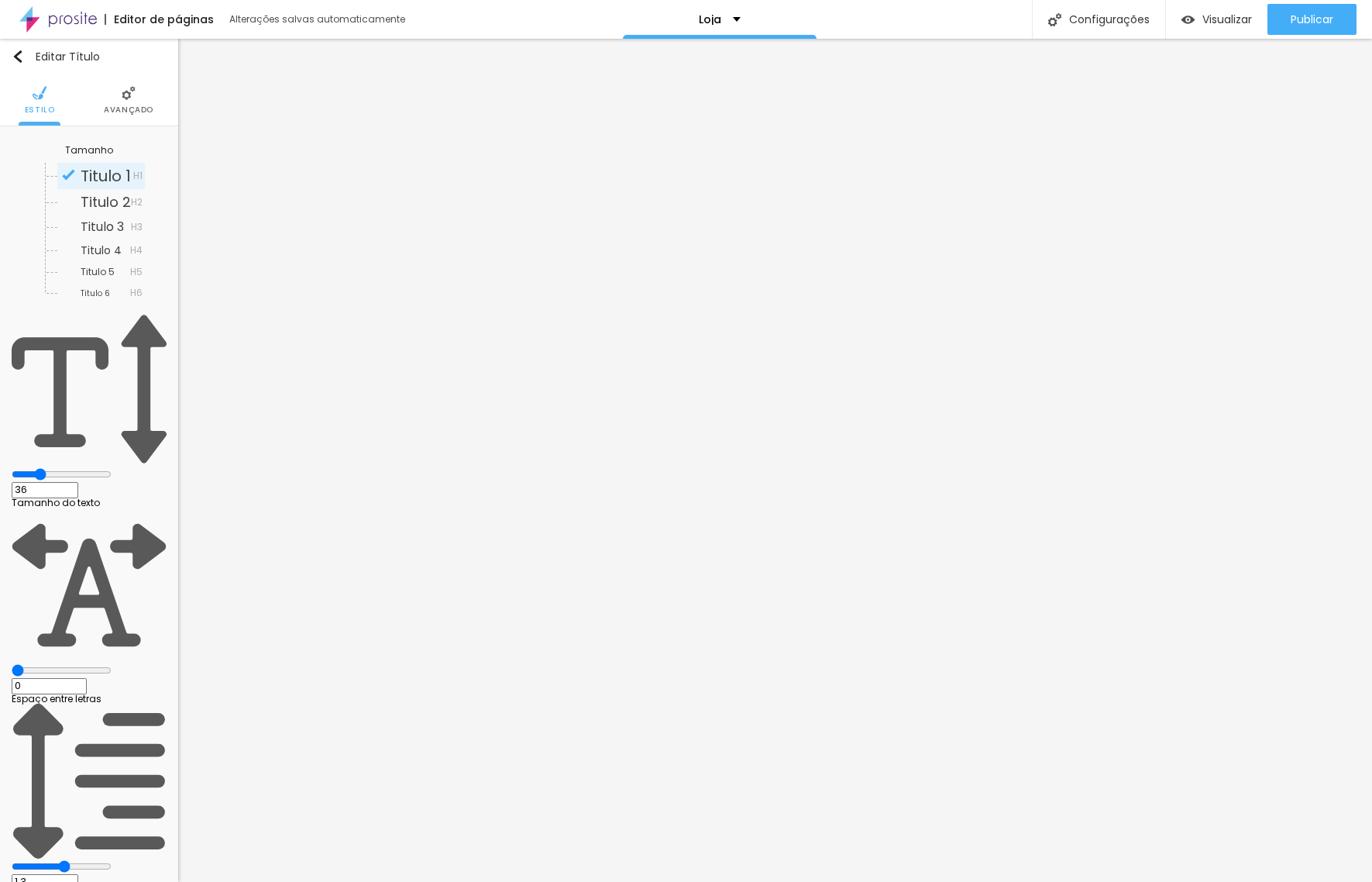
type input "37"
type input "38"
type input "39"
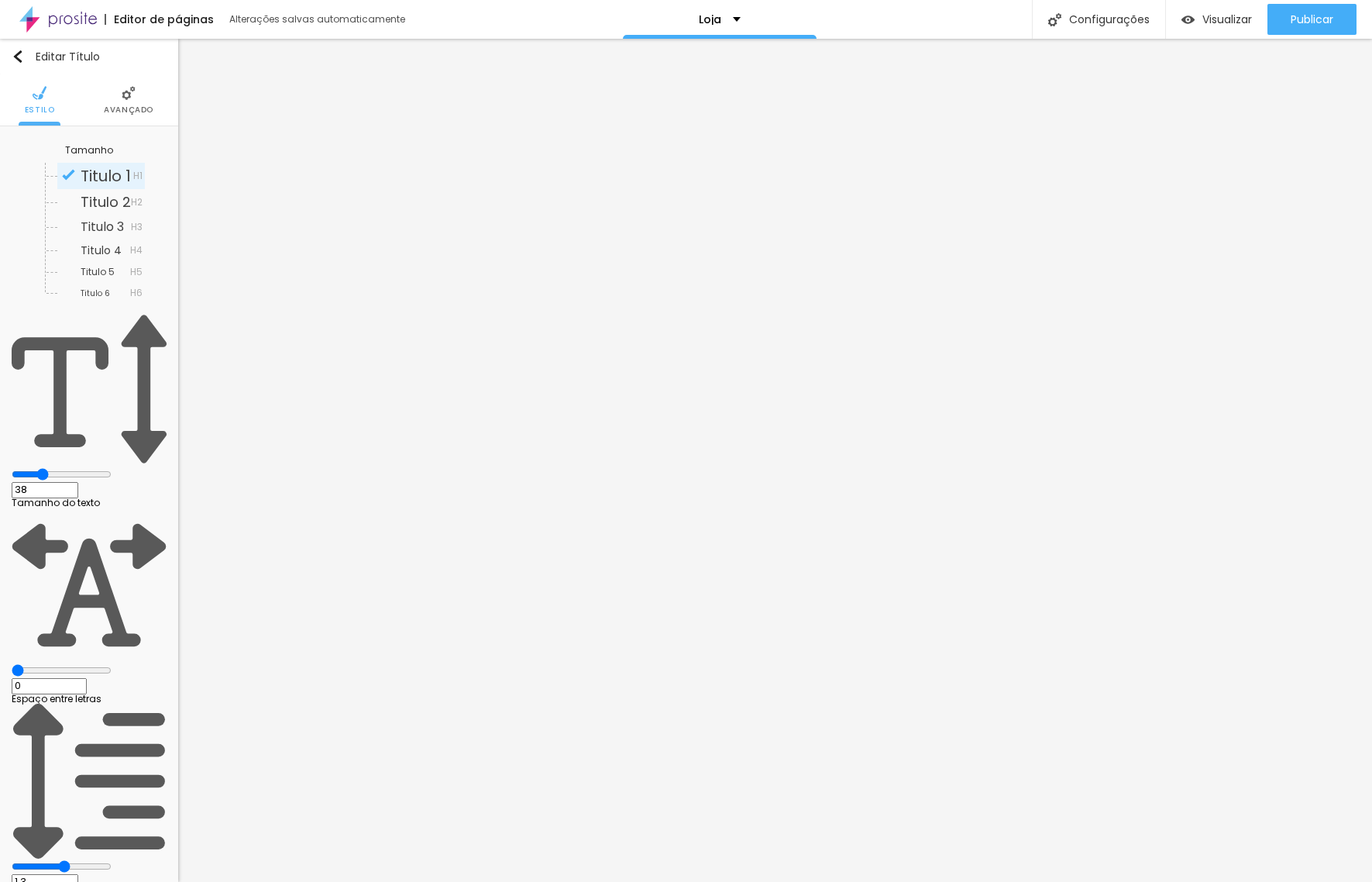
type input "39"
type input "40"
type input "41"
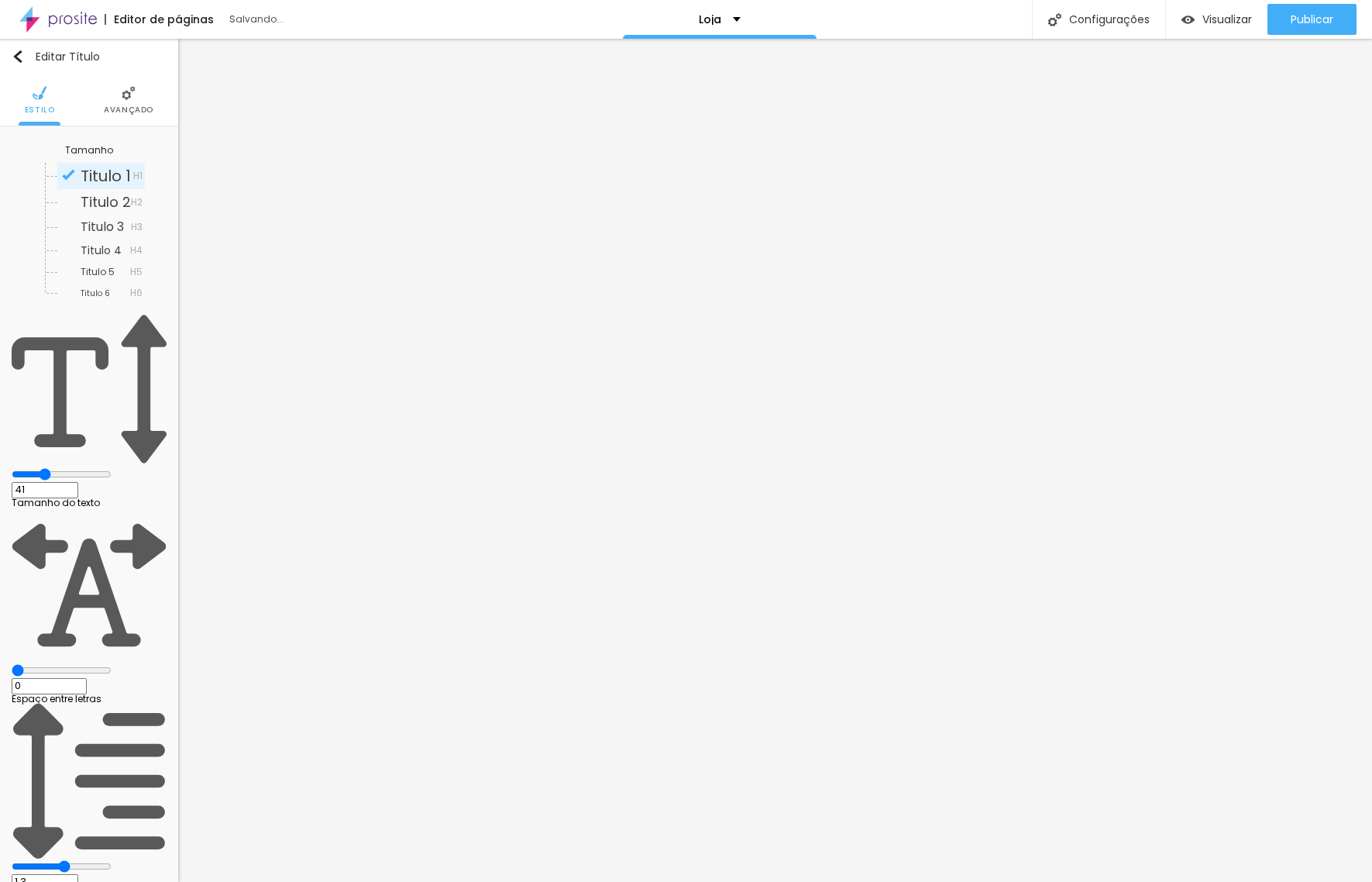
type input "42"
type input "44"
type input "46"
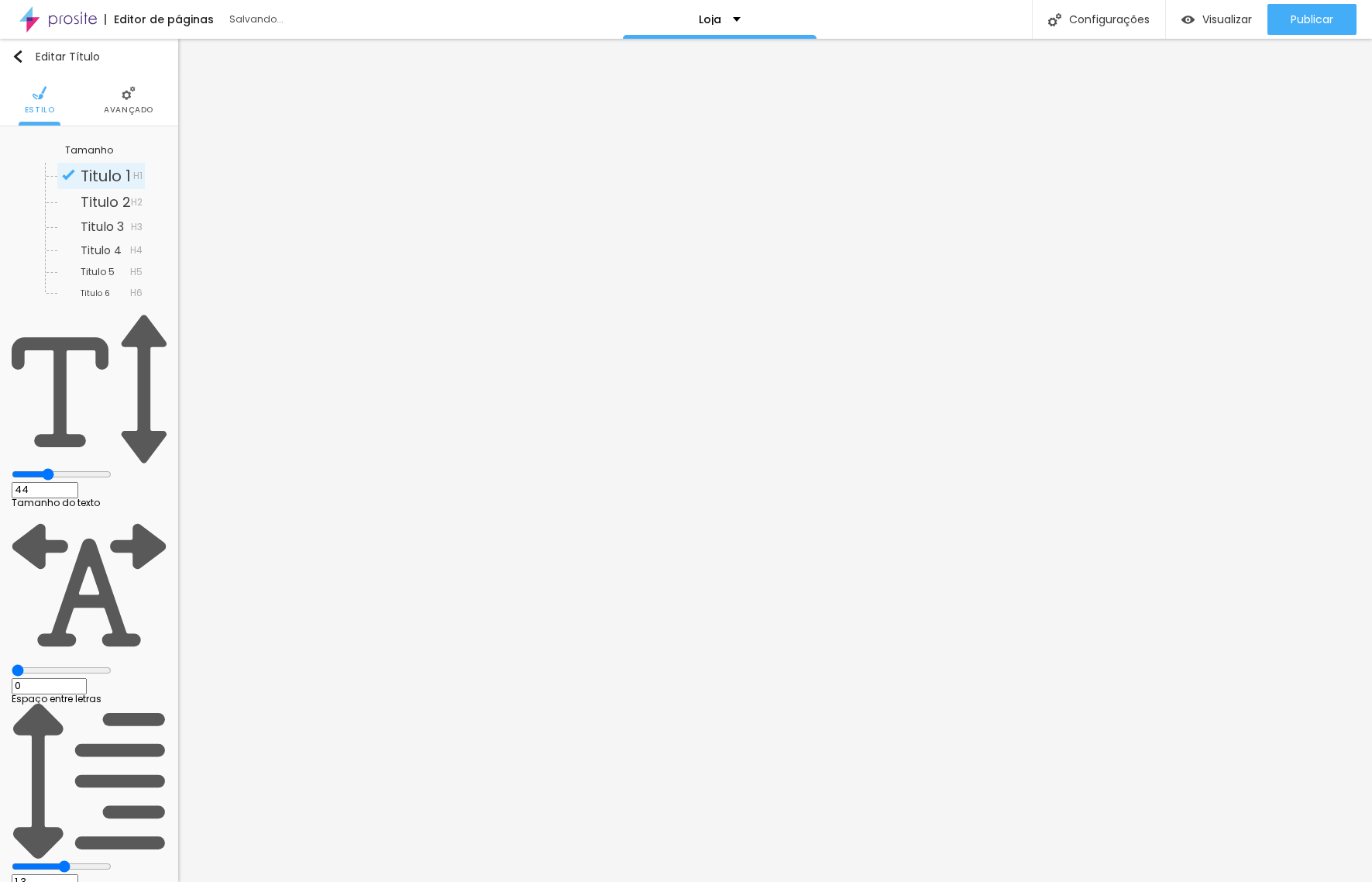
type input "46"
type input "48"
type input "47"
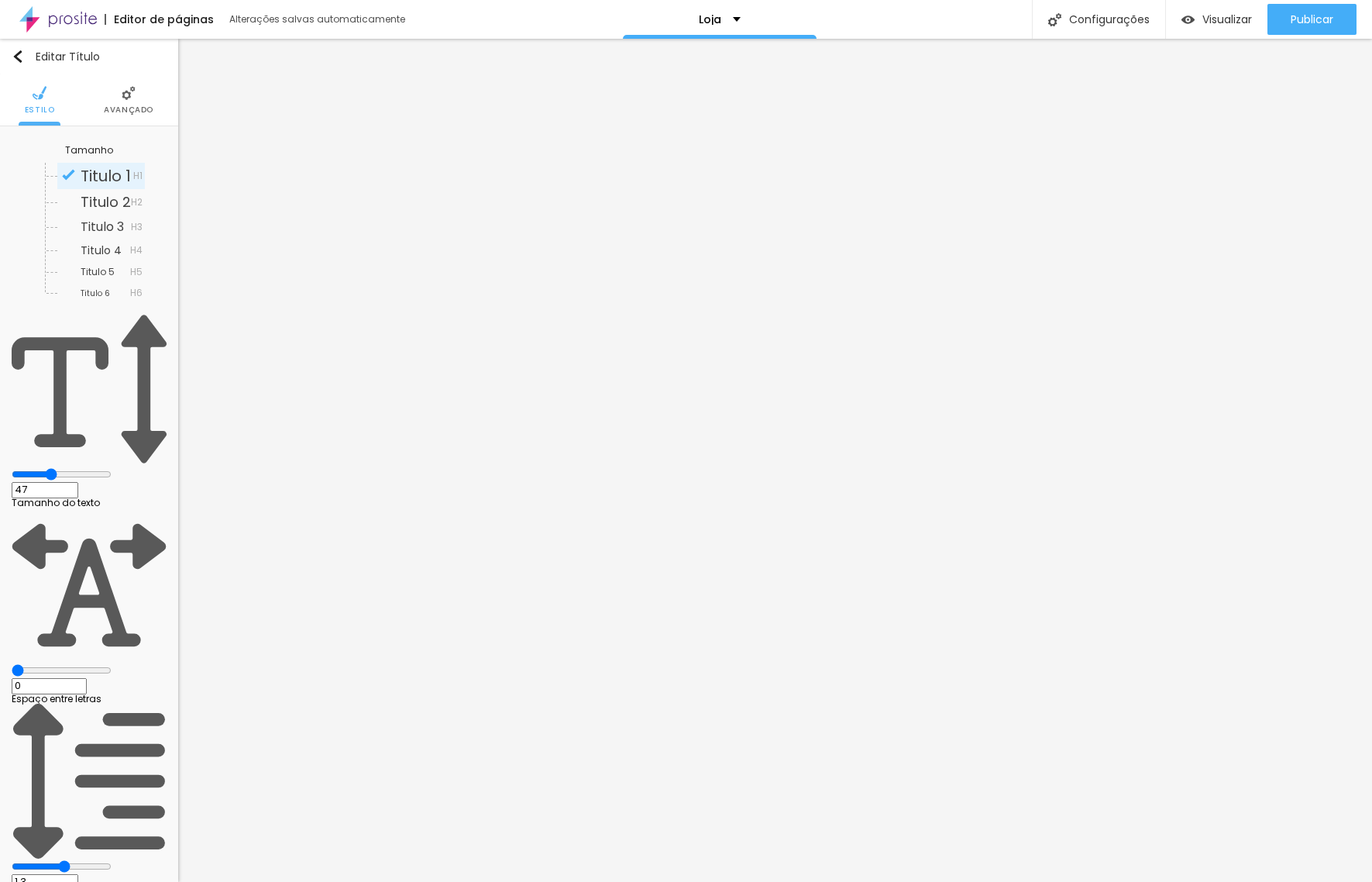
type input "46"
drag, startPoint x: 35, startPoint y: 324, endPoint x: 71, endPoint y: 326, distance: 36.1
type input "46"
click at [71, 468] on input "range" at bounding box center [61, 474] width 100 height 12
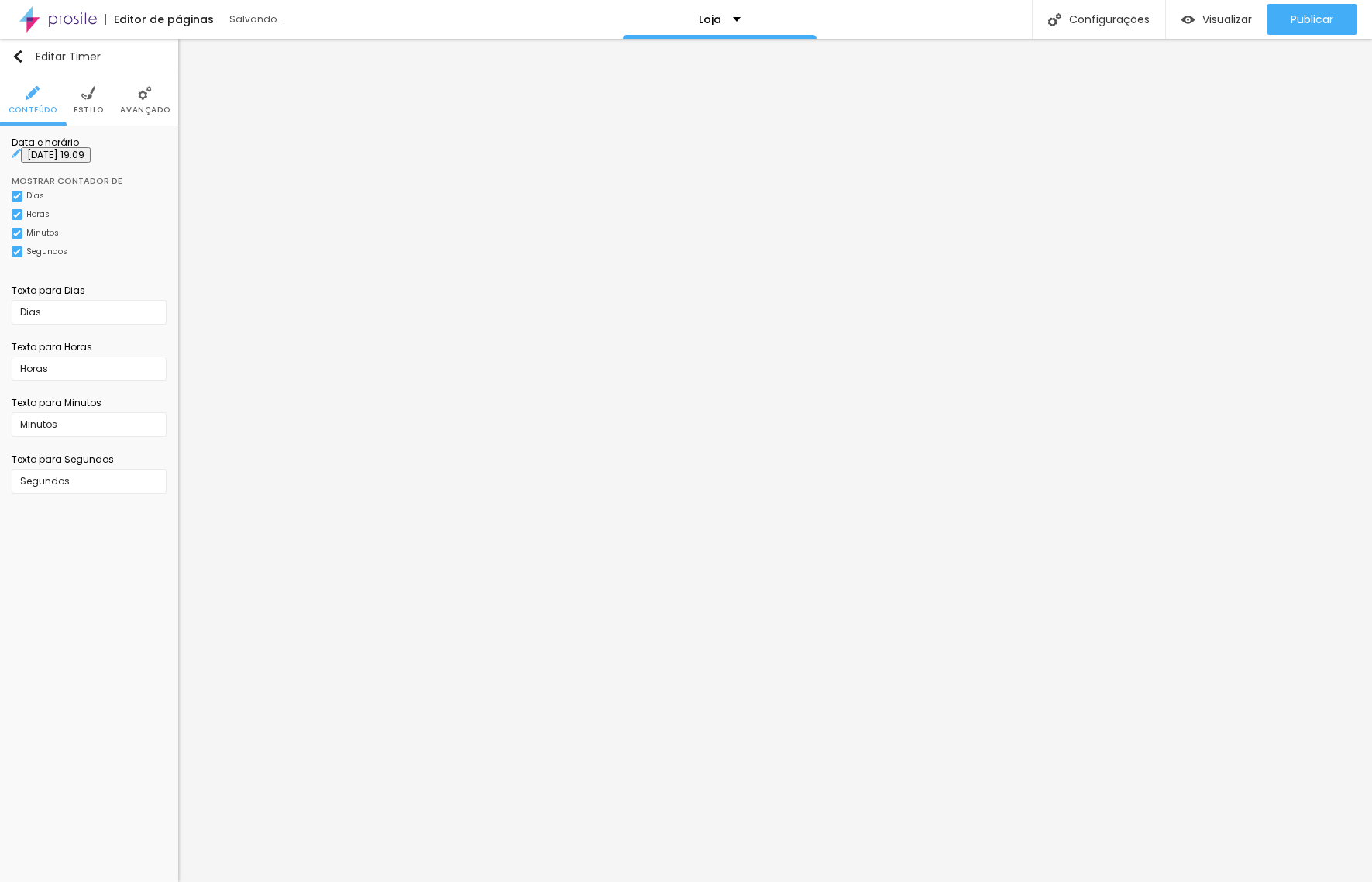
scroll to position [0, 0]
click at [59, 162] on input "[DATE] 19:09" at bounding box center [55, 155] width 70 height 16
click at [66, 321] on div "26" at bounding box center [63, 312] width 16 height 16
click at [124, 321] on div "29" at bounding box center [119, 312] width 16 height 16
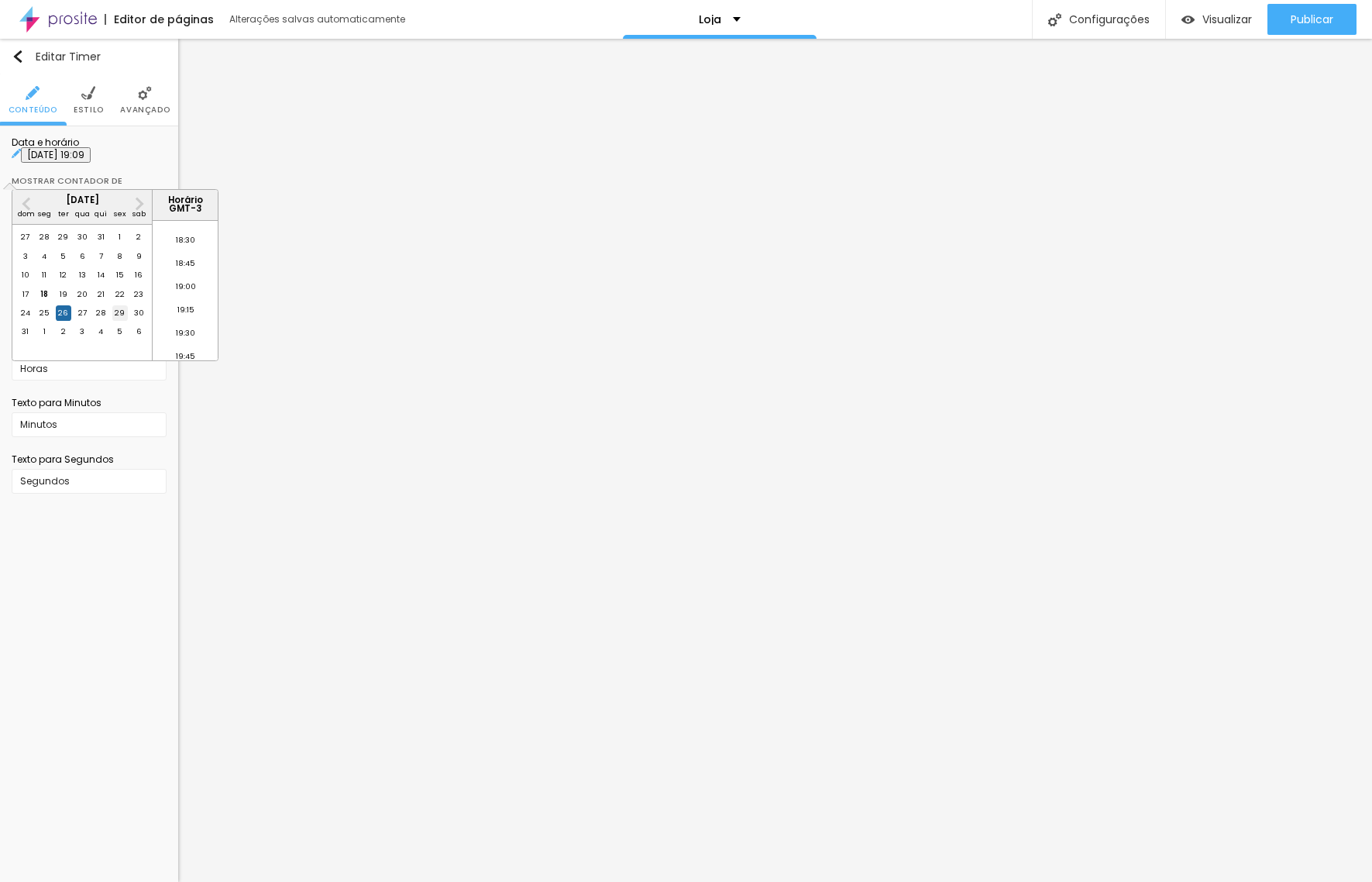
type input "[DATE] 19:09"
click at [157, 570] on div "Editar Timer Conteúdo Estilo Avançado Data e horário [DATE] 19:09 Mostrar conta…" at bounding box center [89, 460] width 178 height 843
click at [91, 110] on span "Estilo" at bounding box center [88, 110] width 30 height 7
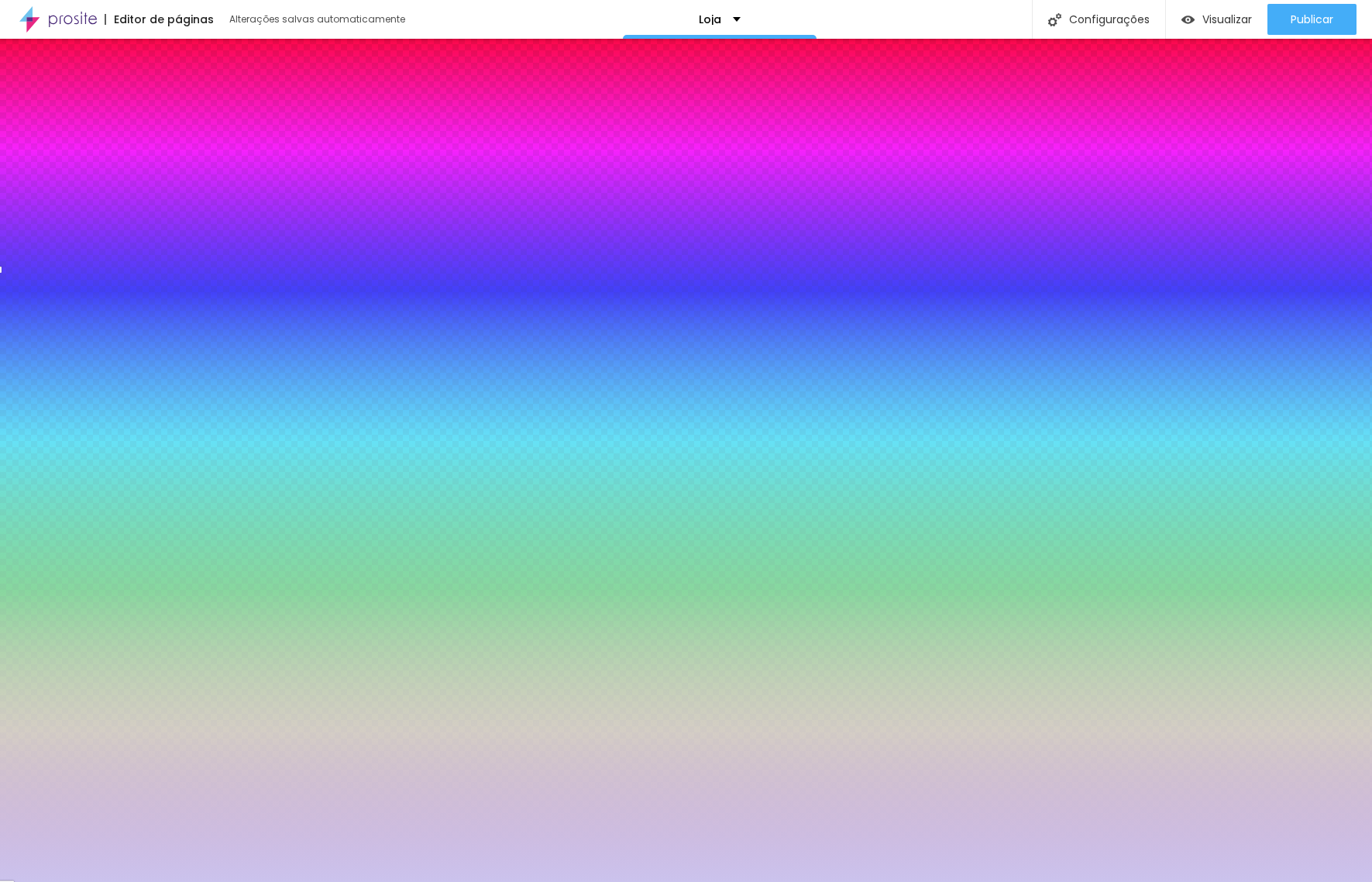
click at [150, 106] on span "Avançado" at bounding box center [145, 110] width 49 height 7
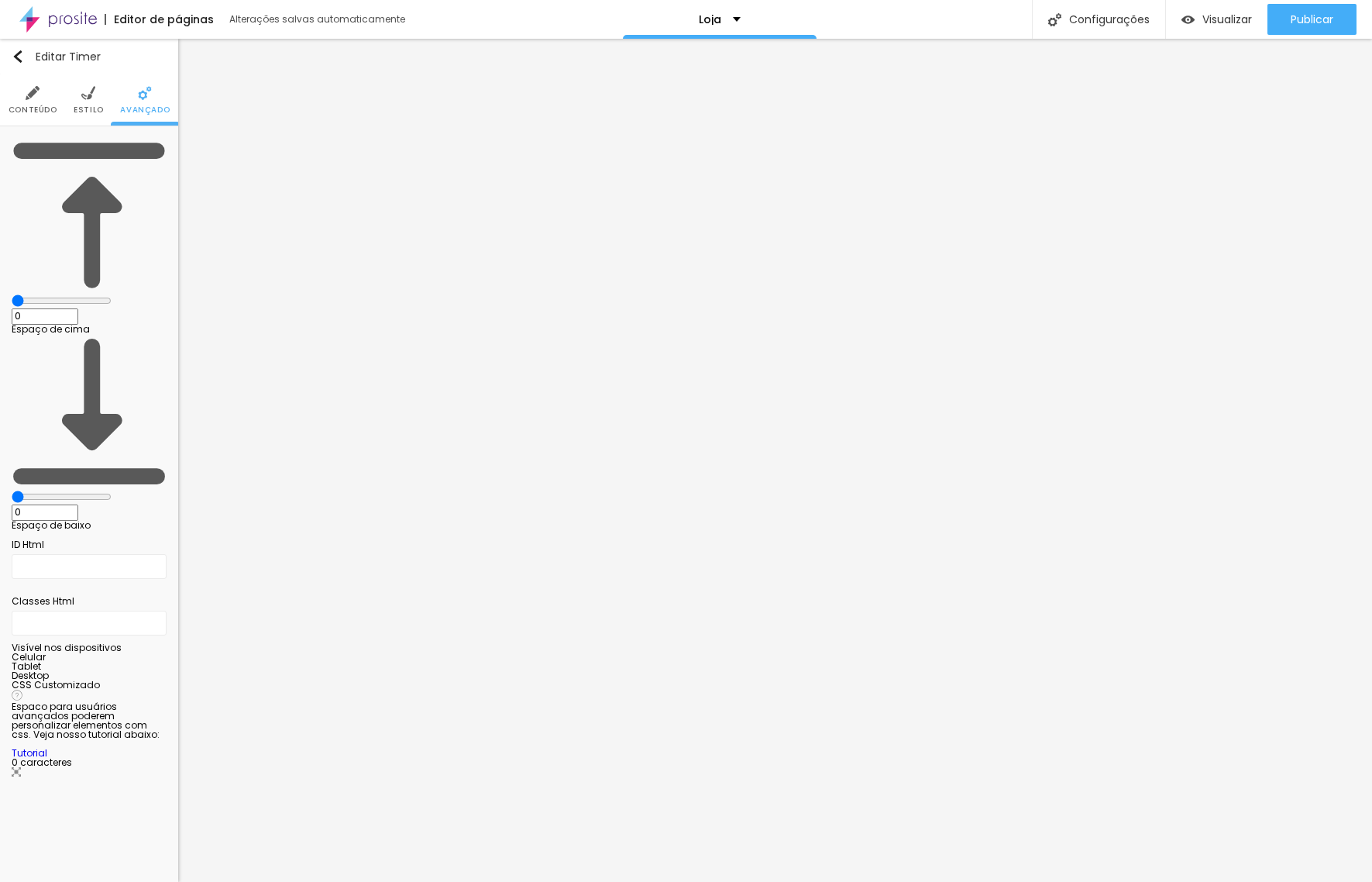
click at [40, 96] on li "Conteúdo" at bounding box center [32, 100] width 49 height 51
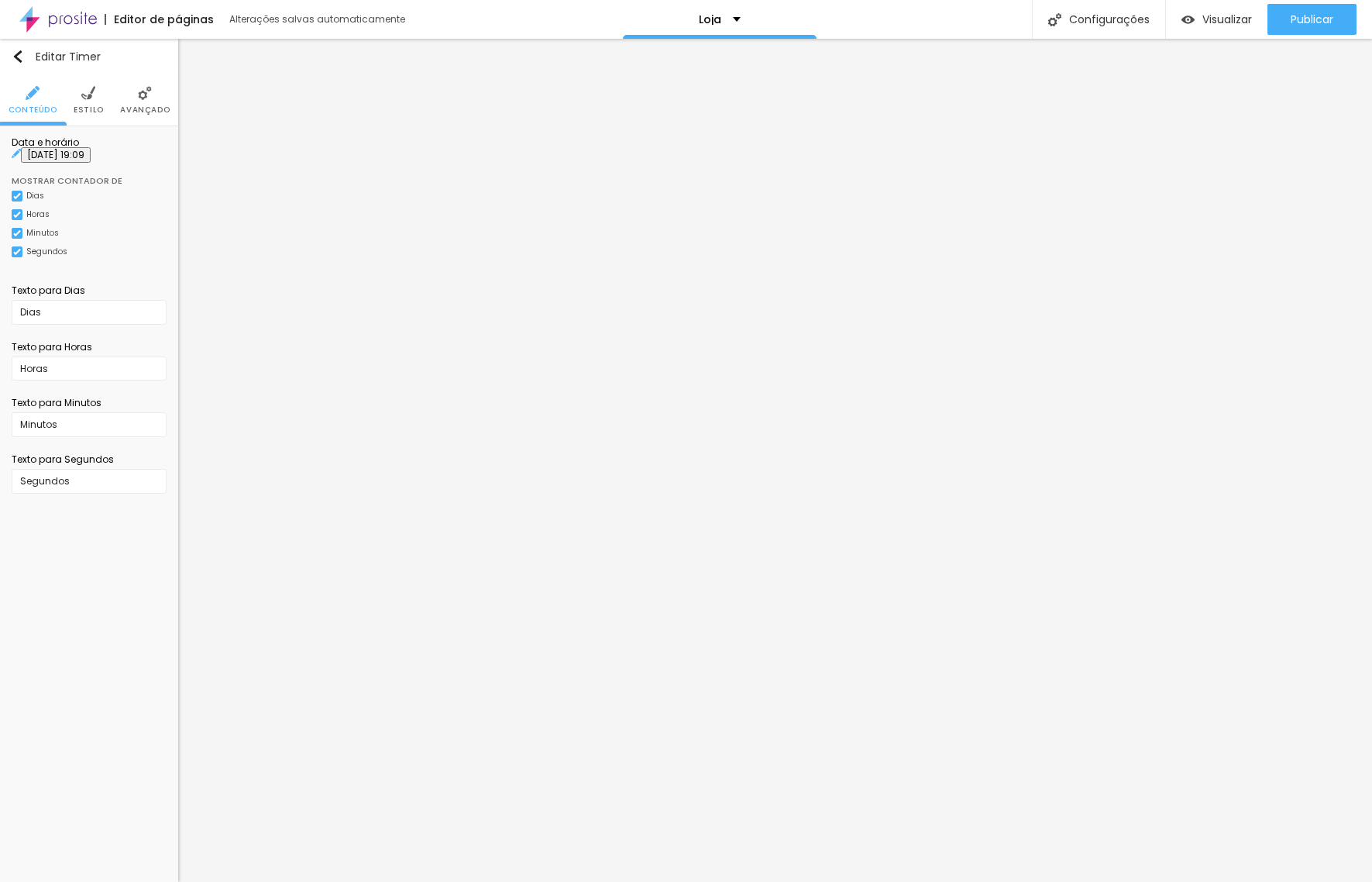
click at [143, 106] on span "Avançado" at bounding box center [145, 110] width 49 height 7
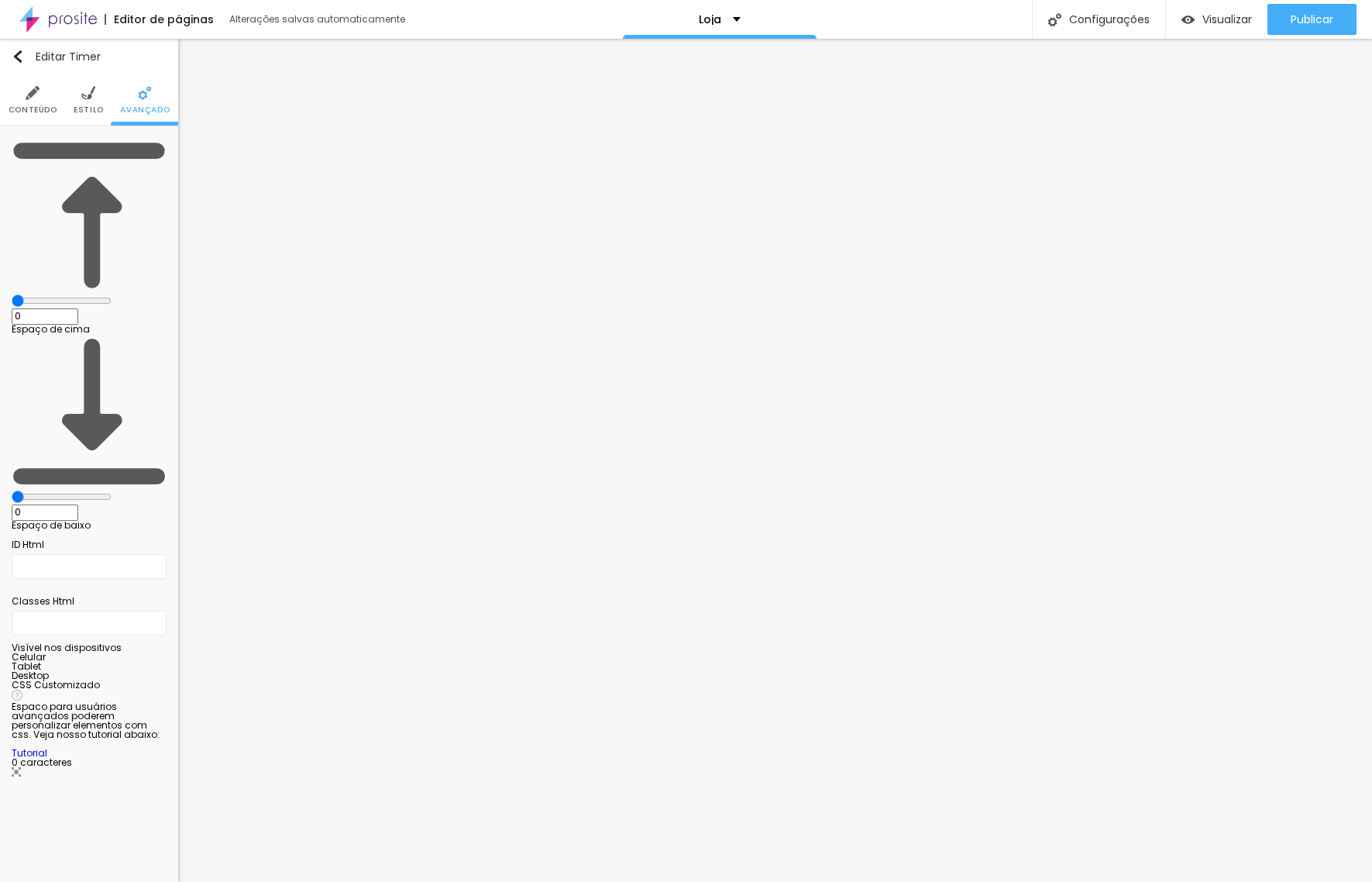
click at [102, 110] on ul "Conteúdo Estilo Avançado" at bounding box center [89, 100] width 178 height 52
click at [97, 108] on span "Estilo" at bounding box center [88, 110] width 30 height 7
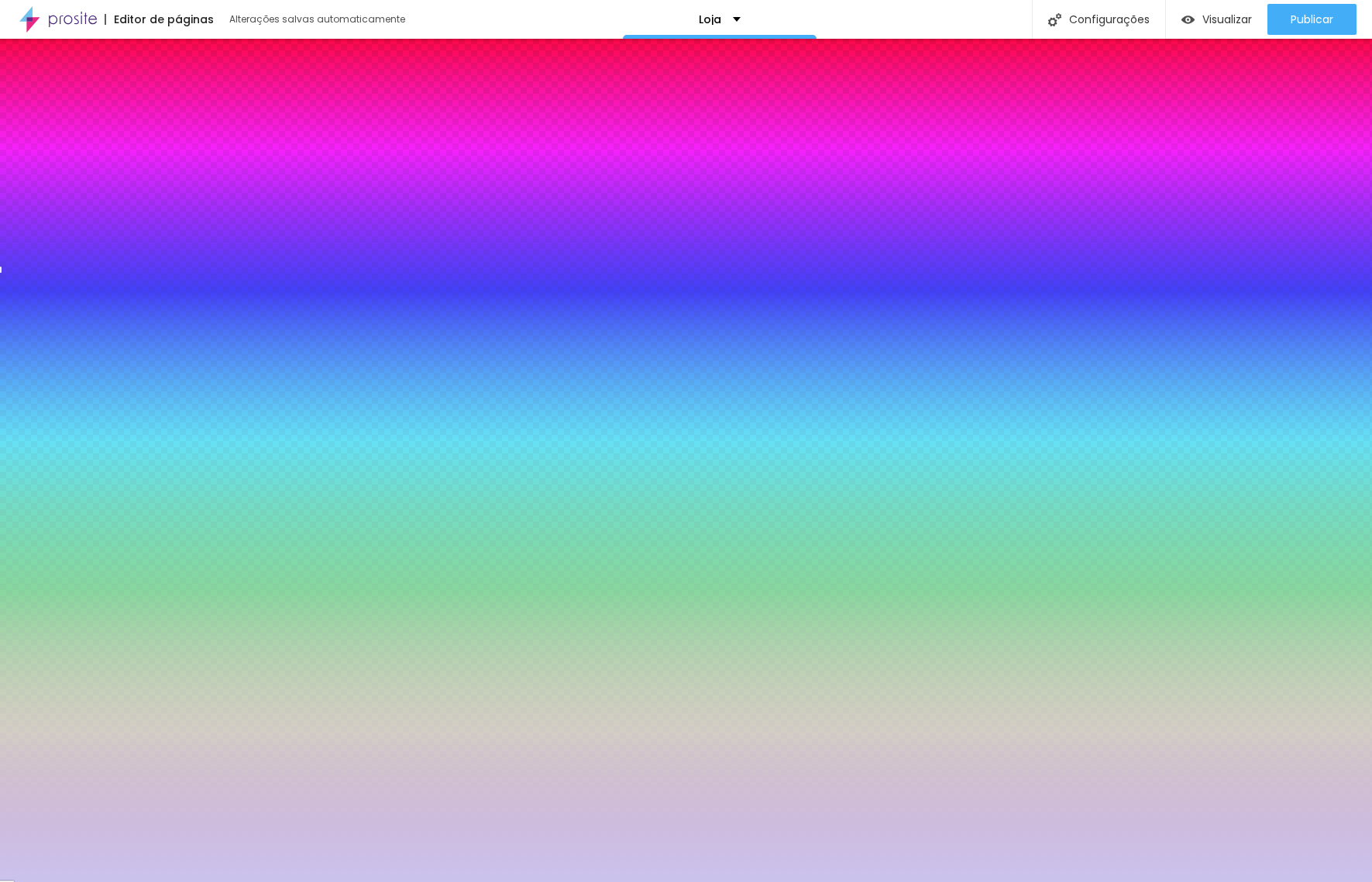
click at [42, 97] on li "Conteúdo" at bounding box center [32, 100] width 49 height 51
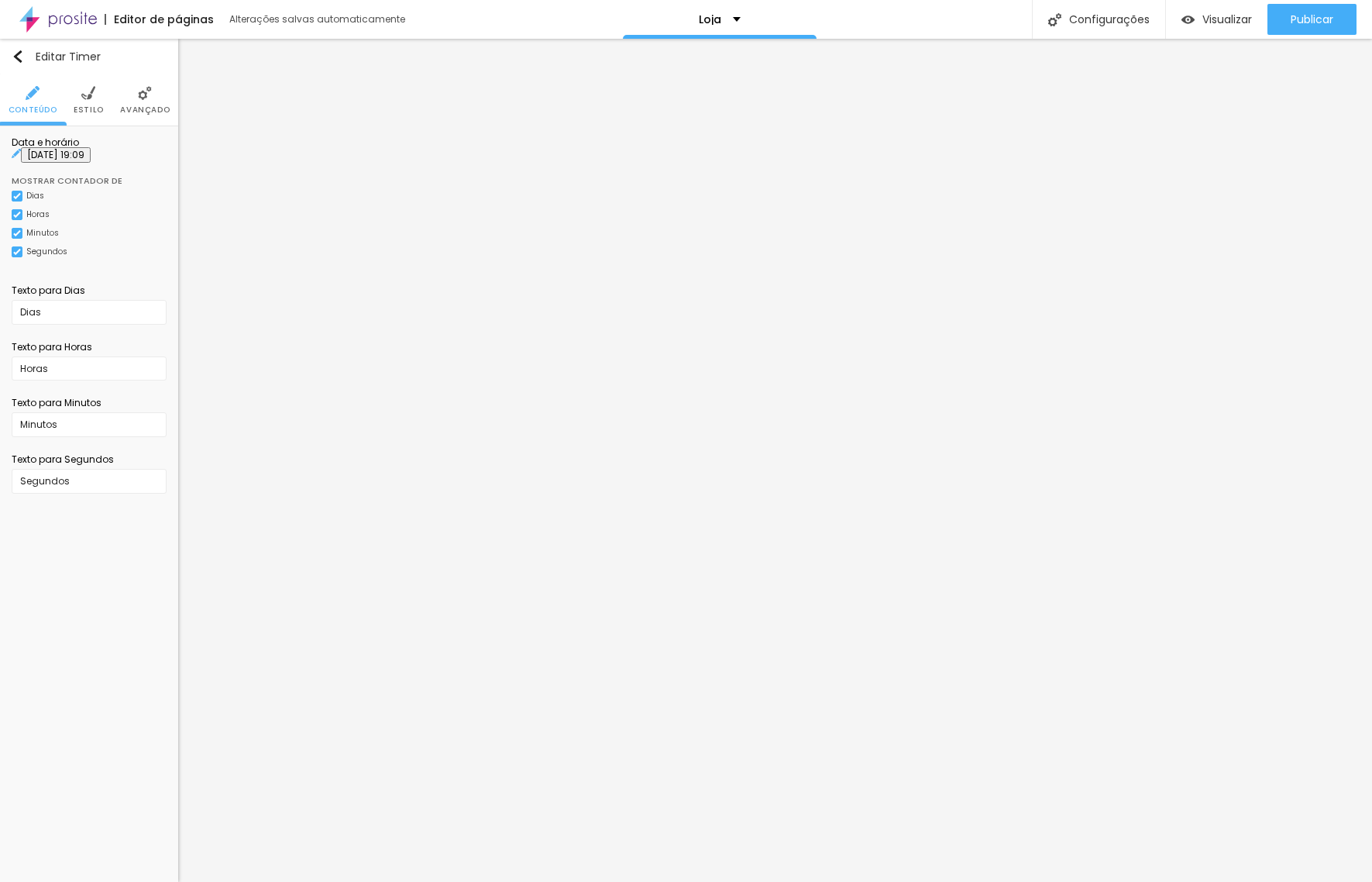
click at [70, 96] on ul "Conteúdo Estilo Avançado" at bounding box center [89, 100] width 178 height 52
click at [95, 106] on span "Estilo" at bounding box center [88, 110] width 30 height 7
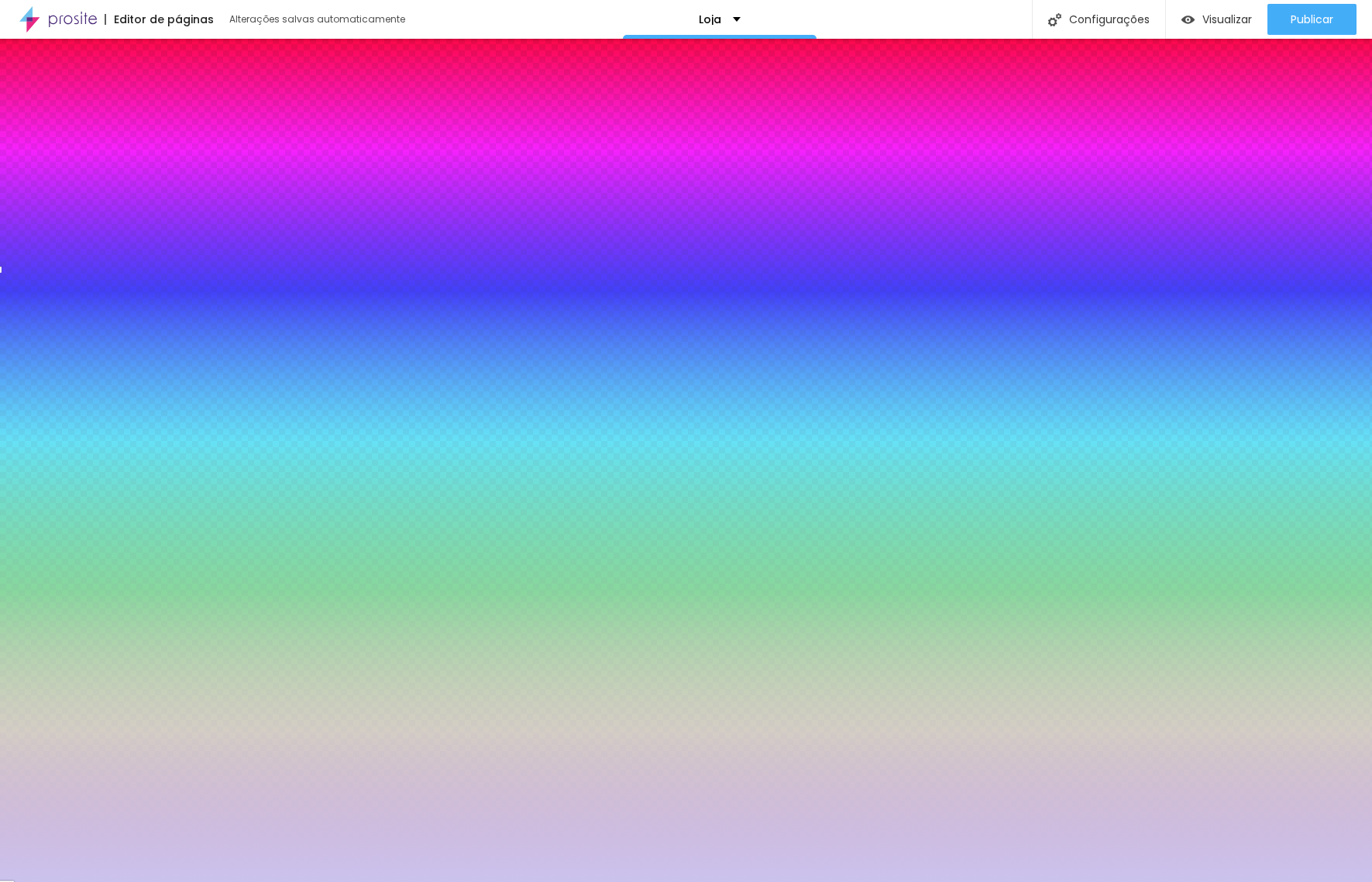
click at [27, 270] on img at bounding box center [22, 274] width 9 height 9
radio input "false"
click at [27, 270] on img at bounding box center [22, 274] width 9 height 9
radio input "false"
radio input "true"
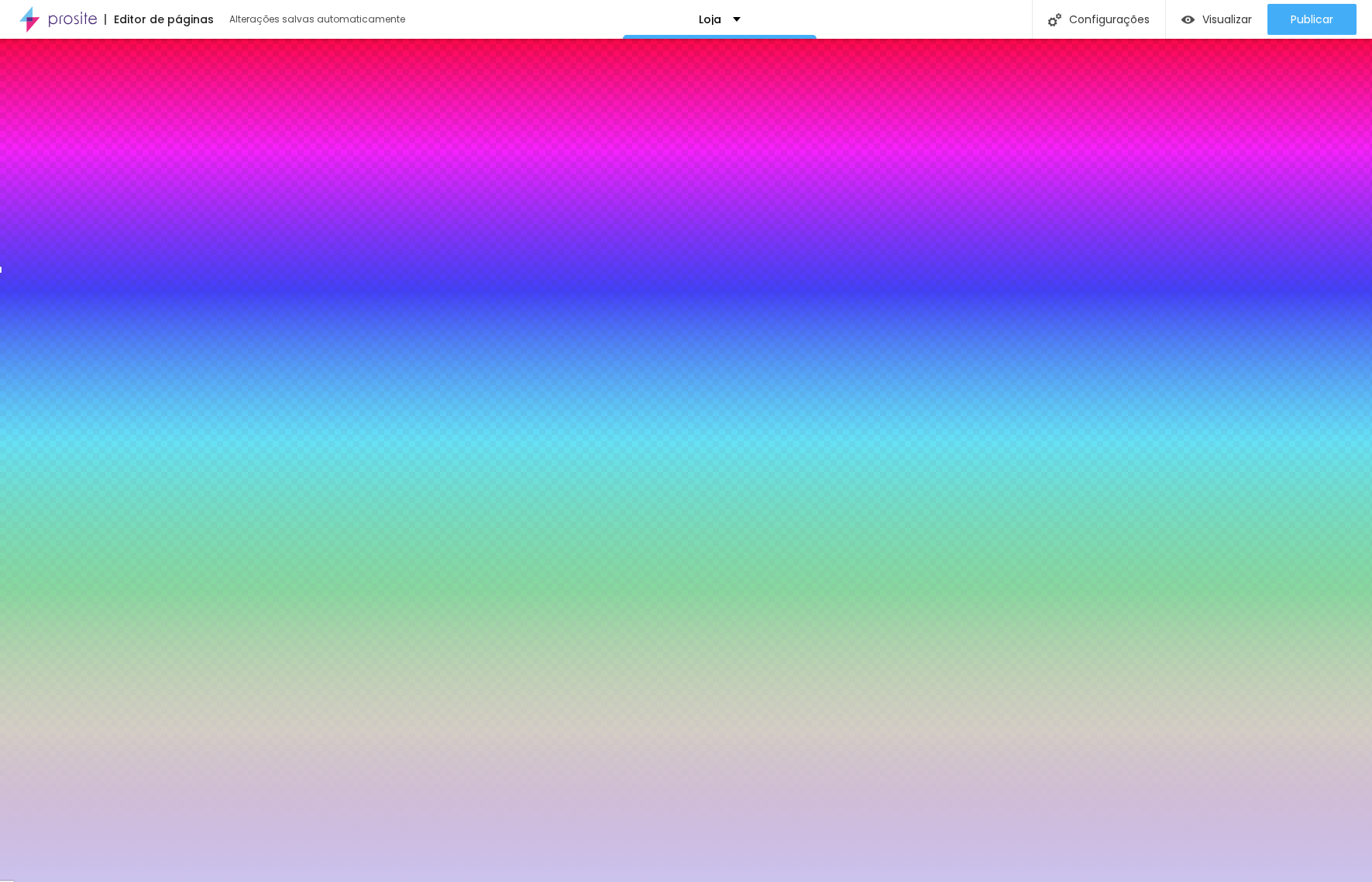
click at [21, 159] on img at bounding box center [22, 153] width 9 height 9
radio input "true"
radio input "false"
click at [27, 270] on img at bounding box center [22, 274] width 9 height 9
radio input "false"
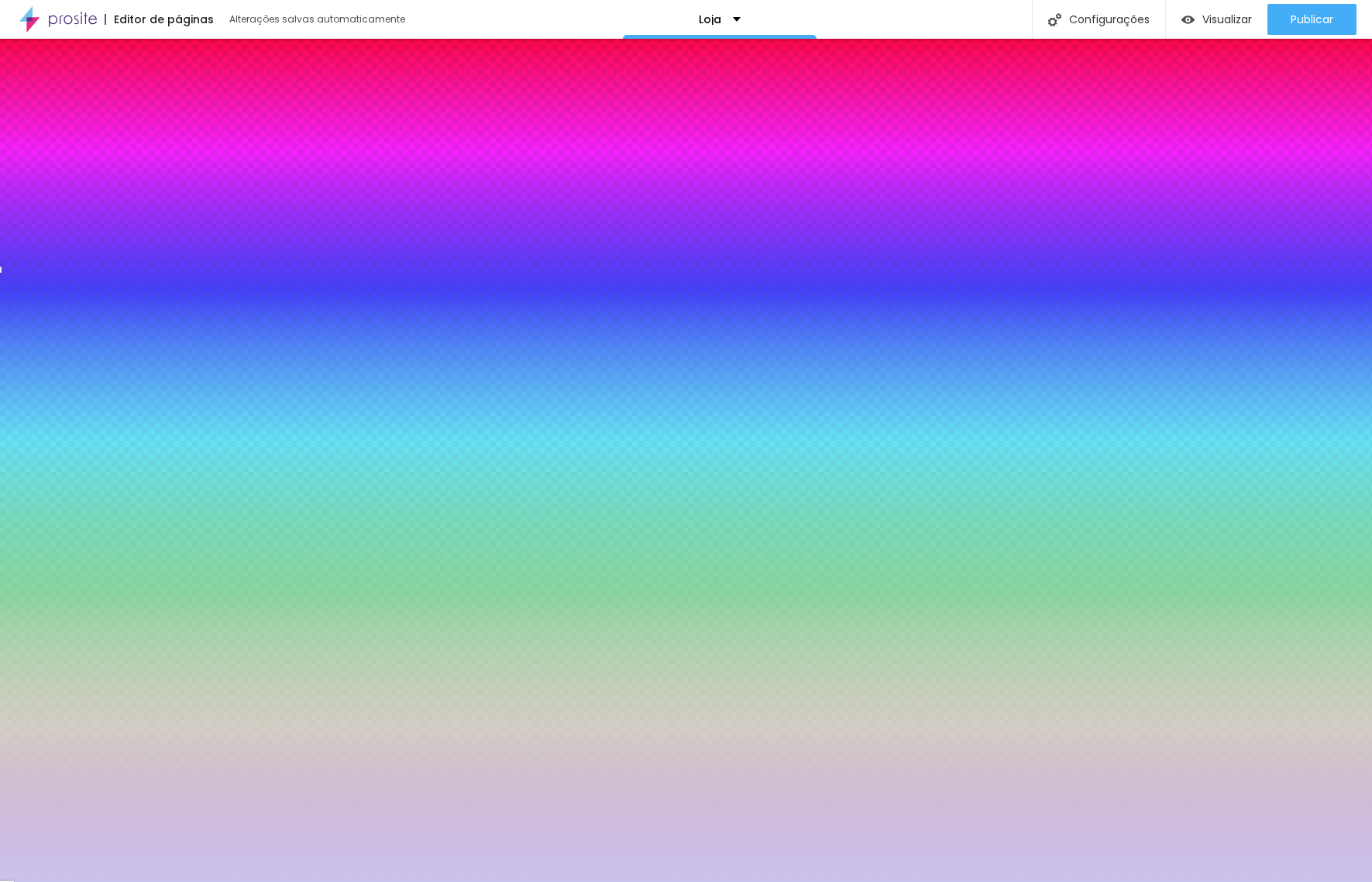
radio input "true"
click at [21, 159] on img at bounding box center [22, 153] width 9 height 9
radio input "true"
radio input "false"
click at [33, 267] on button at bounding box center [22, 275] width 21 height 16
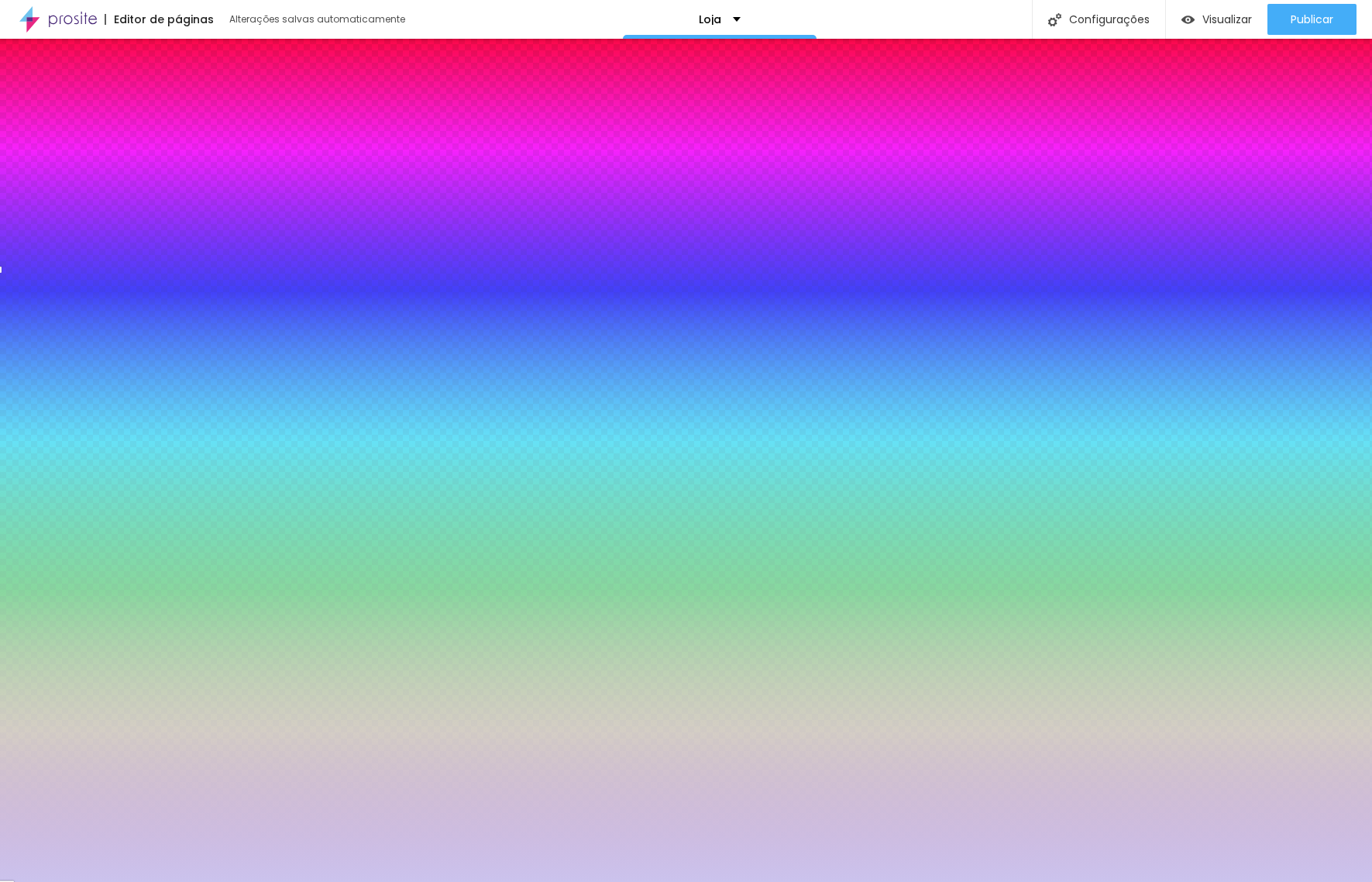
radio input "false"
radio input "true"
click at [25, 163] on button at bounding box center [22, 156] width 21 height 16
radio input "true"
radio input "false"
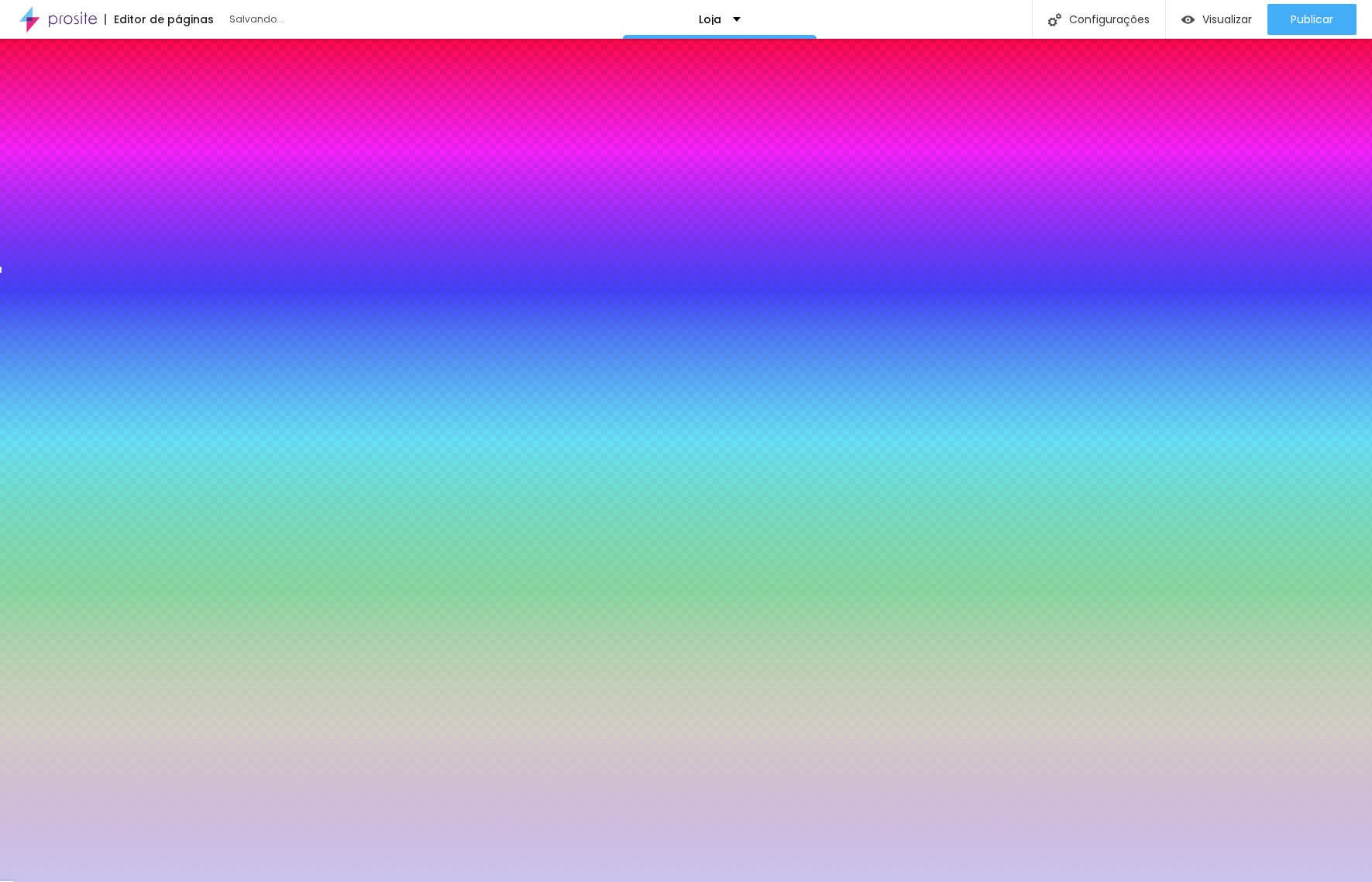
click at [27, 270] on img at bounding box center [22, 274] width 9 height 9
radio input "false"
radio input "true"
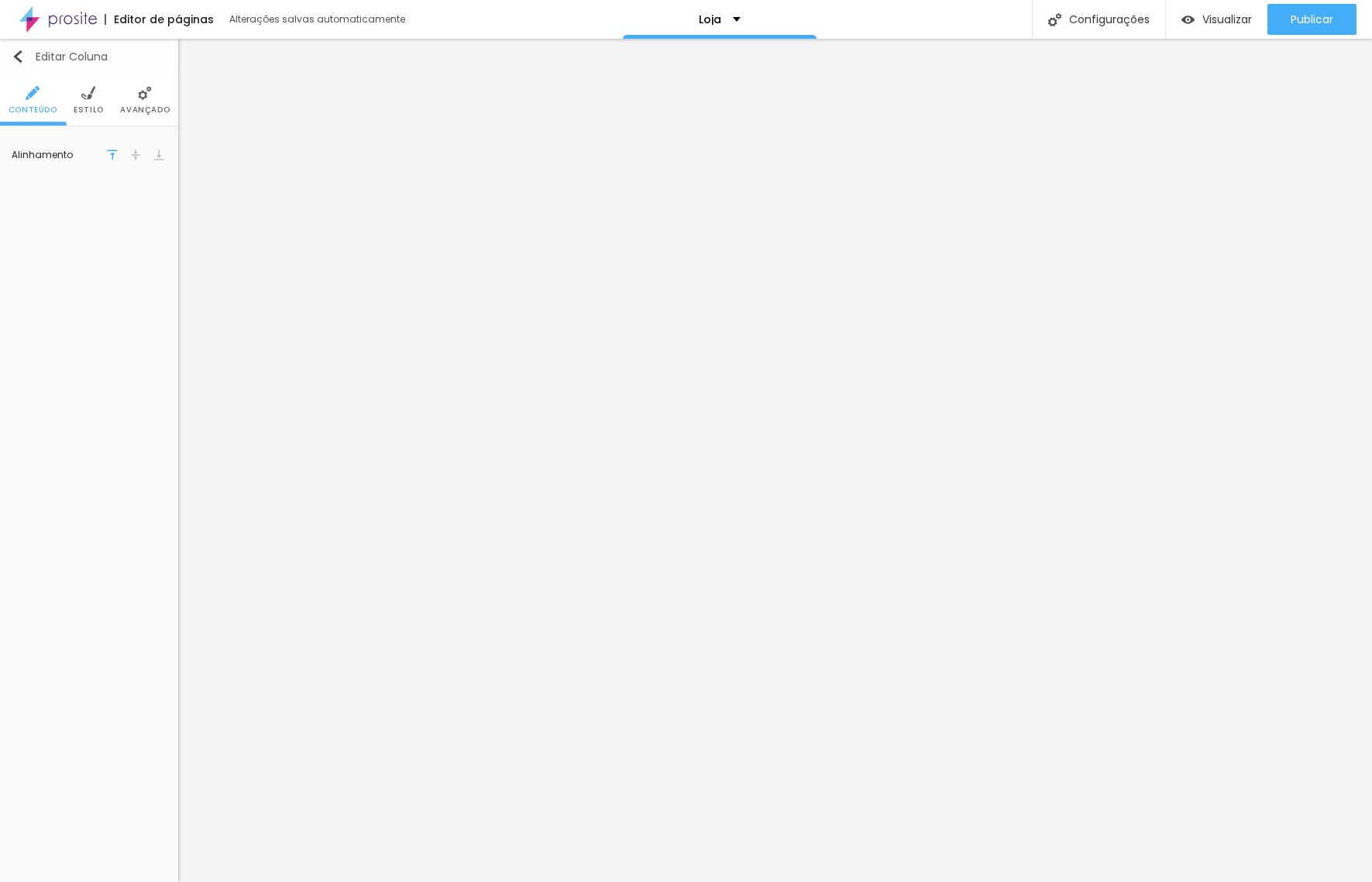
click at [23, 57] on img "button" at bounding box center [17, 56] width 12 height 12
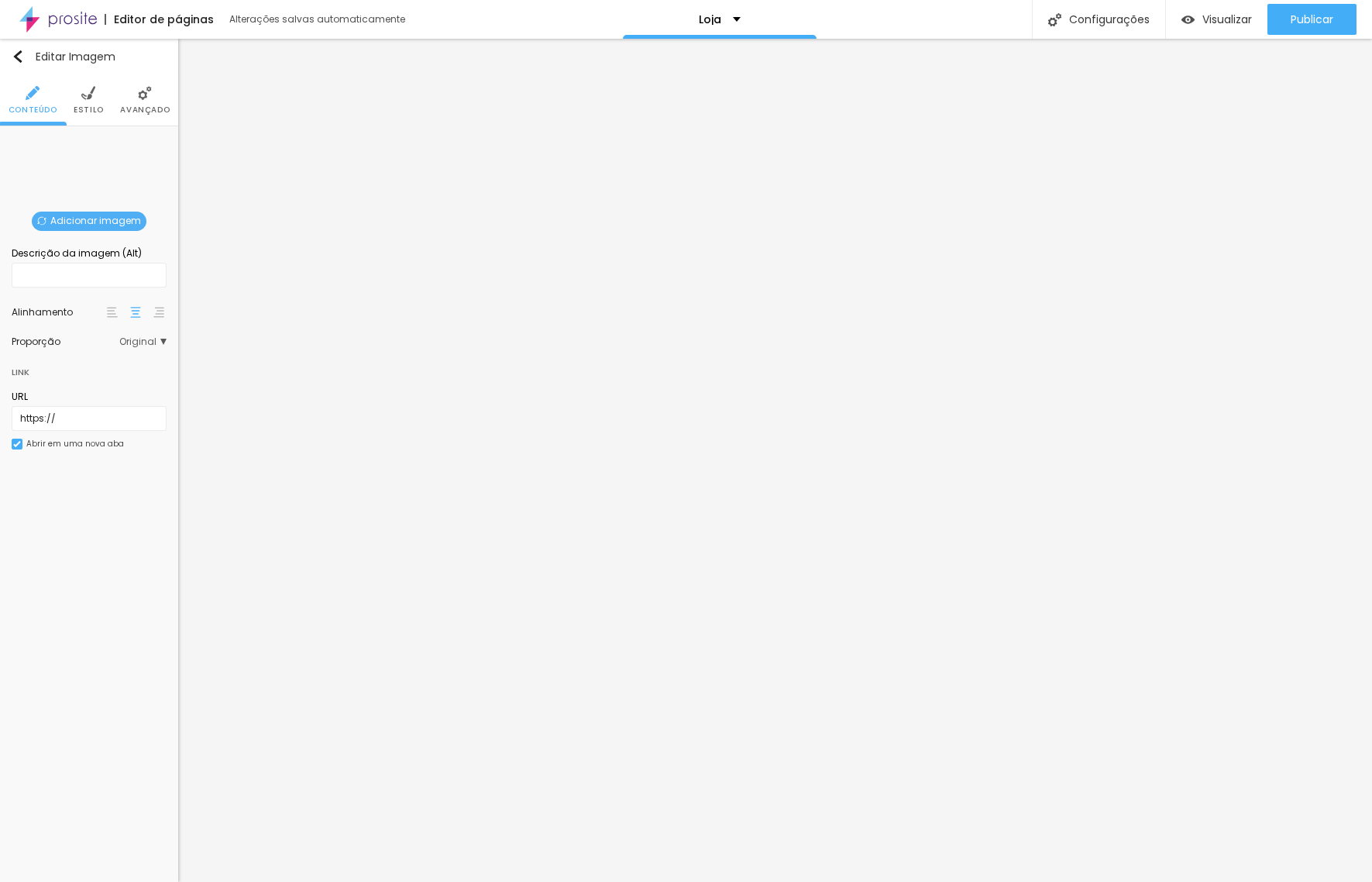
click at [105, 214] on span "Adicionar imagem" at bounding box center [89, 222] width 115 height 20
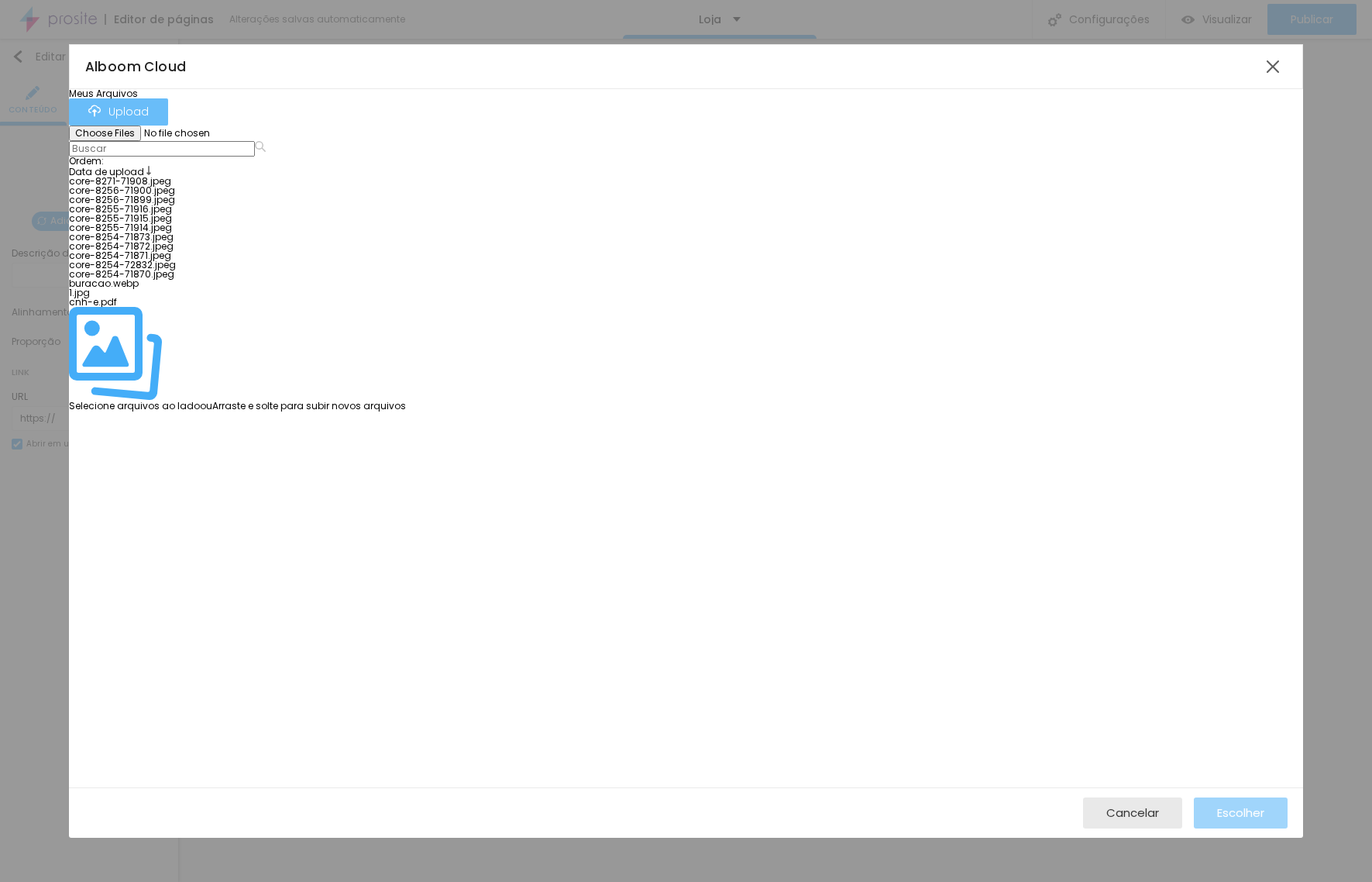
click at [148, 112] on div "Upload" at bounding box center [118, 112] width 60 height 15
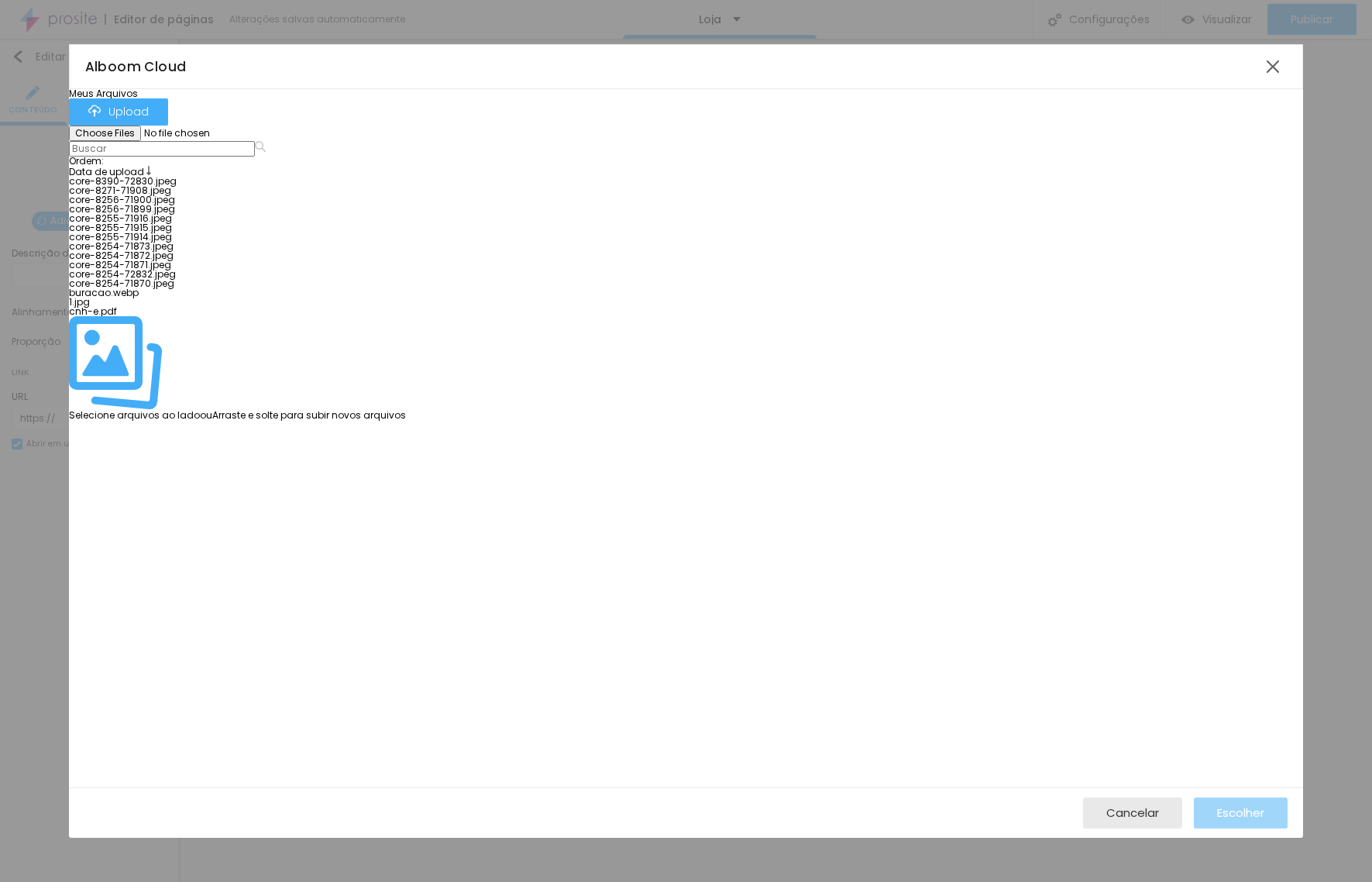
click at [166, 176] on div at bounding box center [237, 176] width 337 height 0
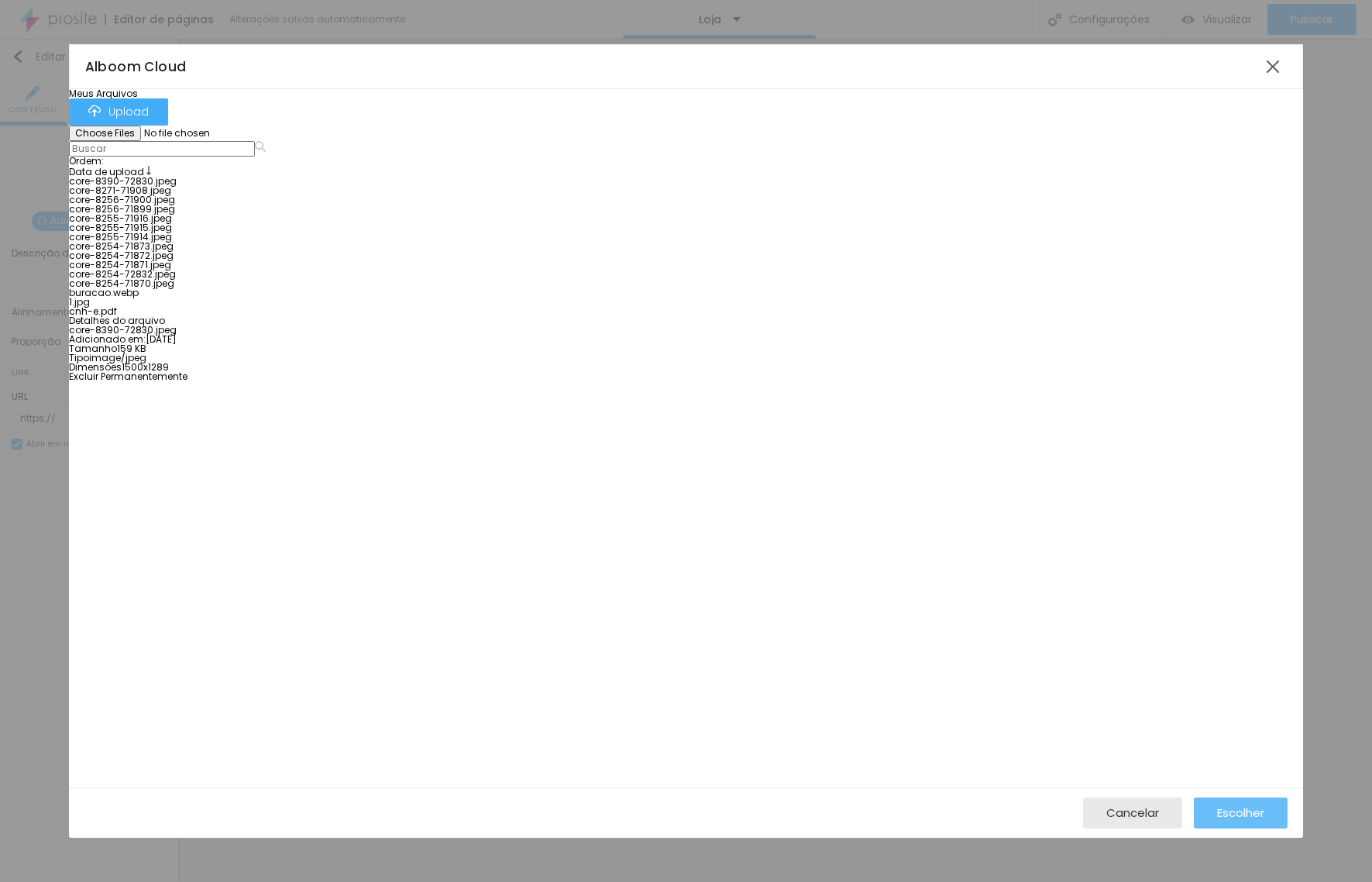
click at [1269, 814] on button "Escolher" at bounding box center [1241, 813] width 94 height 31
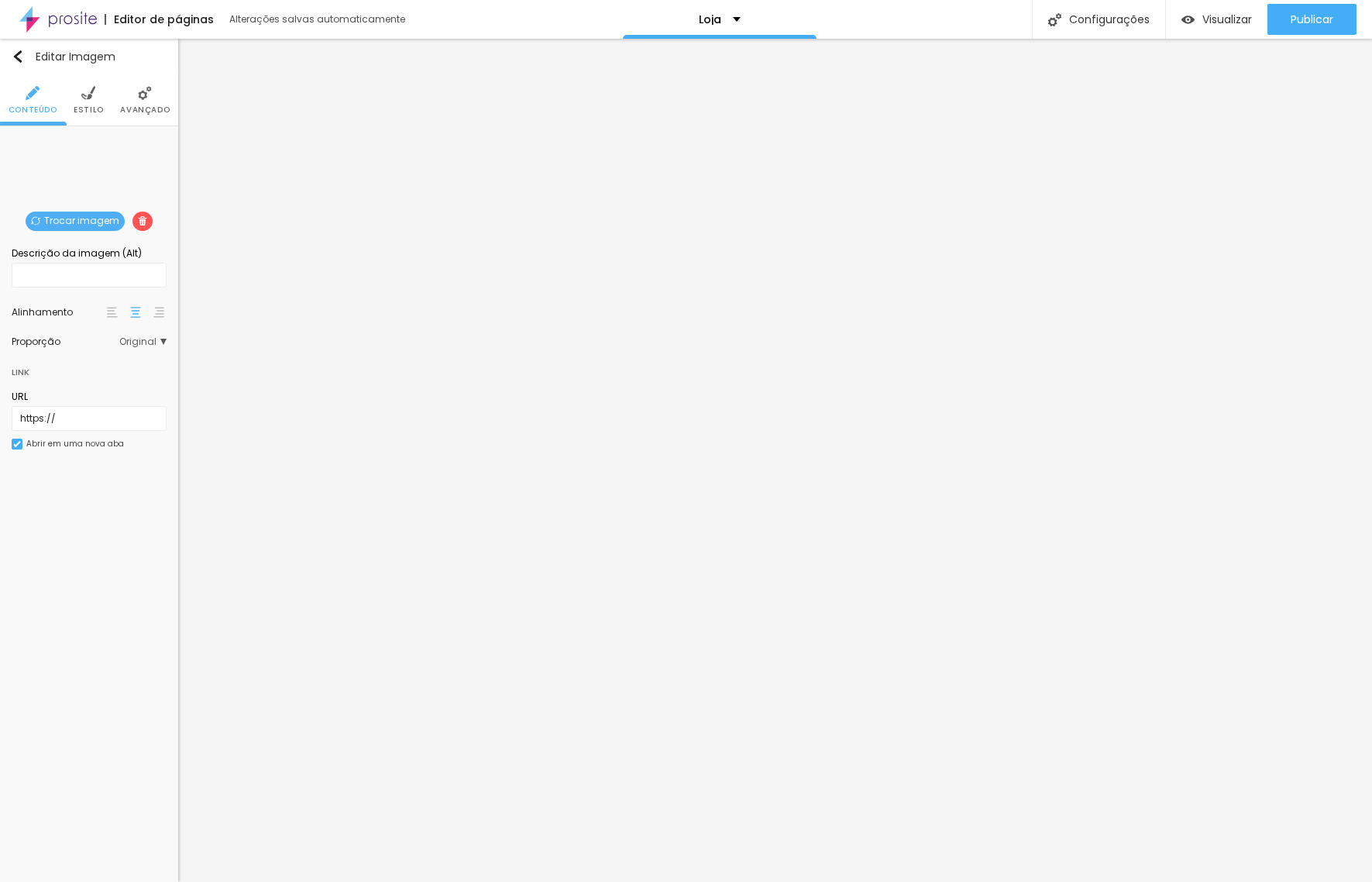
click at [87, 95] on img at bounding box center [88, 92] width 14 height 14
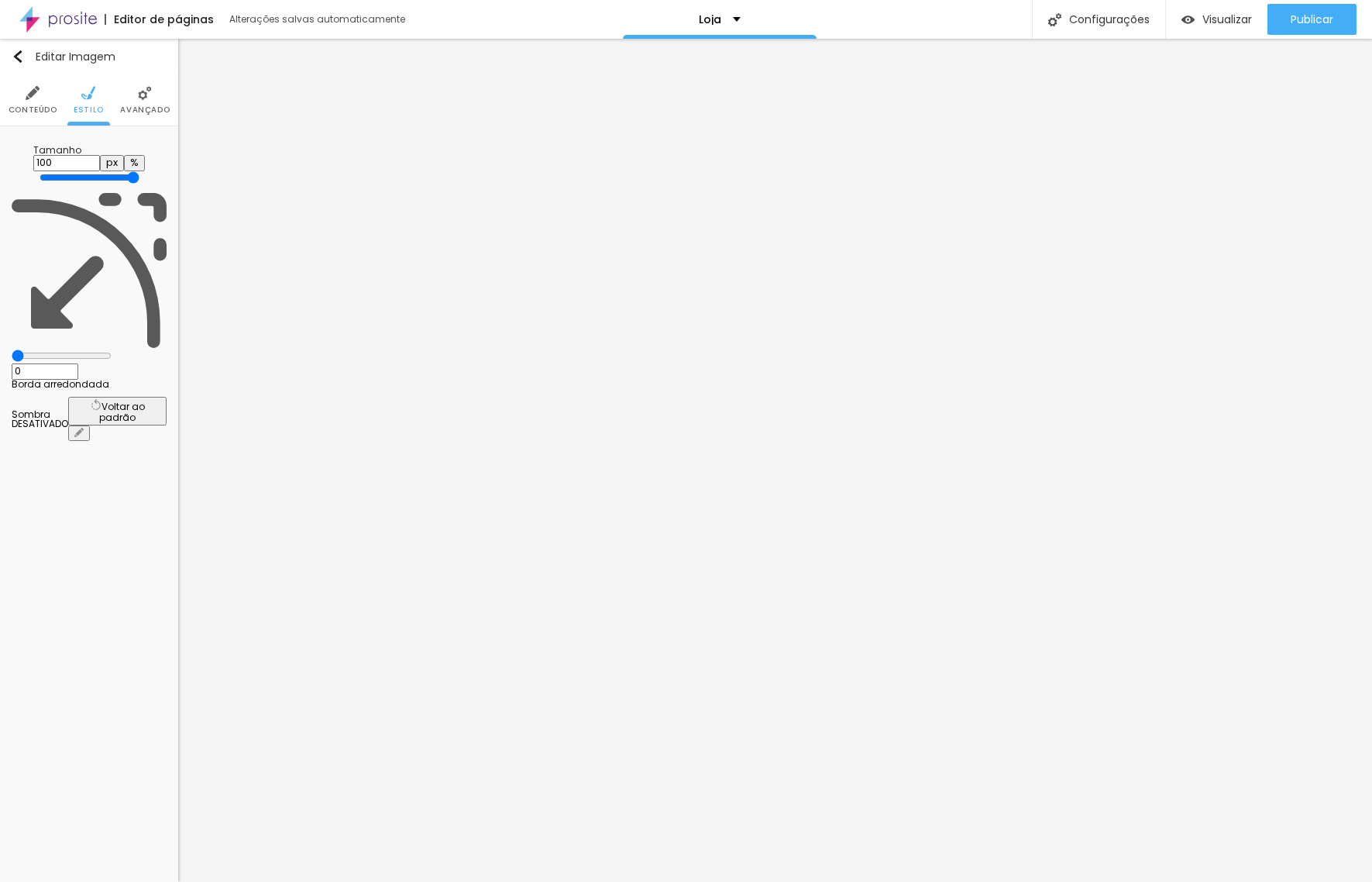
type input "95"
type input "90"
type input "85"
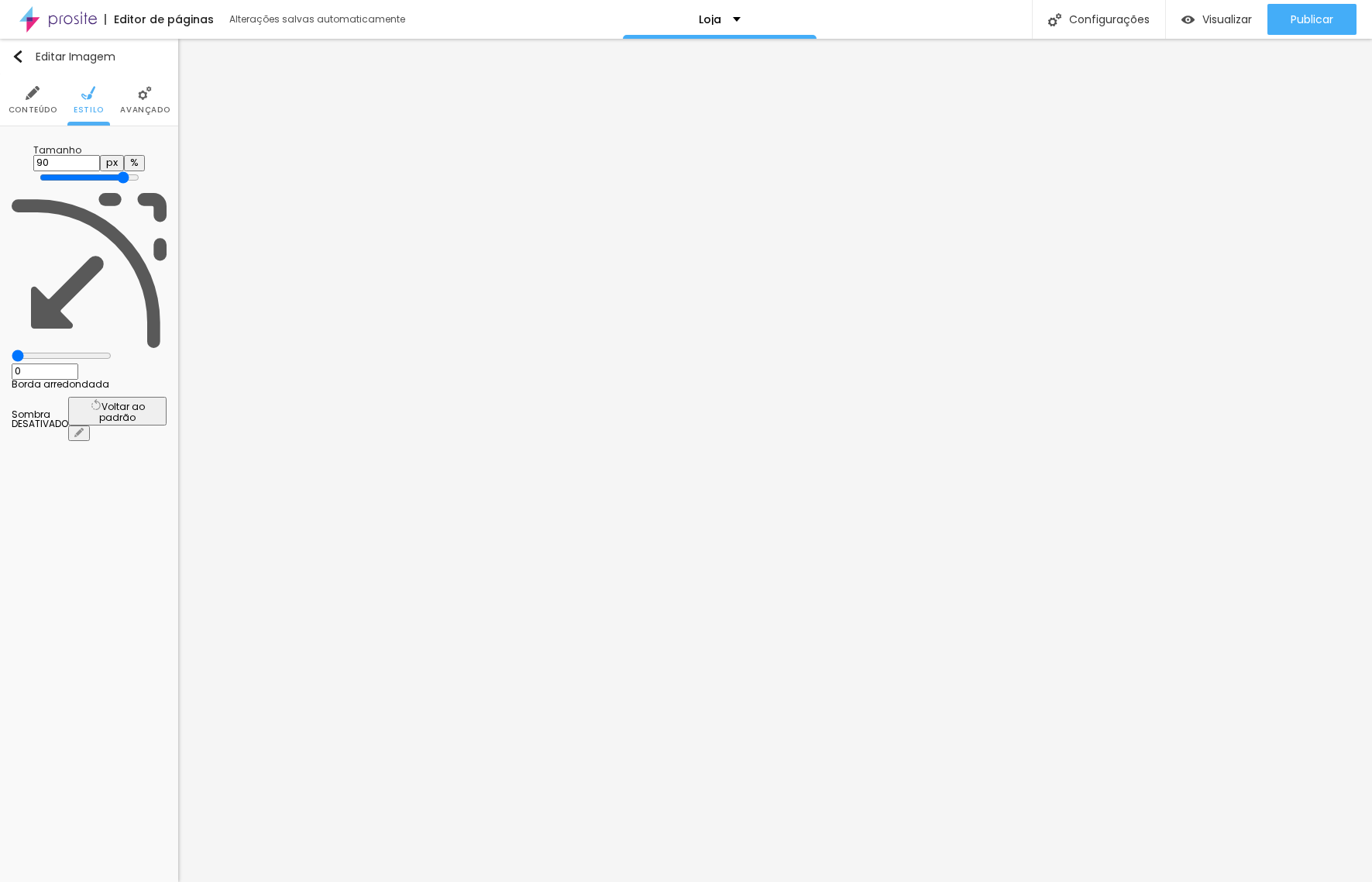
type input "85"
type input "80"
type input "75"
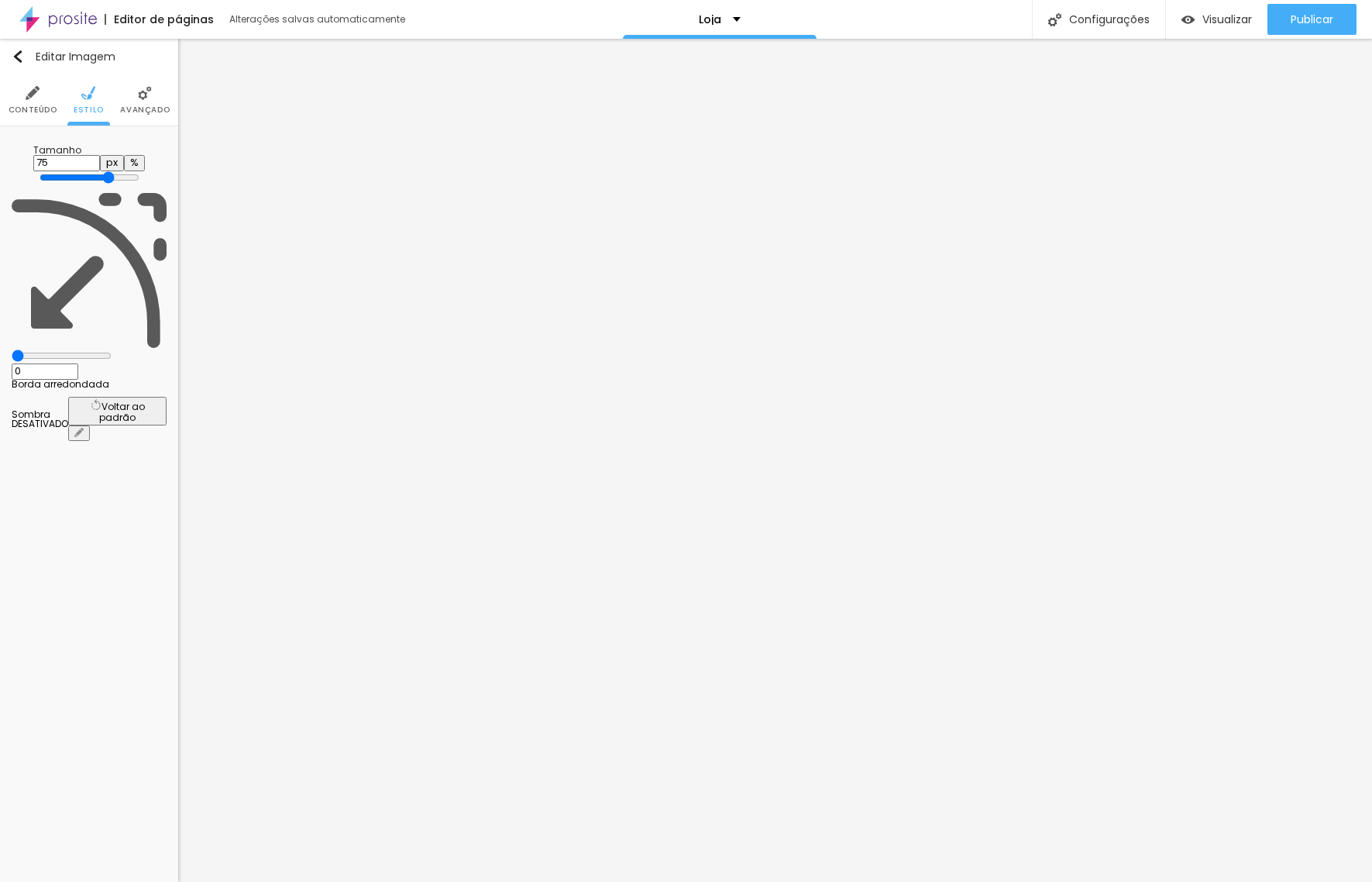
type input "70"
type input "65"
type input "60"
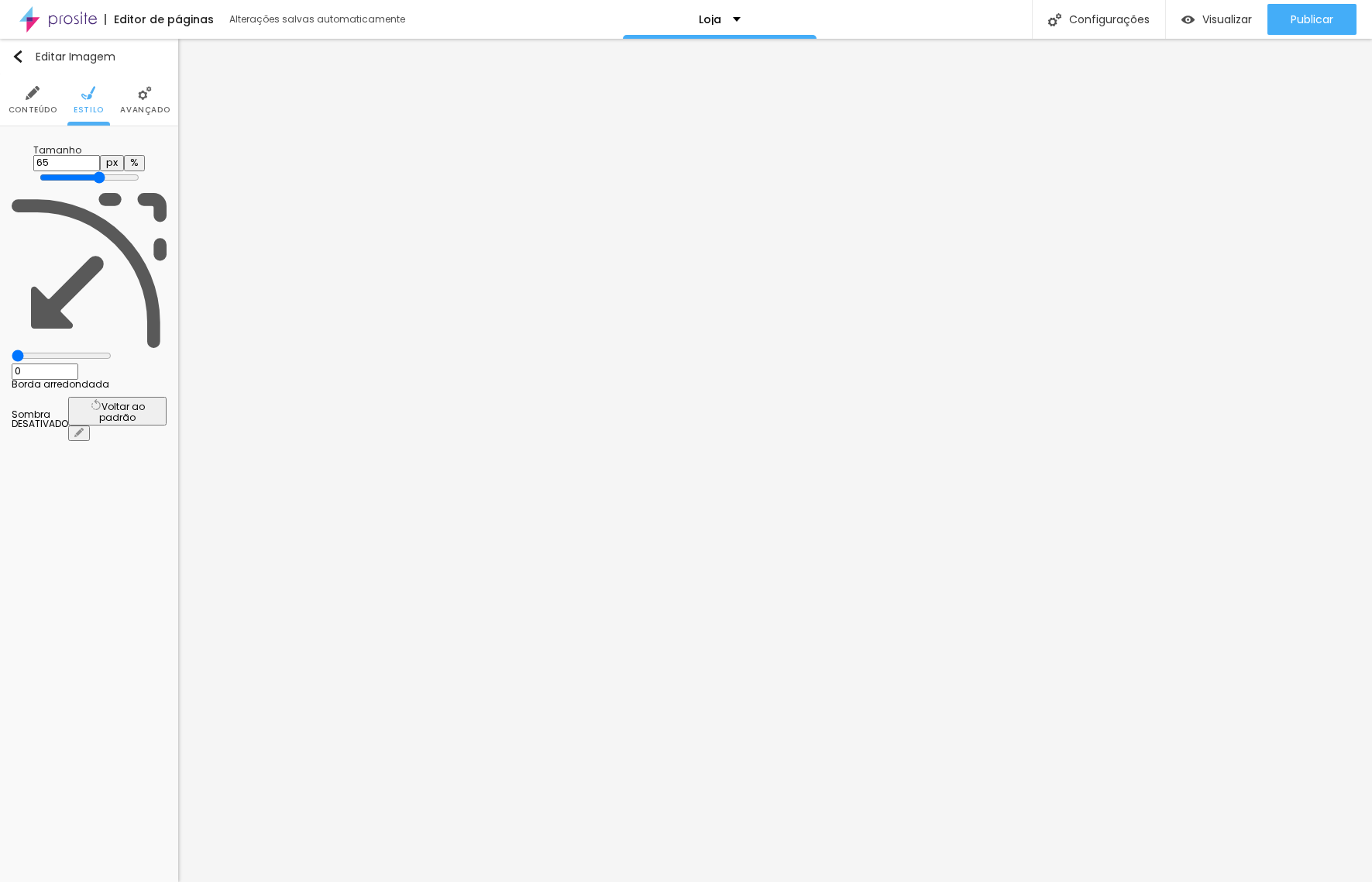
type input "60"
type input "55"
type input "50"
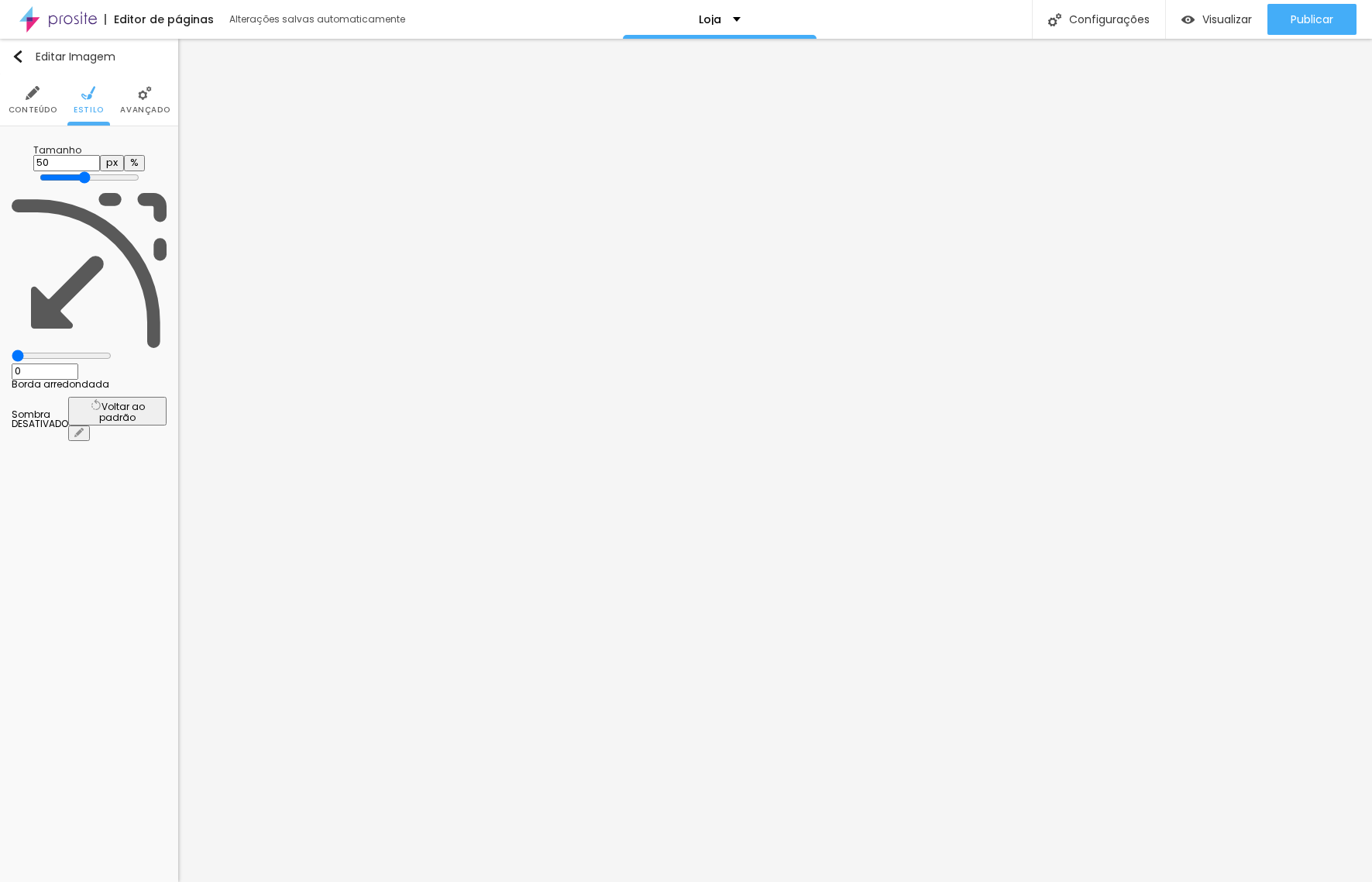
type input "45"
type input "40"
drag, startPoint x: 157, startPoint y: 166, endPoint x: 137, endPoint y: 187, distance: 29.0
type input "40"
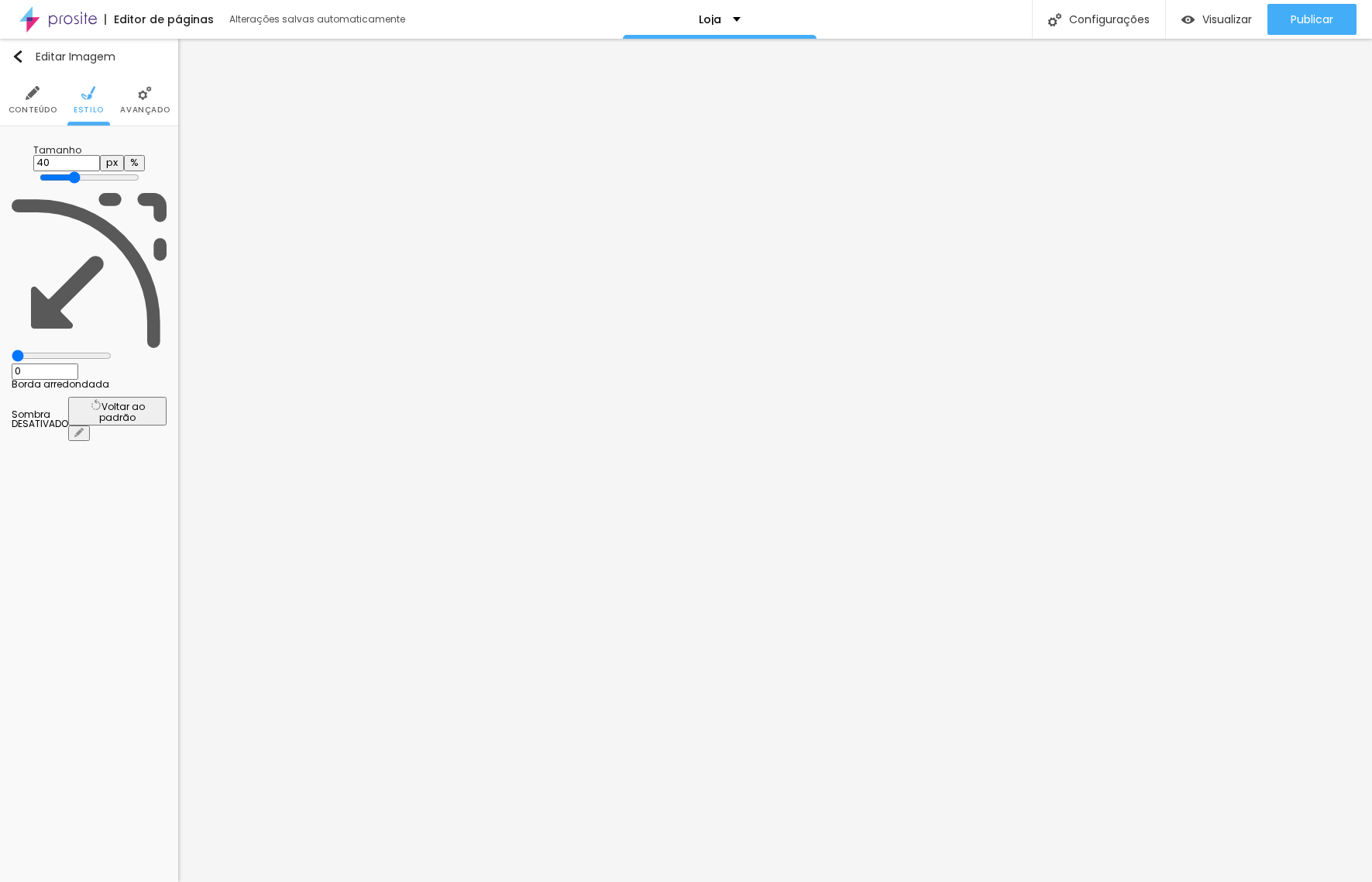
click at [65, 171] on input "range" at bounding box center [89, 177] width 100 height 12
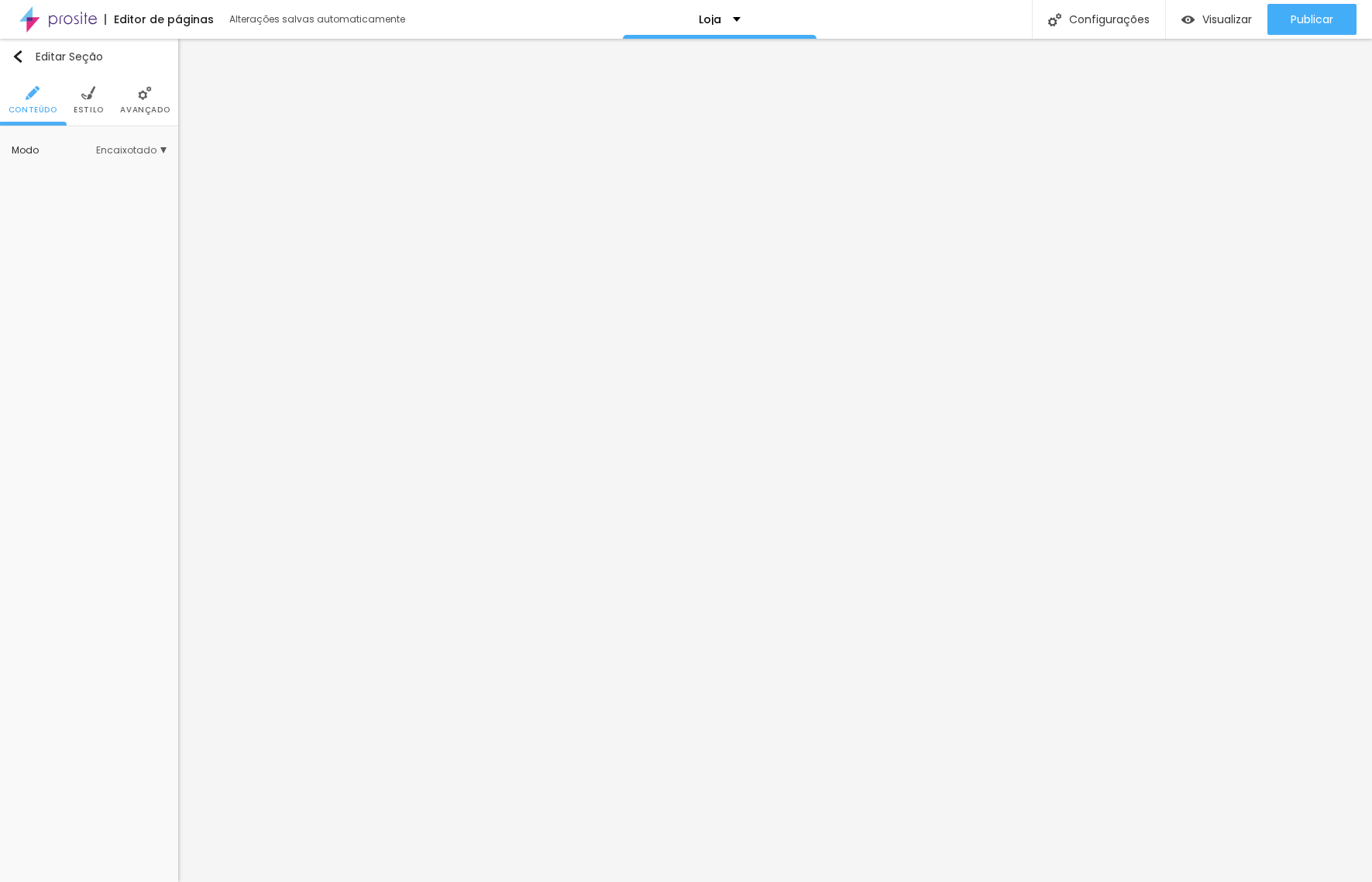
click at [96, 106] on span "Estilo" at bounding box center [88, 110] width 30 height 7
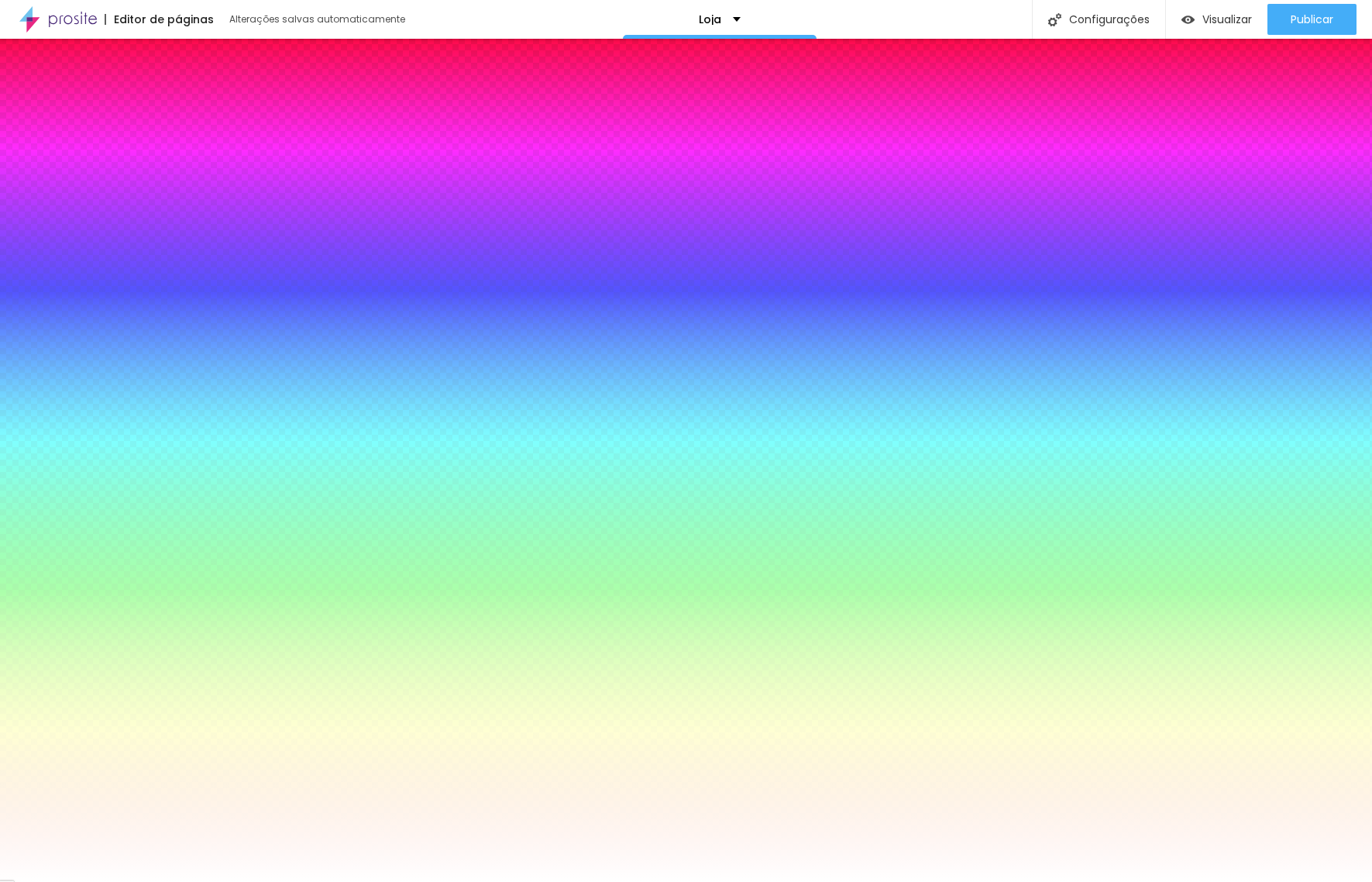
click at [84, 218] on span "Adicionar imagem" at bounding box center [89, 222] width 115 height 20
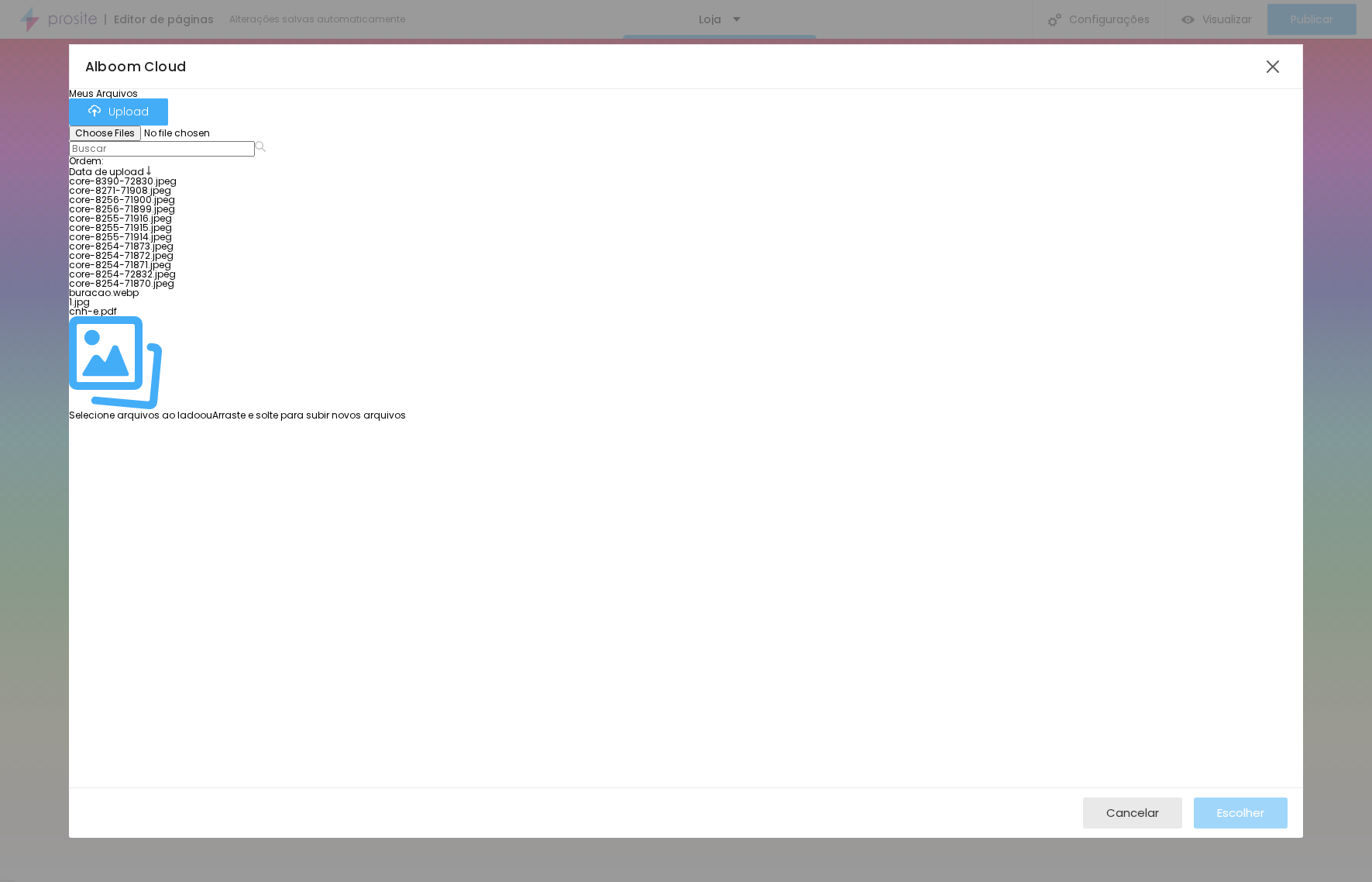
click at [150, 176] on div at bounding box center [237, 176] width 337 height 0
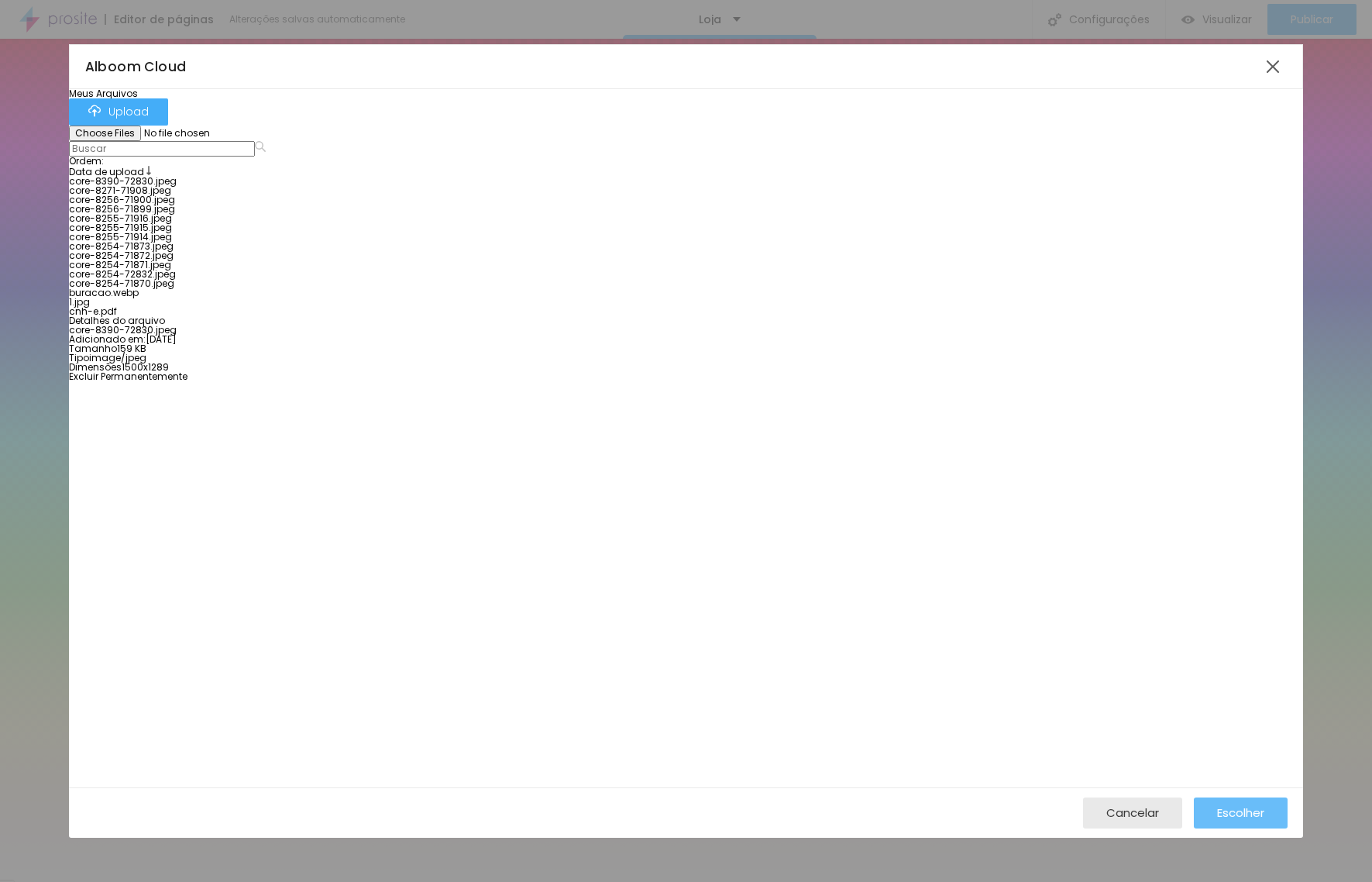
click at [1226, 808] on span "Escolher" at bounding box center [1240, 813] width 47 height 13
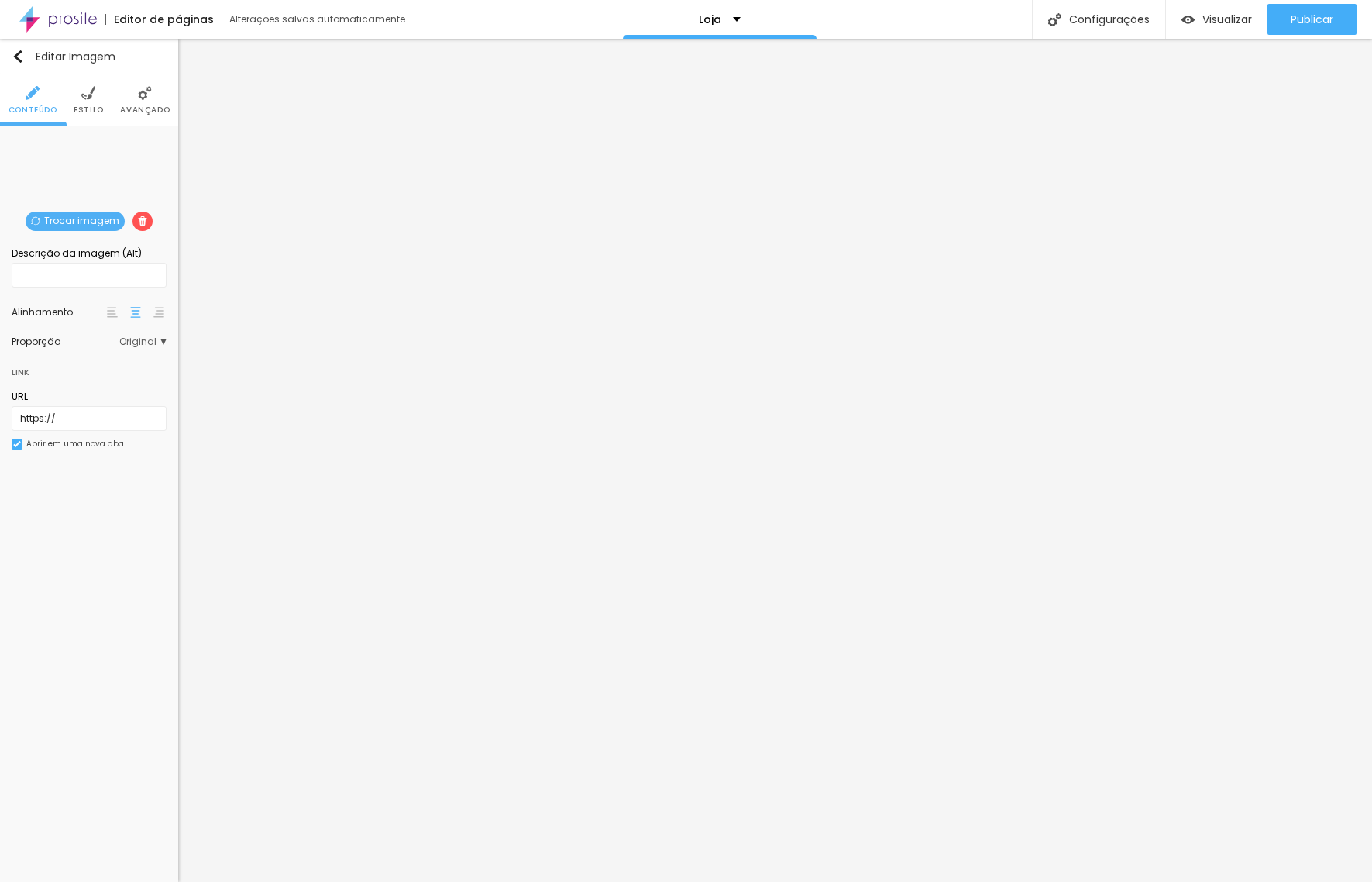
click at [79, 101] on li "Estilo" at bounding box center [88, 100] width 30 height 51
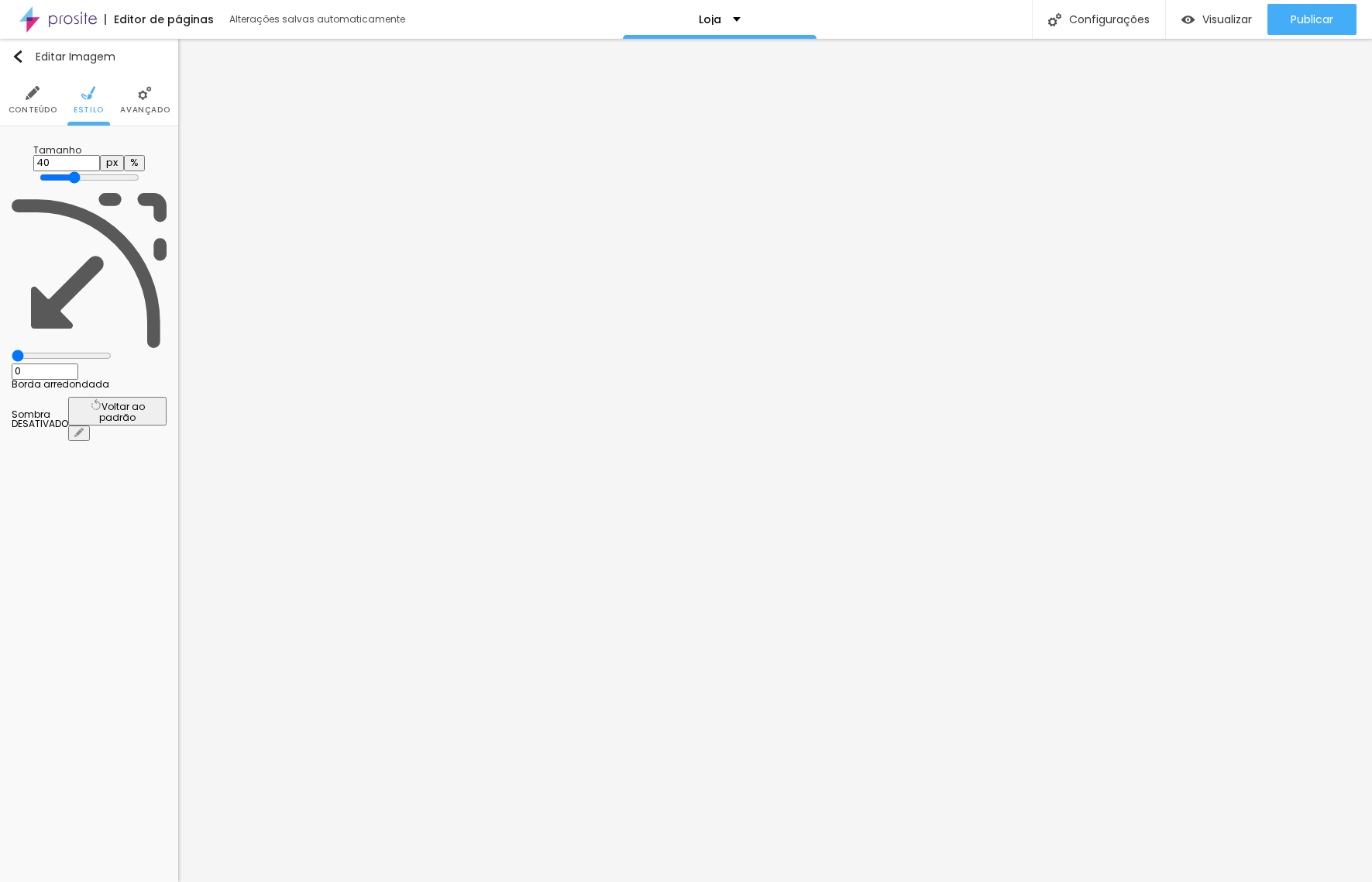
type input "35"
click at [62, 171] on input "range" at bounding box center [89, 177] width 100 height 12
click at [136, 99] on li "Avançado" at bounding box center [145, 100] width 49 height 51
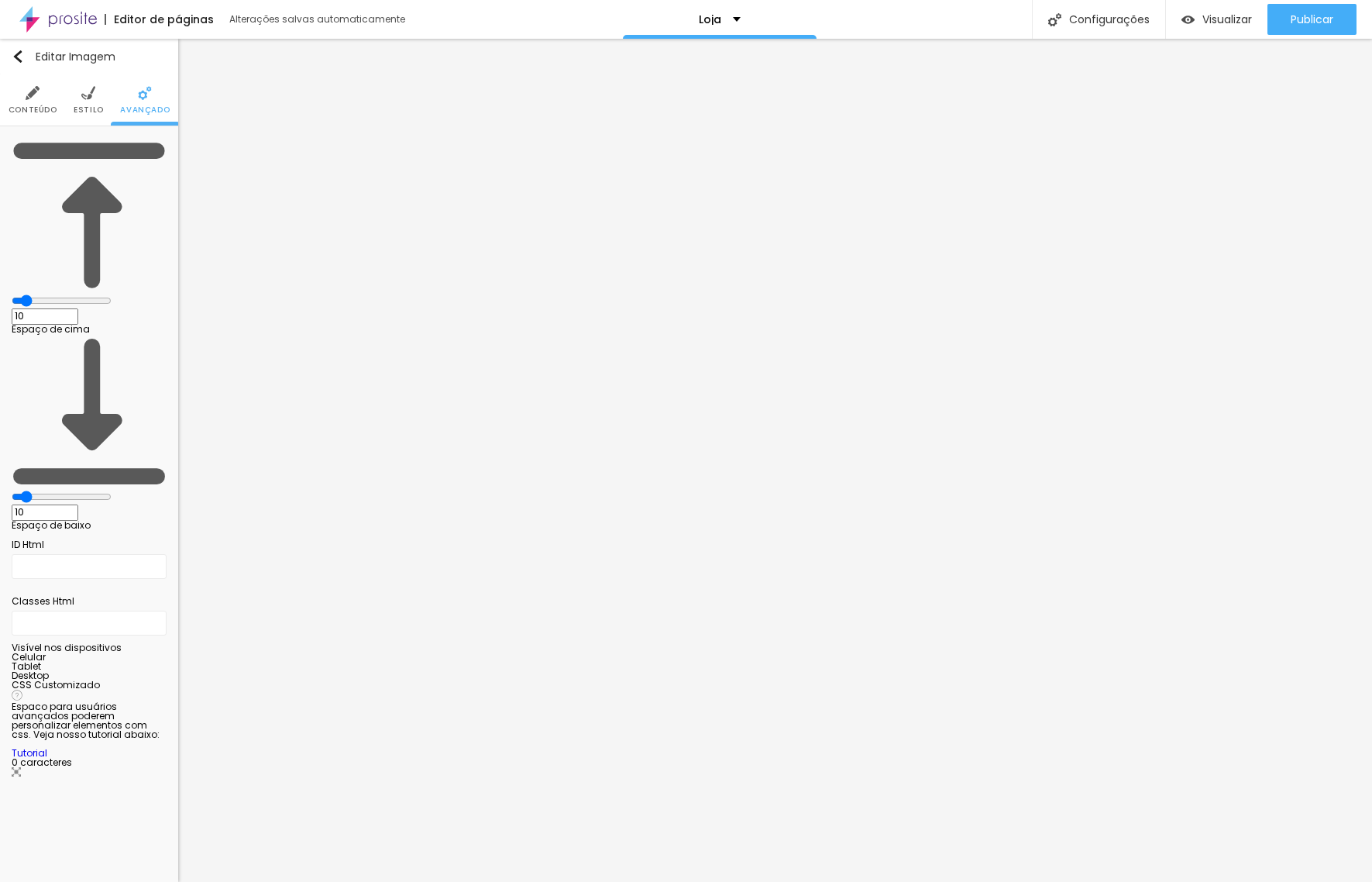
click at [33, 89] on img at bounding box center [32, 92] width 14 height 14
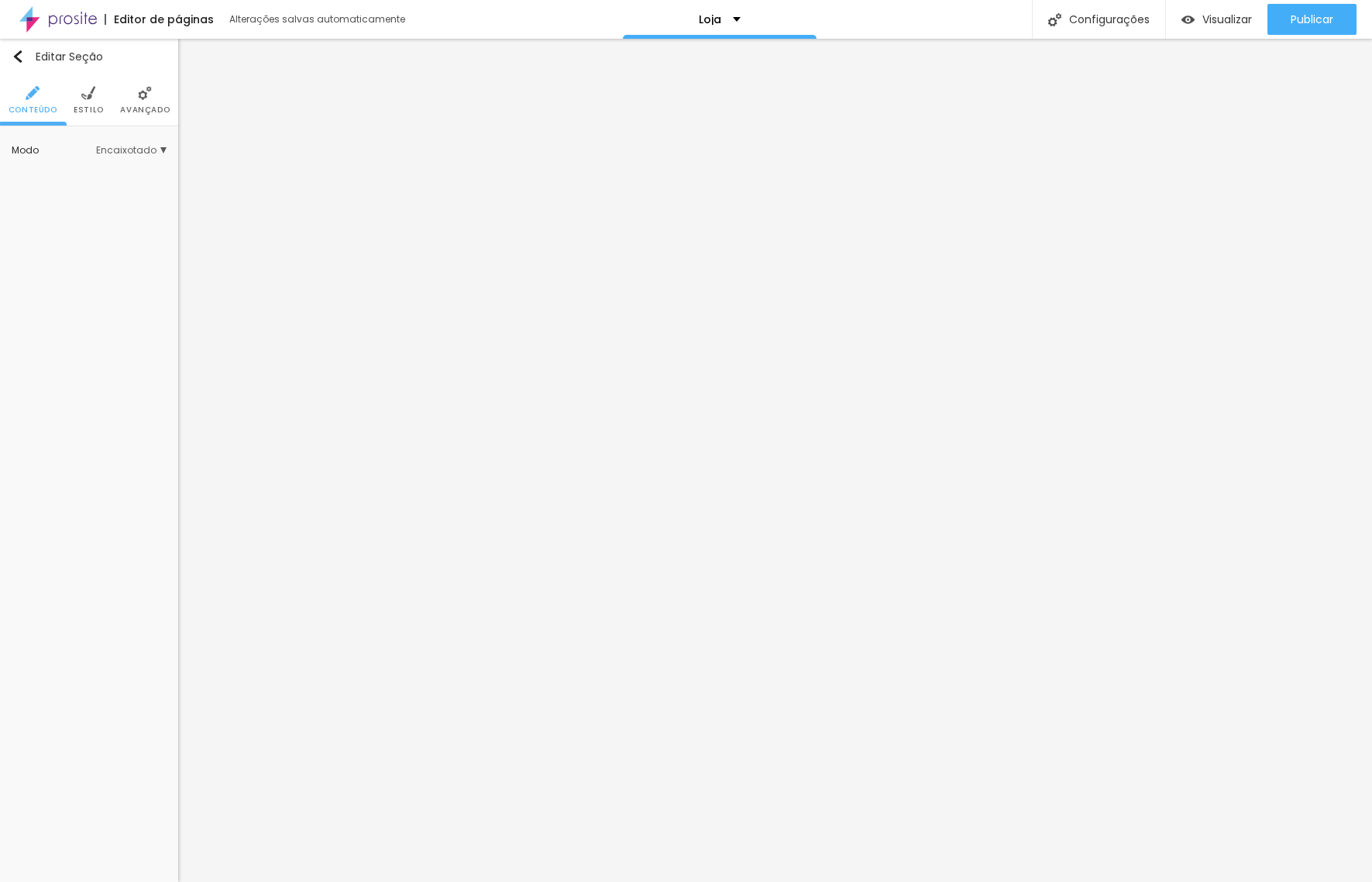
click at [160, 147] on span "Encaixotado" at bounding box center [132, 150] width 71 height 9
click at [105, 187] on span "Completo" at bounding box center [105, 194] width 47 height 13
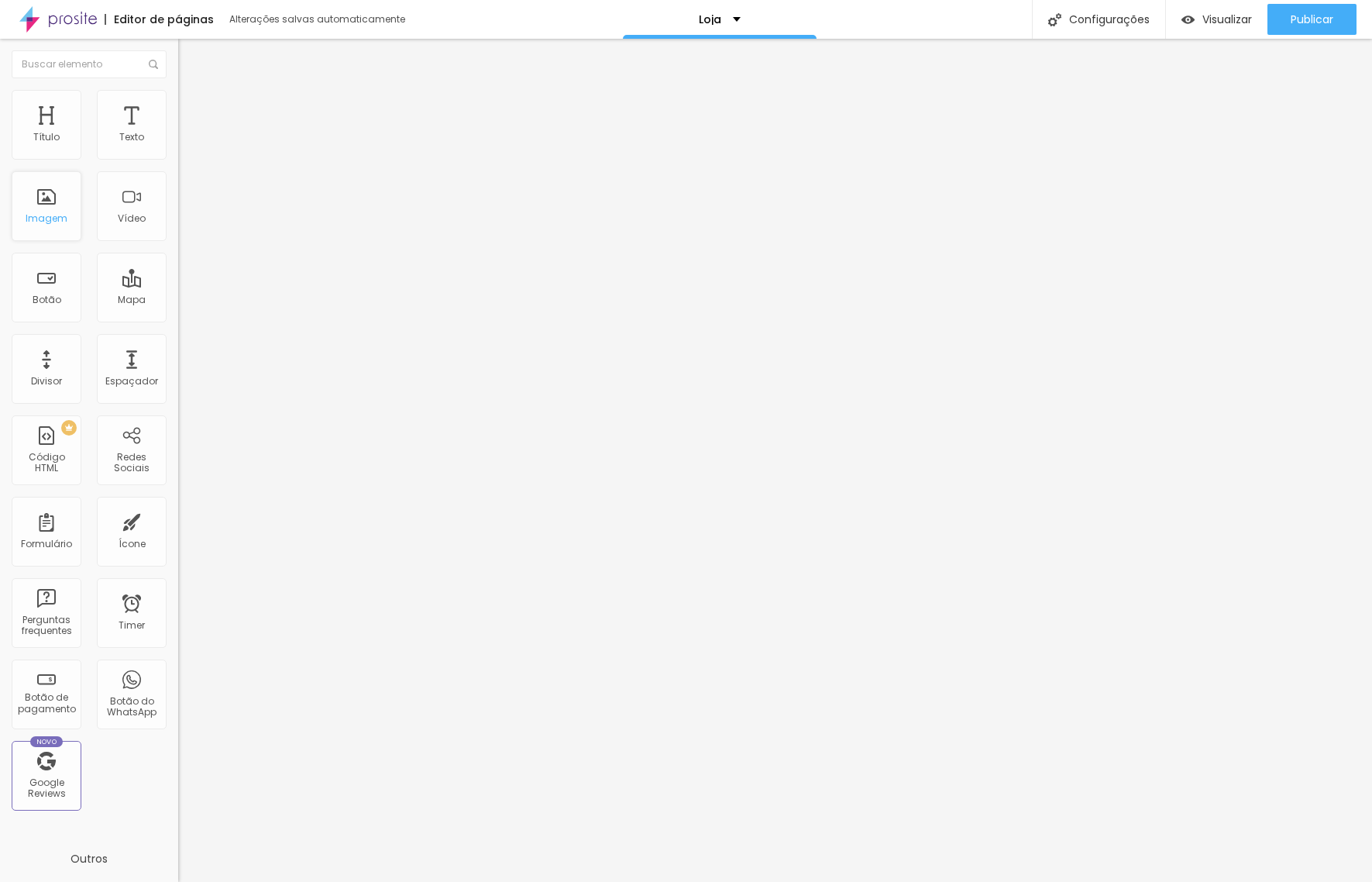
click at [59, 210] on div "Imagem" at bounding box center [46, 206] width 70 height 70
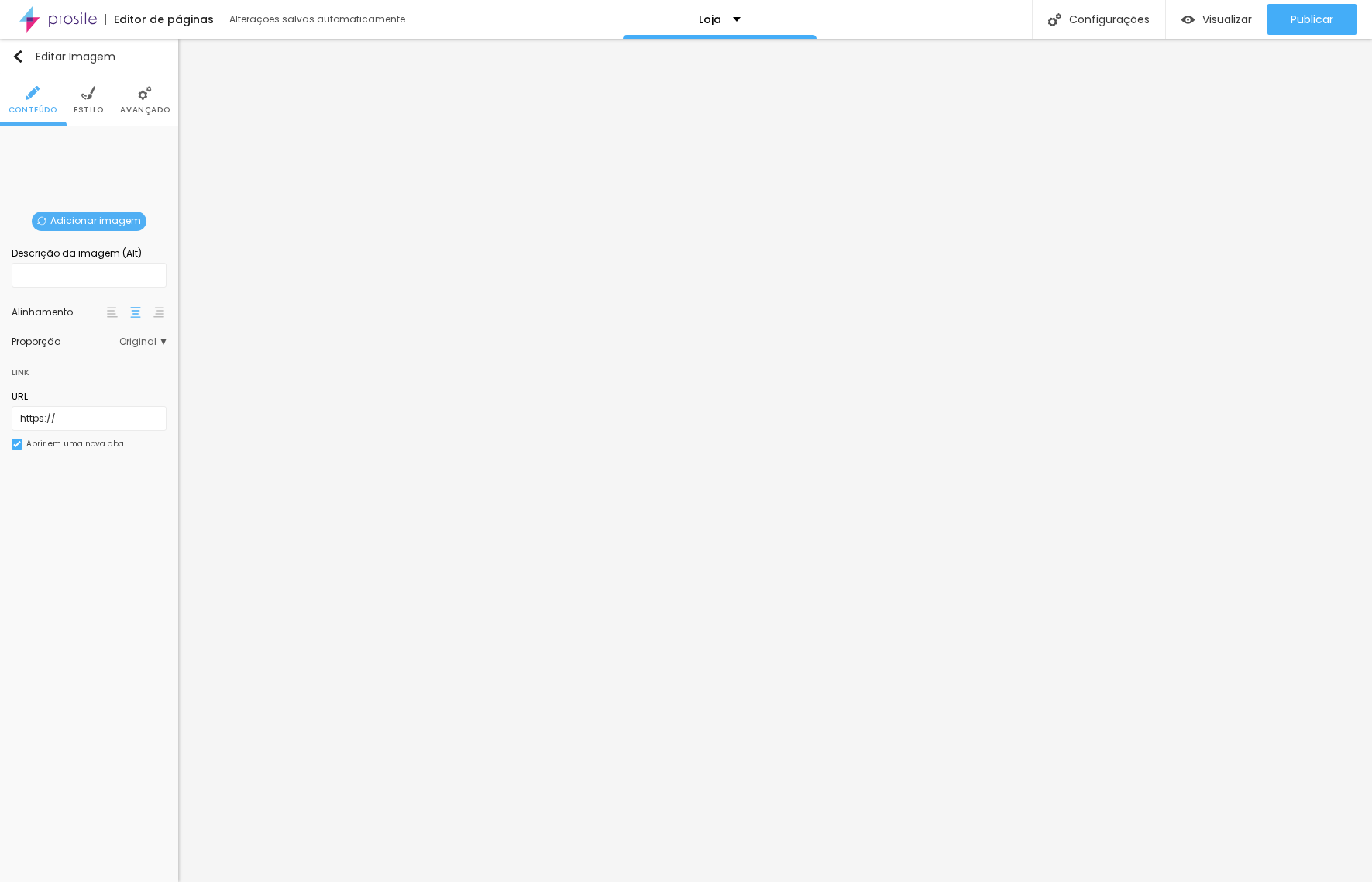
click at [81, 218] on span "Adicionar imagem" at bounding box center [89, 222] width 115 height 20
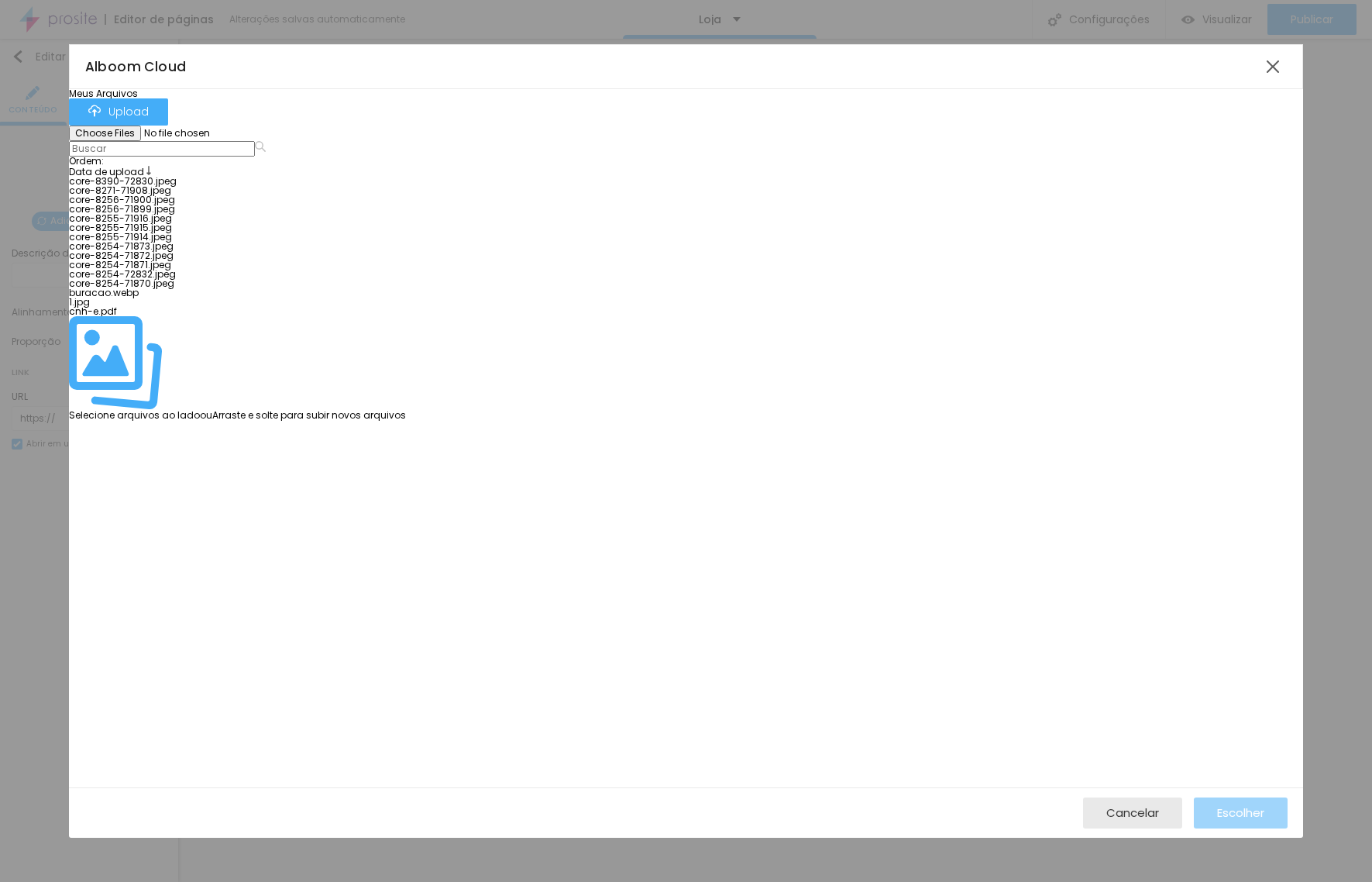
click at [143, 176] on div at bounding box center [237, 176] width 337 height 0
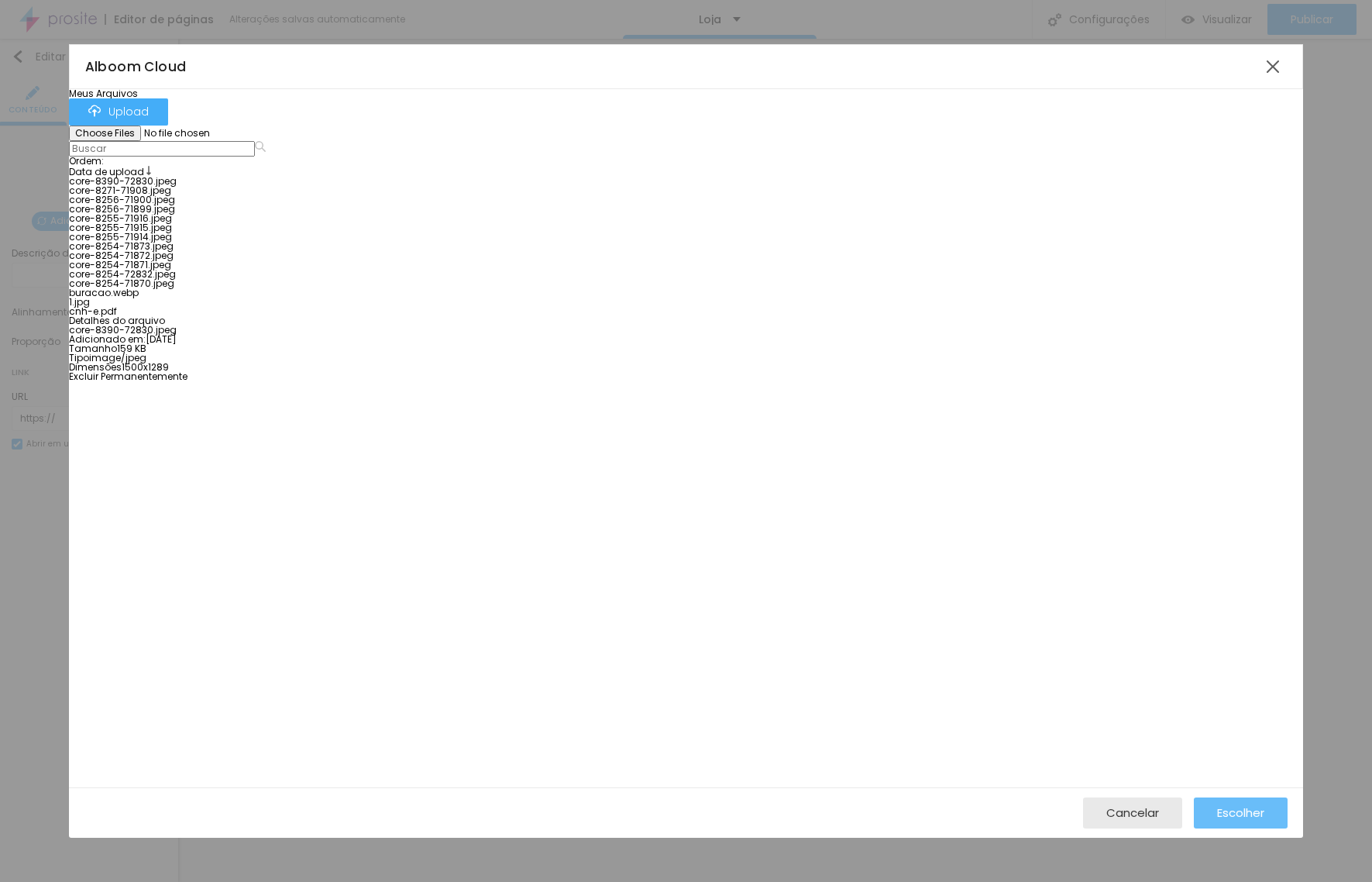
click at [1247, 809] on span "Escolher" at bounding box center [1240, 813] width 47 height 13
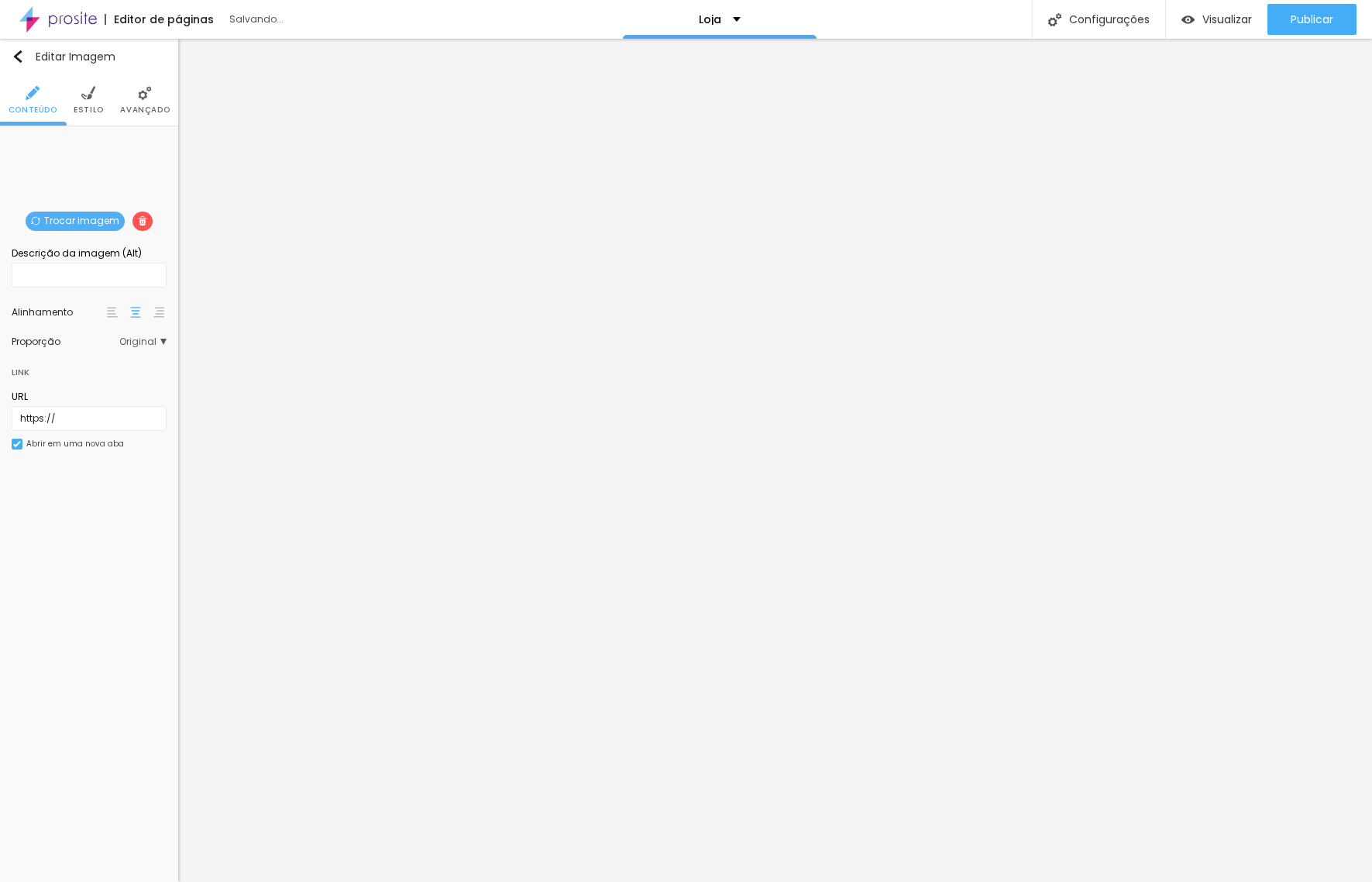
click at [87, 109] on span "Estilo" at bounding box center [88, 110] width 30 height 7
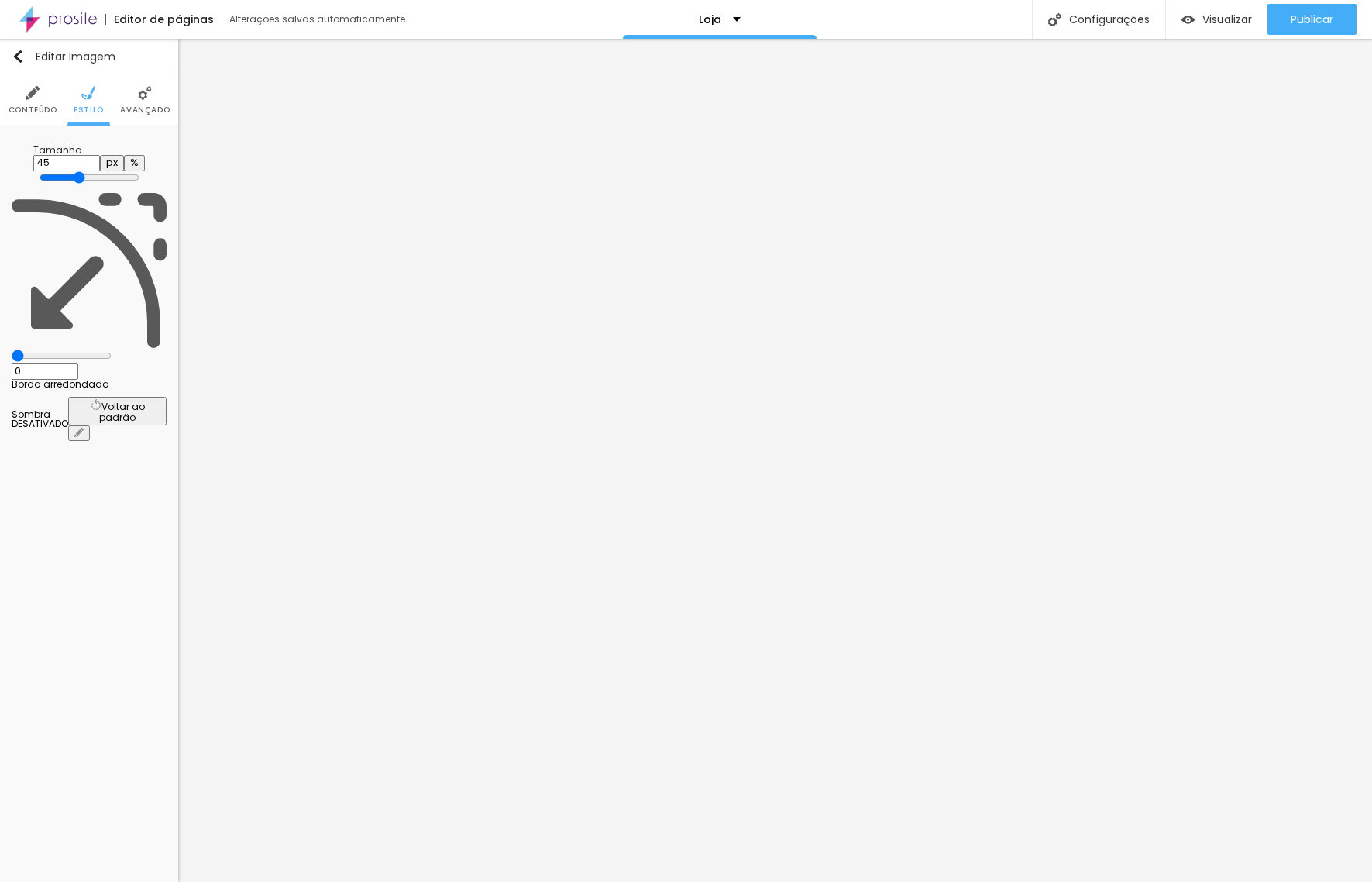
drag, startPoint x: 129, startPoint y: 163, endPoint x: 70, endPoint y: 164, distance: 59.0
click at [70, 171] on input "range" at bounding box center [89, 177] width 100 height 12
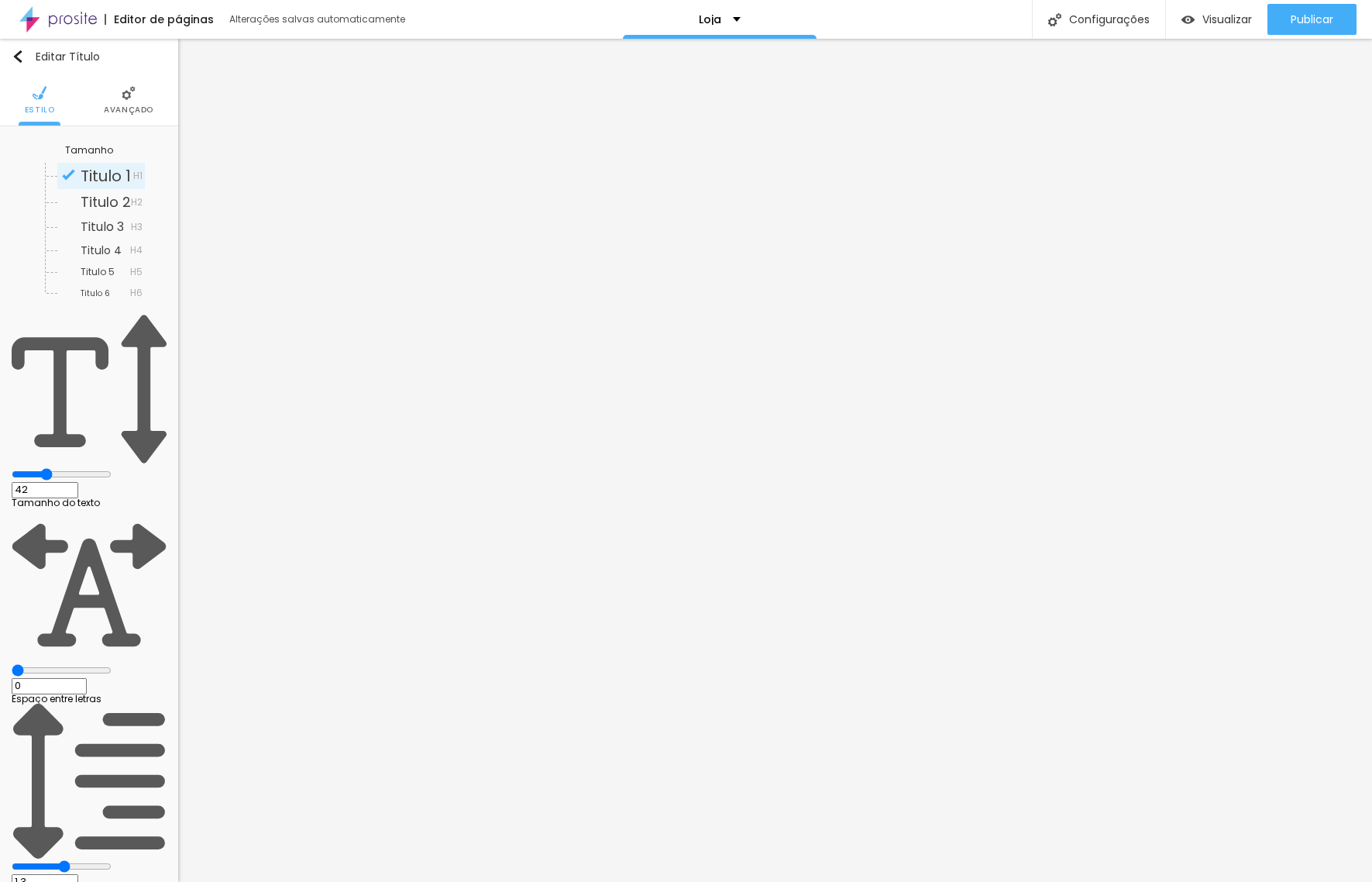
click at [67, 468] on input "range" at bounding box center [61, 474] width 100 height 12
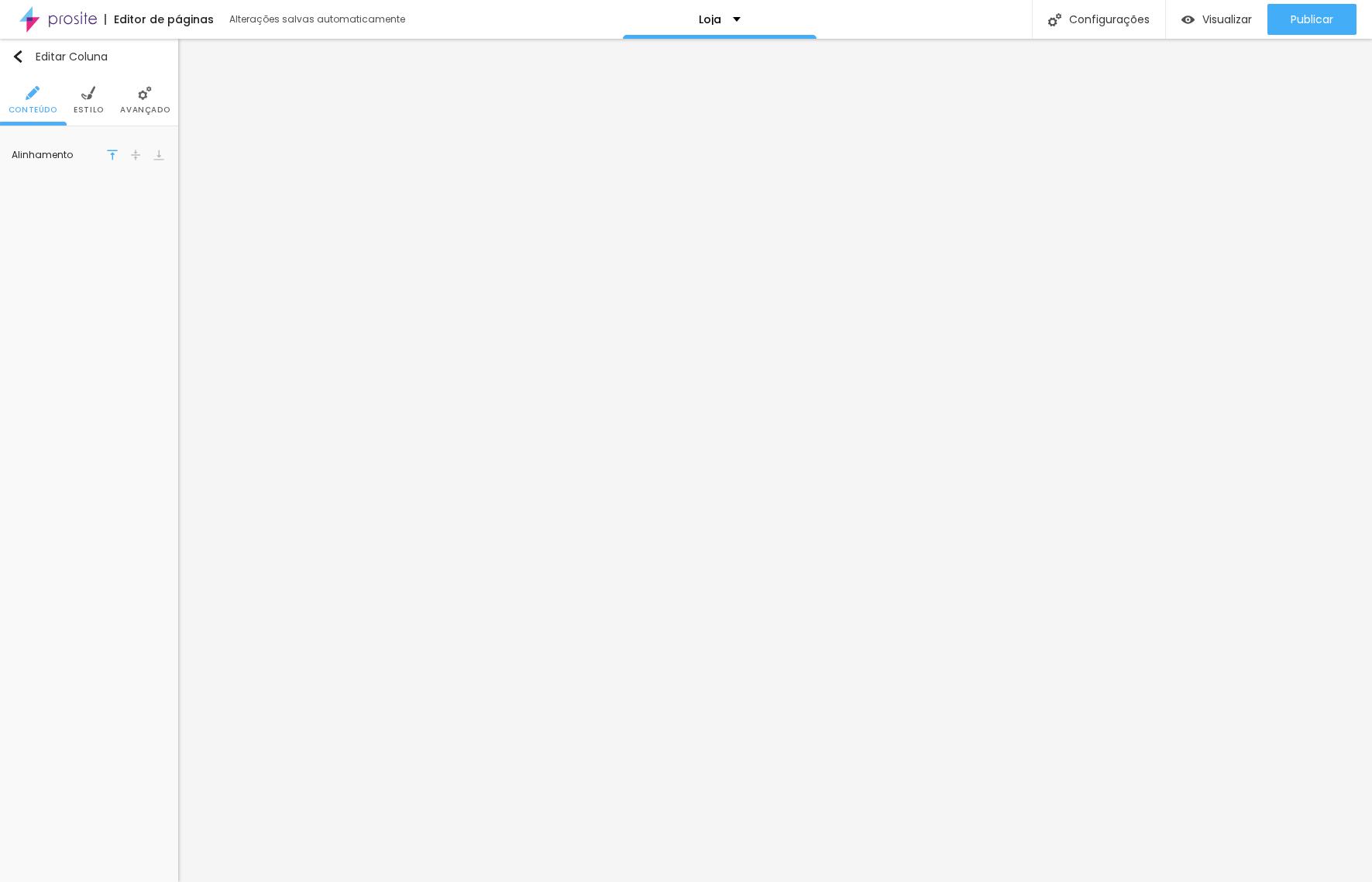
click at [92, 108] on span "Estilo" at bounding box center [88, 110] width 30 height 7
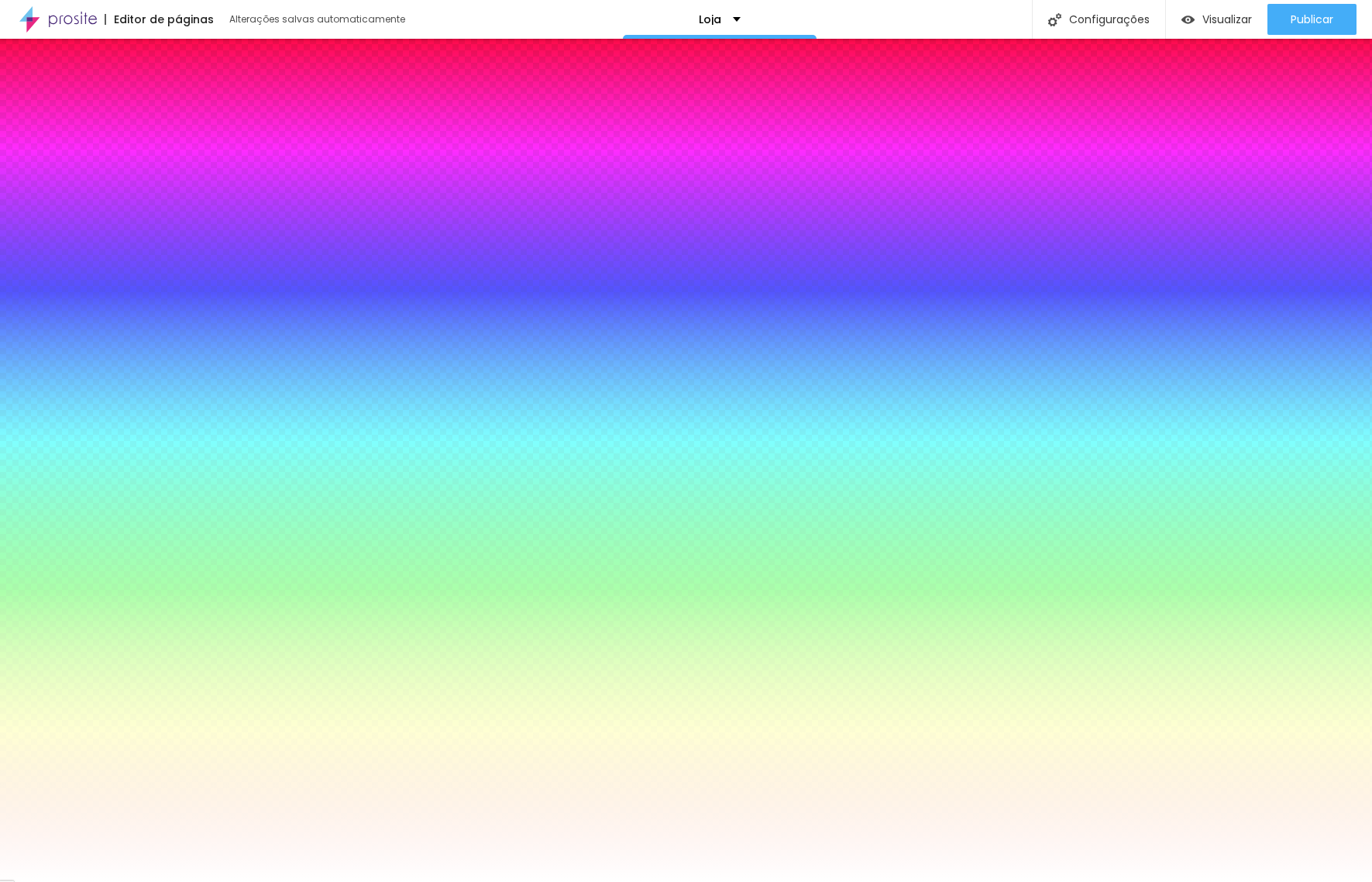
click at [138, 111] on span "Avançado" at bounding box center [145, 110] width 49 height 7
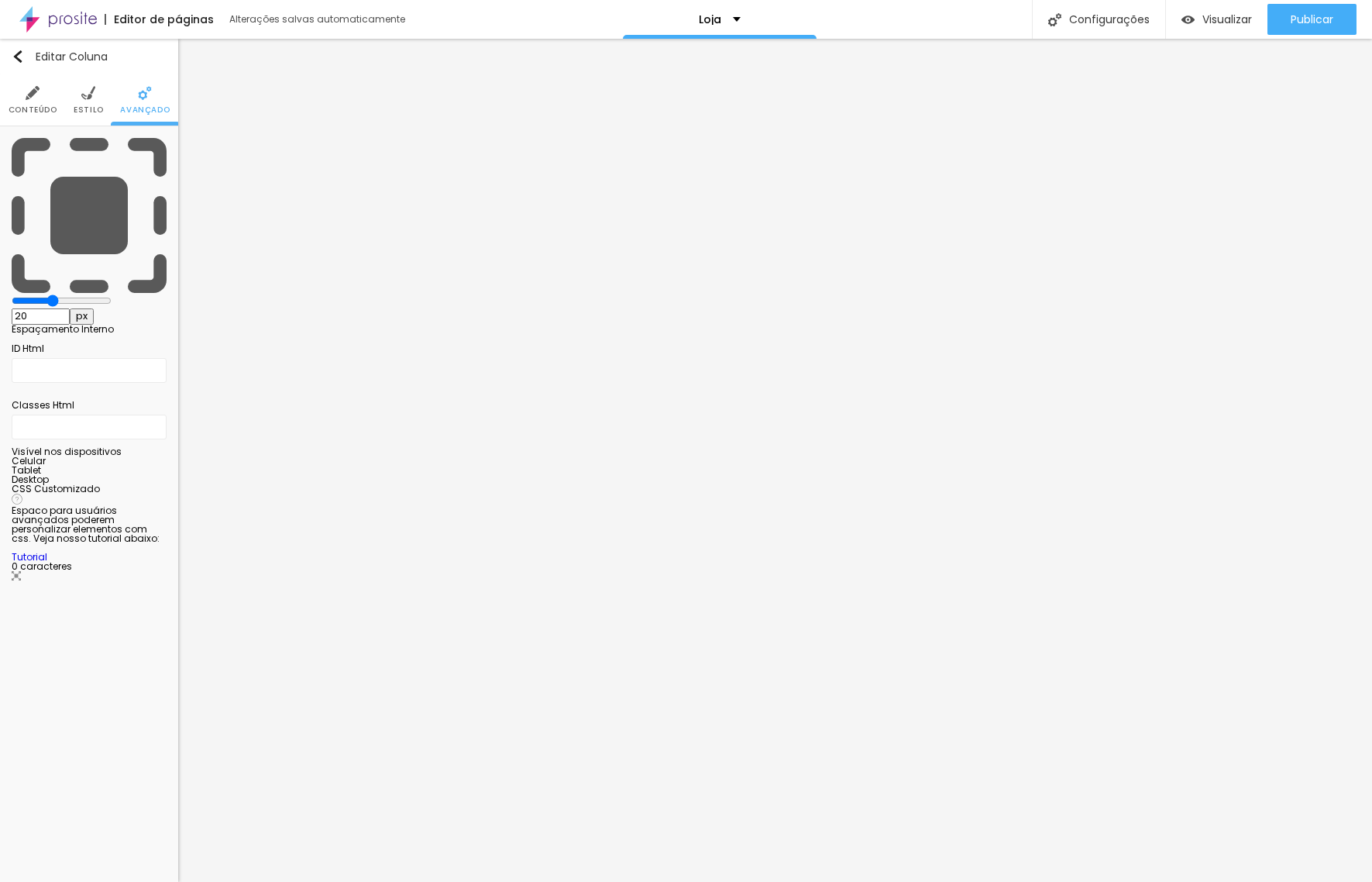
click at [38, 107] on span "Conteúdo" at bounding box center [32, 110] width 49 height 7
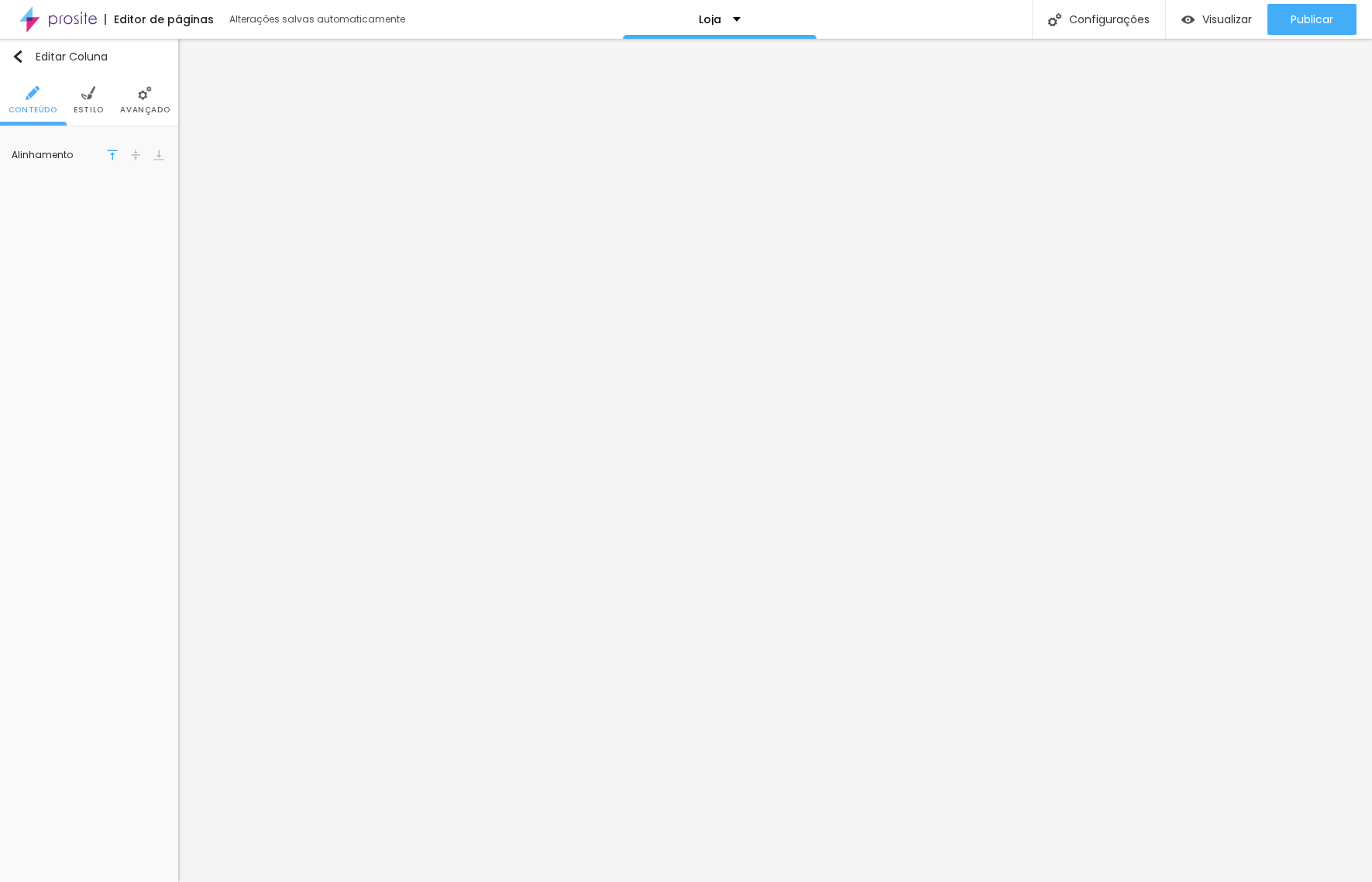
click at [95, 106] on span "Estilo" at bounding box center [88, 110] width 30 height 7
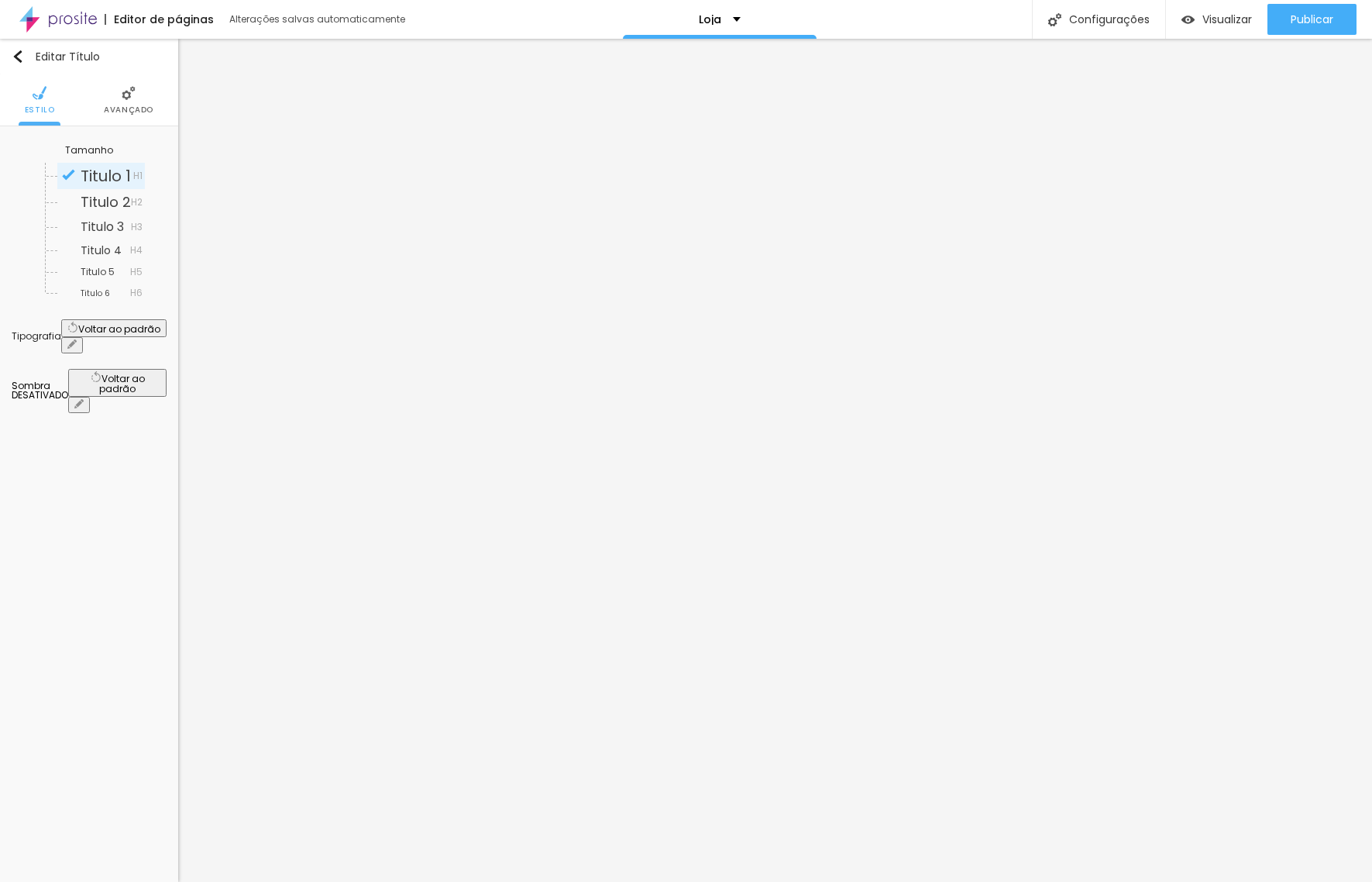
click at [77, 340] on icon "button" at bounding box center [72, 344] width 9 height 9
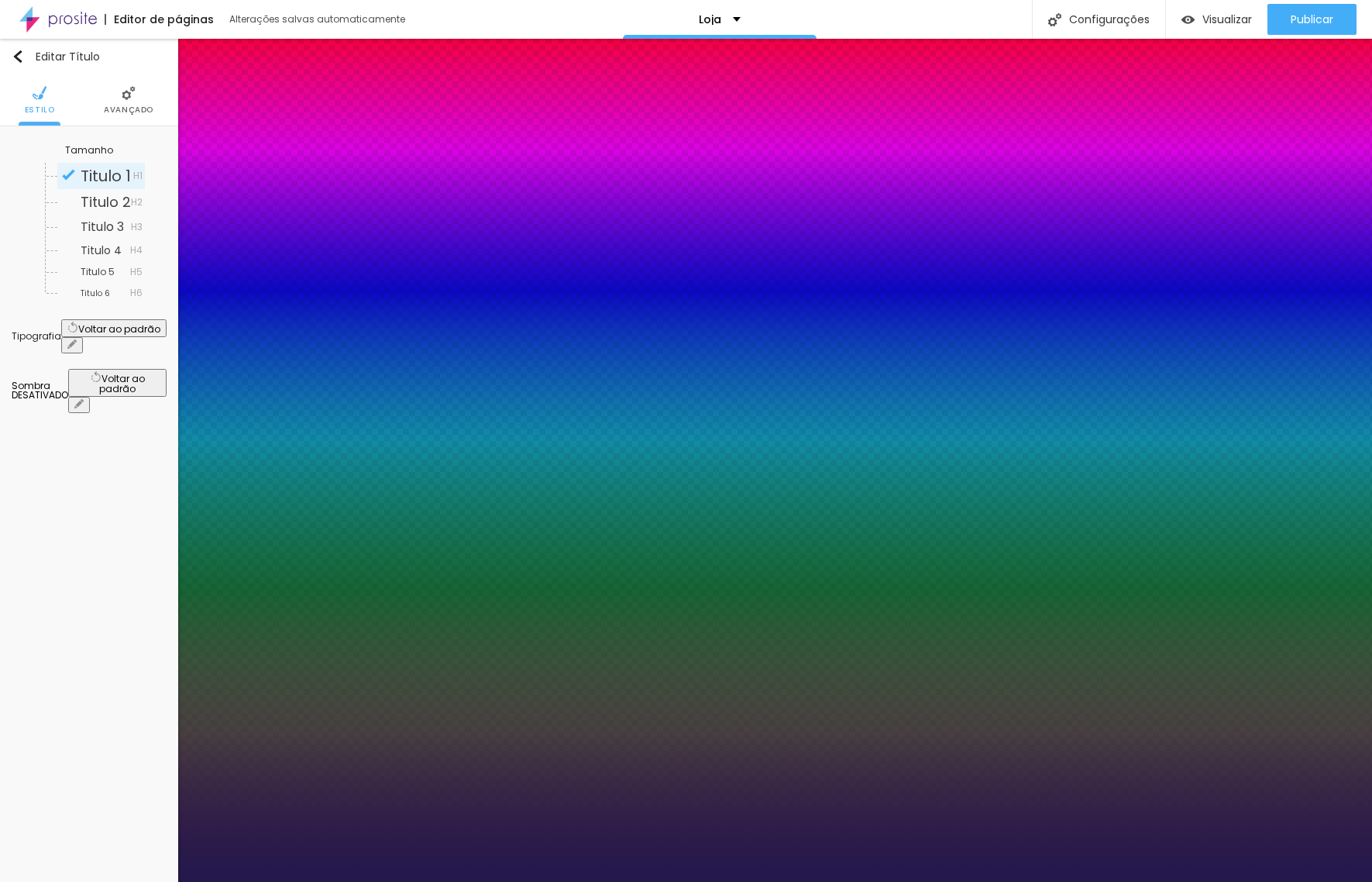
drag, startPoint x: 1176, startPoint y: 279, endPoint x: 960, endPoint y: 621, distance: 404.5
click at [960, 881] on div at bounding box center [686, 882] width 1372 height 0
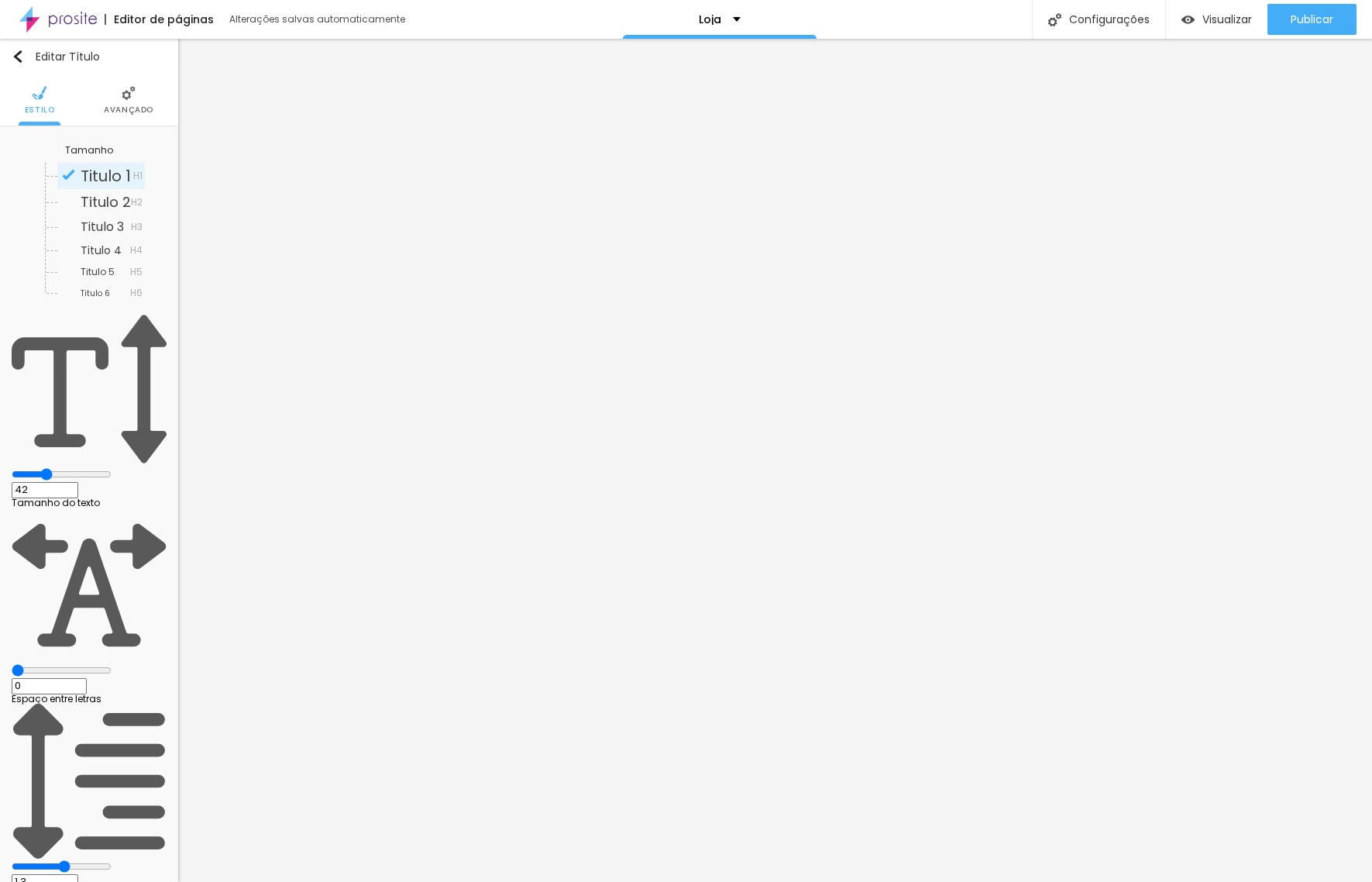
click at [124, 101] on li "Avançado" at bounding box center [129, 100] width 49 height 51
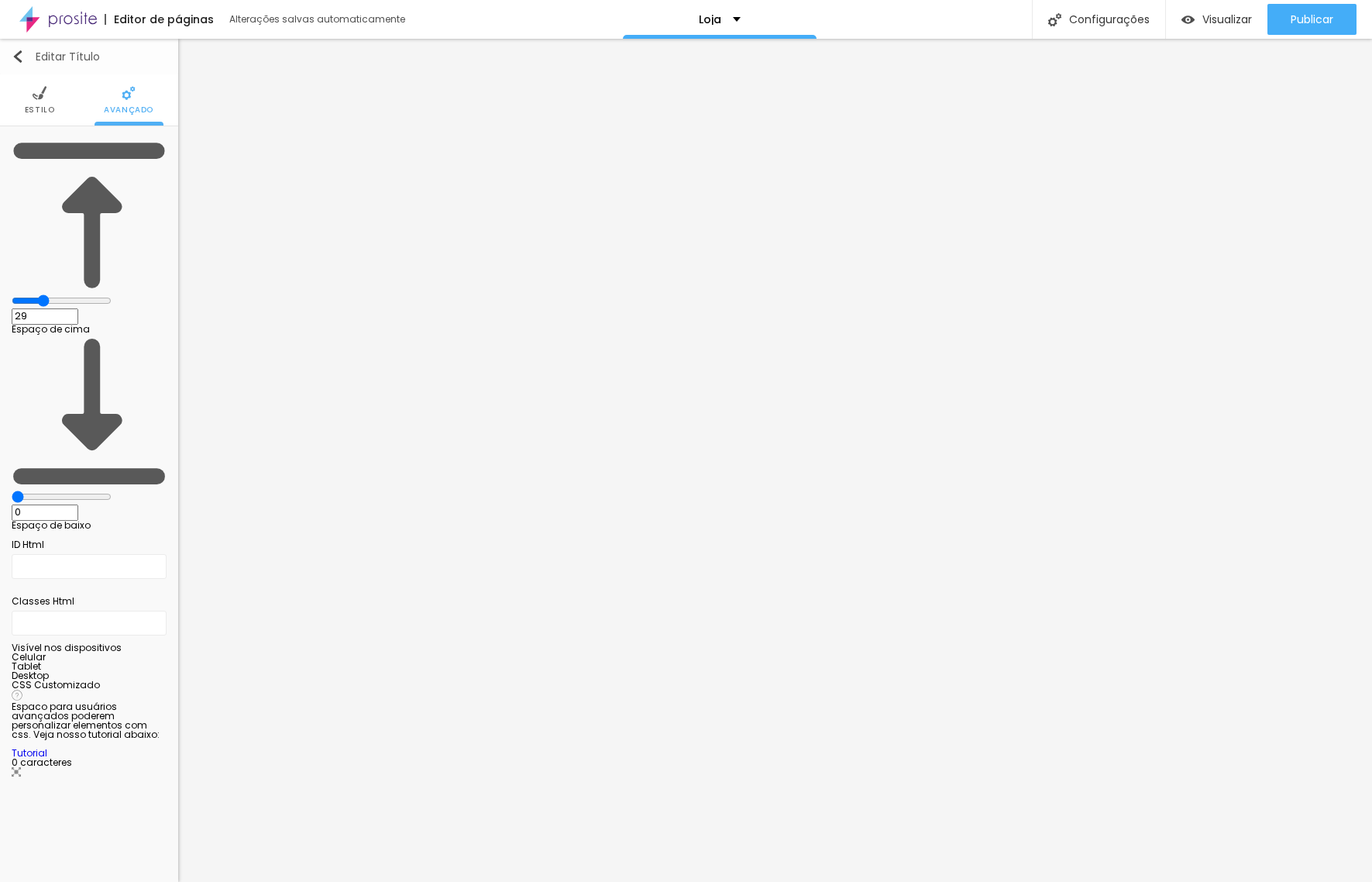
click at [14, 58] on img "button" at bounding box center [17, 56] width 12 height 12
click at [42, 109] on span "Estilo" at bounding box center [40, 110] width 30 height 7
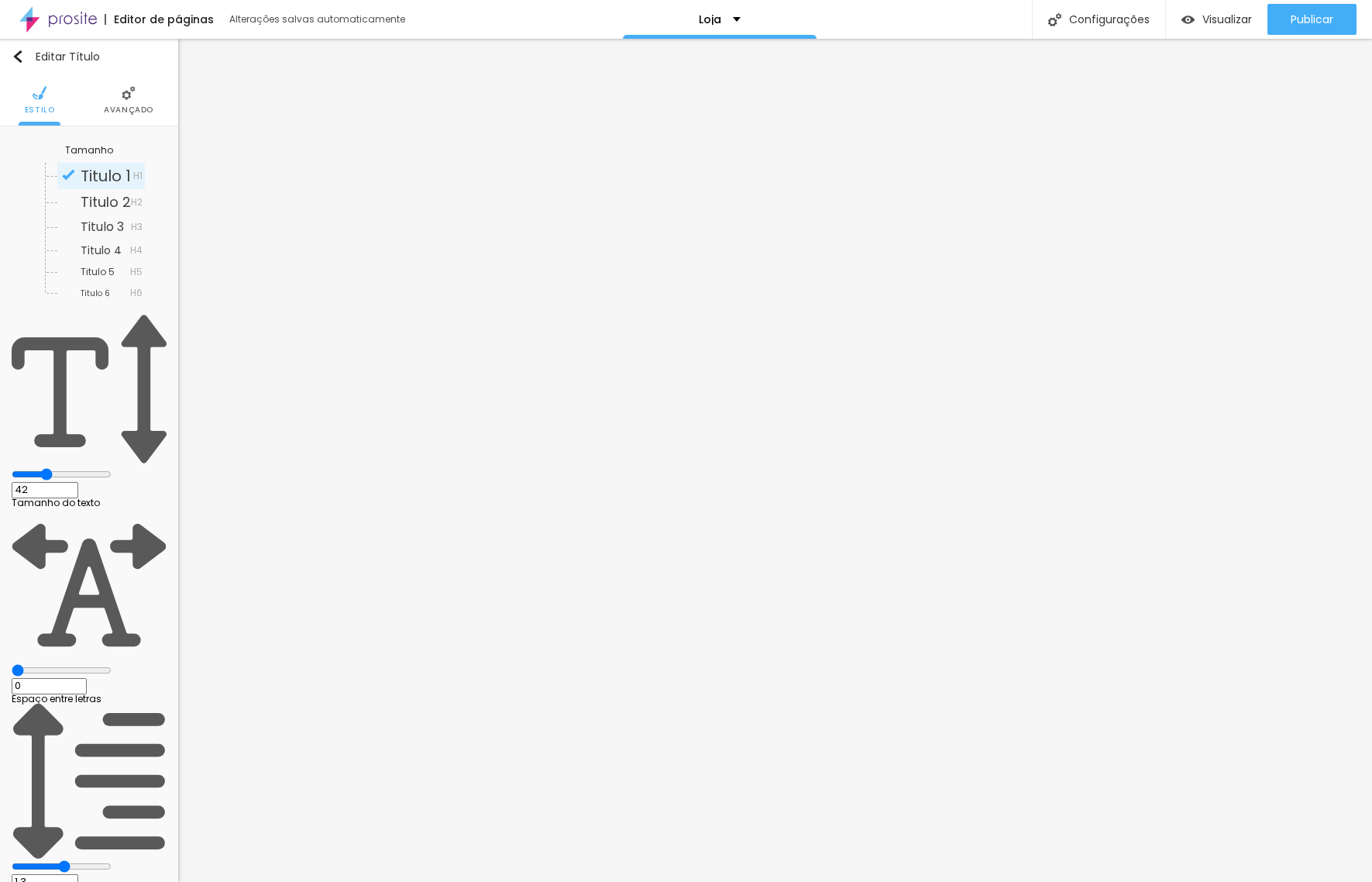
click at [133, 89] on img at bounding box center [129, 92] width 14 height 14
drag, startPoint x: 35, startPoint y: 413, endPoint x: 27, endPoint y: 412, distance: 8.1
click at [40, 664] on input "range" at bounding box center [61, 670] width 100 height 12
click at [62, 468] on input "range" at bounding box center [61, 474] width 100 height 12
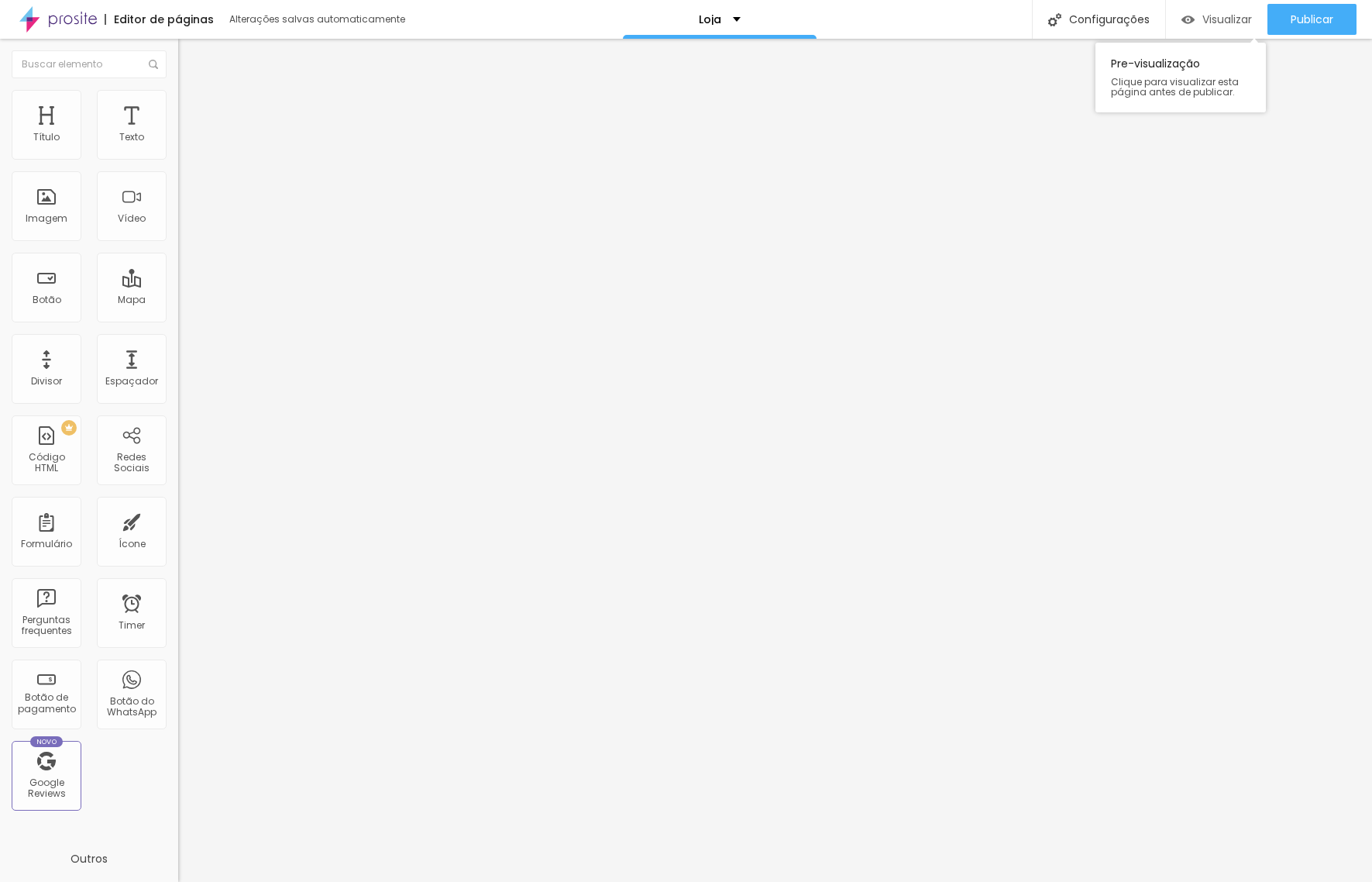
click at [1231, 21] on span "Visualizar" at bounding box center [1227, 19] width 49 height 12
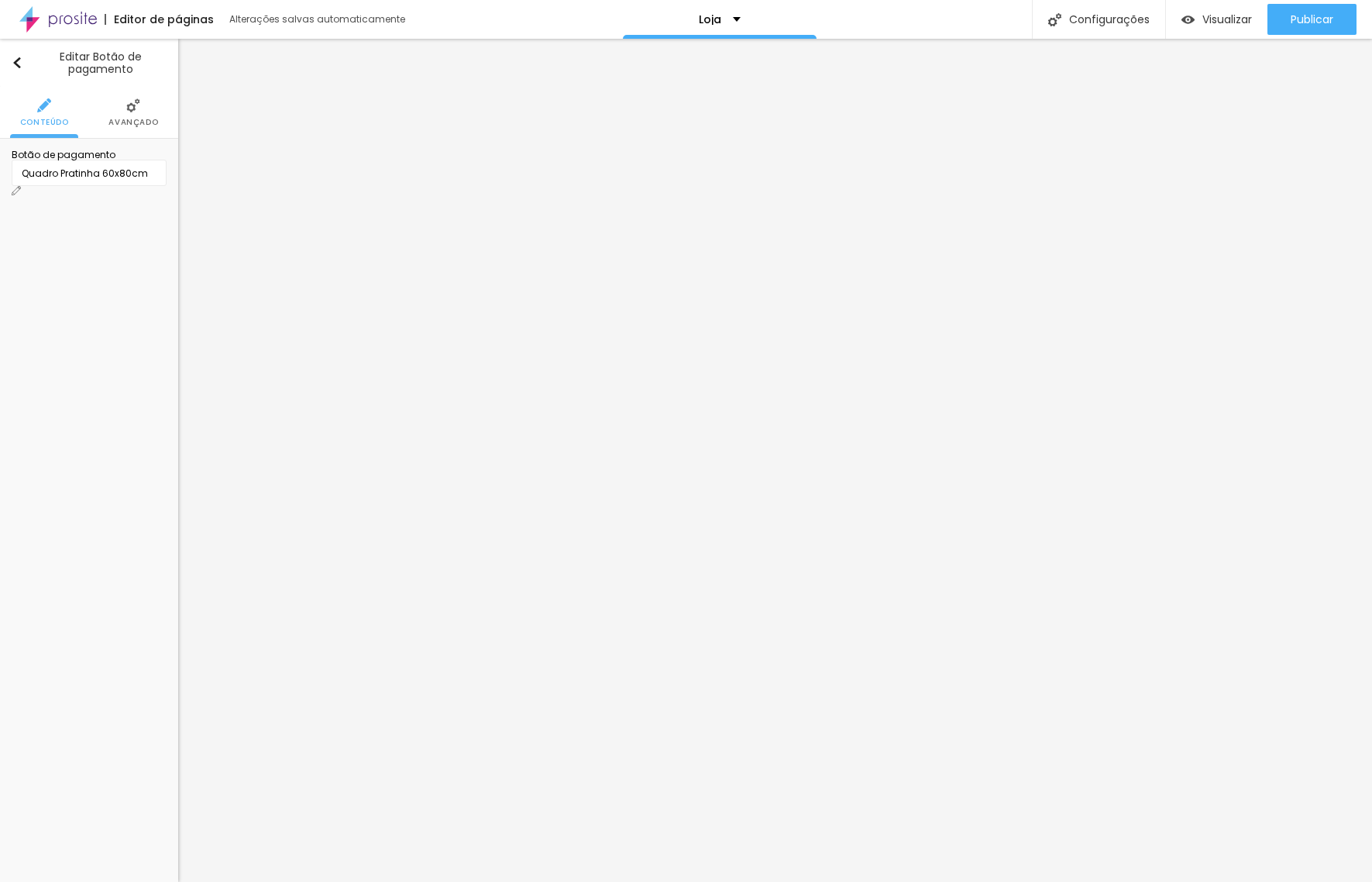
click at [148, 181] on div "Quadro Pratinha 60x80cm" at bounding box center [89, 173] width 135 height 14
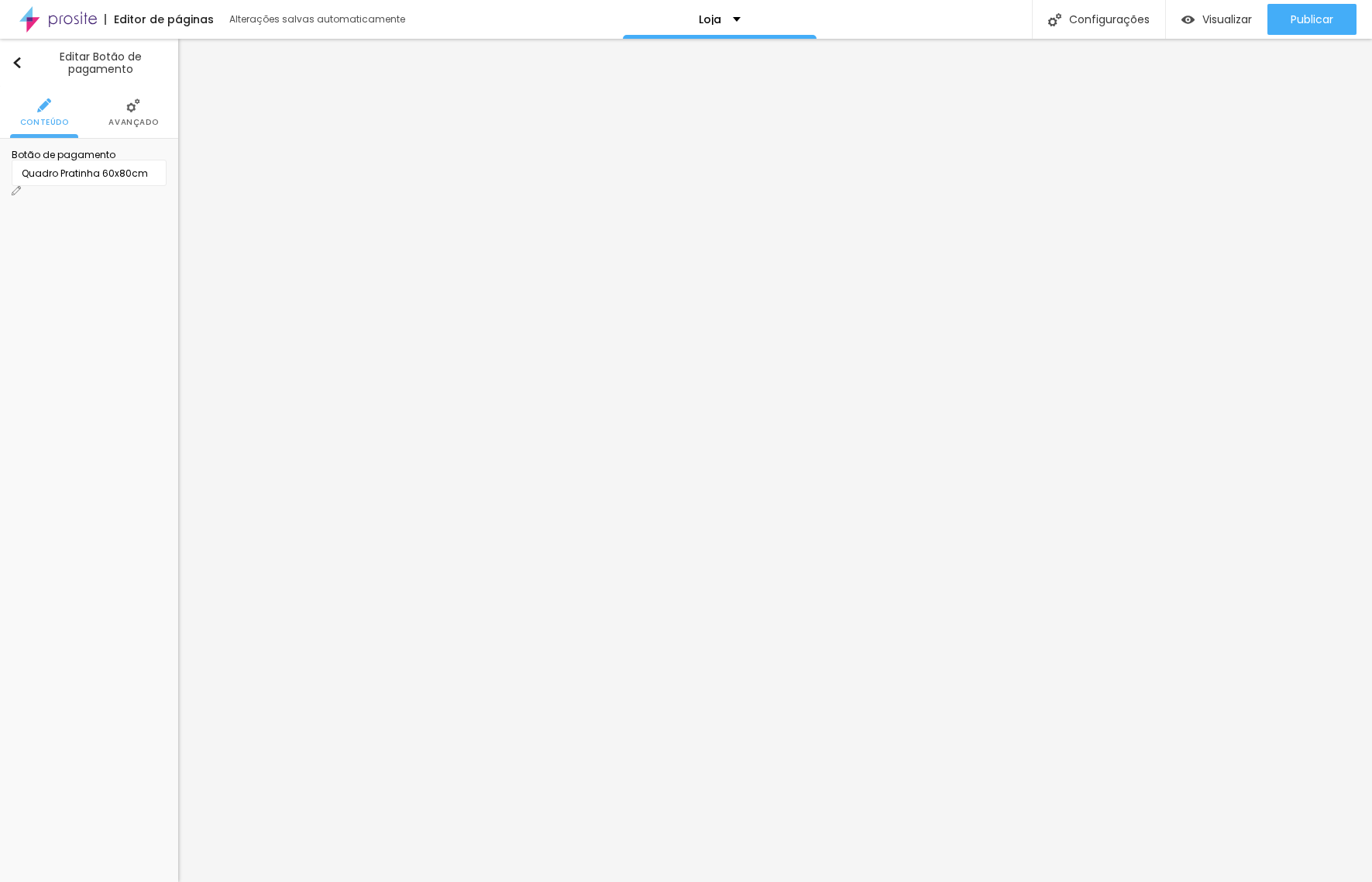
drag, startPoint x: 679, startPoint y: 204, endPoint x: 782, endPoint y: 202, distance: 103.0
paste textarea
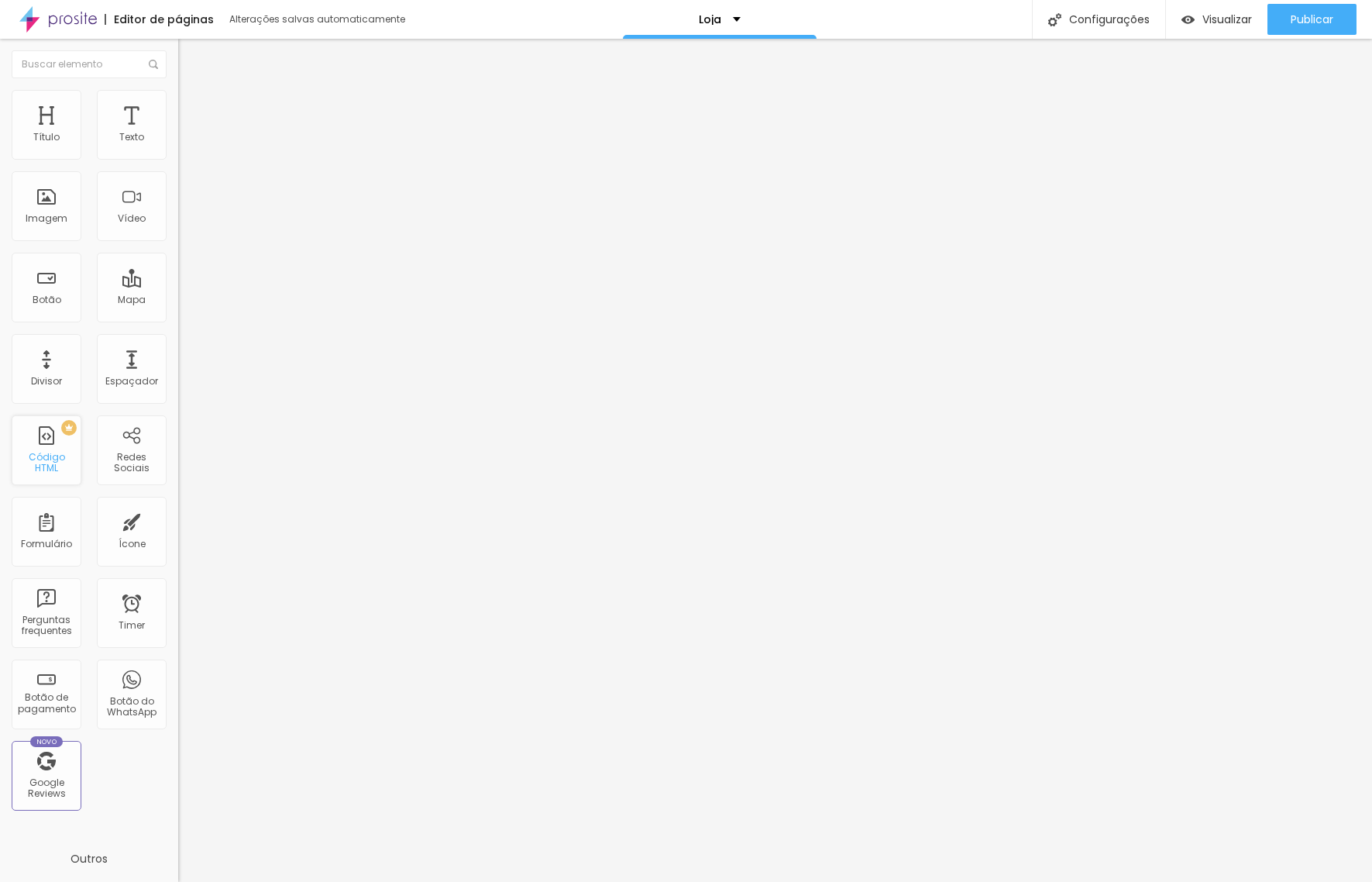
scroll to position [2, 0]
click at [57, 453] on div "Código HTML" at bounding box center [46, 461] width 61 height 22
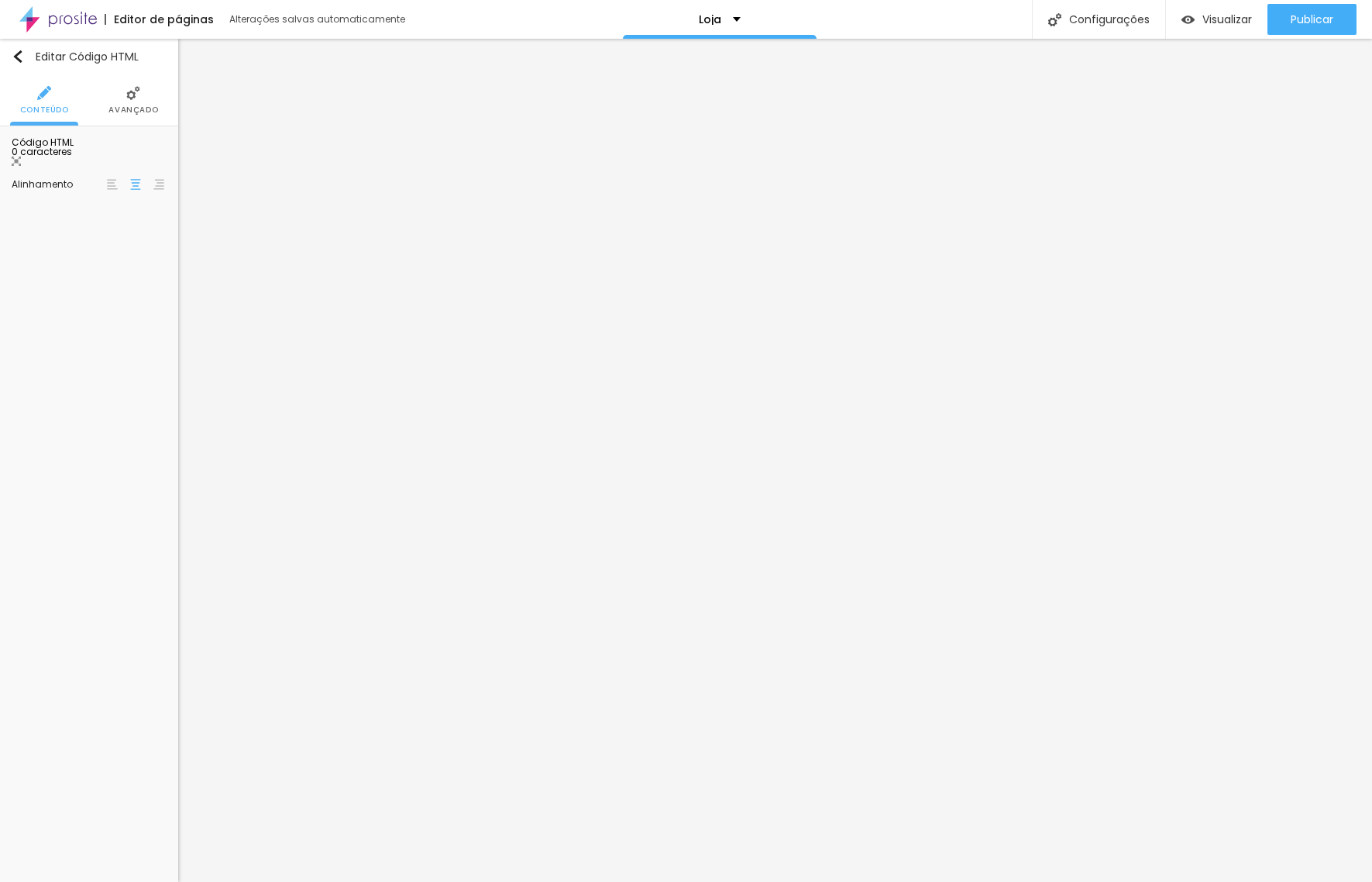
scroll to position [0, 0]
click at [111, 205] on div at bounding box center [89, 227] width 155 height 120
click at [15, 53] on img "button" at bounding box center [17, 56] width 12 height 12
click at [72, 171] on span "Quantidade :" at bounding box center [41, 164] width 60 height 13
click at [99, 181] on span "Editar perguntas" at bounding box center [55, 175] width 88 height 13
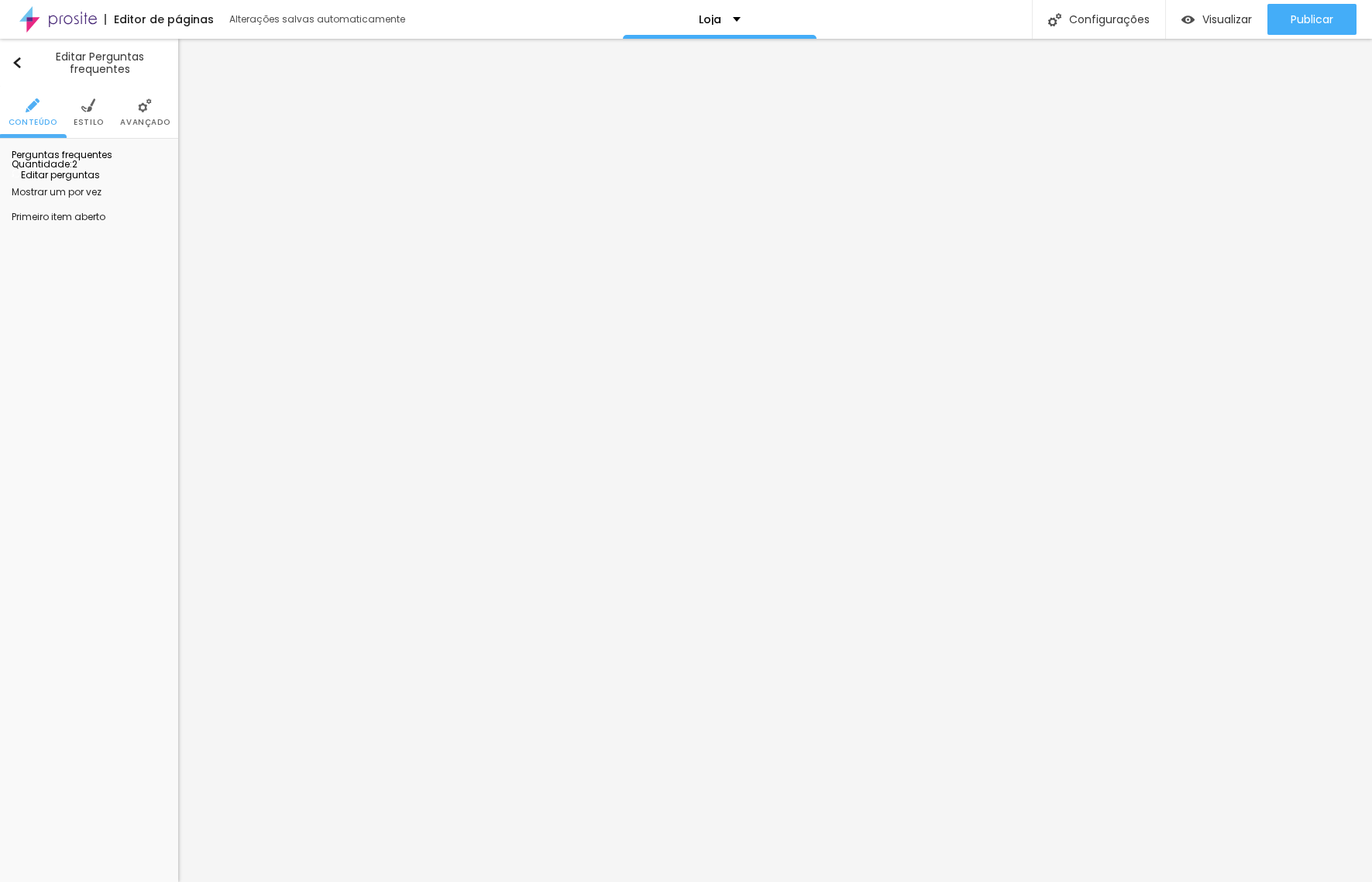
drag, startPoint x: 687, startPoint y: 298, endPoint x: 480, endPoint y: 270, distance: 208.9
drag, startPoint x: 665, startPoint y: 432, endPoint x: 462, endPoint y: 420, distance: 203.4
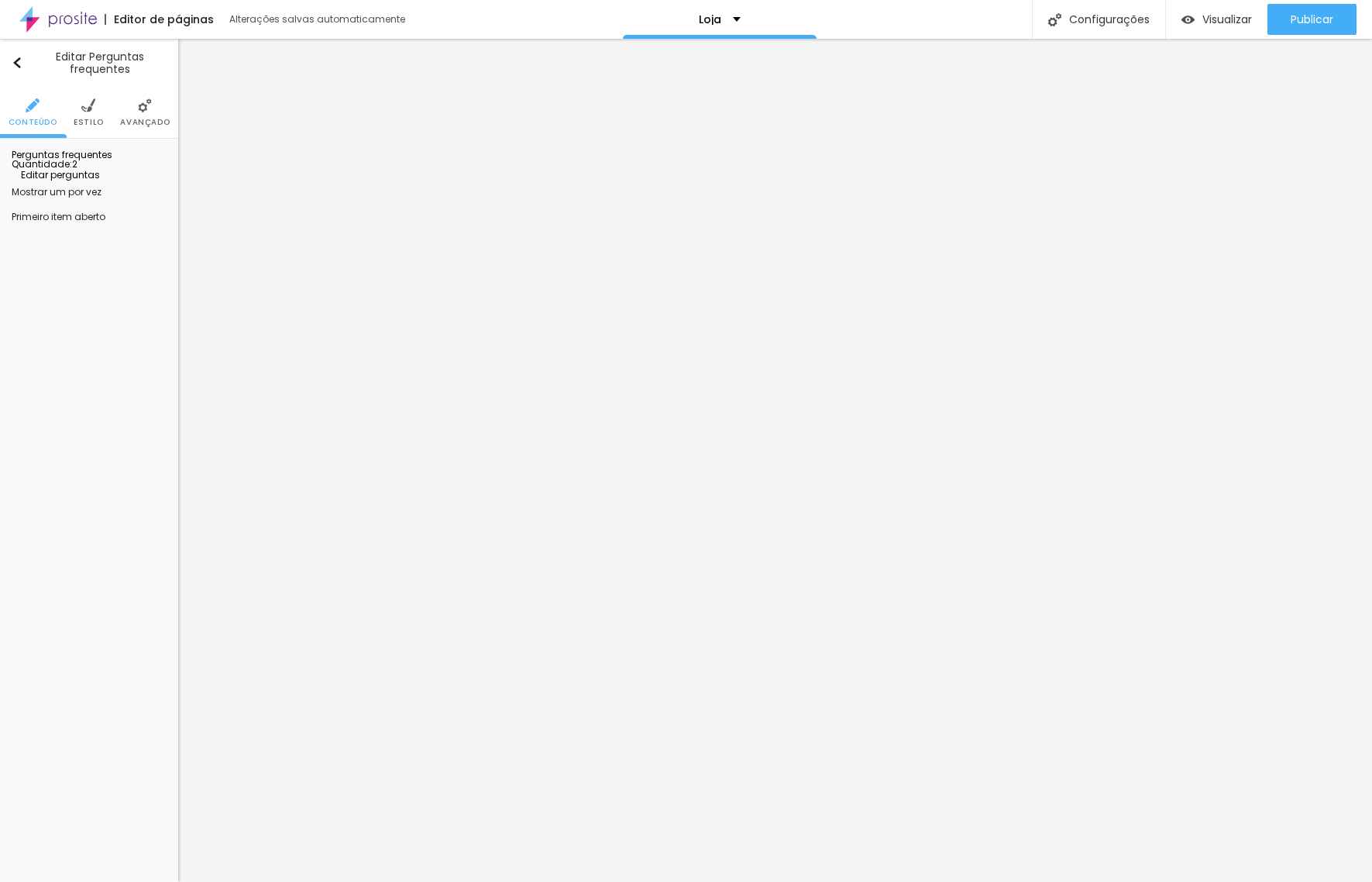
drag, startPoint x: 725, startPoint y: 284, endPoint x: 747, endPoint y: 289, distance: 22.6
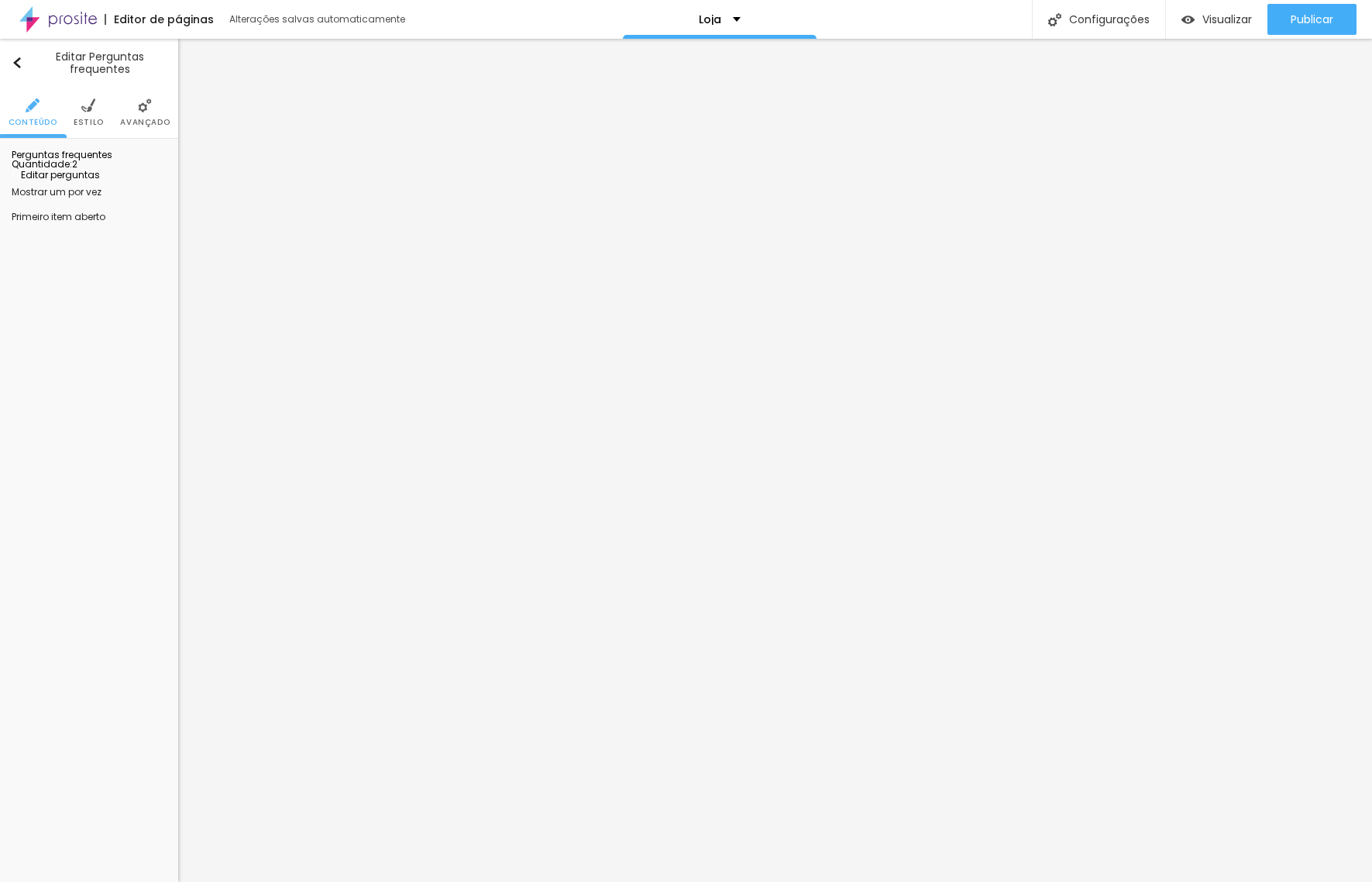
drag, startPoint x: 701, startPoint y: 281, endPoint x: 693, endPoint y: 280, distance: 8.1
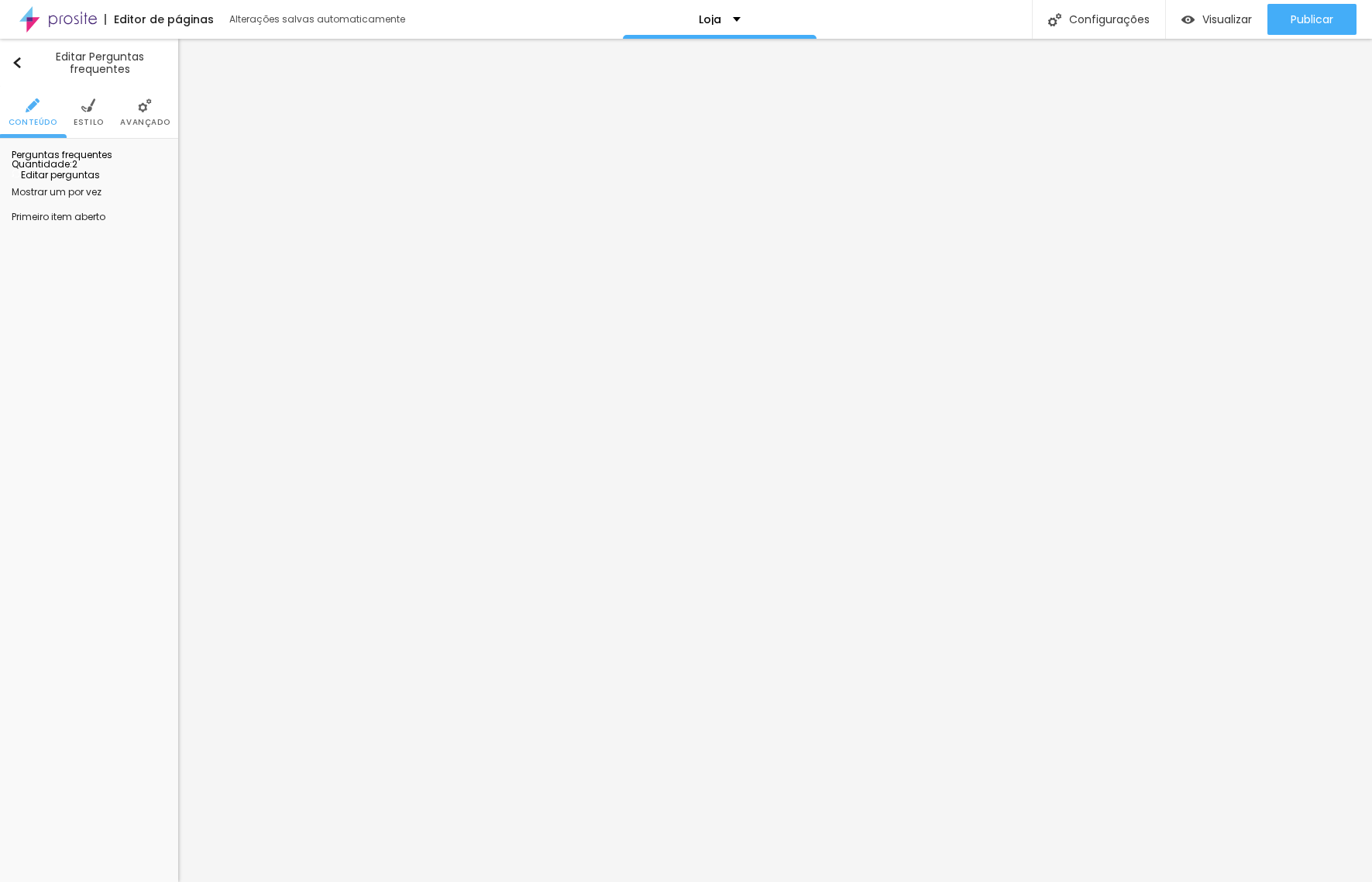
drag, startPoint x: 742, startPoint y: 437, endPoint x: 549, endPoint y: 429, distance: 193.2
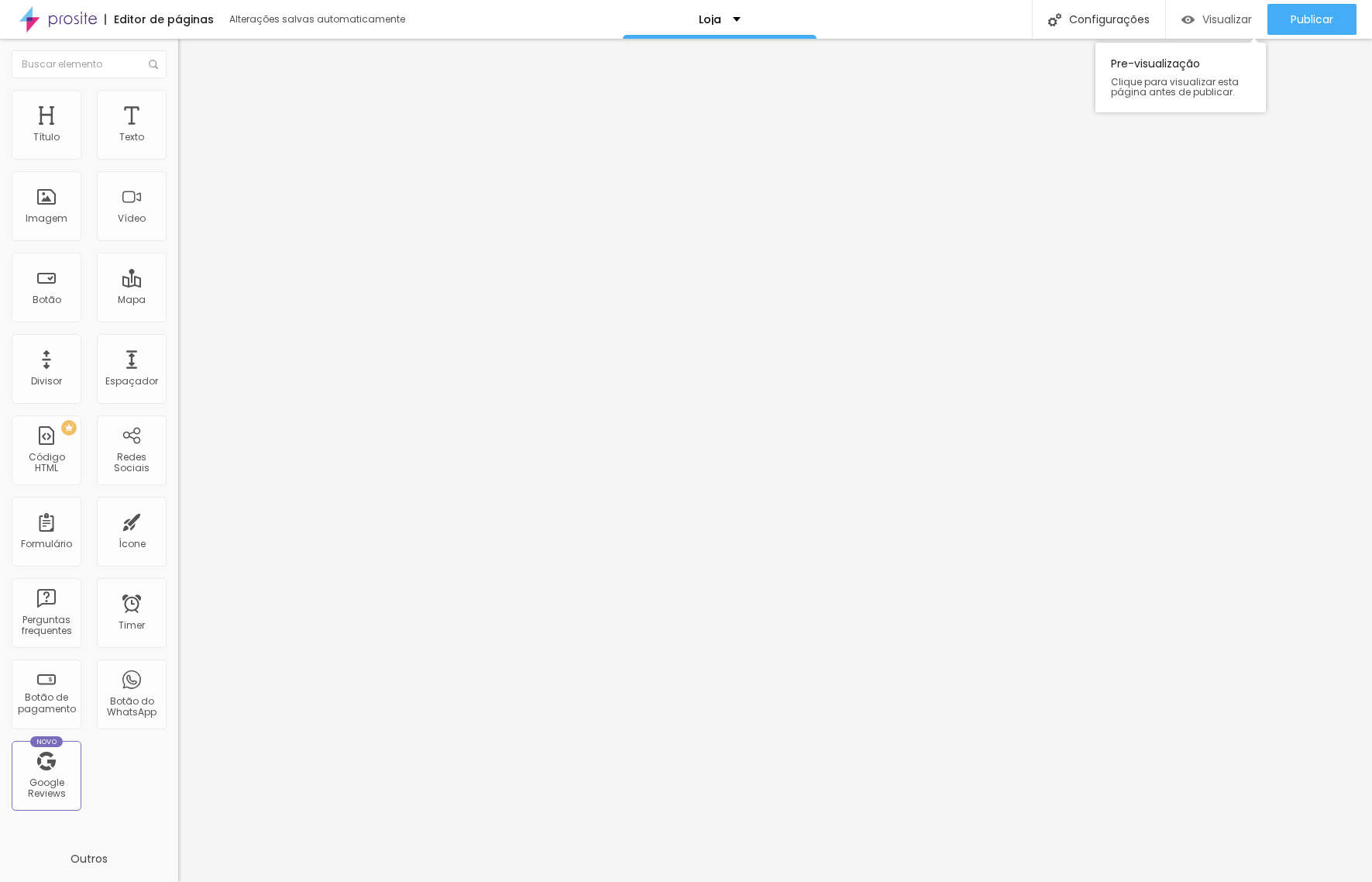
click at [1213, 23] on span "Visualizar" at bounding box center [1227, 19] width 49 height 12
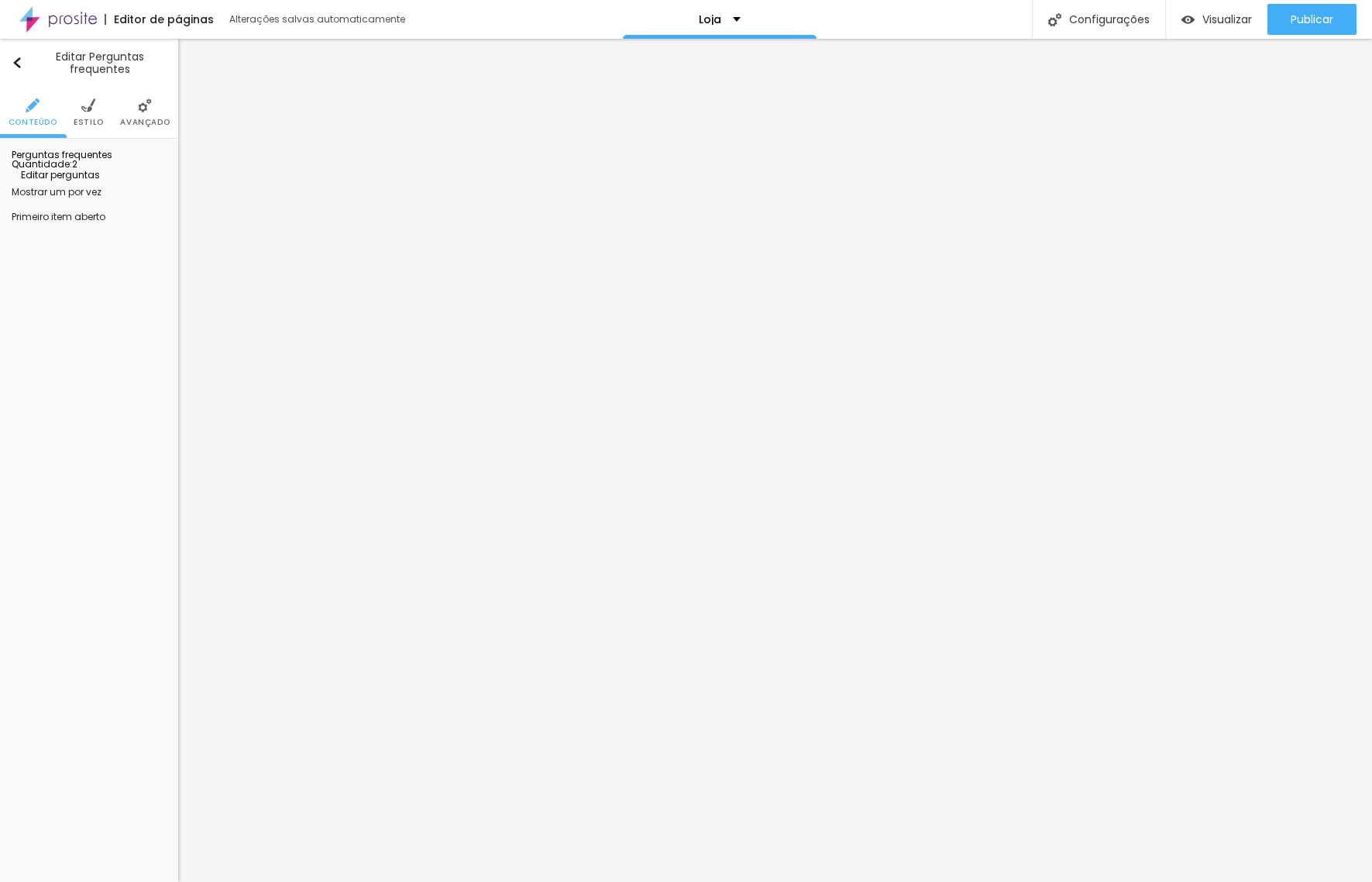
click at [98, 112] on li "Estilo" at bounding box center [88, 112] width 30 height 51
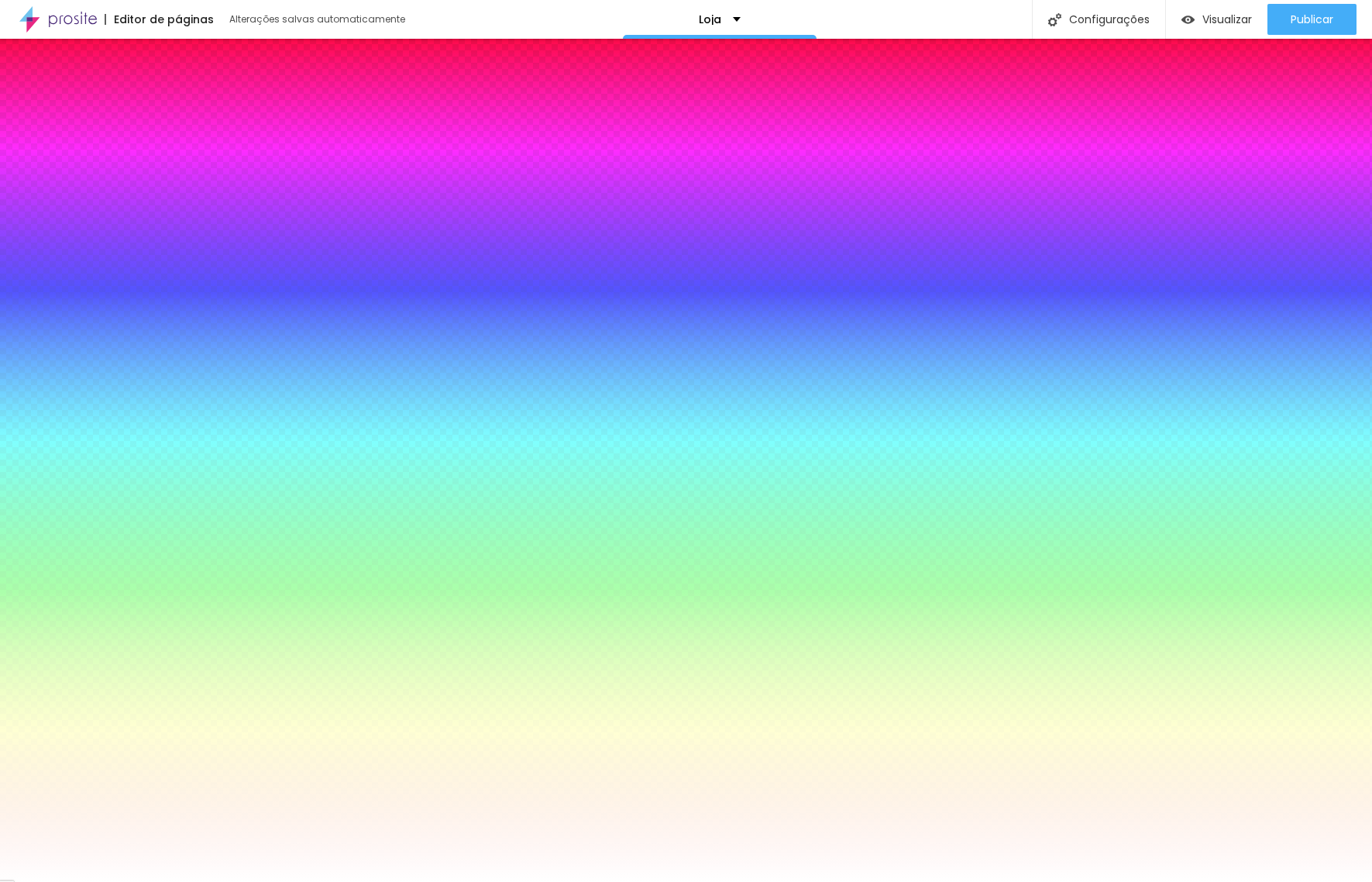
click at [33, 214] on button at bounding box center [22, 223] width 21 height 16
click at [32, 103] on img at bounding box center [32, 105] width 14 height 14
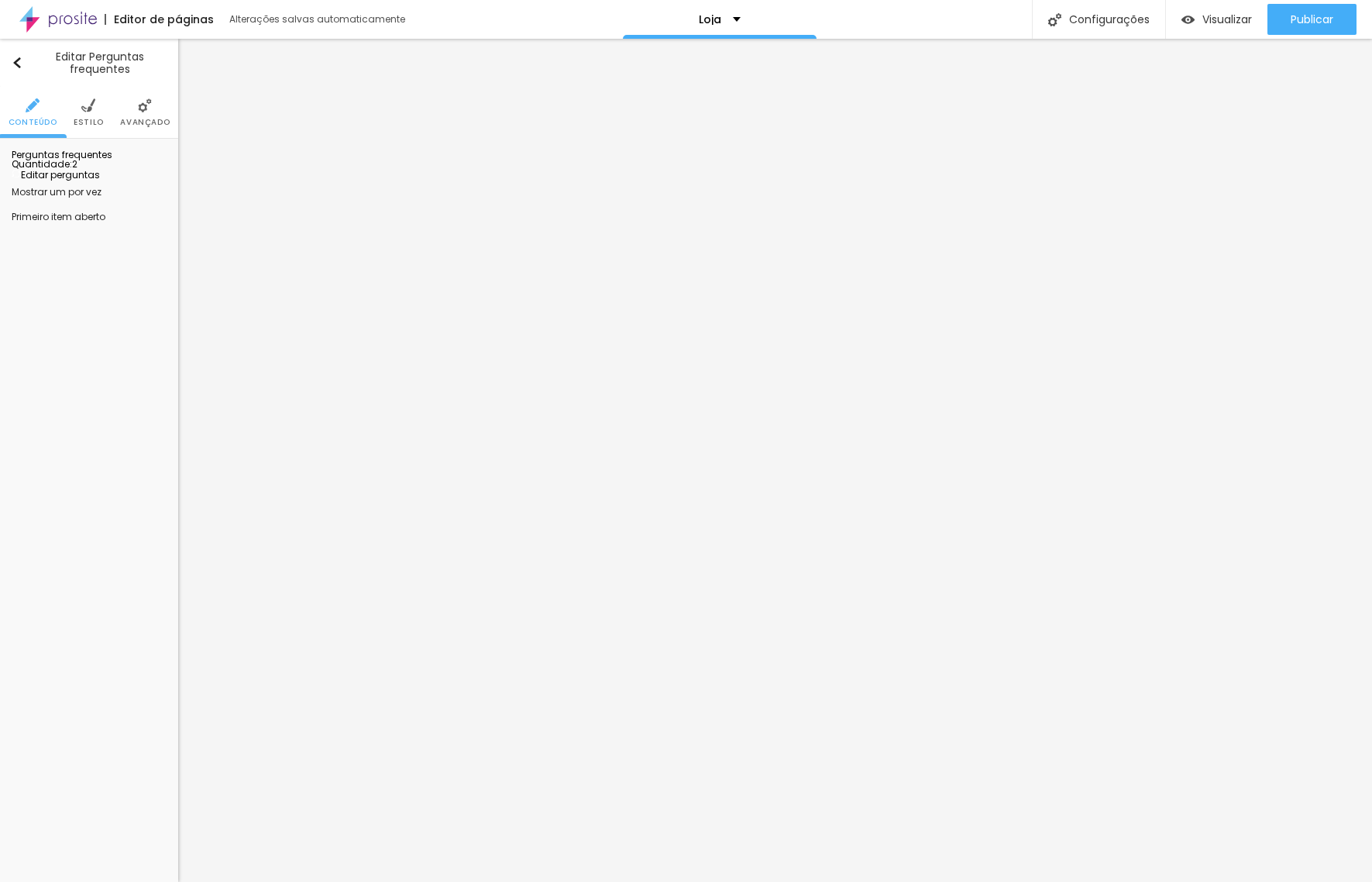
click at [166, 192] on div at bounding box center [166, 192] width 0 height 0
click at [95, 180] on div "Quantidade : 2 Editar perguntas" at bounding box center [89, 170] width 155 height 20
click at [166, 217] on div at bounding box center [166, 217] width 0 height 0
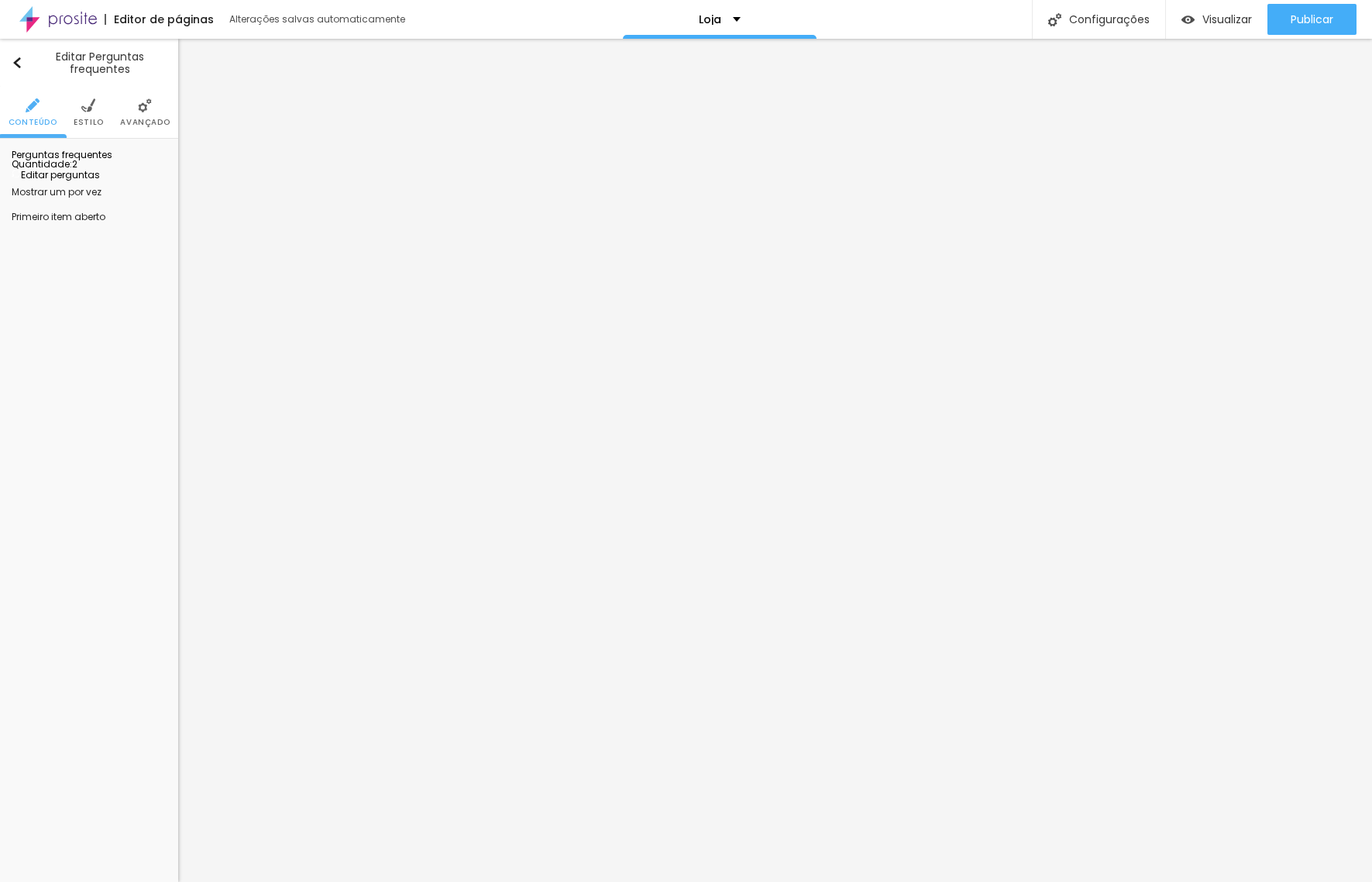
click at [121, 180] on div "Quantidade : 2 Editar perguntas" at bounding box center [89, 170] width 155 height 20
click at [97, 181] on span "Editar perguntas" at bounding box center [55, 175] width 88 height 13
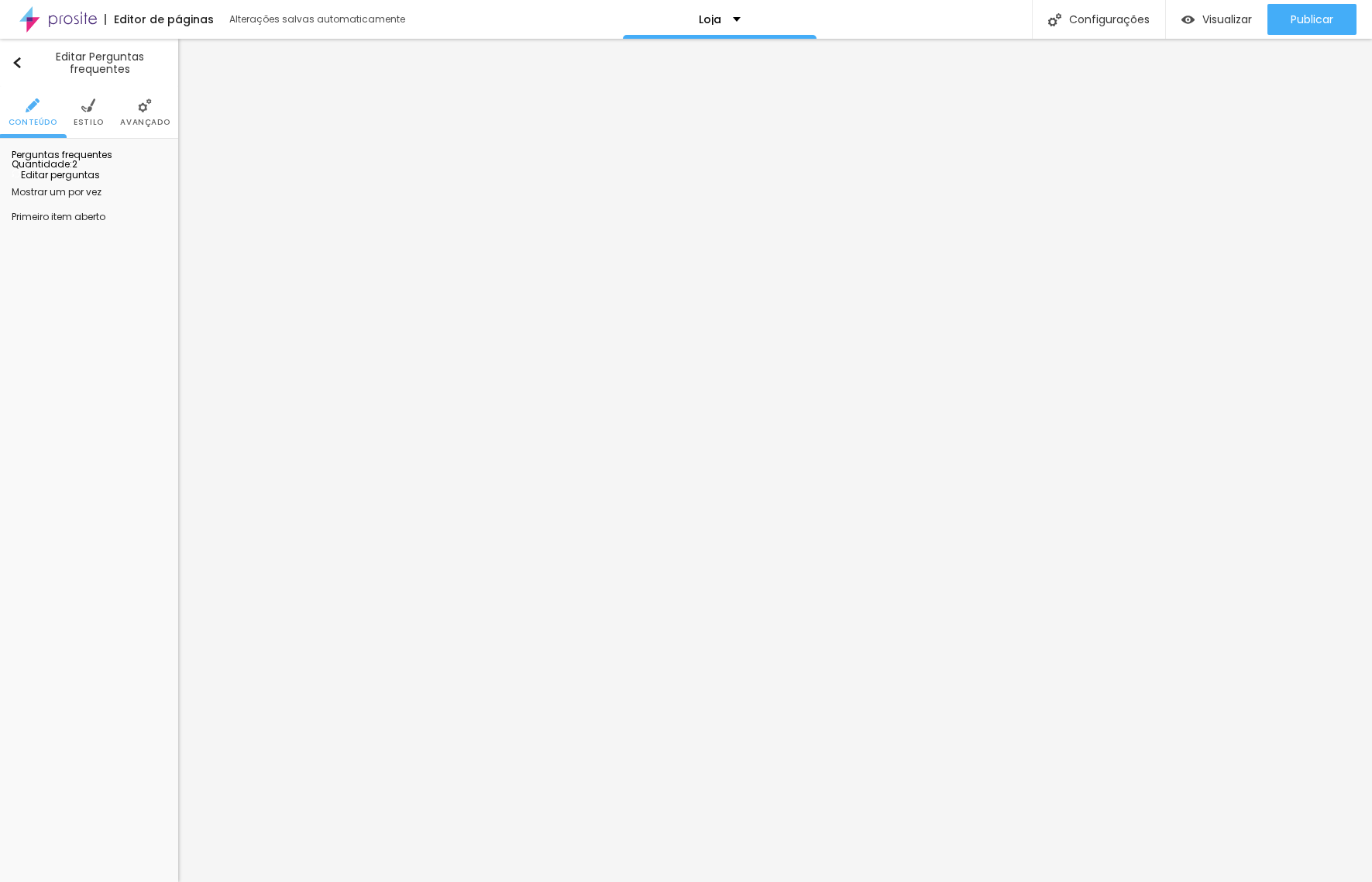
drag, startPoint x: 626, startPoint y: 284, endPoint x: 497, endPoint y: 273, distance: 129.5
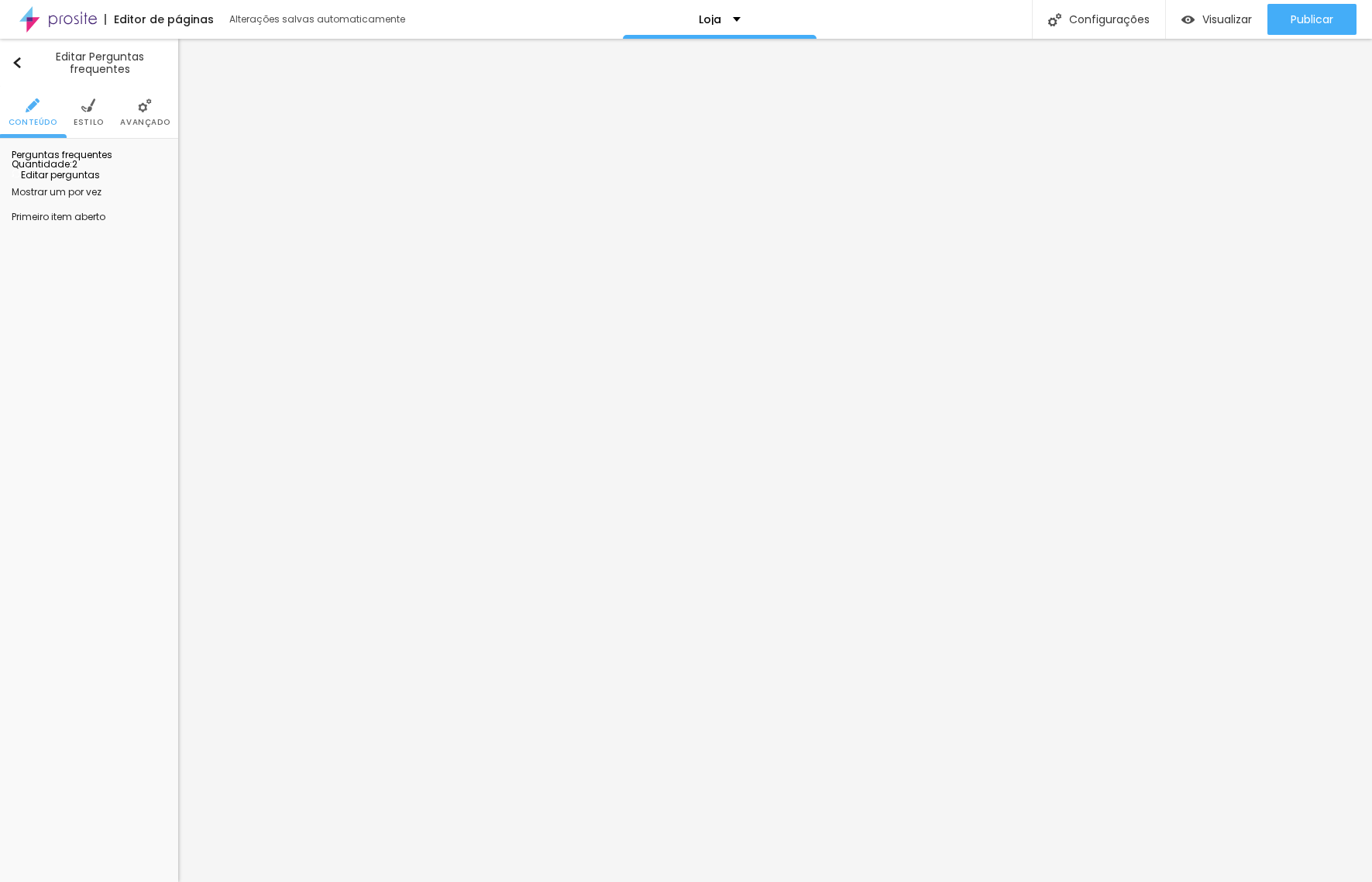
drag, startPoint x: 681, startPoint y: 425, endPoint x: 499, endPoint y: 420, distance: 182.1
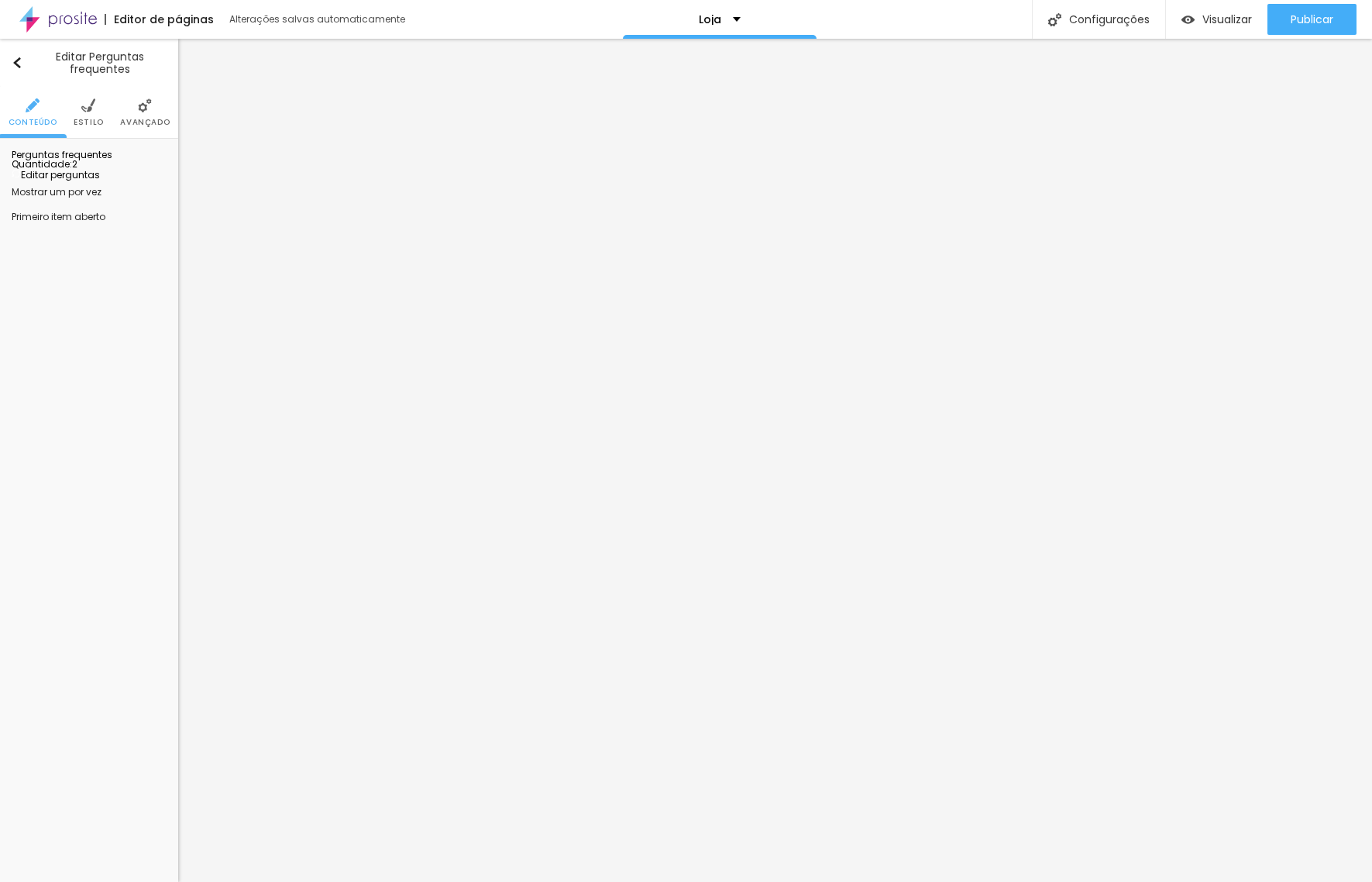
drag, startPoint x: 655, startPoint y: 420, endPoint x: 681, endPoint y: 432, distance: 28.6
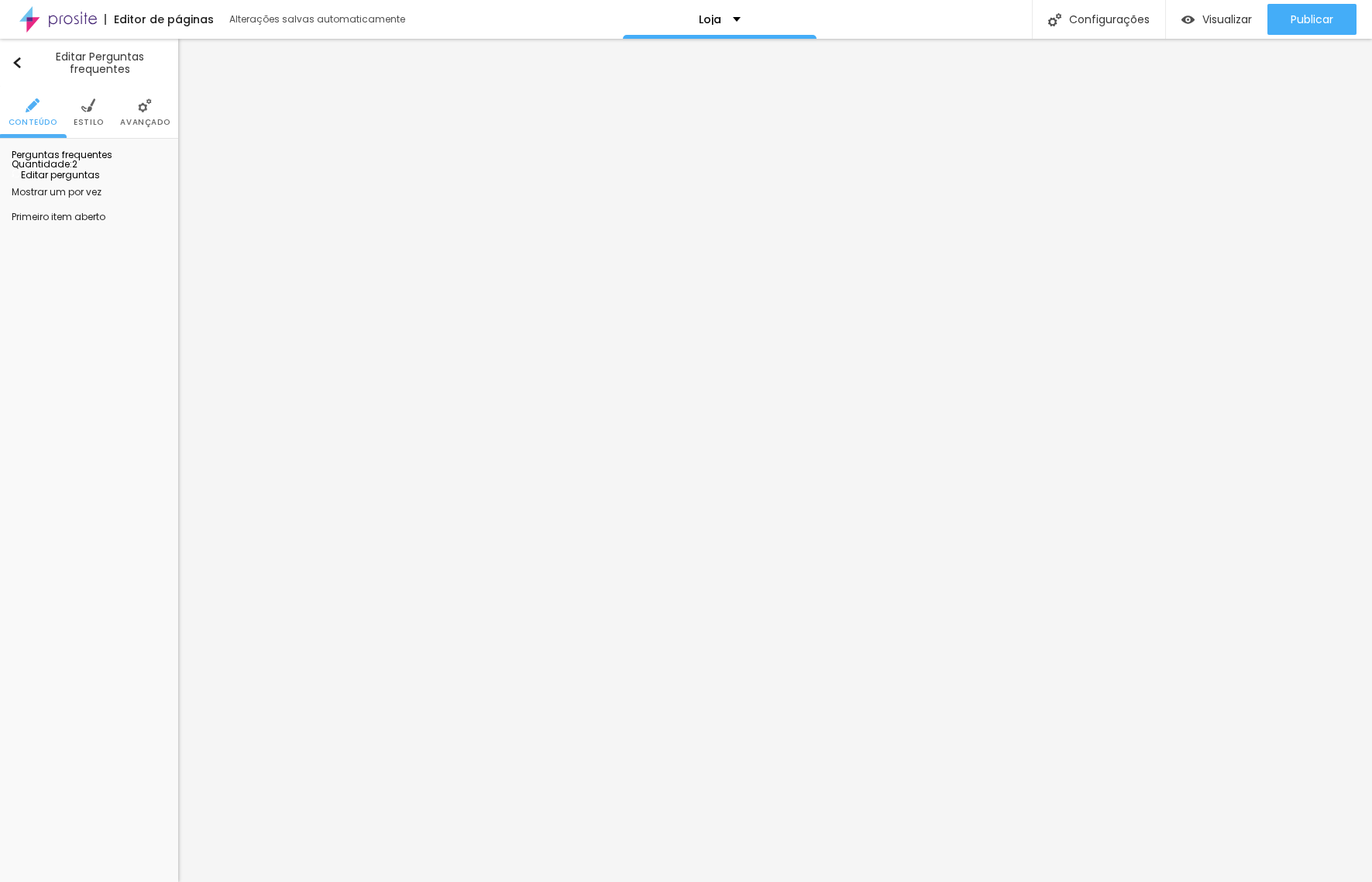
drag, startPoint x: 578, startPoint y: 424, endPoint x: 588, endPoint y: 428, distance: 10.8
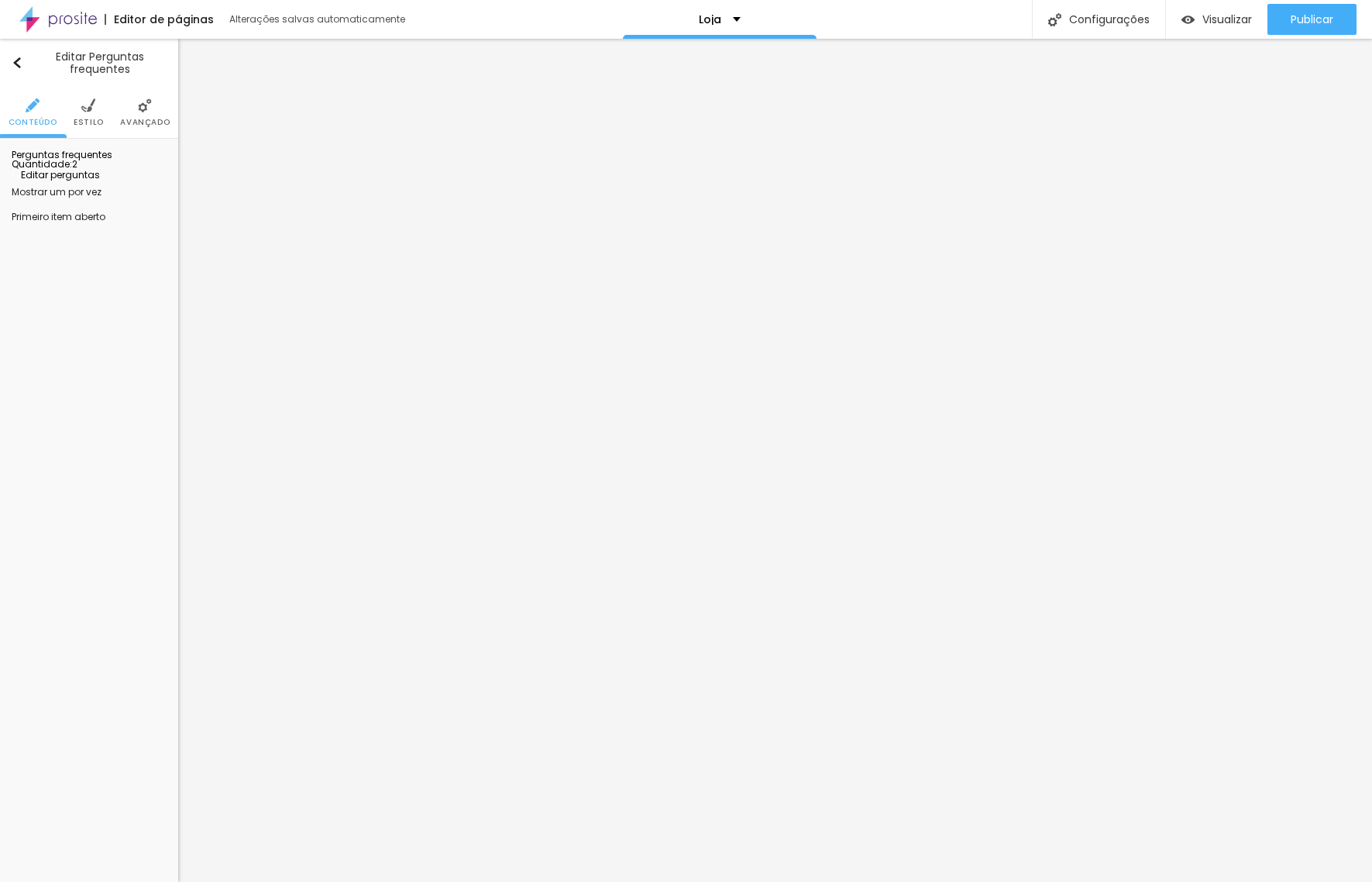
click at [100, 181] on span "Editar perguntas" at bounding box center [55, 175] width 88 height 13
drag, startPoint x: 651, startPoint y: 283, endPoint x: 452, endPoint y: 270, distance: 199.4
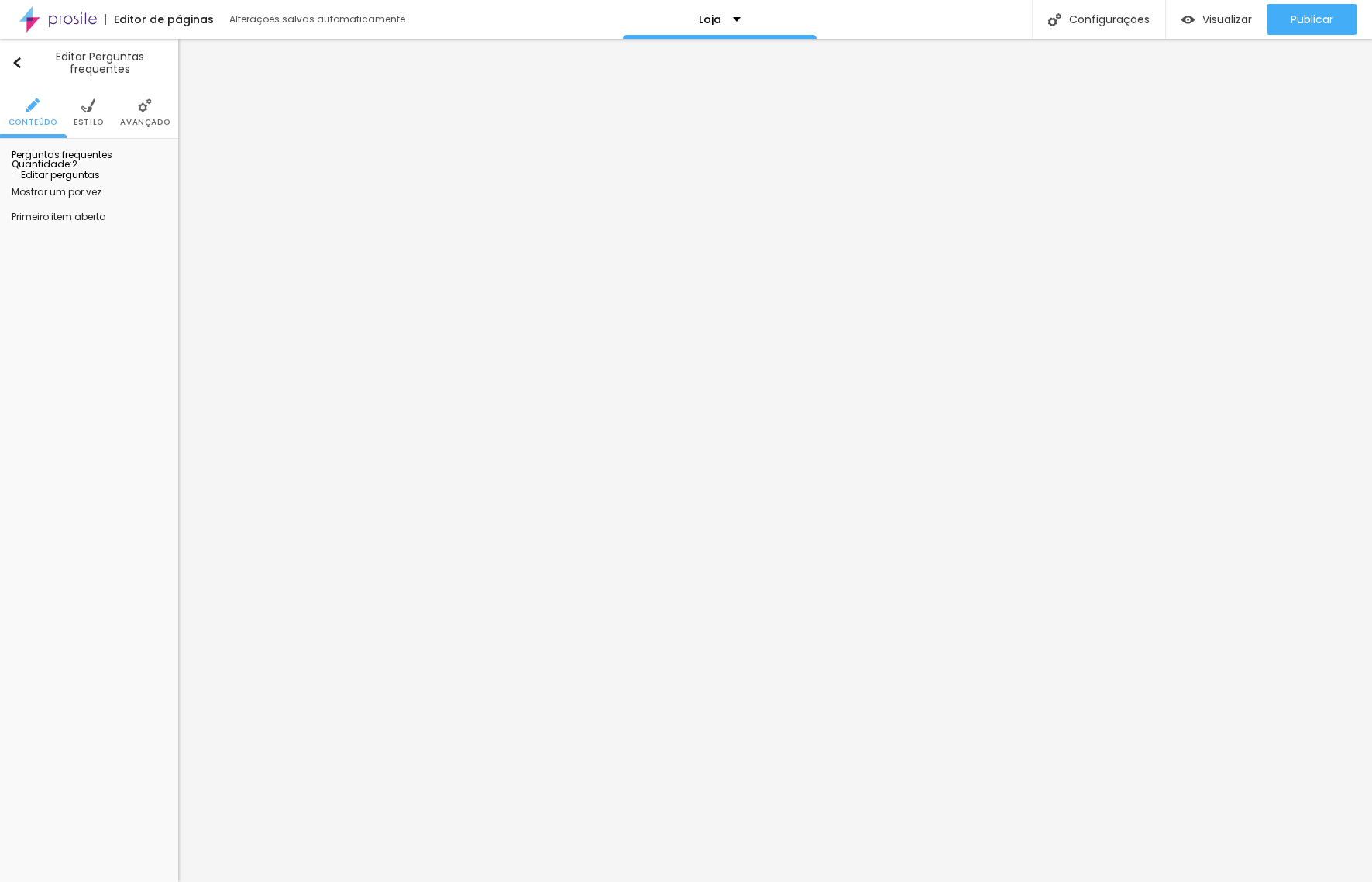
drag, startPoint x: 644, startPoint y: 428, endPoint x: 455, endPoint y: 425, distance: 189.0
drag, startPoint x: 700, startPoint y: 421, endPoint x: 725, endPoint y: 422, distance: 25.0
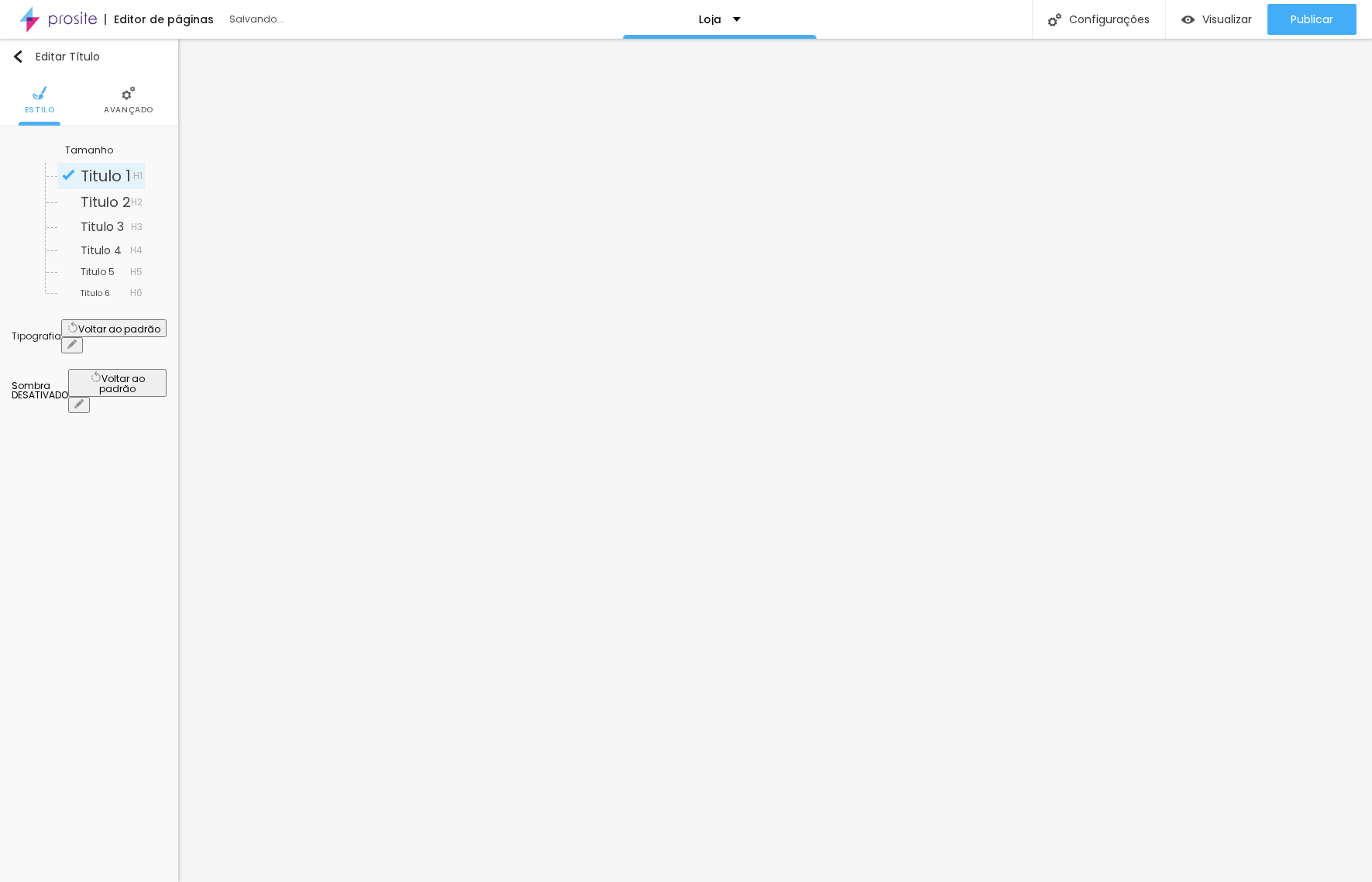
click at [77, 340] on icon "button" at bounding box center [72, 344] width 9 height 9
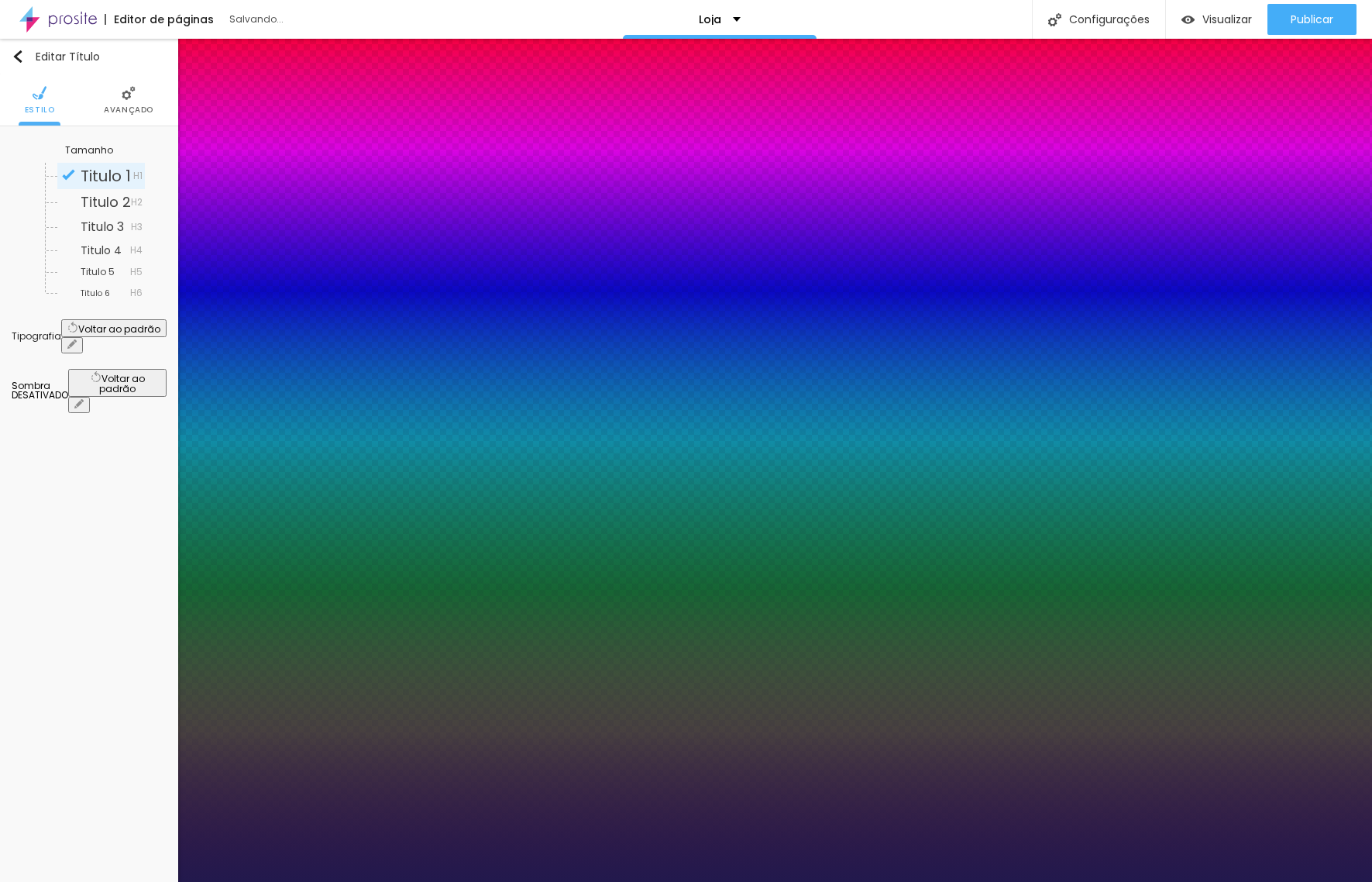
drag, startPoint x: 213, startPoint y: 440, endPoint x: 241, endPoint y: 441, distance: 28.0
click at [166, 881] on select "AbrilFatface-Regular Actor-Regular Alegreya AlegreyaBlack [PERSON_NAME] Allan-R…" at bounding box center [83, 899] width 166 height 16
click at [165, 881] on select "AbrilFatface-Regular Actor-Regular Alegreya AlegreyaBlack [PERSON_NAME] Allan-R…" at bounding box center [83, 899] width 166 height 16
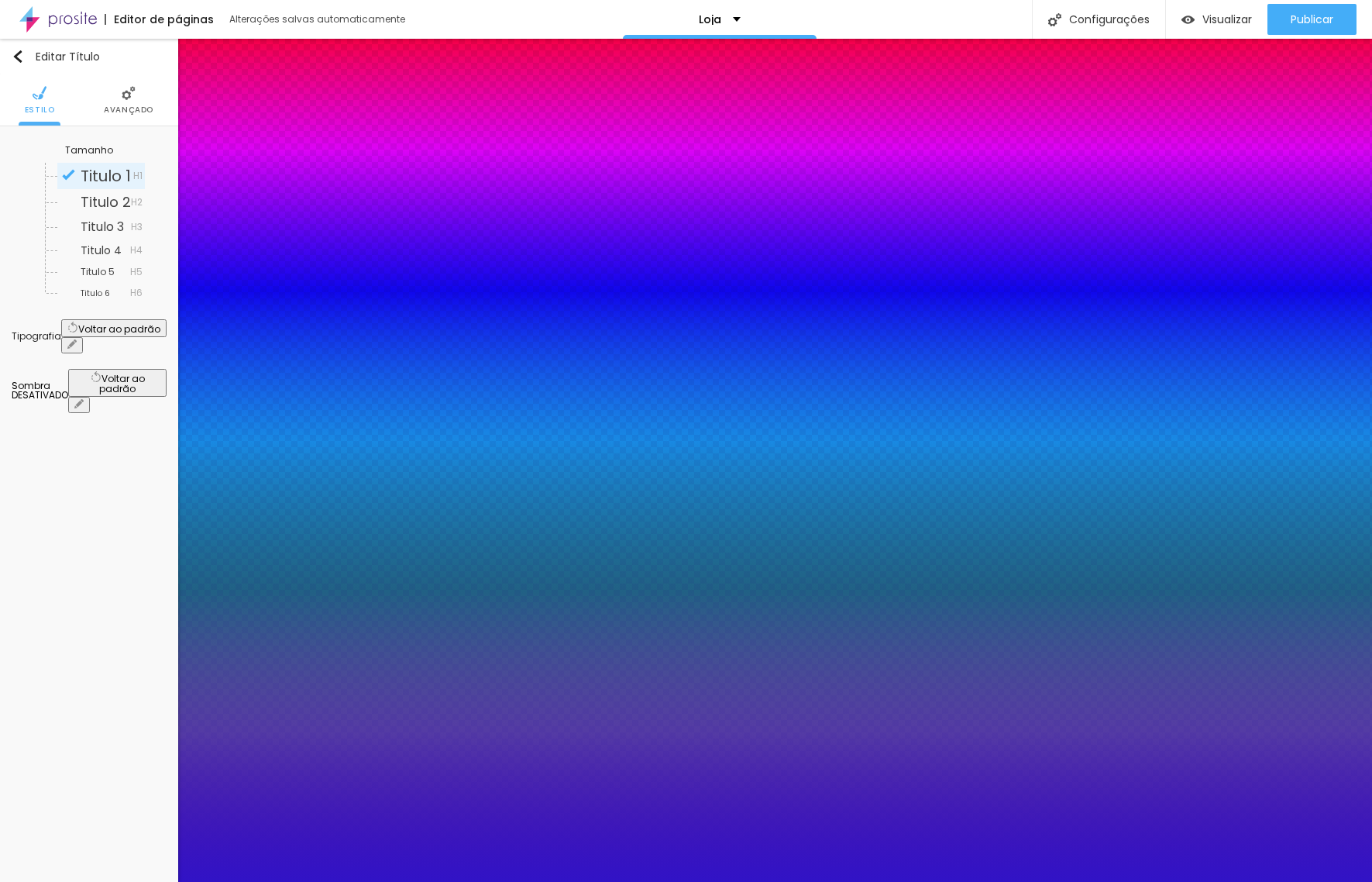
click at [307, 622] on div at bounding box center [686, 441] width 1372 height 882
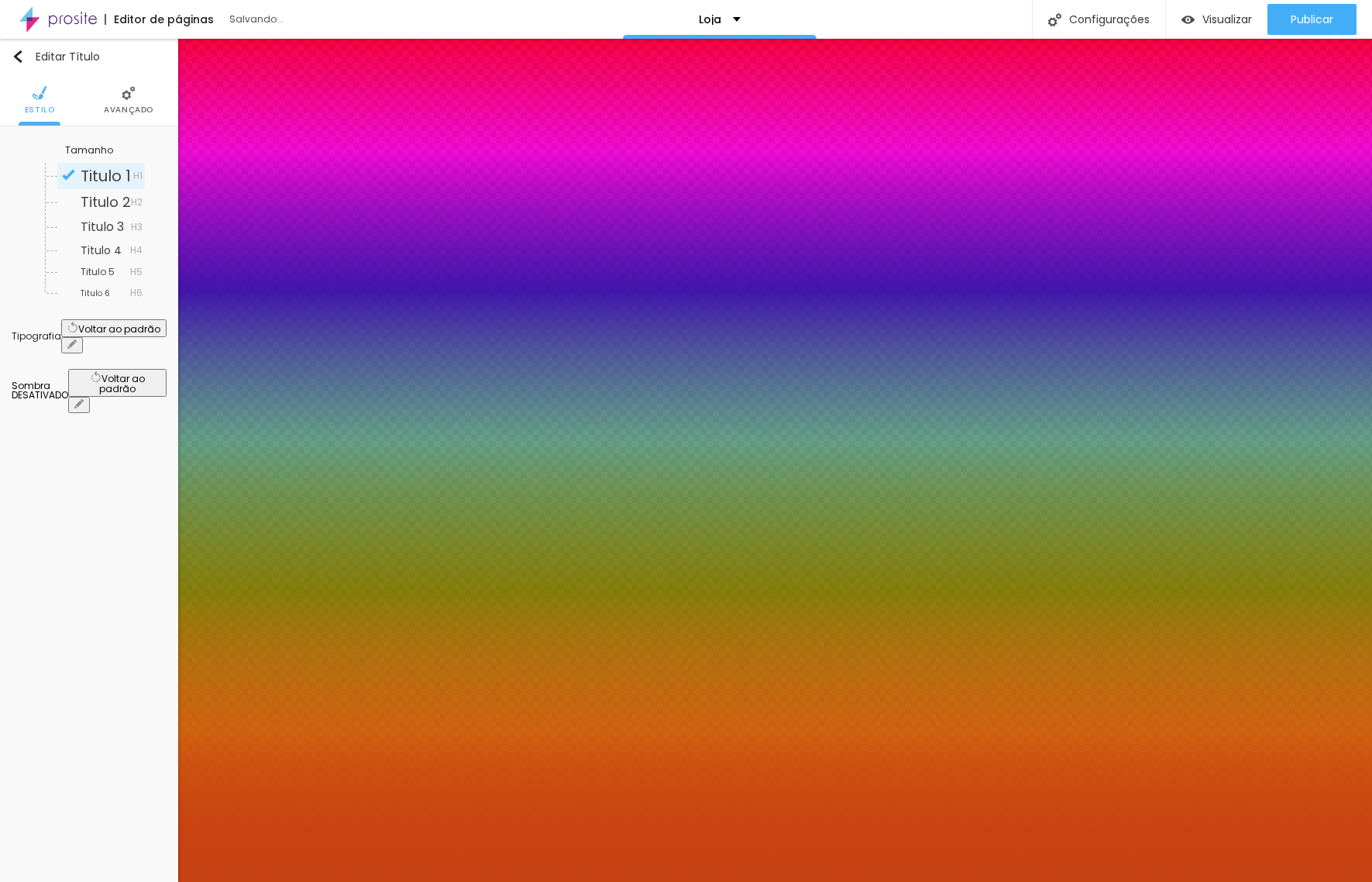
drag, startPoint x: 332, startPoint y: 701, endPoint x: 307, endPoint y: 672, distance: 38.3
click at [331, 702] on div at bounding box center [686, 441] width 1372 height 882
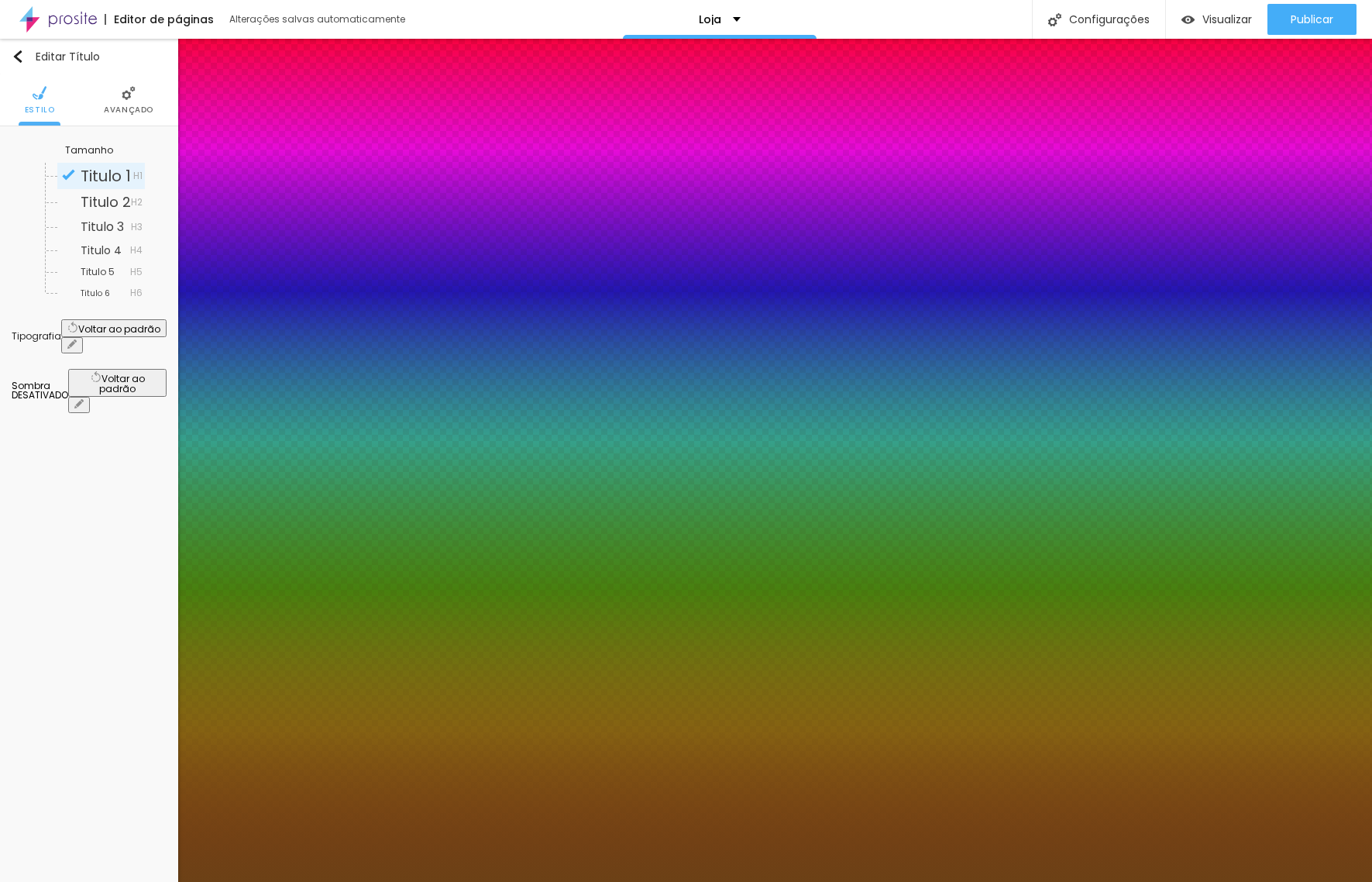
drag, startPoint x: 299, startPoint y: 685, endPoint x: 356, endPoint y: 794, distance: 123.0
click at [356, 794] on body "Editor de páginas Alterações salvas automaticamente Loja Configurações Configur…" at bounding box center [686, 441] width 1372 height 882
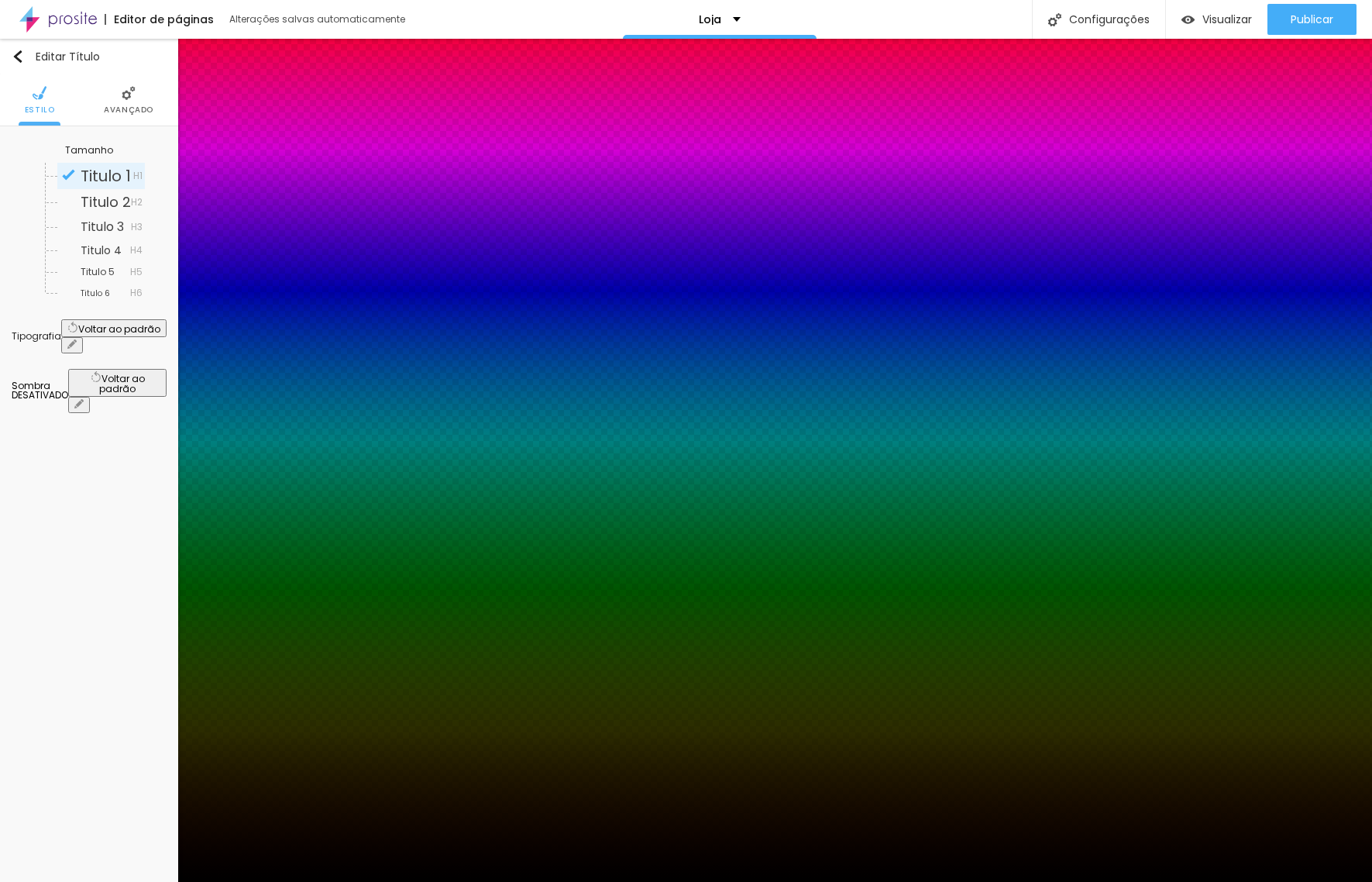
click at [1309, 881] on div at bounding box center [686, 882] width 1372 height 0
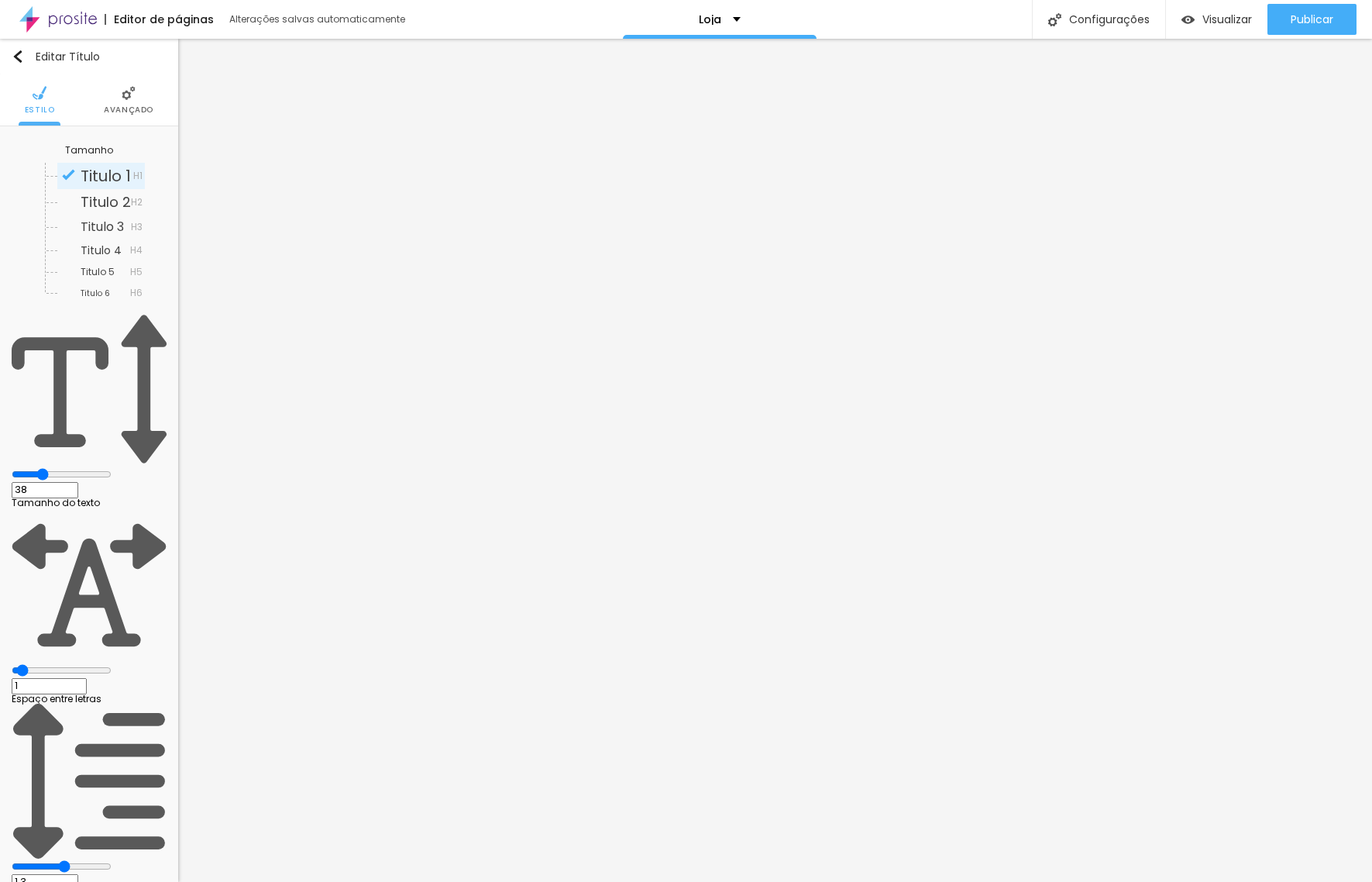
click at [115, 102] on li "Avançado" at bounding box center [129, 100] width 49 height 51
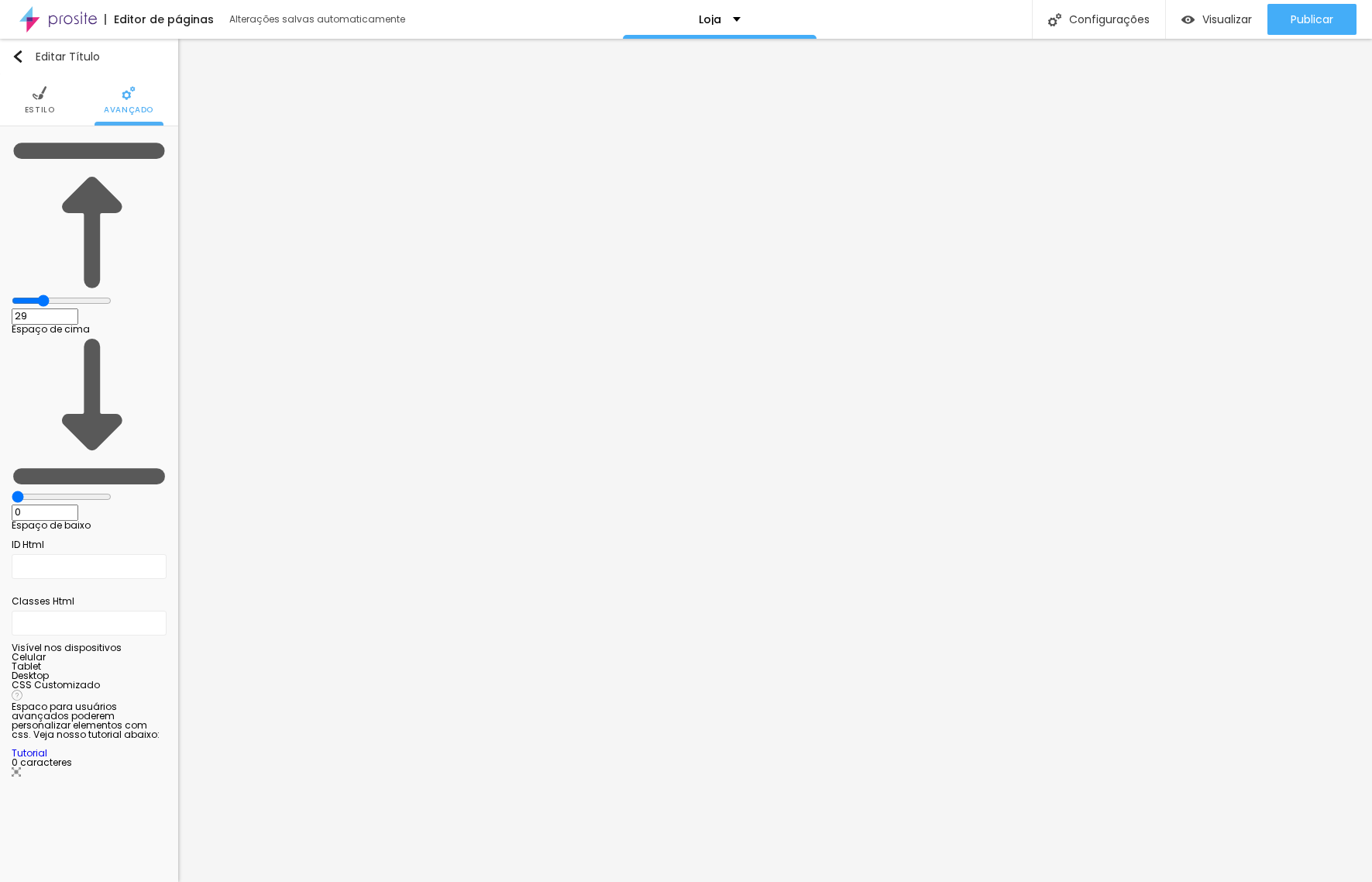
click at [46, 100] on li "Estilo" at bounding box center [40, 100] width 30 height 51
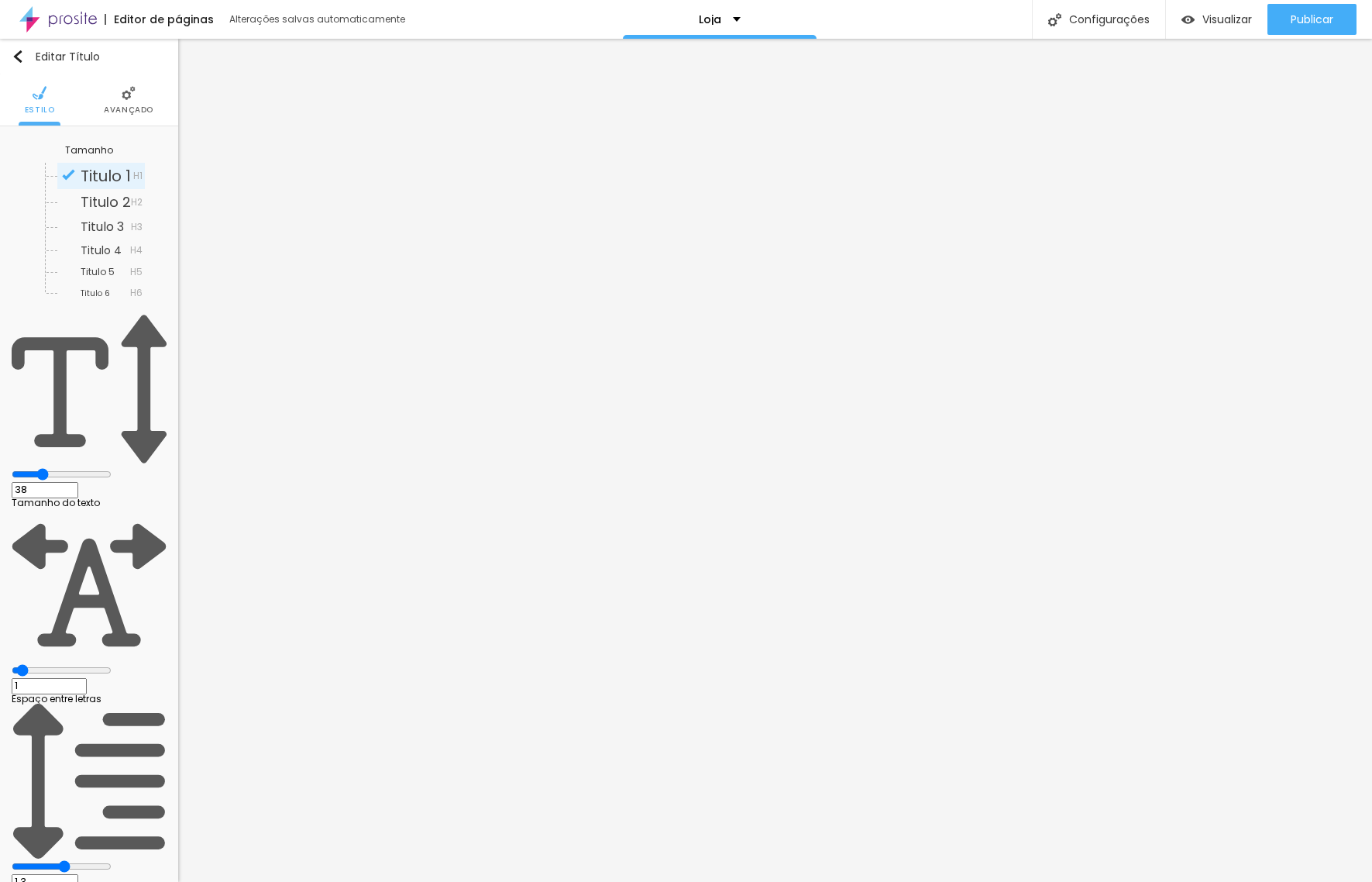
click at [120, 106] on span "Avançado" at bounding box center [129, 110] width 49 height 7
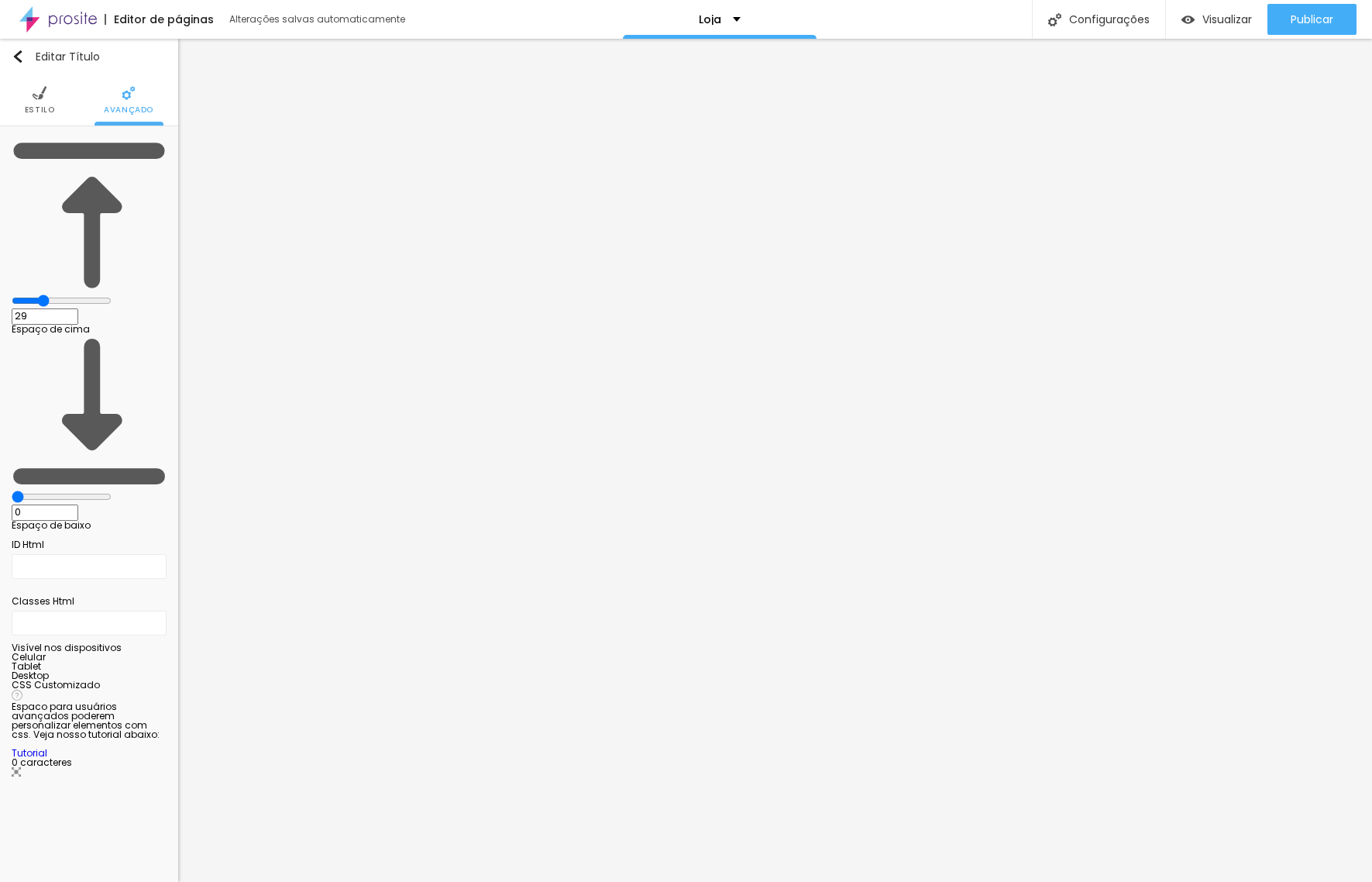
click at [45, 106] on span "Estilo" at bounding box center [40, 110] width 30 height 7
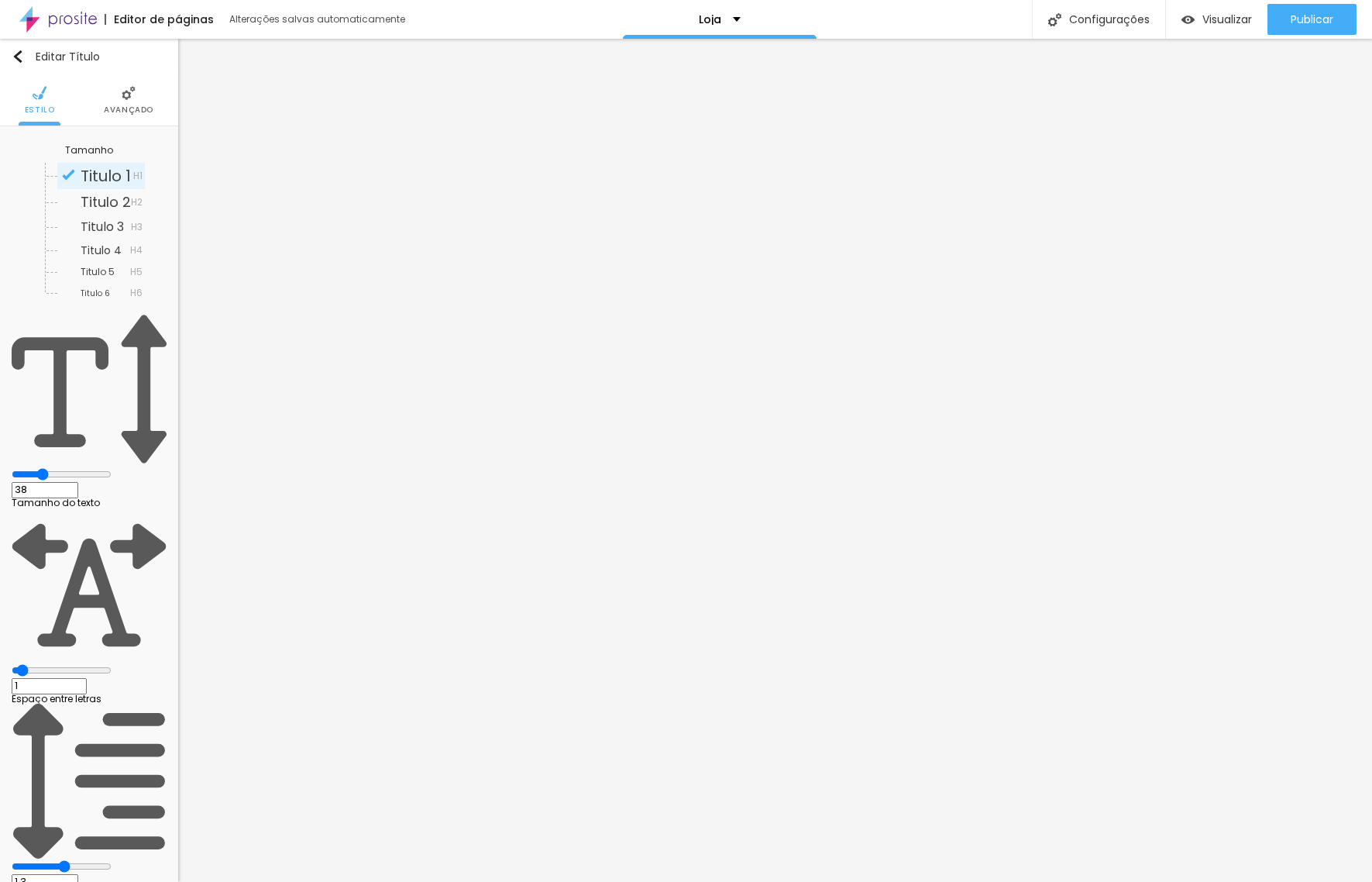
click at [65, 149] on div "Tamanho" at bounding box center [89, 150] width 48 height 9
click at [20, 61] on img "button" at bounding box center [17, 56] width 12 height 12
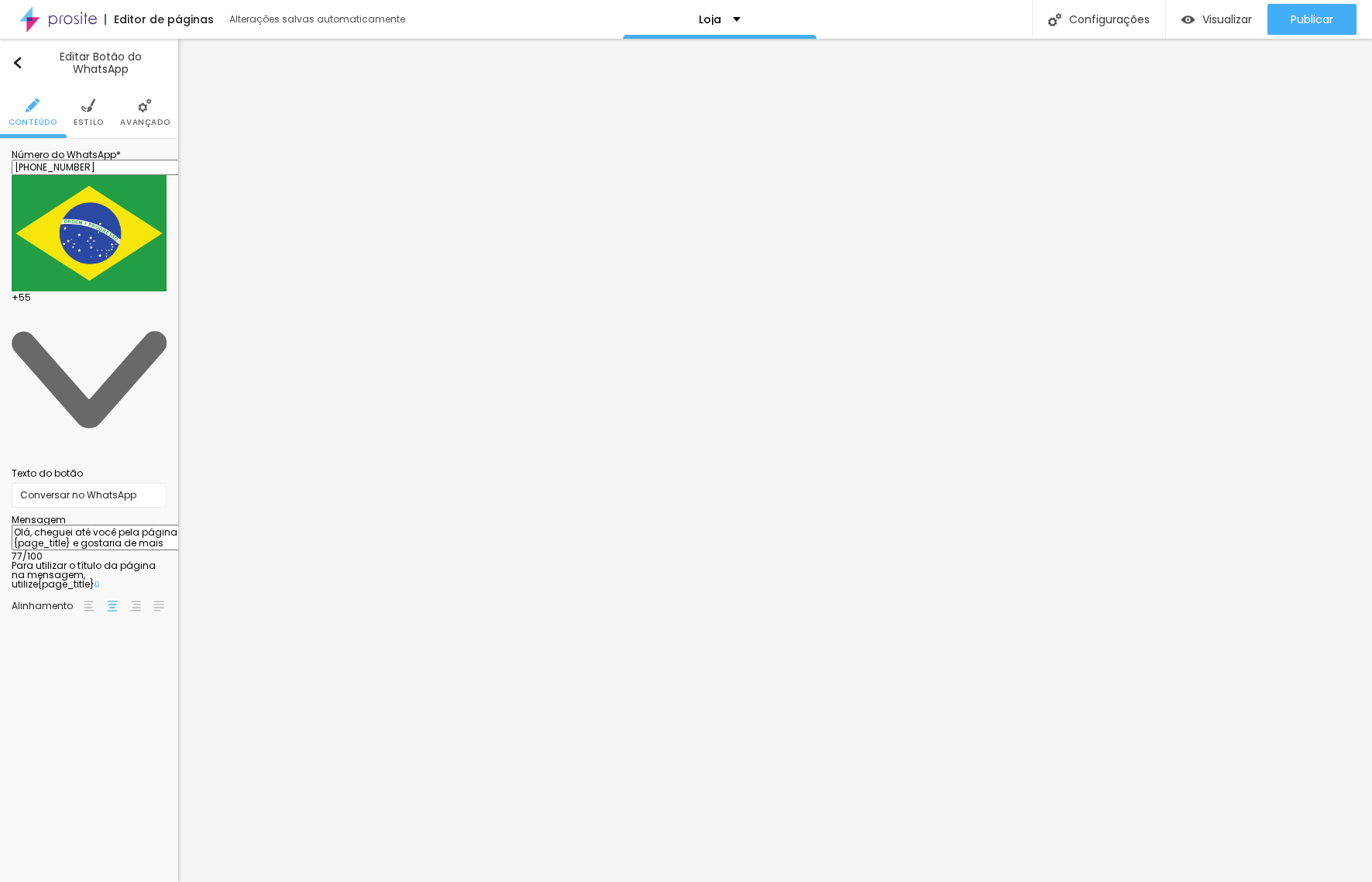
drag, startPoint x: 105, startPoint y: 313, endPoint x: 40, endPoint y: 263, distance: 82.0
click at [40, 524] on textarea "Olá, cheguei até você pela página {page_title} e gostaria de mais informações" at bounding box center [99, 537] width 175 height 26
click at [91, 119] on span "Estilo" at bounding box center [88, 122] width 30 height 7
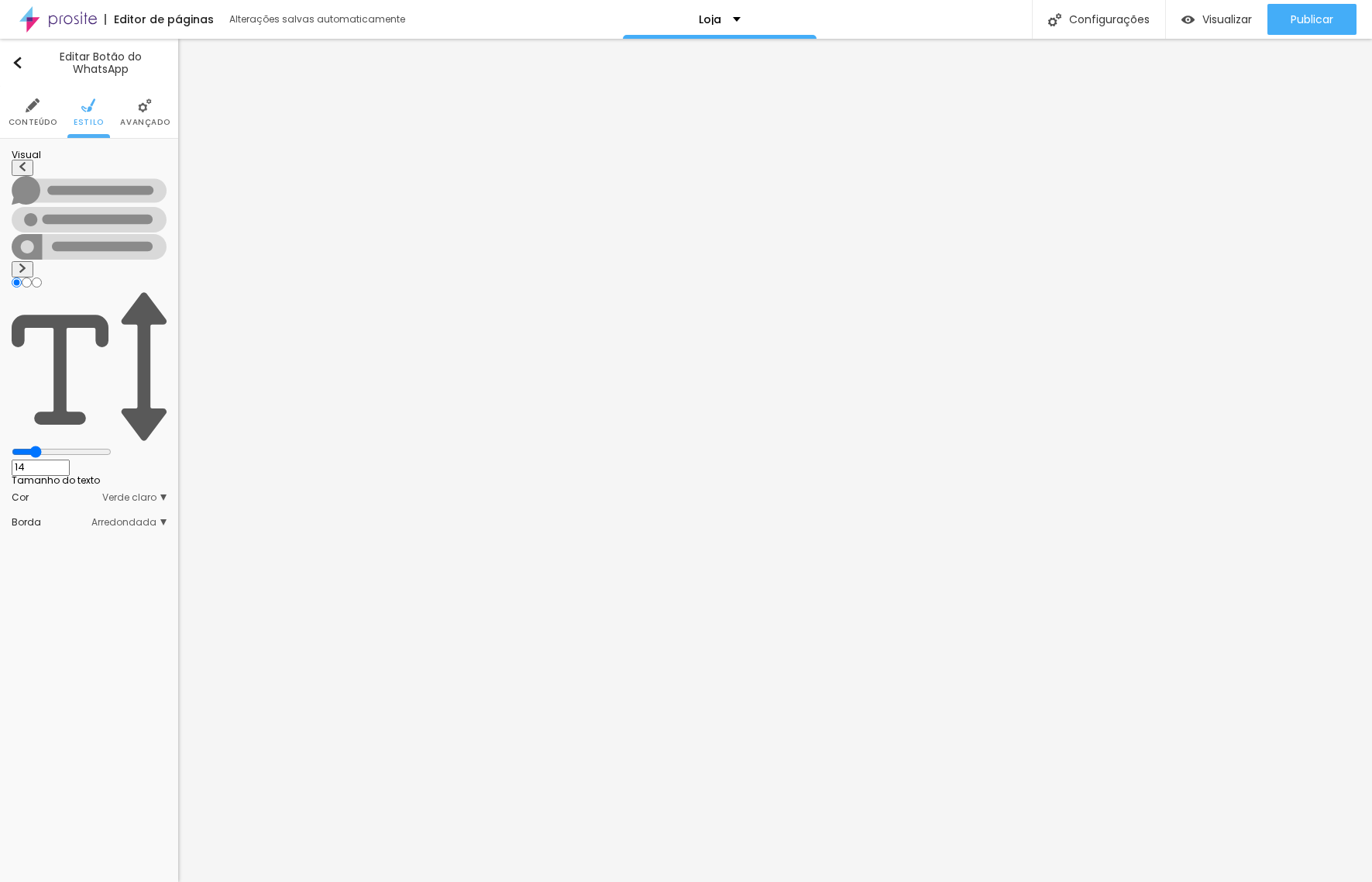
click at [27, 264] on img at bounding box center [22, 268] width 9 height 9
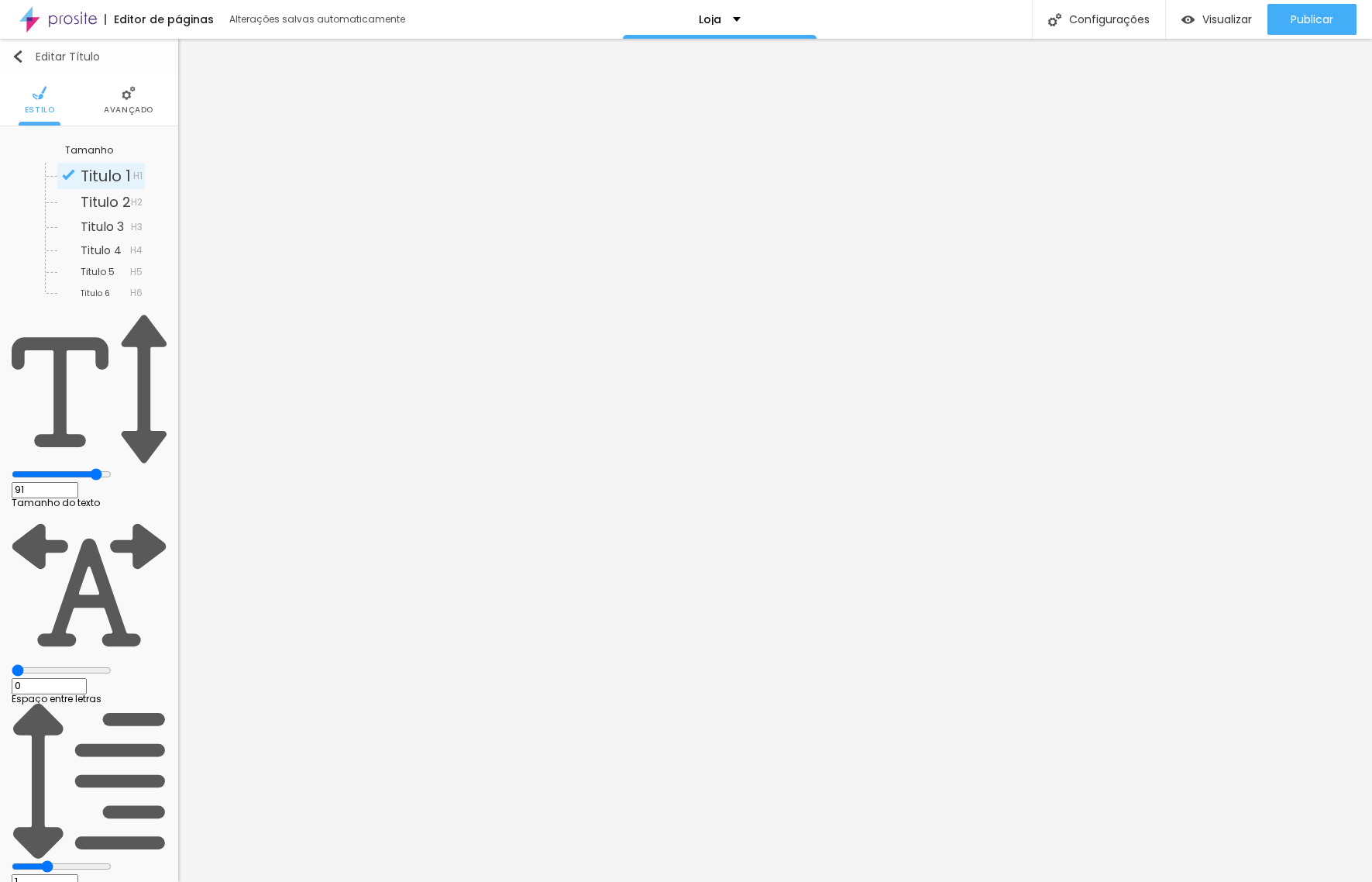
click at [20, 51] on img "button" at bounding box center [17, 56] width 12 height 12
click at [19, 61] on img "button" at bounding box center [17, 56] width 12 height 12
click at [20, 58] on img "button" at bounding box center [17, 56] width 12 height 12
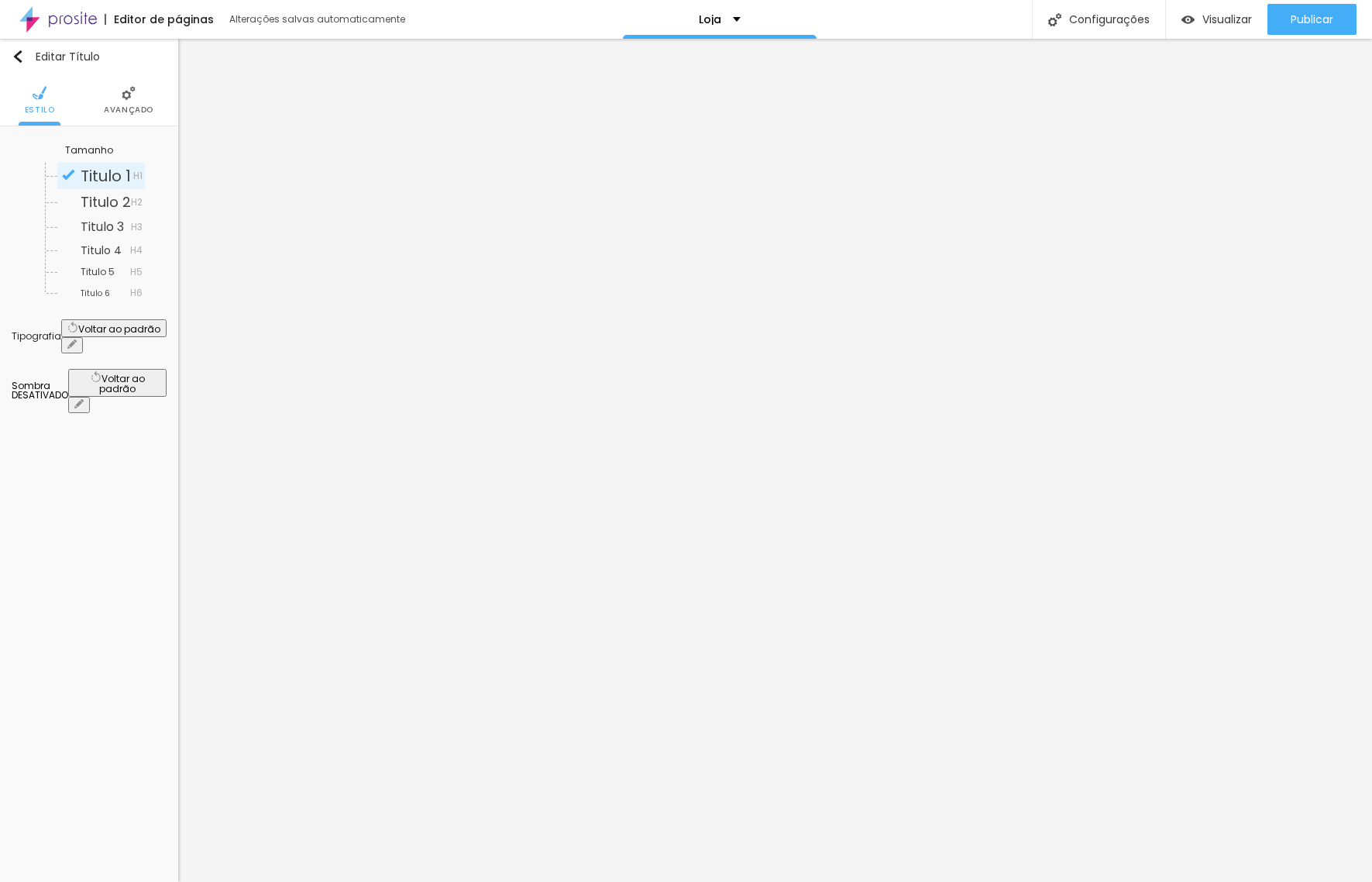
click at [77, 340] on icon "button" at bounding box center [72, 344] width 9 height 9
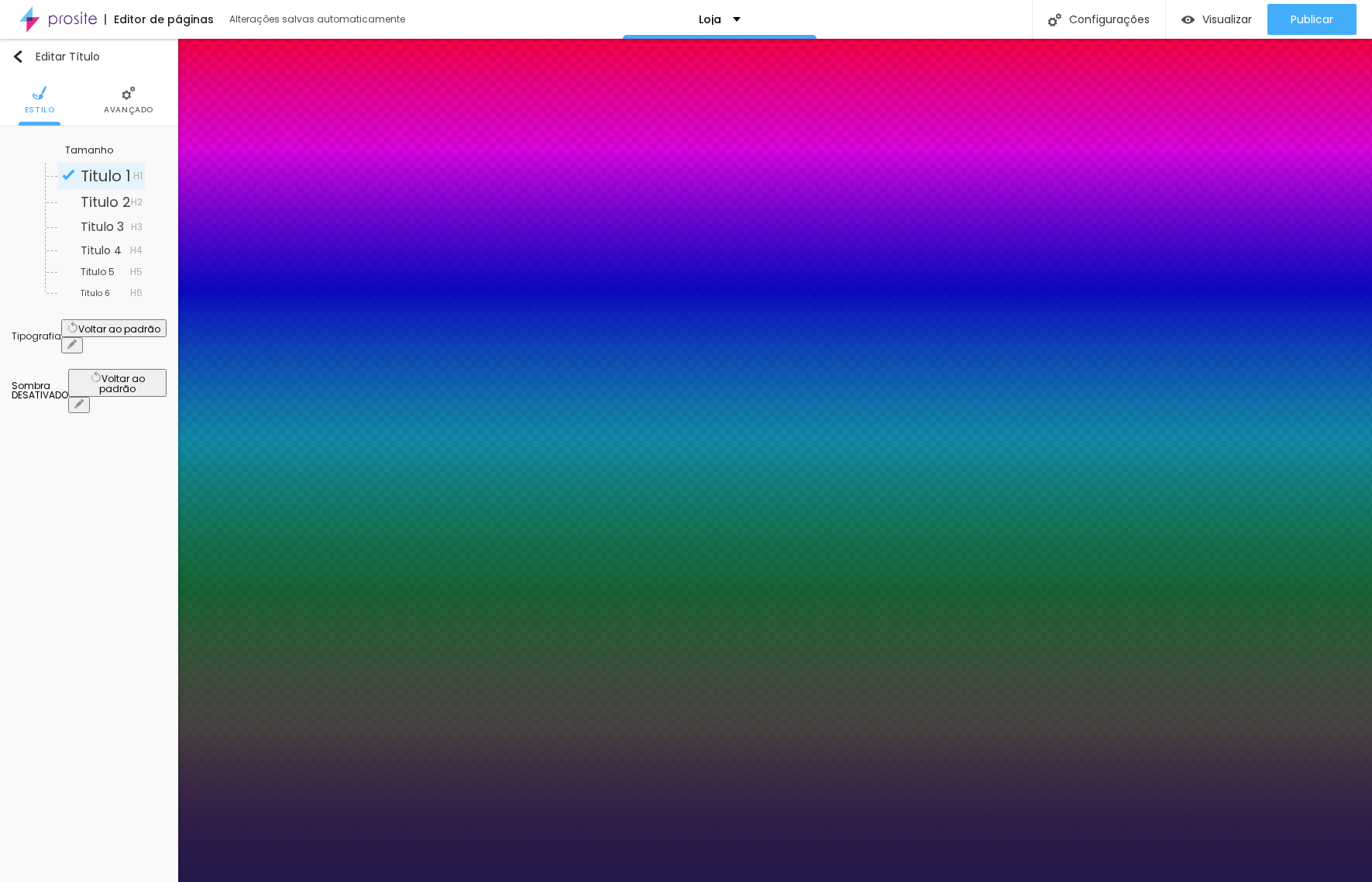
drag, startPoint x: 202, startPoint y: 434, endPoint x: 255, endPoint y: 434, distance: 53.0
drag, startPoint x: 303, startPoint y: 674, endPoint x: 356, endPoint y: 782, distance: 120.3
click at [355, 786] on body "Editor de páginas Alterações salvas automaticamente Loja Configurações Configur…" at bounding box center [686, 441] width 1372 height 882
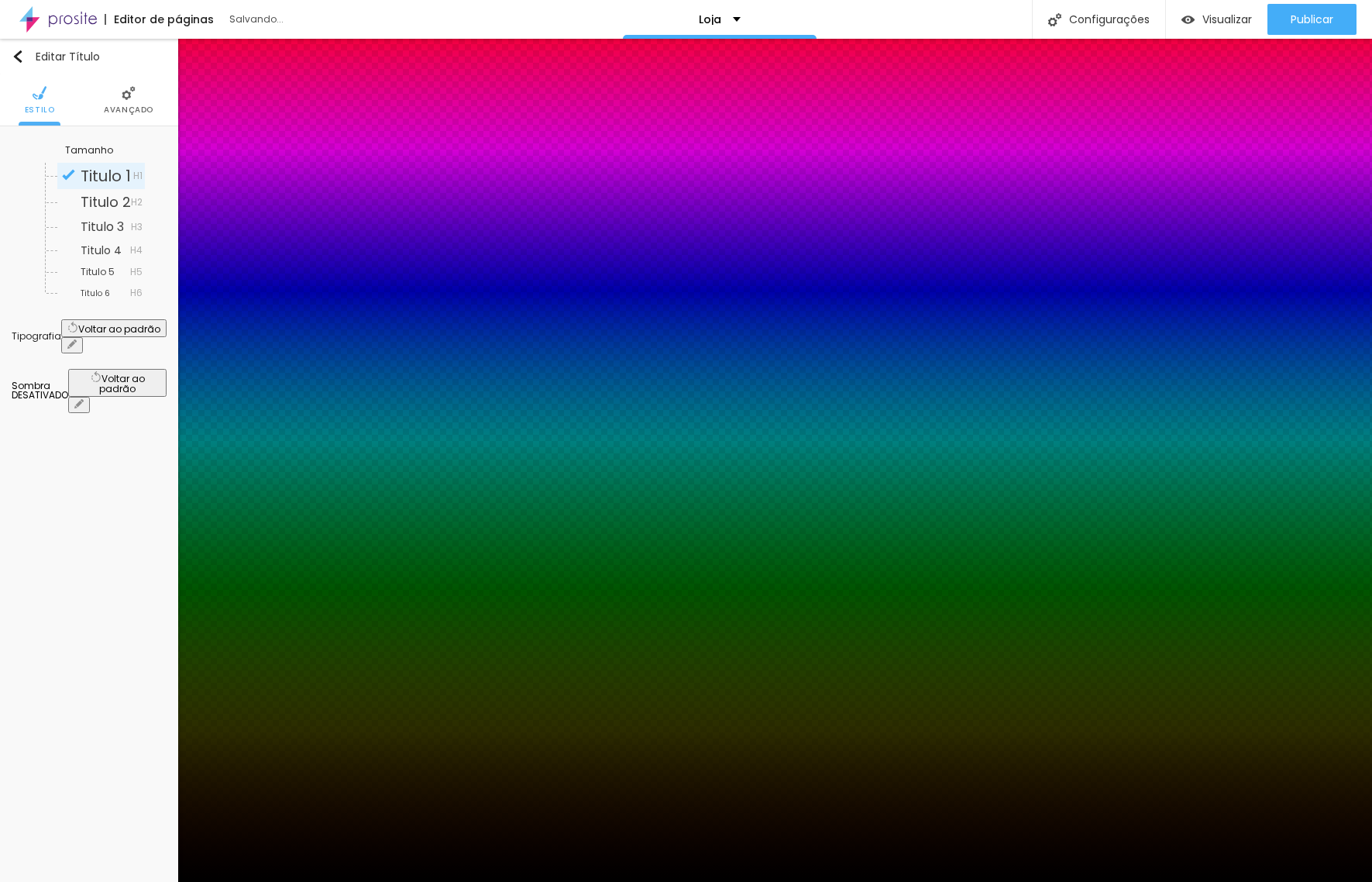
click at [166, 881] on select "AbrilFatface-Regular Actor-Regular Alegreya AlegreyaBlack [PERSON_NAME] Allan-R…" at bounding box center [83, 899] width 166 height 16
click at [165, 881] on select "AbrilFatface-Regular Actor-Regular Alegreya AlegreyaBlack [PERSON_NAME] Allan-R…" at bounding box center [83, 899] width 166 height 16
click at [166, 881] on select "AbrilFatface-Regular Actor-Regular Alegreya AlegreyaBlack [PERSON_NAME] Allan-R…" at bounding box center [83, 899] width 166 height 16
click at [165, 881] on select "AbrilFatface-Regular Actor-Regular Alegreya AlegreyaBlack [PERSON_NAME] Allan-R…" at bounding box center [83, 899] width 166 height 16
click at [637, 881] on div at bounding box center [686, 882] width 1372 height 0
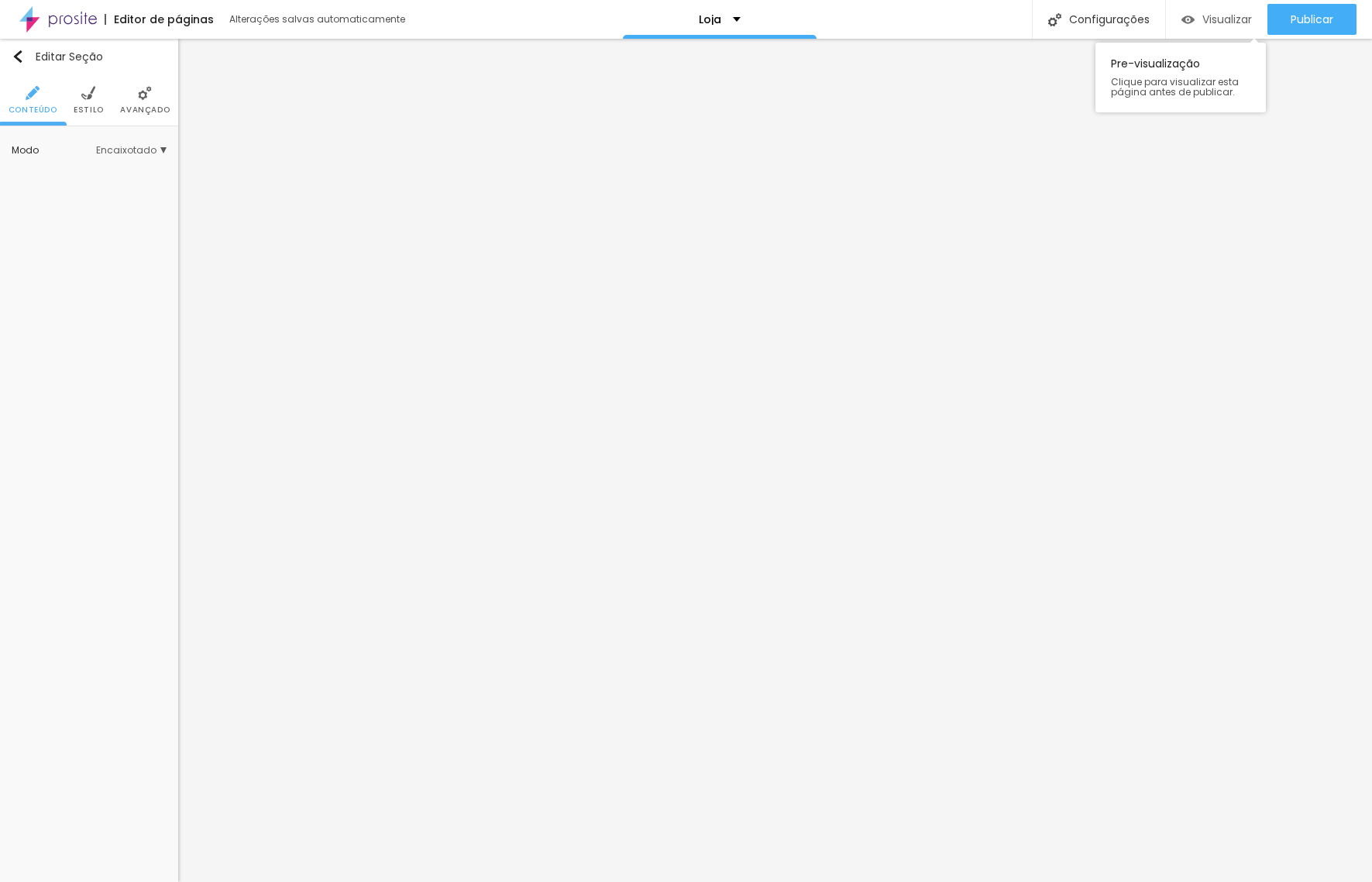
click at [1215, 23] on span "Visualizar" at bounding box center [1227, 19] width 49 height 12
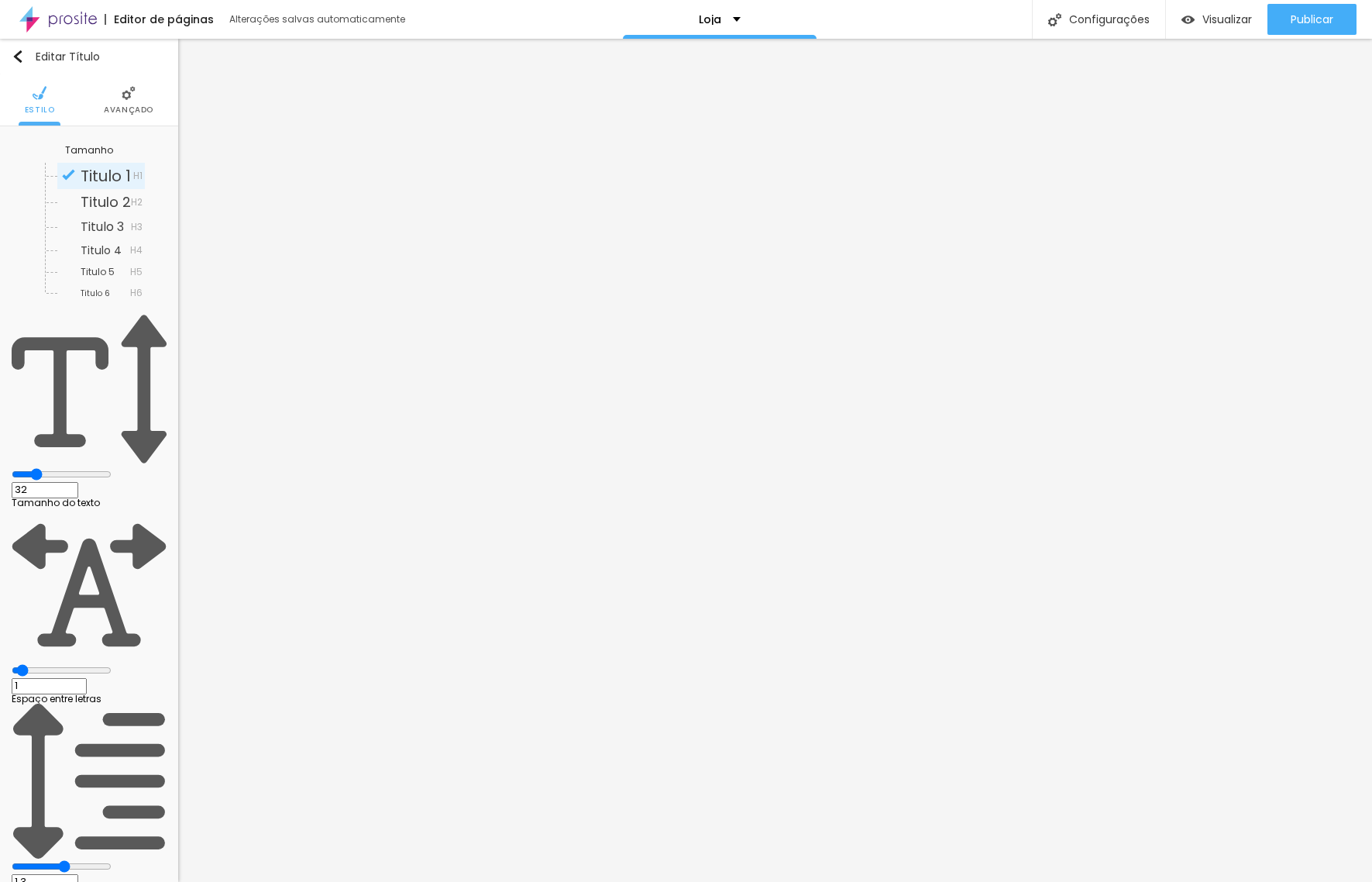
click at [57, 468] on input "range" at bounding box center [61, 474] width 100 height 12
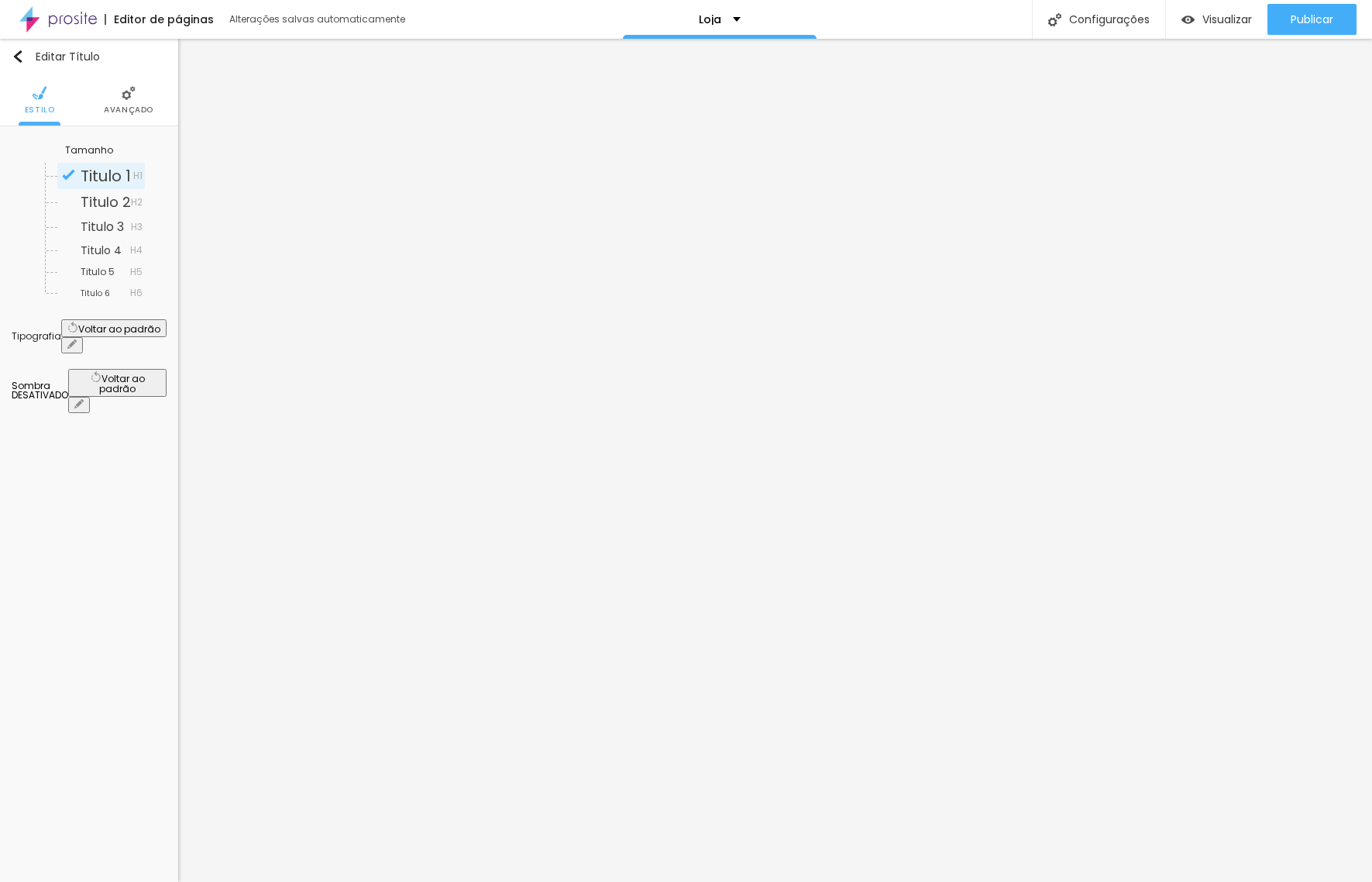
click at [77, 340] on icon "button" at bounding box center [72, 344] width 9 height 9
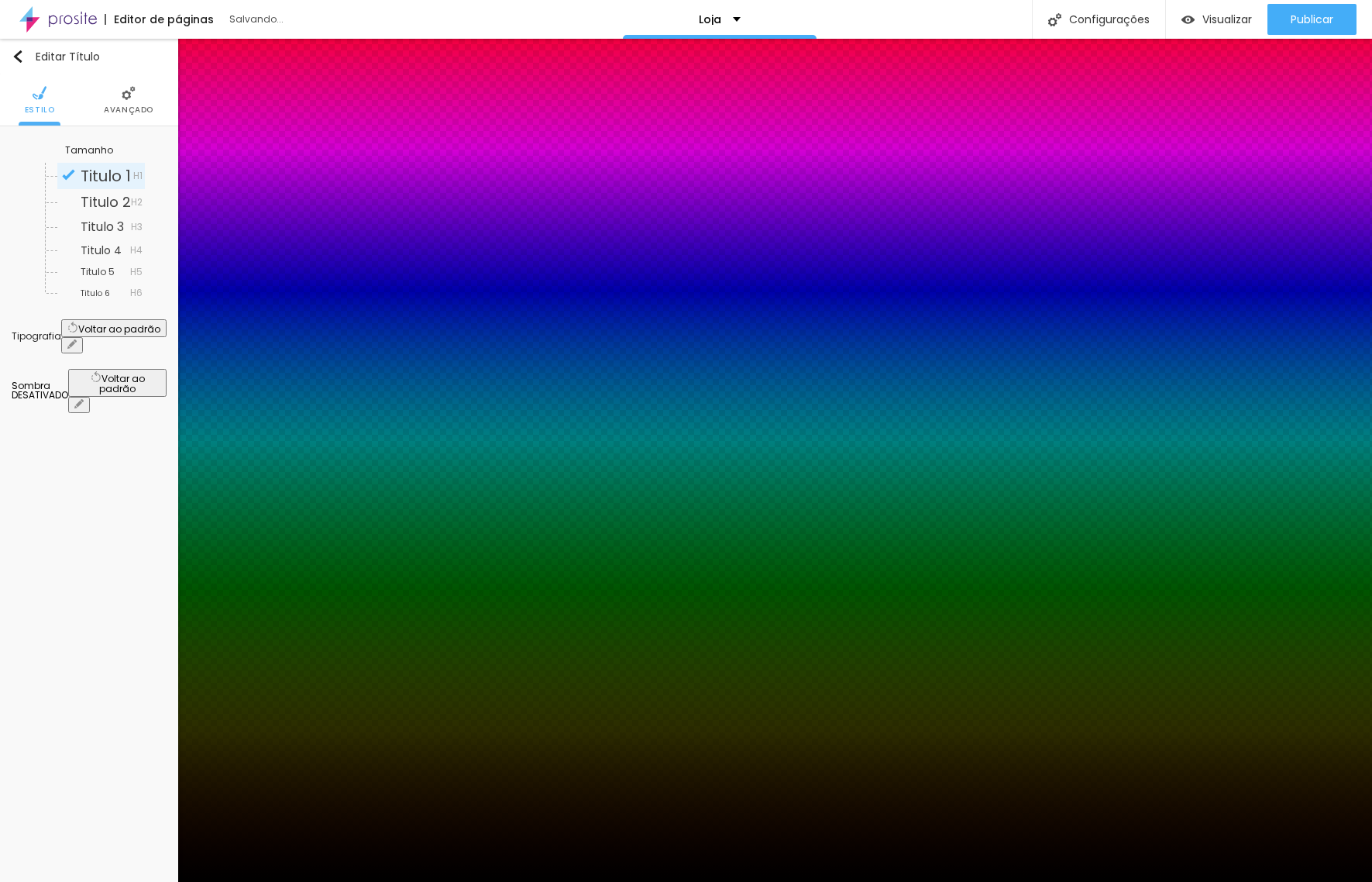
drag, startPoint x: 245, startPoint y: 433, endPoint x: 269, endPoint y: 430, distance: 24.2
drag, startPoint x: 265, startPoint y: 433, endPoint x: 254, endPoint y: 434, distance: 11.0
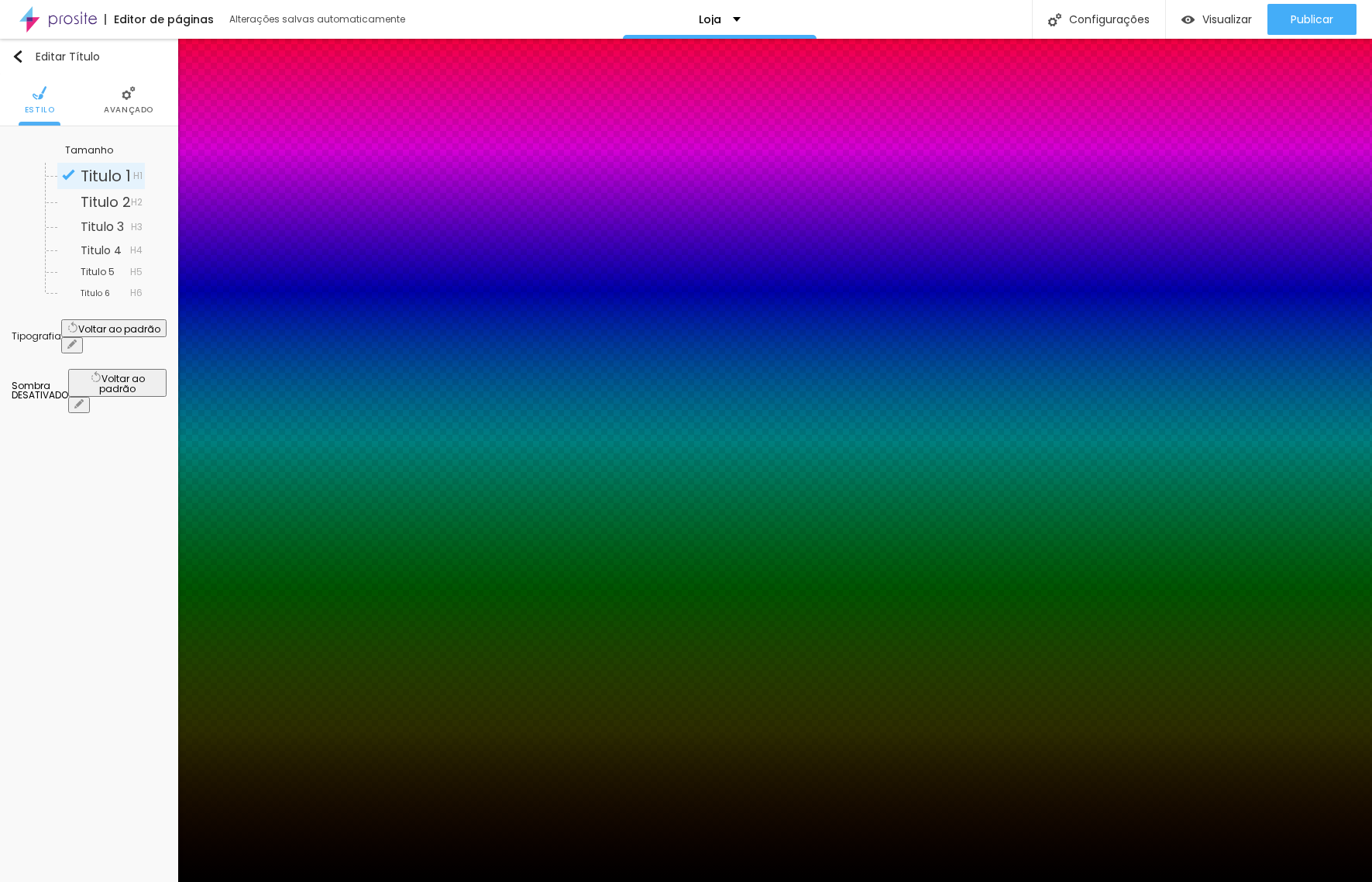
click at [1099, 881] on div at bounding box center [686, 882] width 1372 height 0
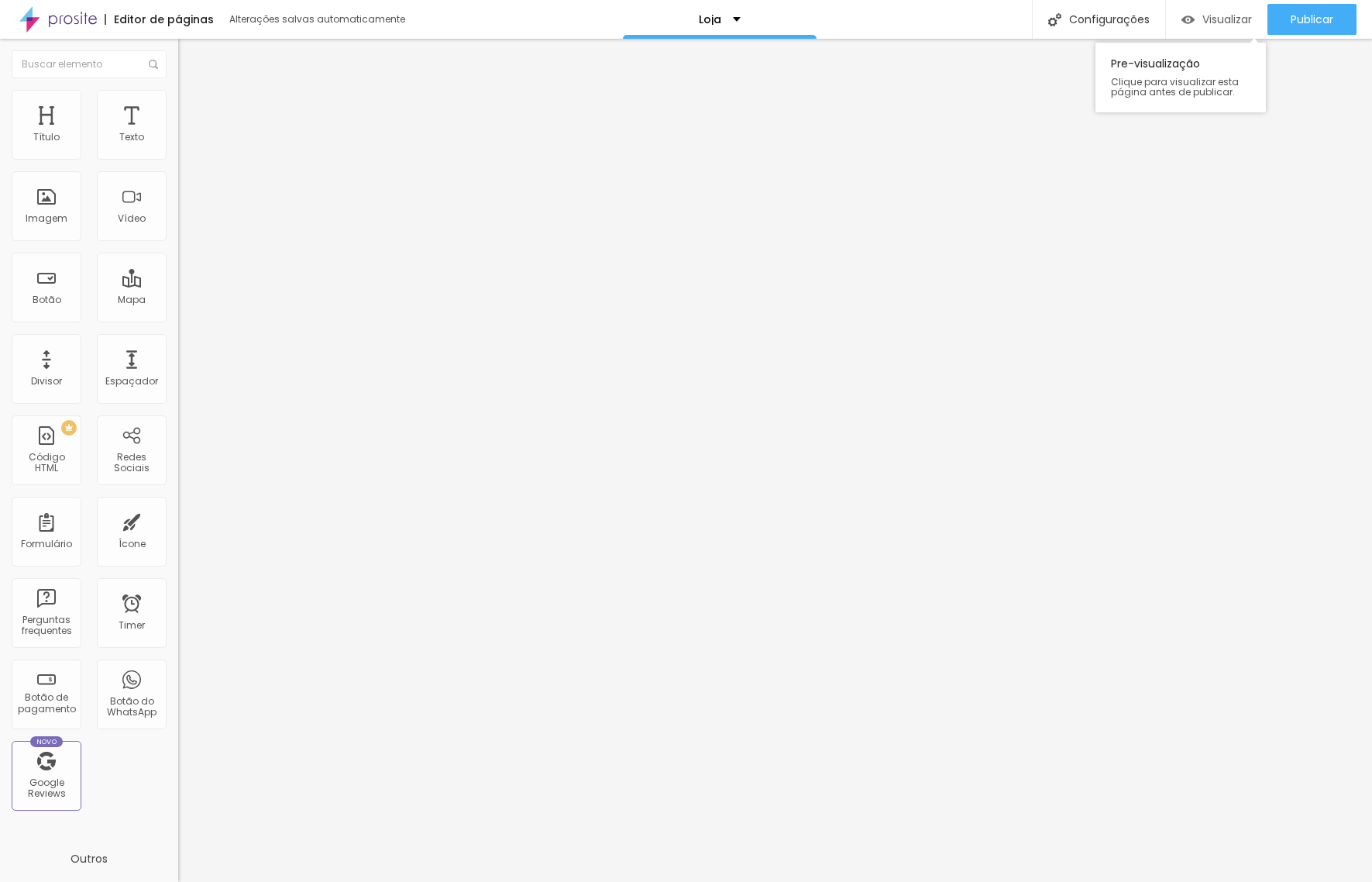
click at [1220, 20] on span "Visualizar" at bounding box center [1227, 19] width 49 height 12
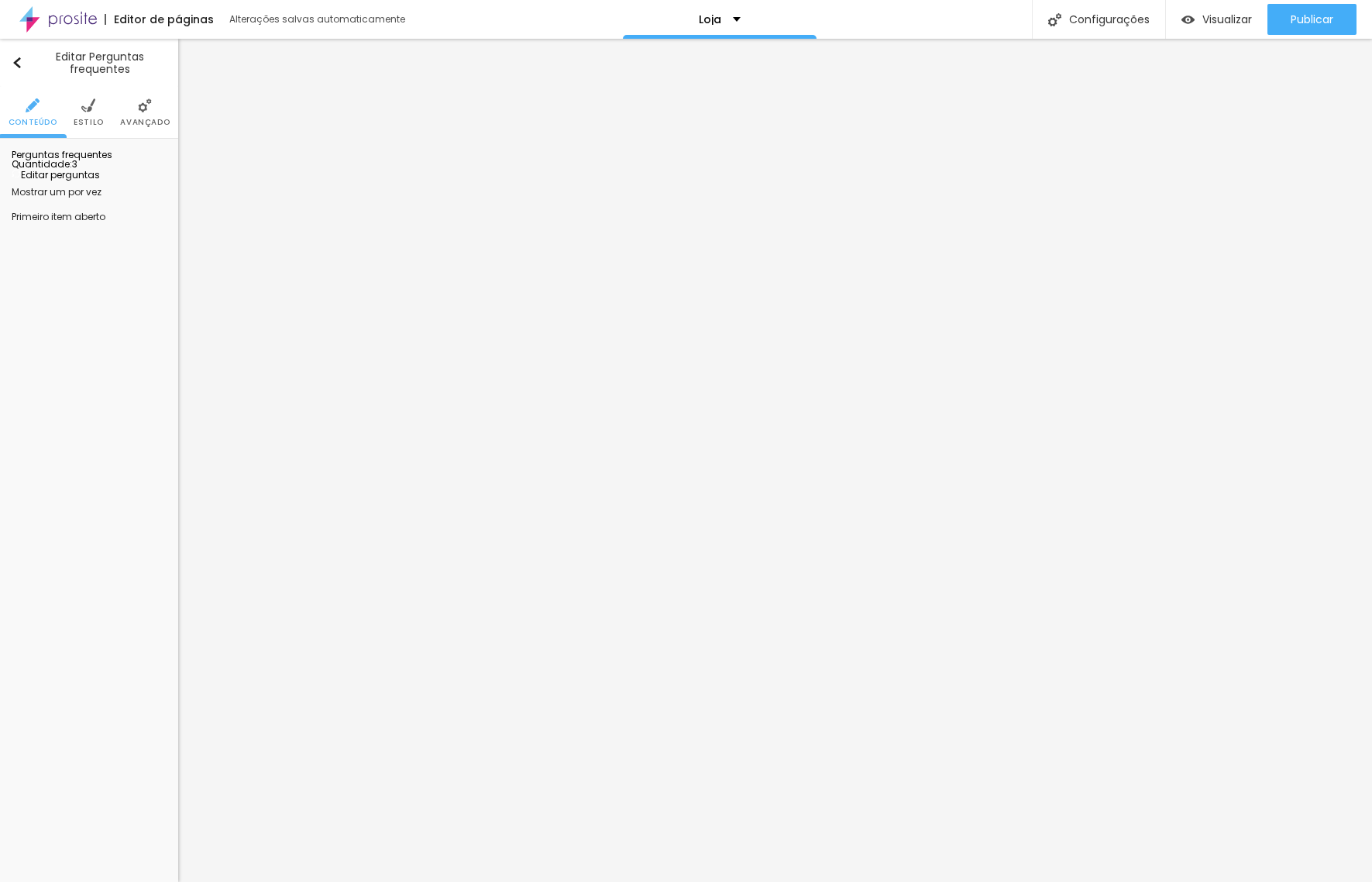
click at [100, 181] on span "Editar perguntas" at bounding box center [55, 175] width 88 height 13
drag, startPoint x: 663, startPoint y: 284, endPoint x: 430, endPoint y: 266, distance: 233.7
drag, startPoint x: 819, startPoint y: 280, endPoint x: 851, endPoint y: 291, distance: 33.8
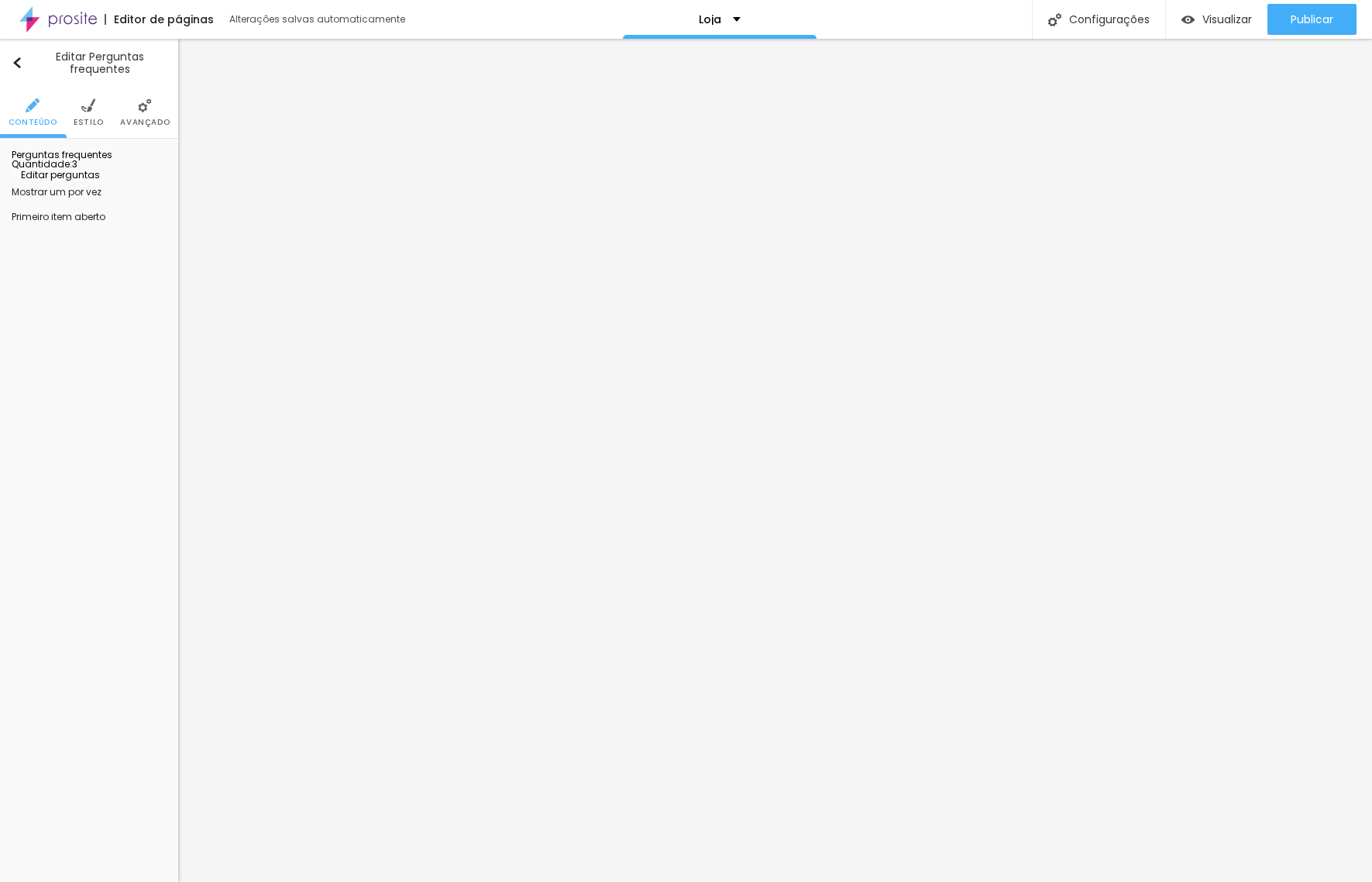
drag, startPoint x: 683, startPoint y: 429, endPoint x: 383, endPoint y: 425, distance: 300.0
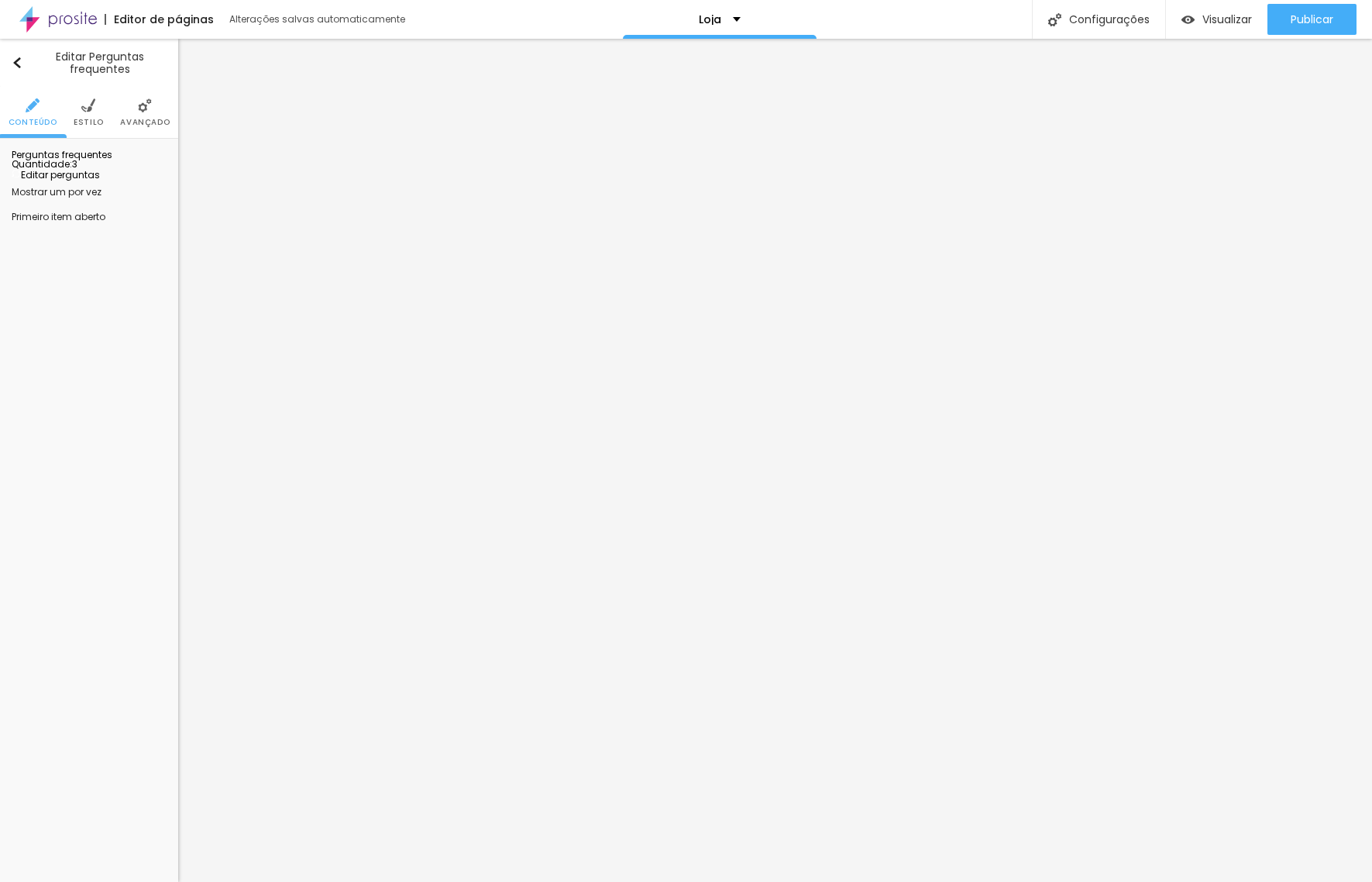
drag, startPoint x: 699, startPoint y: 430, endPoint x: 374, endPoint y: 424, distance: 325.1
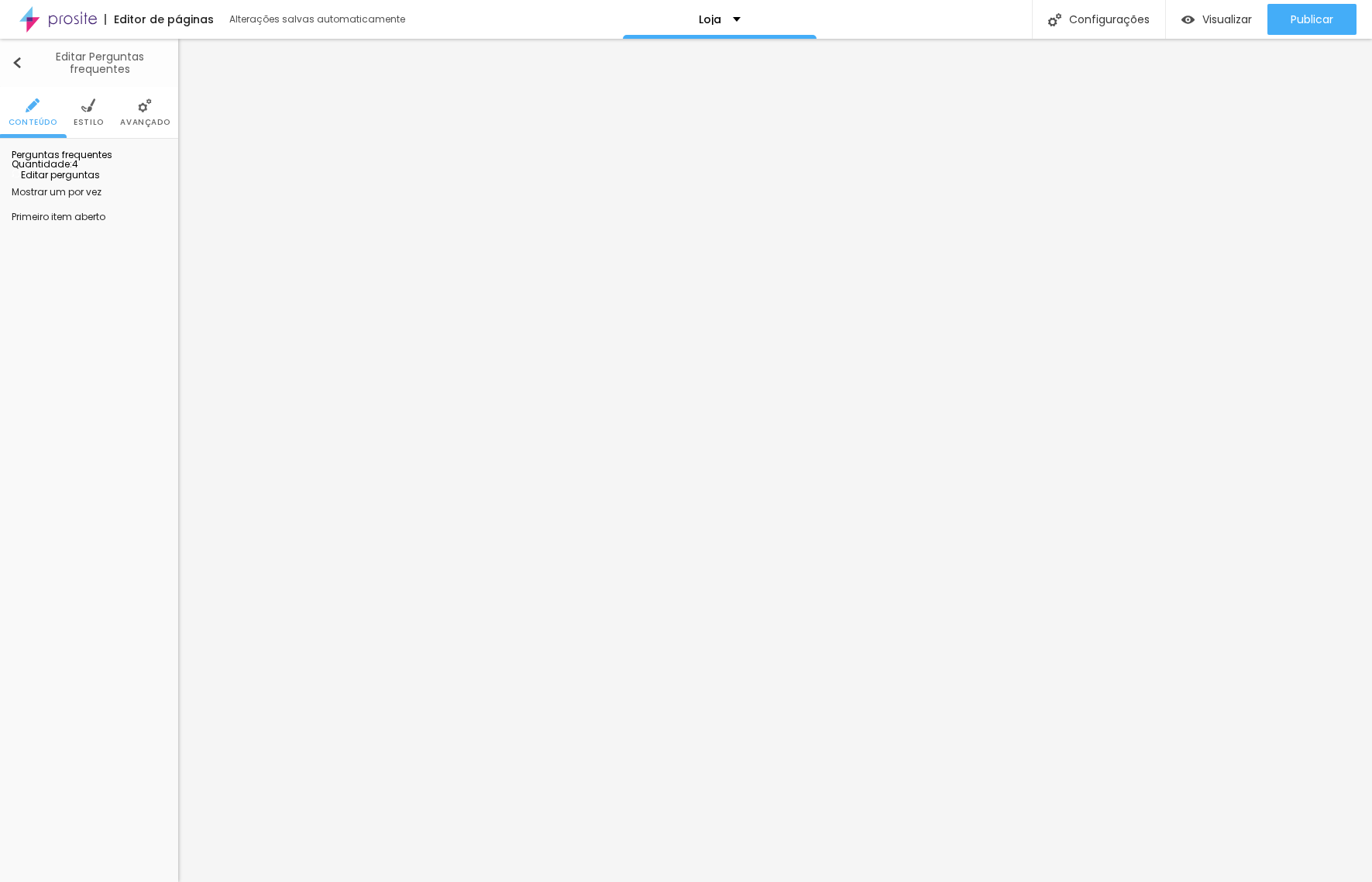
click at [24, 59] on div "Editar Perguntas frequentes" at bounding box center [89, 63] width 155 height 25
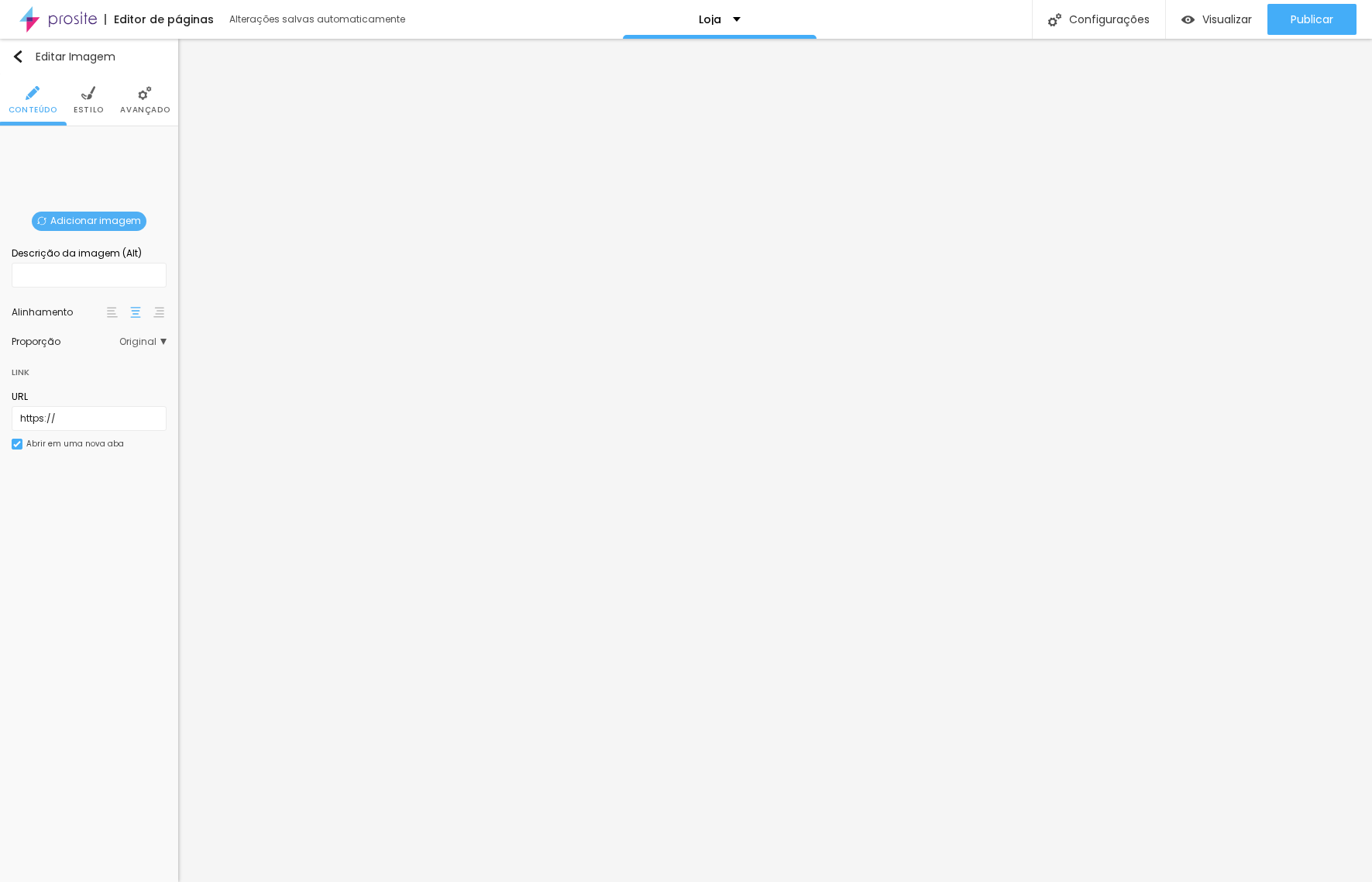
click at [64, 222] on span "Adicionar imagem" at bounding box center [89, 222] width 115 height 20
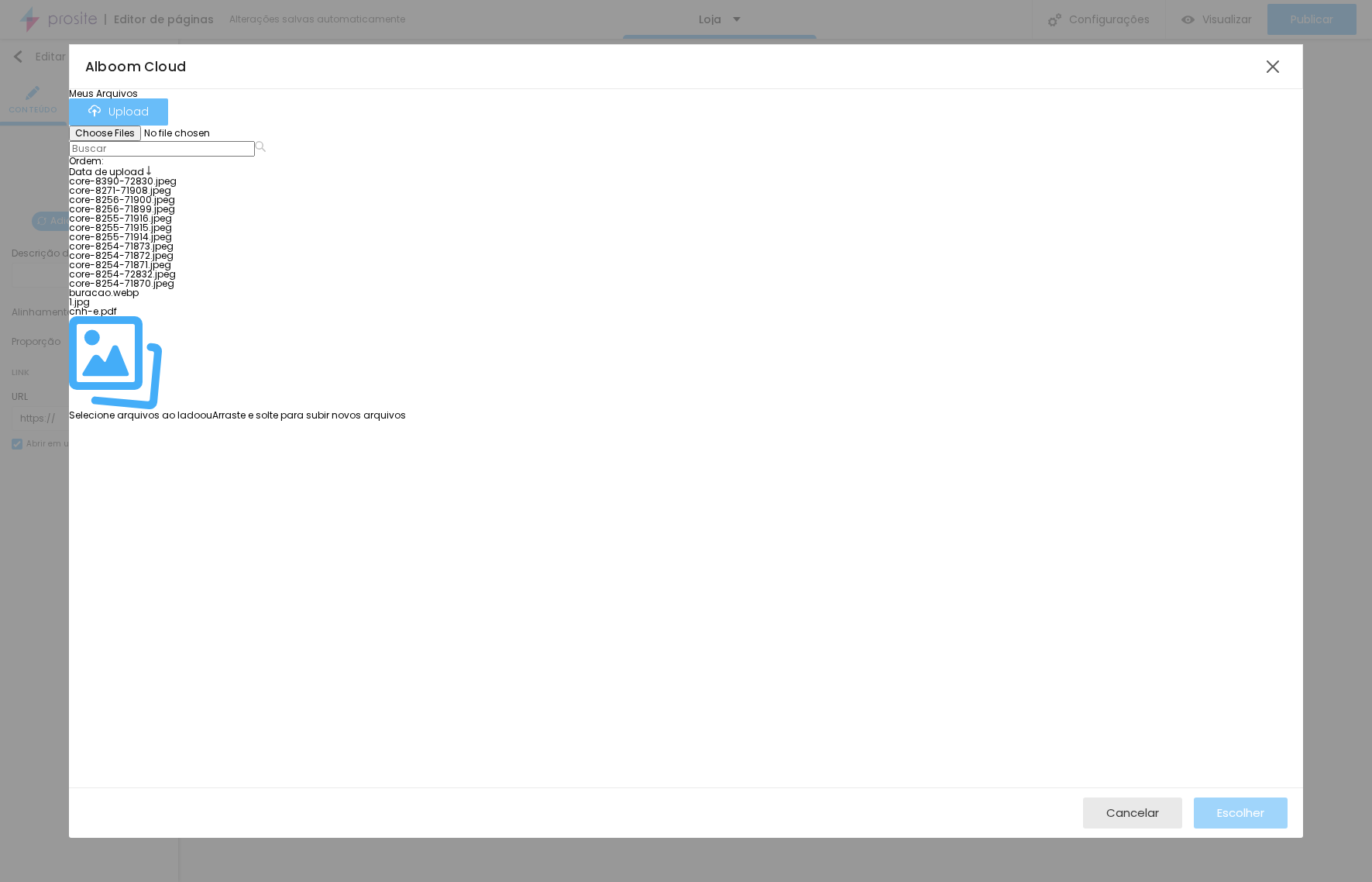
click at [148, 118] on div "Upload" at bounding box center [118, 112] width 60 height 15
click at [148, 119] on div "Upload" at bounding box center [118, 112] width 60 height 15
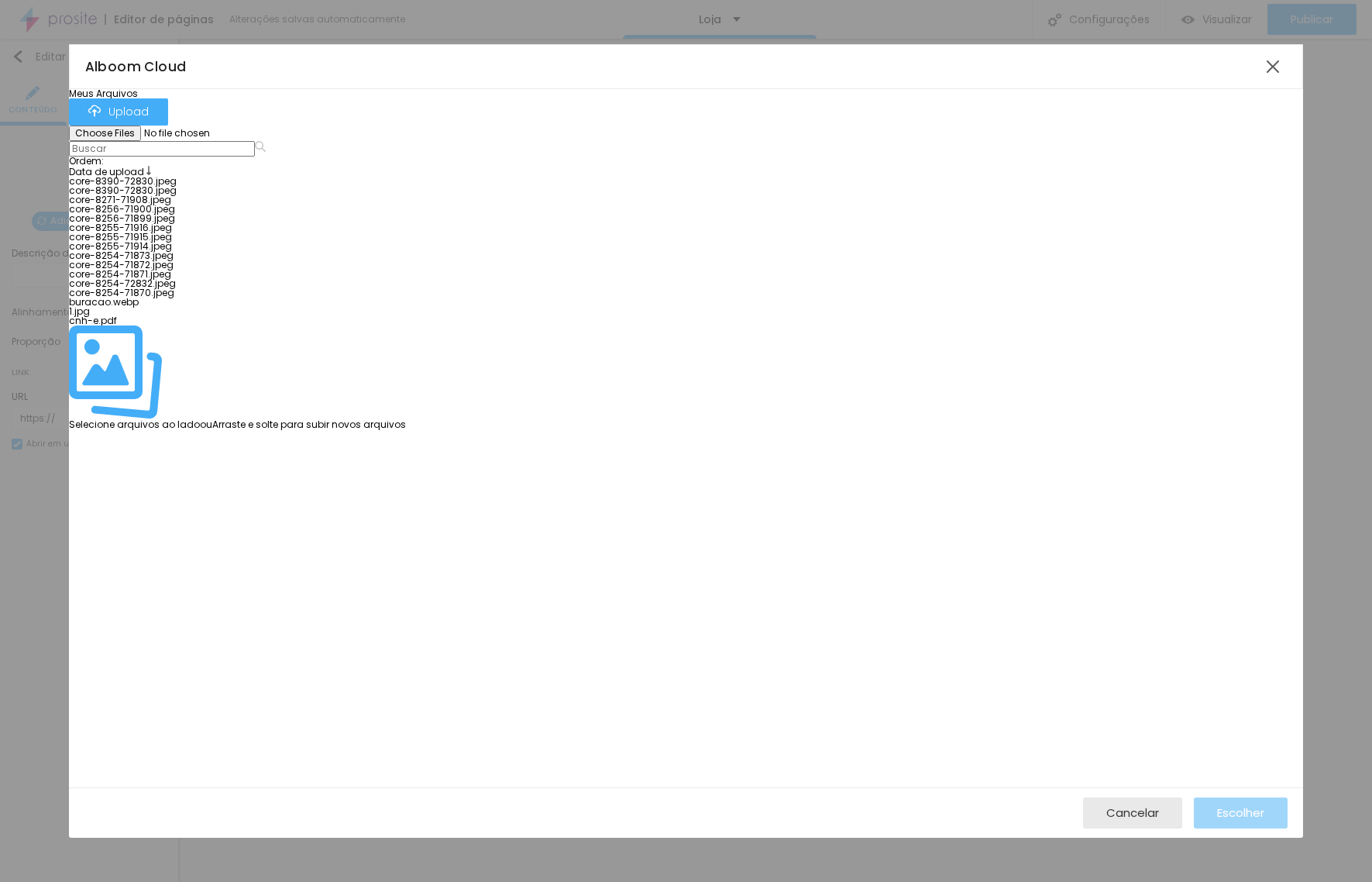
click at [148, 176] on div at bounding box center [237, 176] width 337 height 0
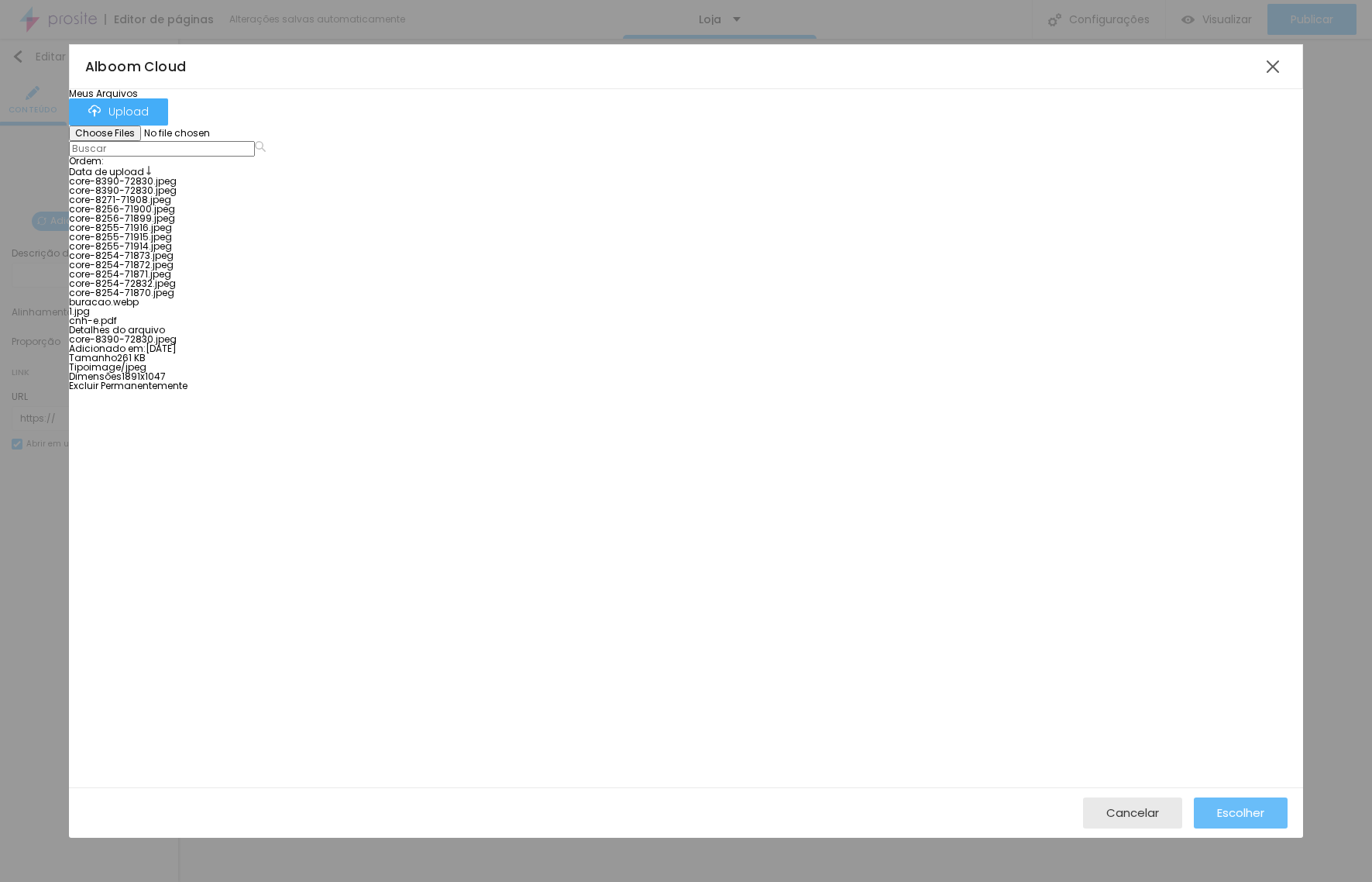
click at [1241, 813] on span "Escolher" at bounding box center [1240, 813] width 47 height 13
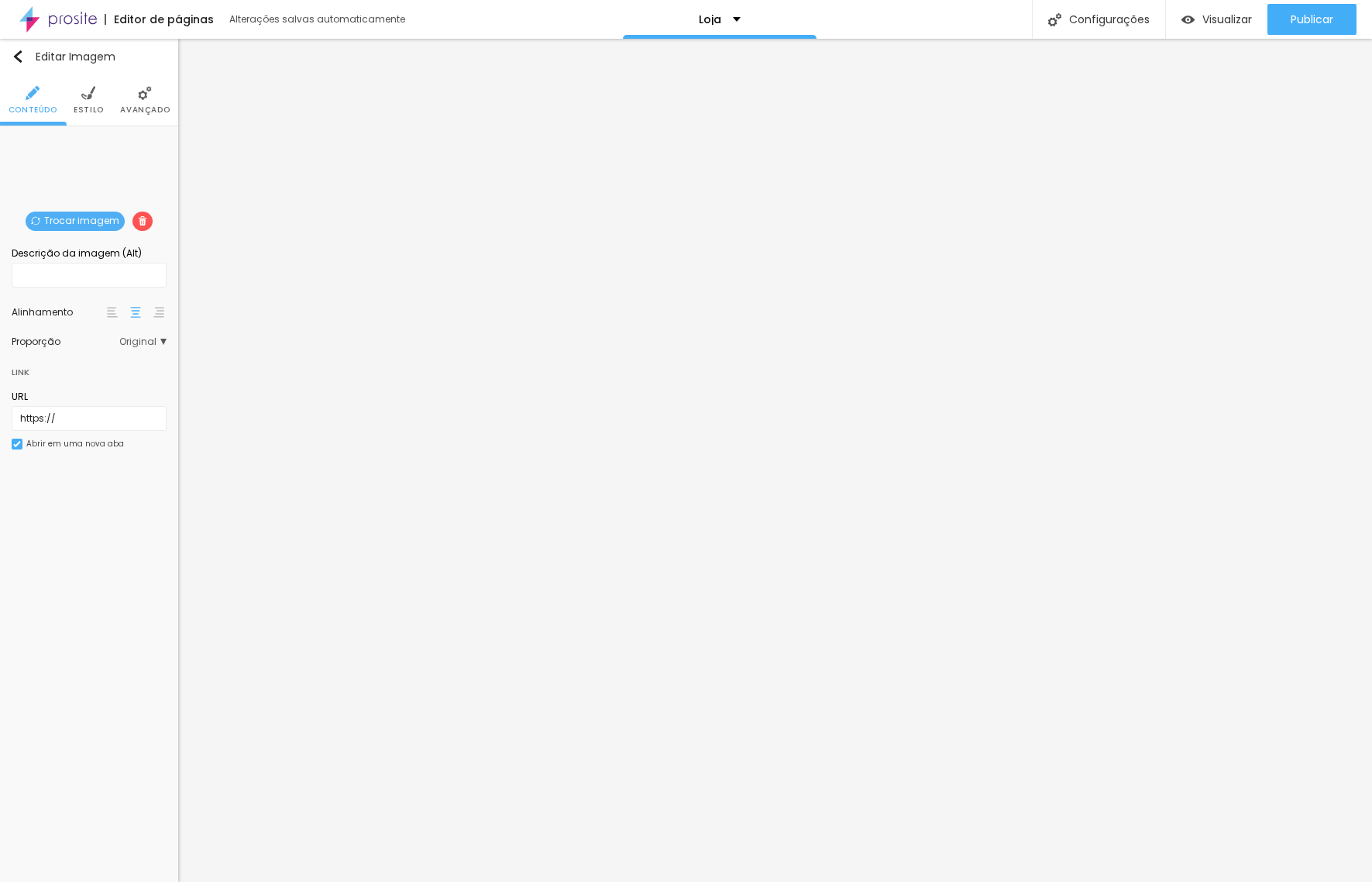
click at [89, 138] on div "Trocar imagem" at bounding box center [89, 138] width 0 height 0
click at [86, 107] on span "Estilo" at bounding box center [88, 110] width 30 height 7
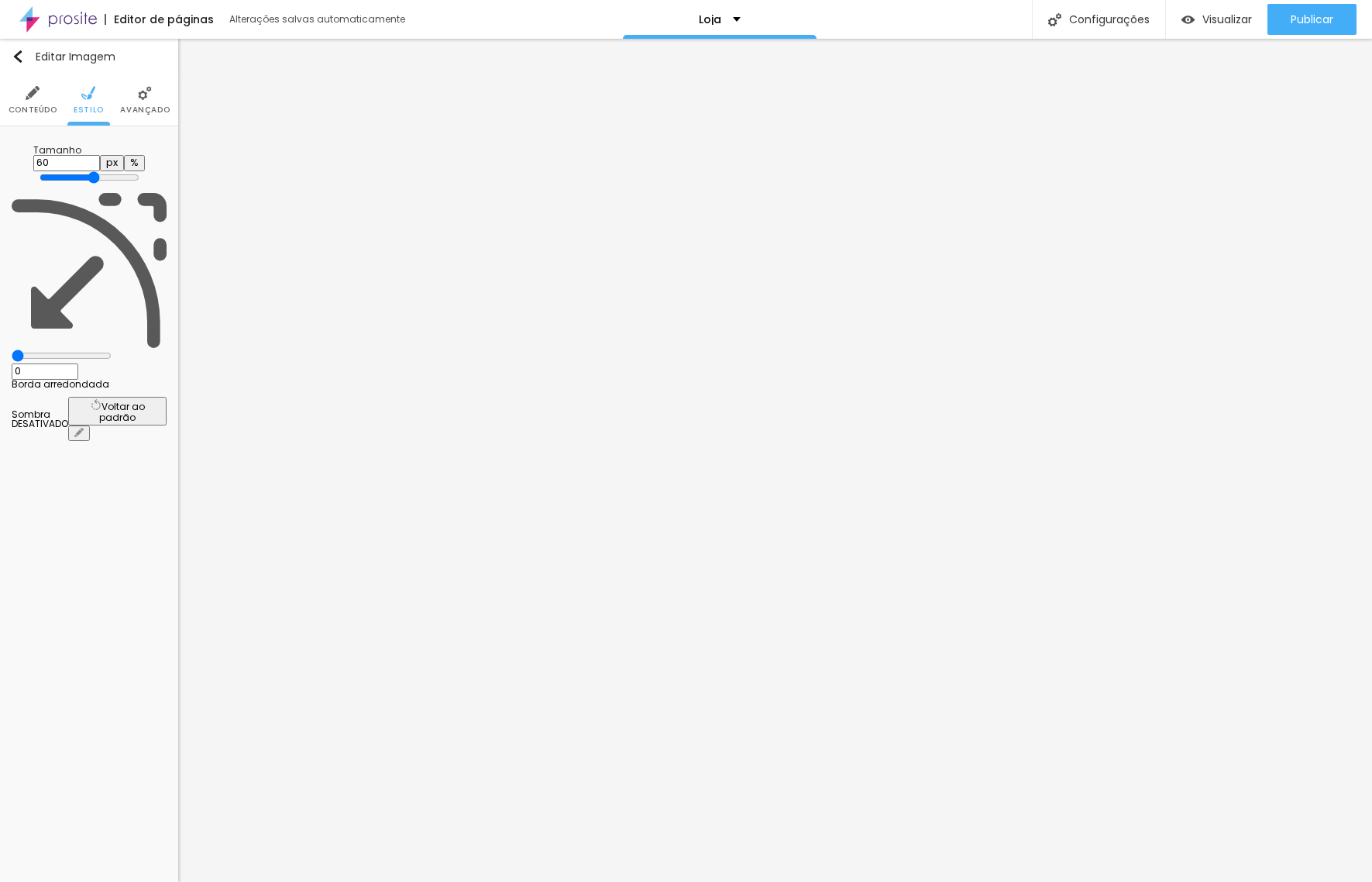
drag, startPoint x: 156, startPoint y: 163, endPoint x: 142, endPoint y: 213, distance: 51.9
click at [96, 171] on input "range" at bounding box center [89, 177] width 100 height 12
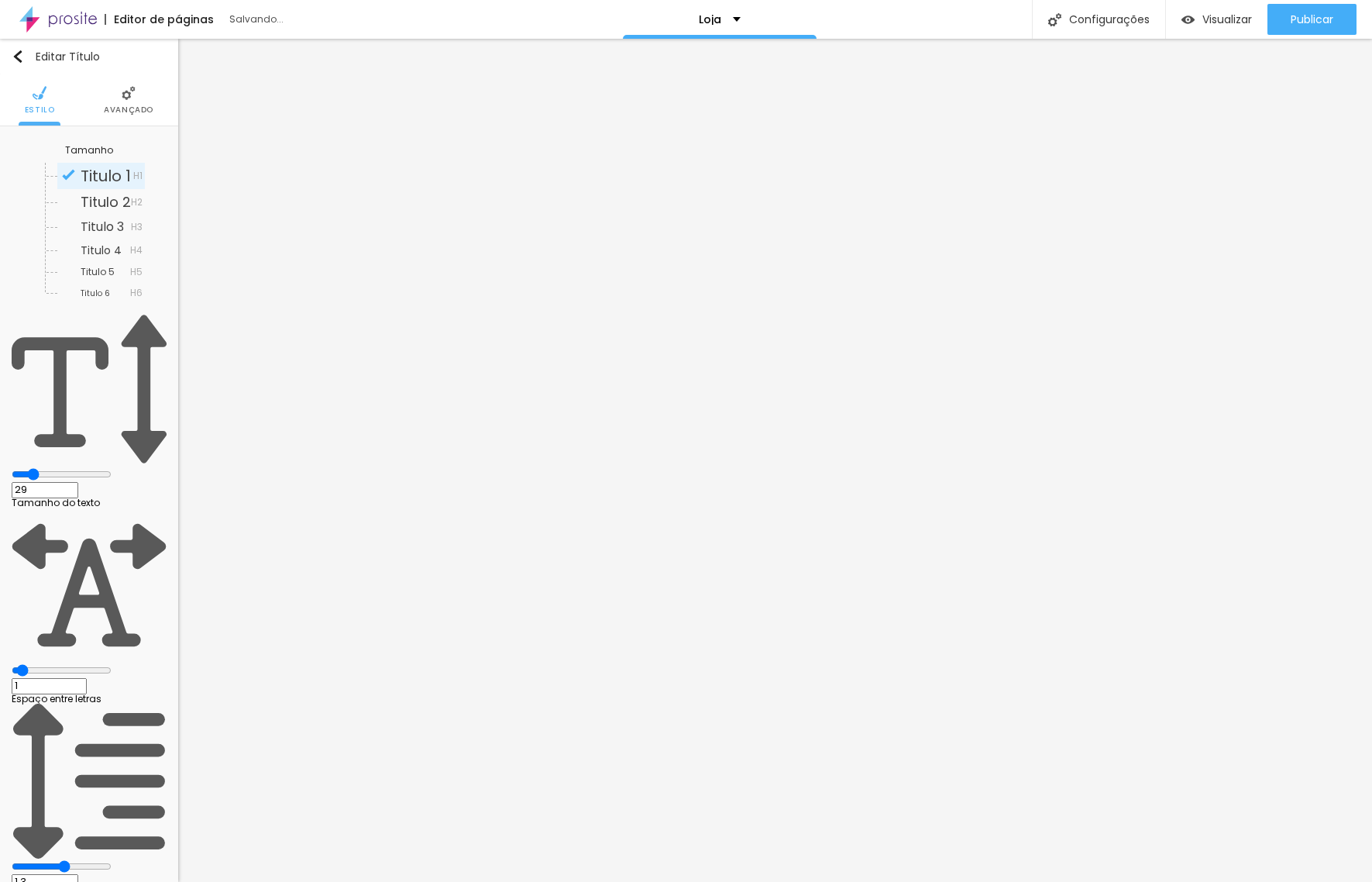
click at [52, 468] on input "range" at bounding box center [61, 474] width 100 height 12
click at [38, 664] on input "range" at bounding box center [61, 670] width 100 height 12
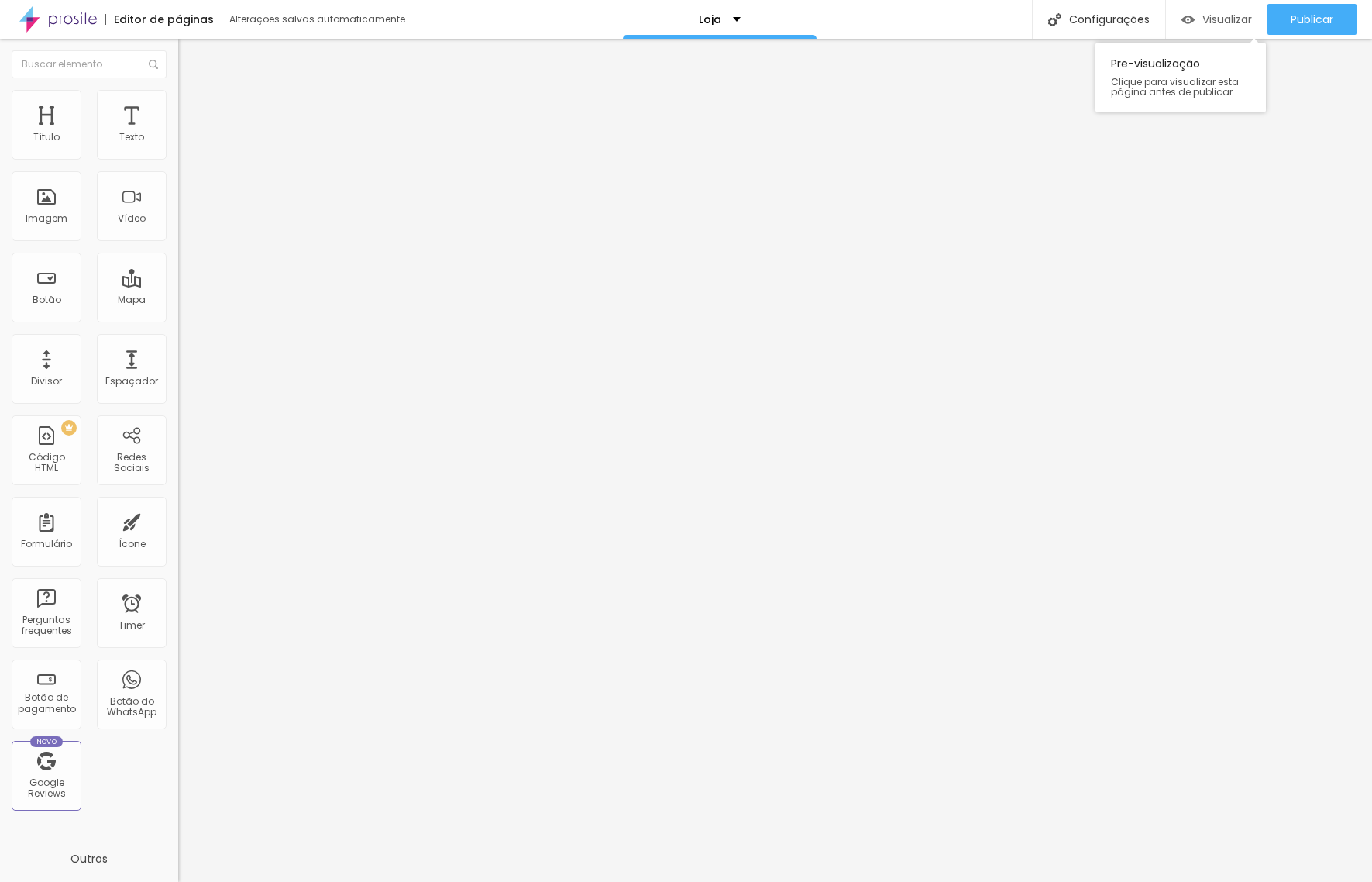
click at [1220, 25] on span "Visualizar" at bounding box center [1227, 19] width 49 height 12
